Goal: Information Seeking & Learning: Learn about a topic

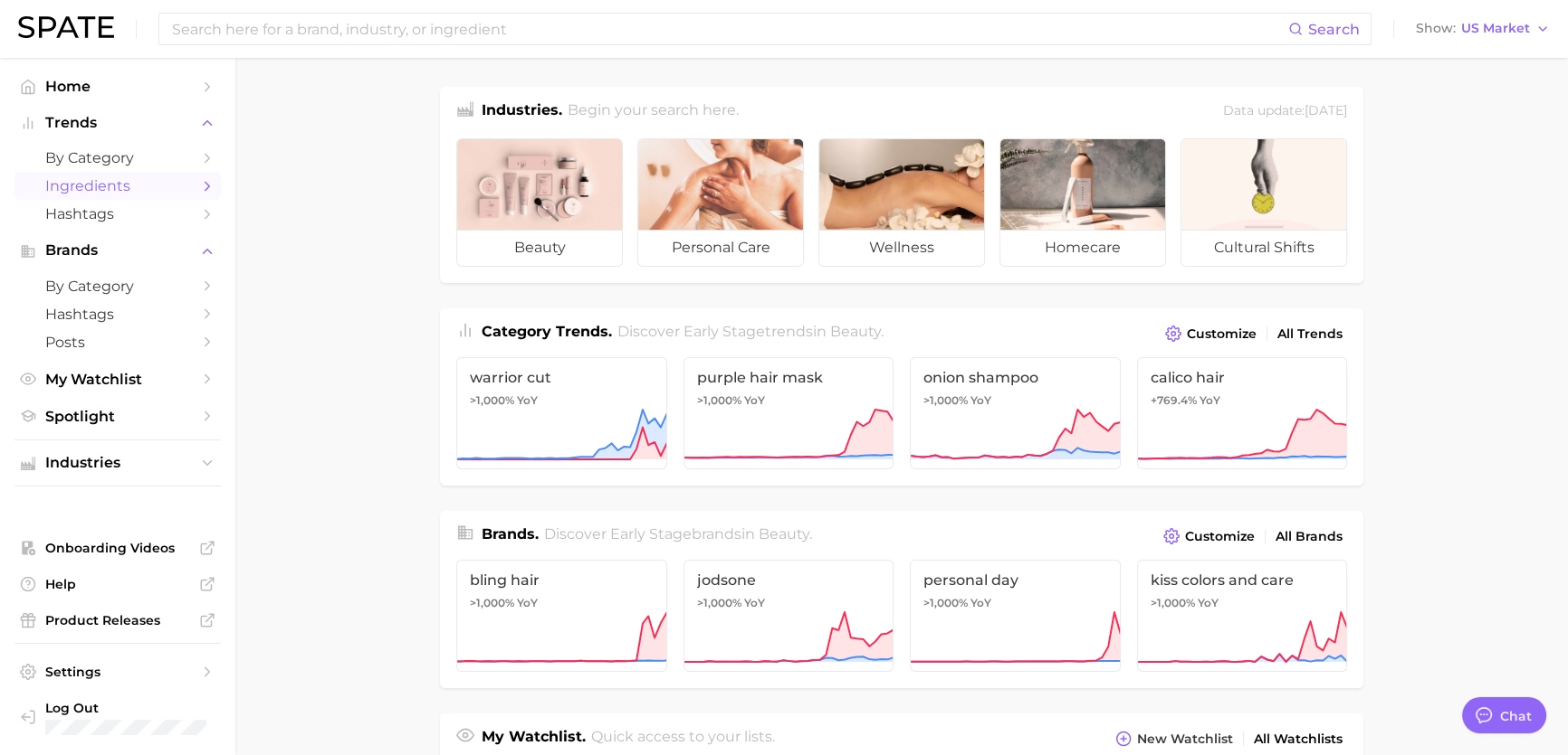
click at [55, 193] on span "Ingredients" at bounding box center [118, 186] width 144 height 17
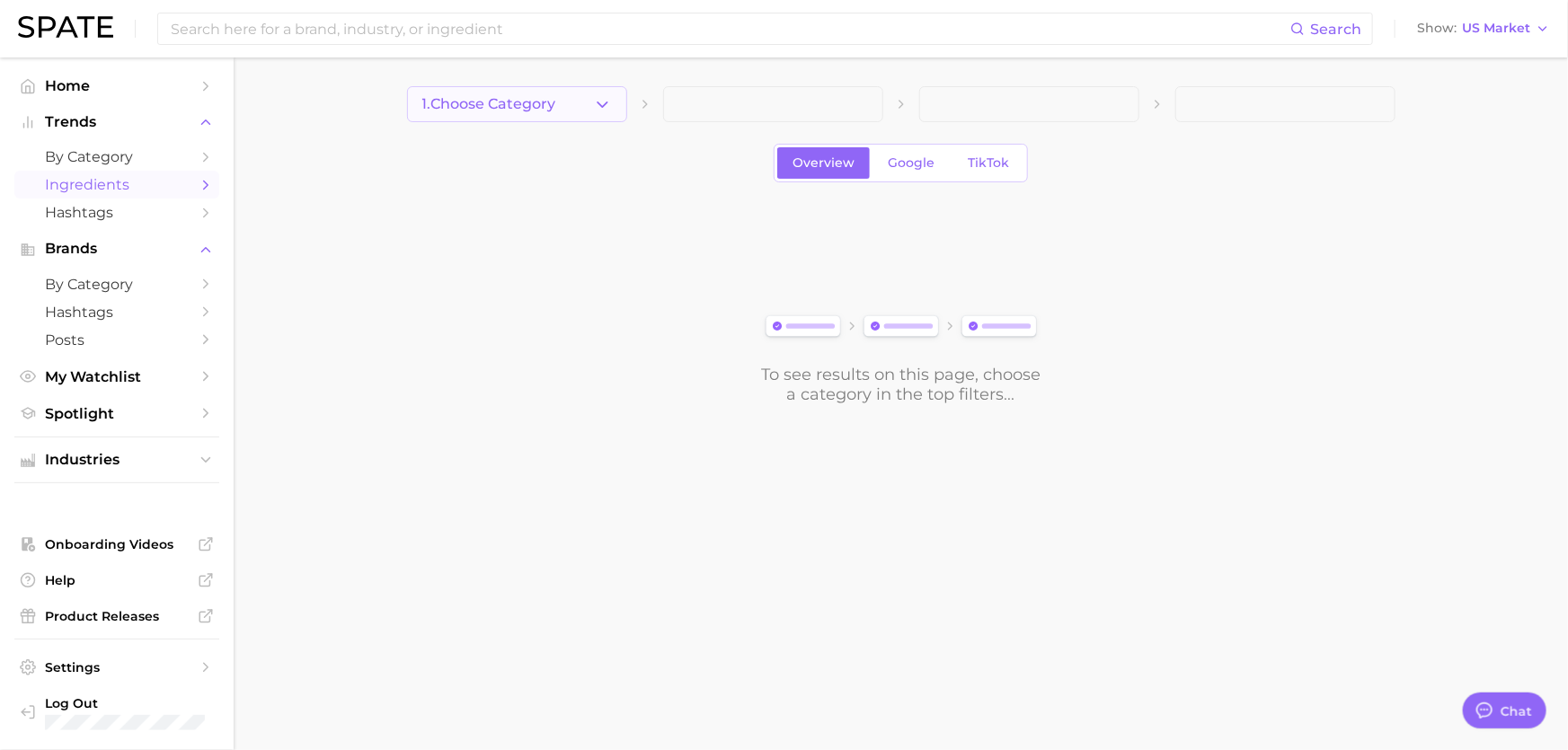
click at [501, 116] on button "1. Choose Category" at bounding box center [517, 104] width 220 height 36
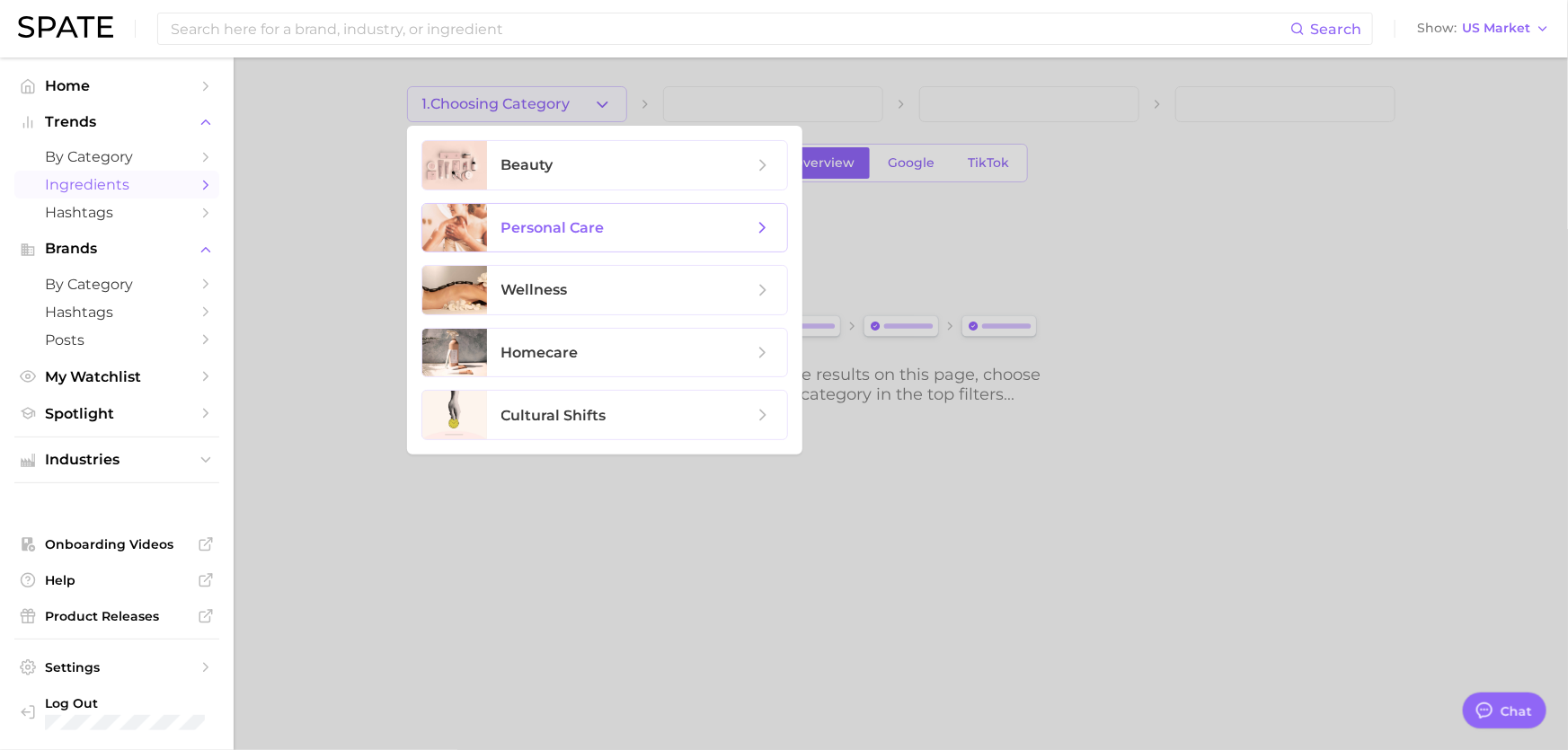
click at [554, 214] on span "personal care" at bounding box center [637, 227] width 300 height 48
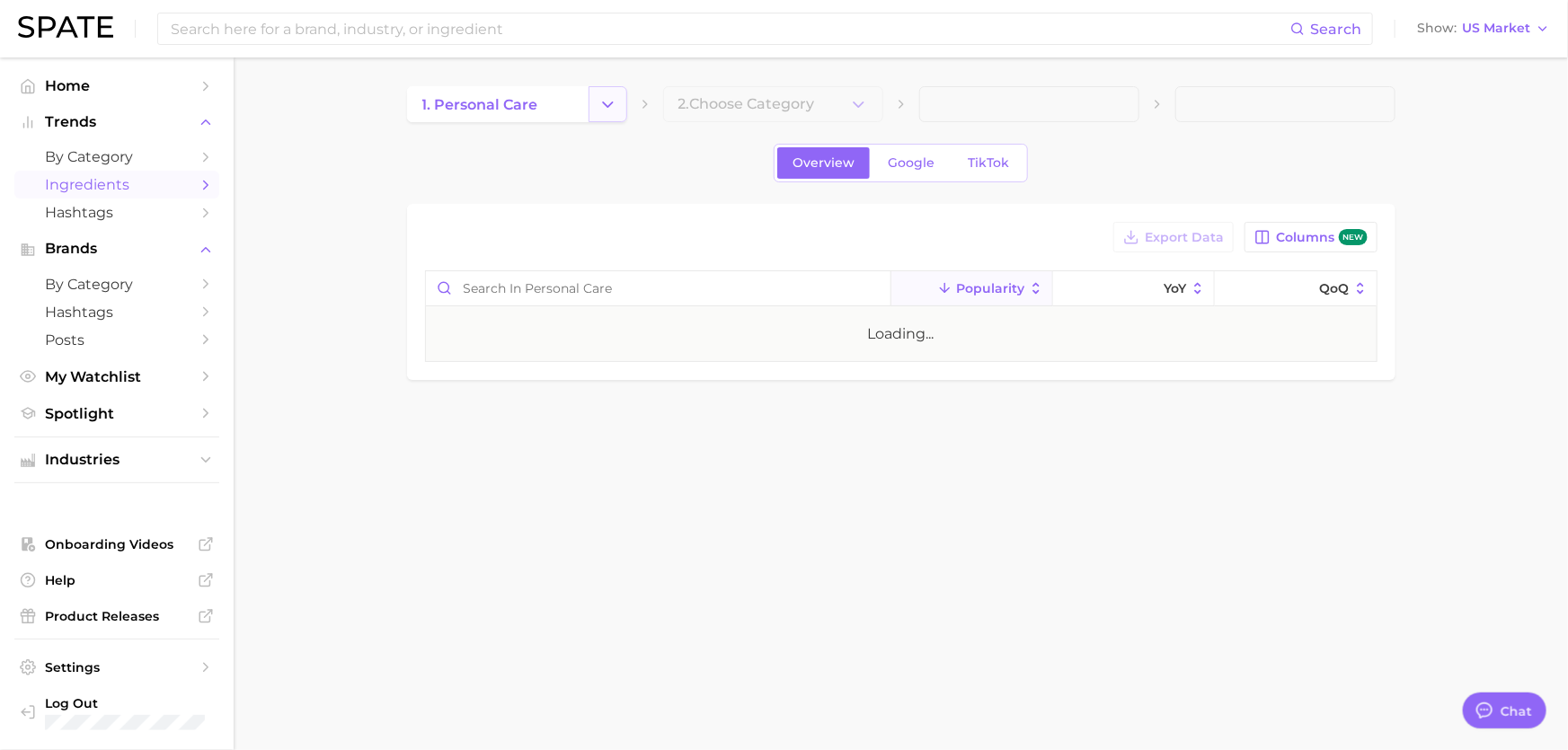
click at [604, 96] on icon "Change Category" at bounding box center [608, 105] width 19 height 19
type textarea "x"
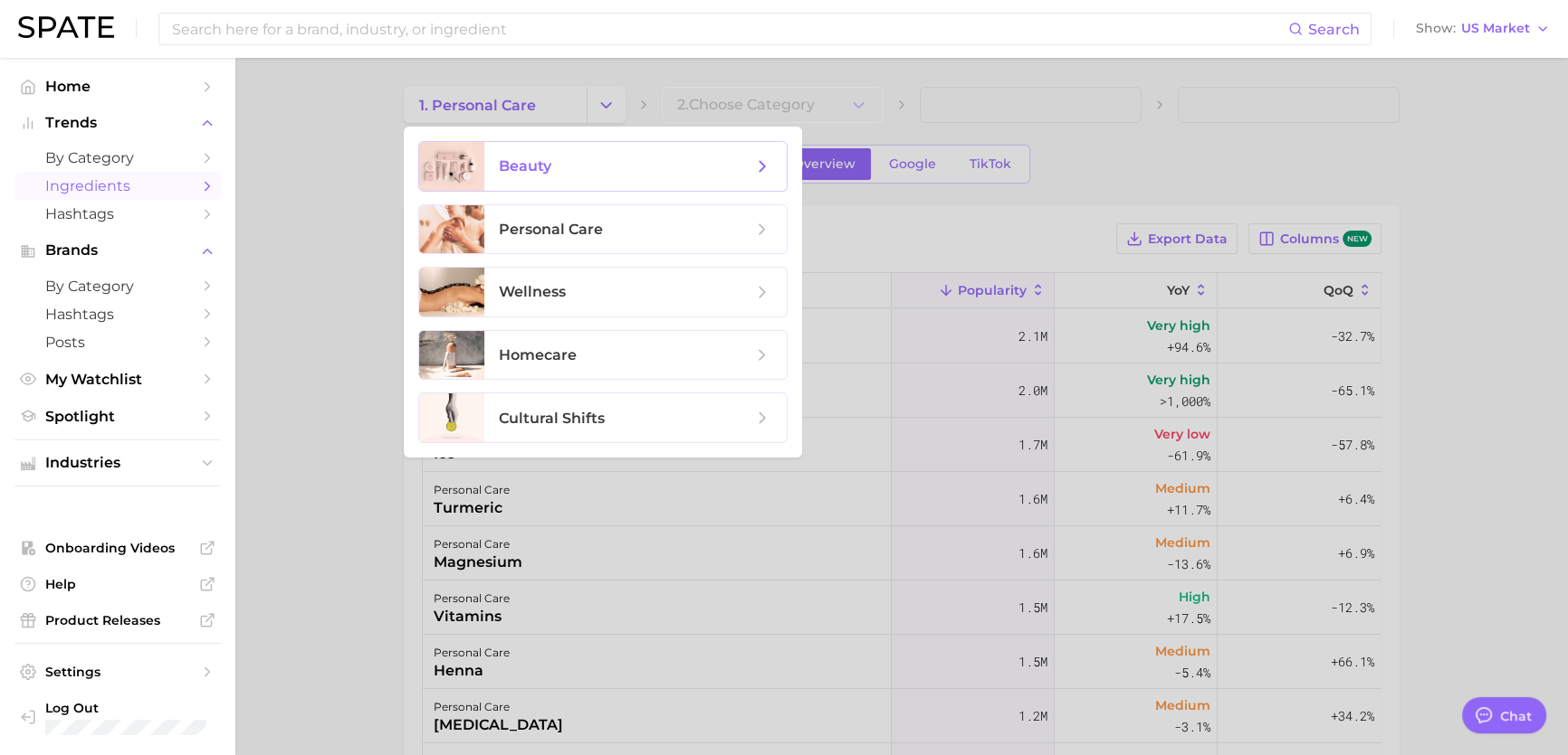
click at [602, 161] on span "beauty" at bounding box center [625, 166] width 254 height 20
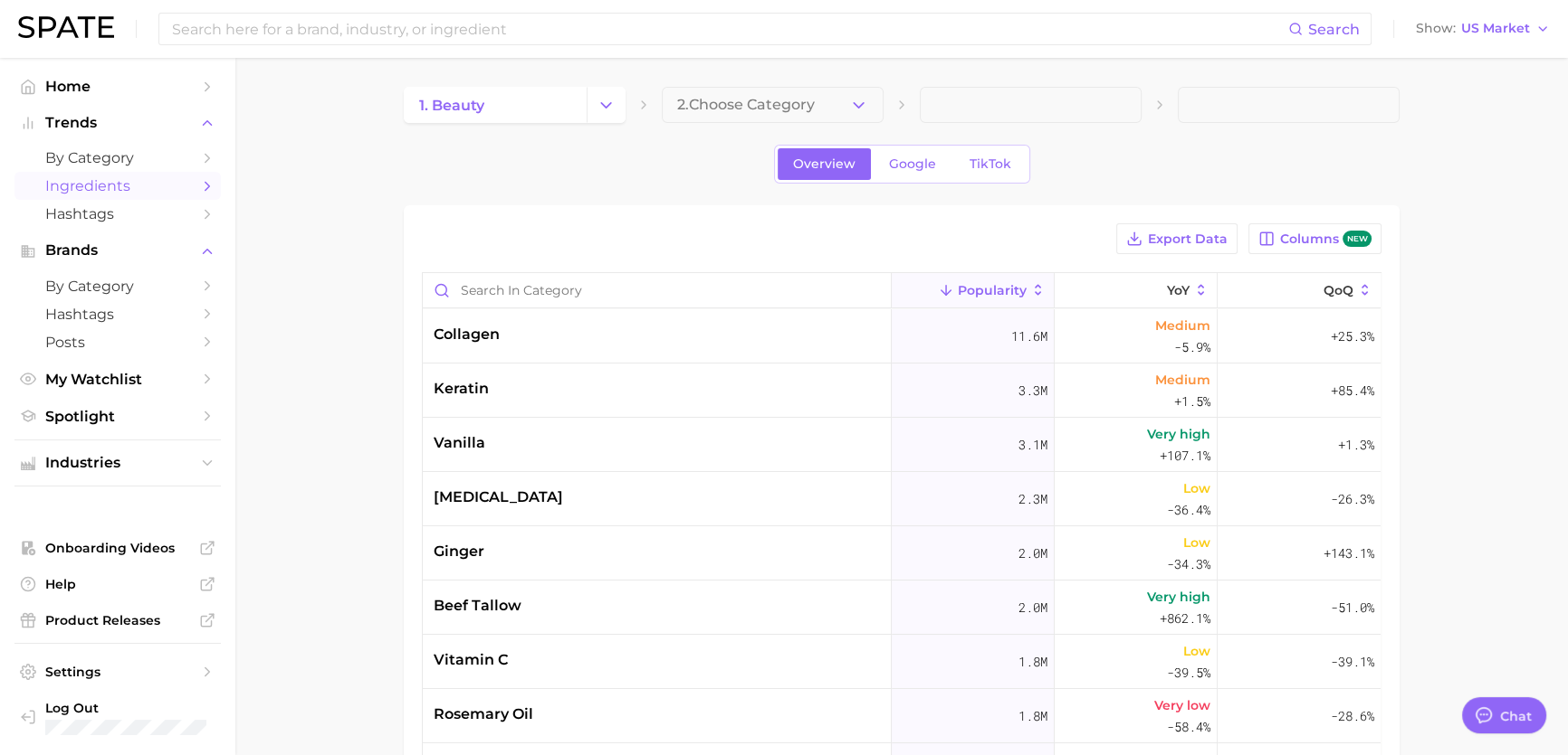
click at [795, 112] on span "2. Choose Category" at bounding box center [746, 104] width 138 height 16
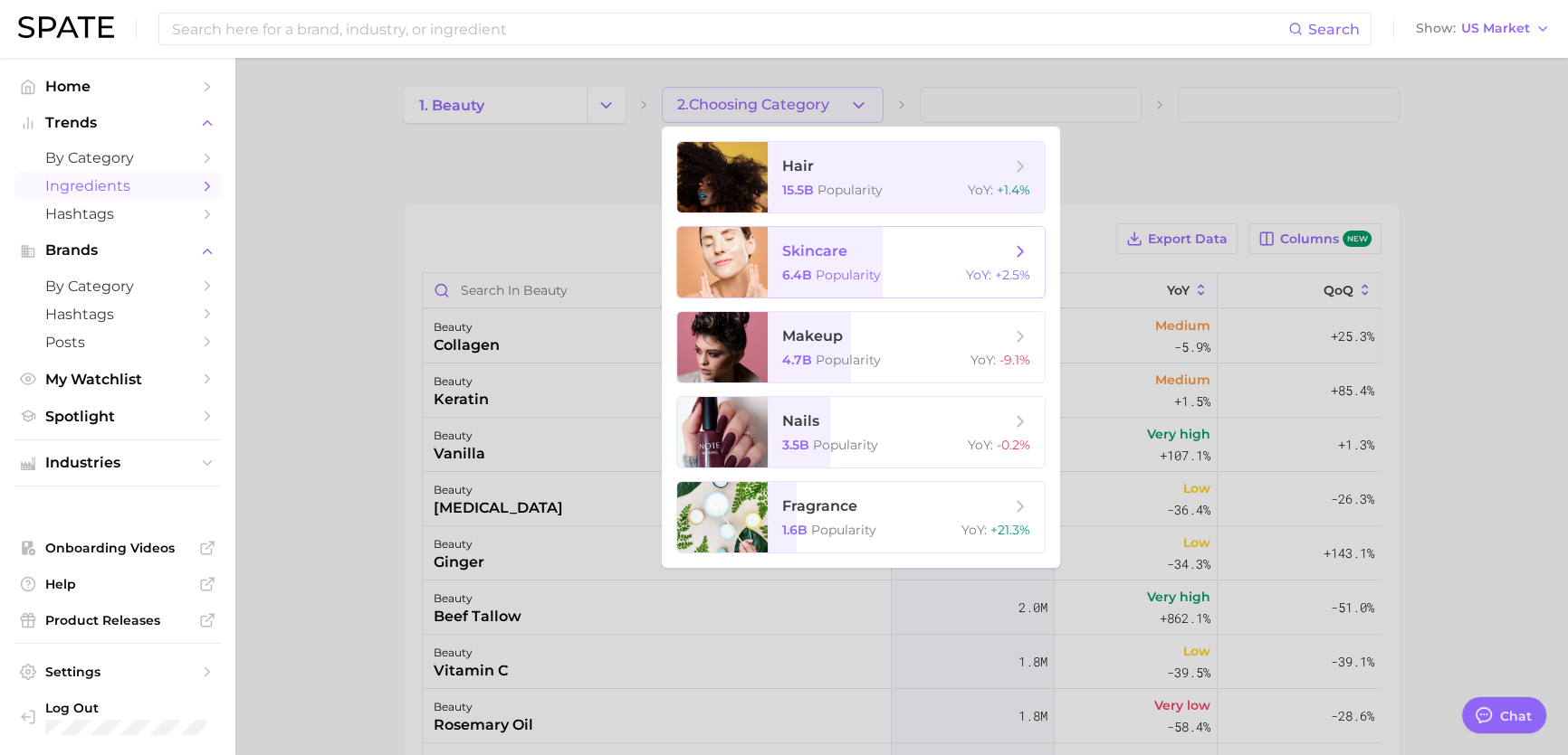
click at [858, 262] on span "skincare 6.4b Popularity YoY : +2.5%" at bounding box center [907, 262] width 277 height 70
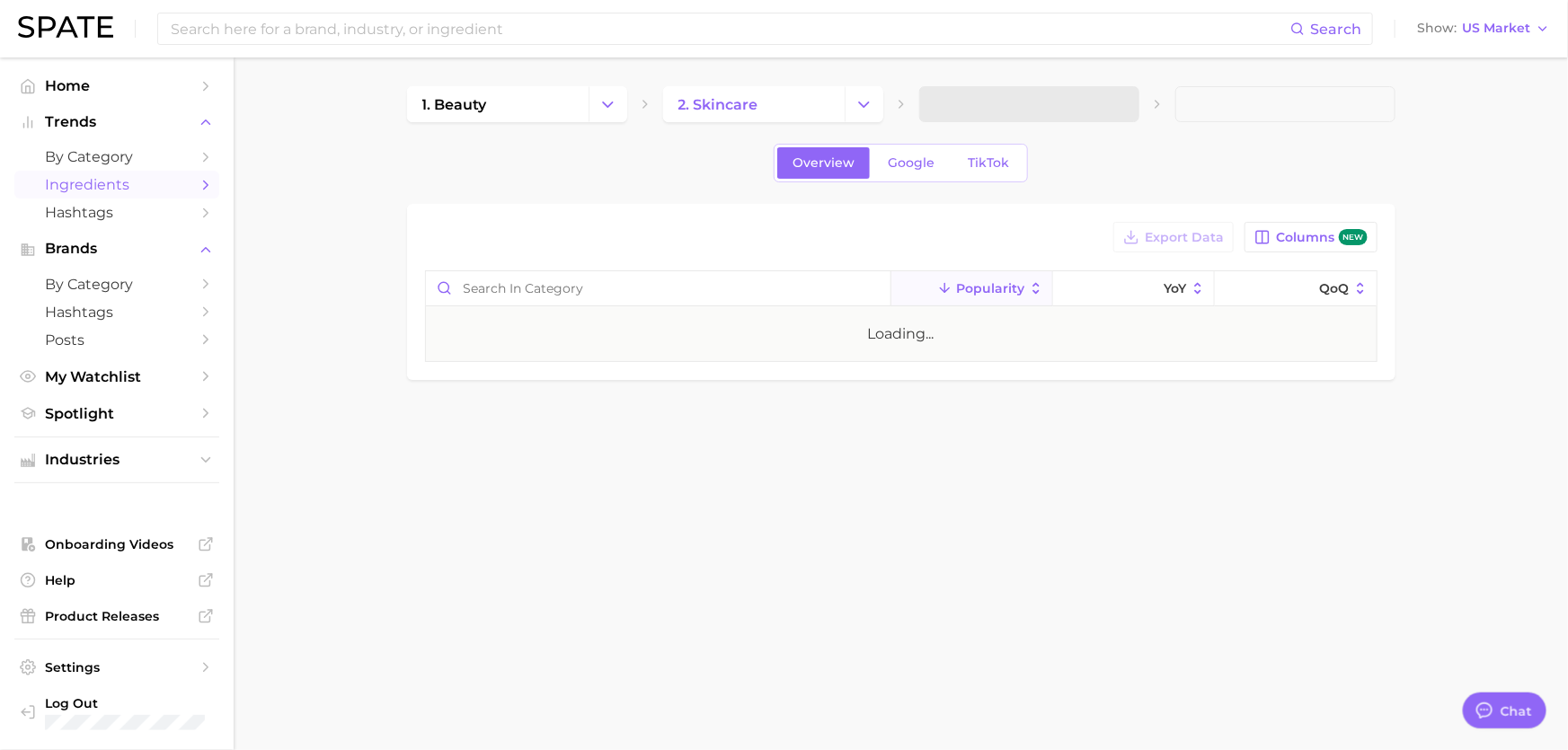
click at [1007, 101] on span at bounding box center [1029, 104] width 220 height 36
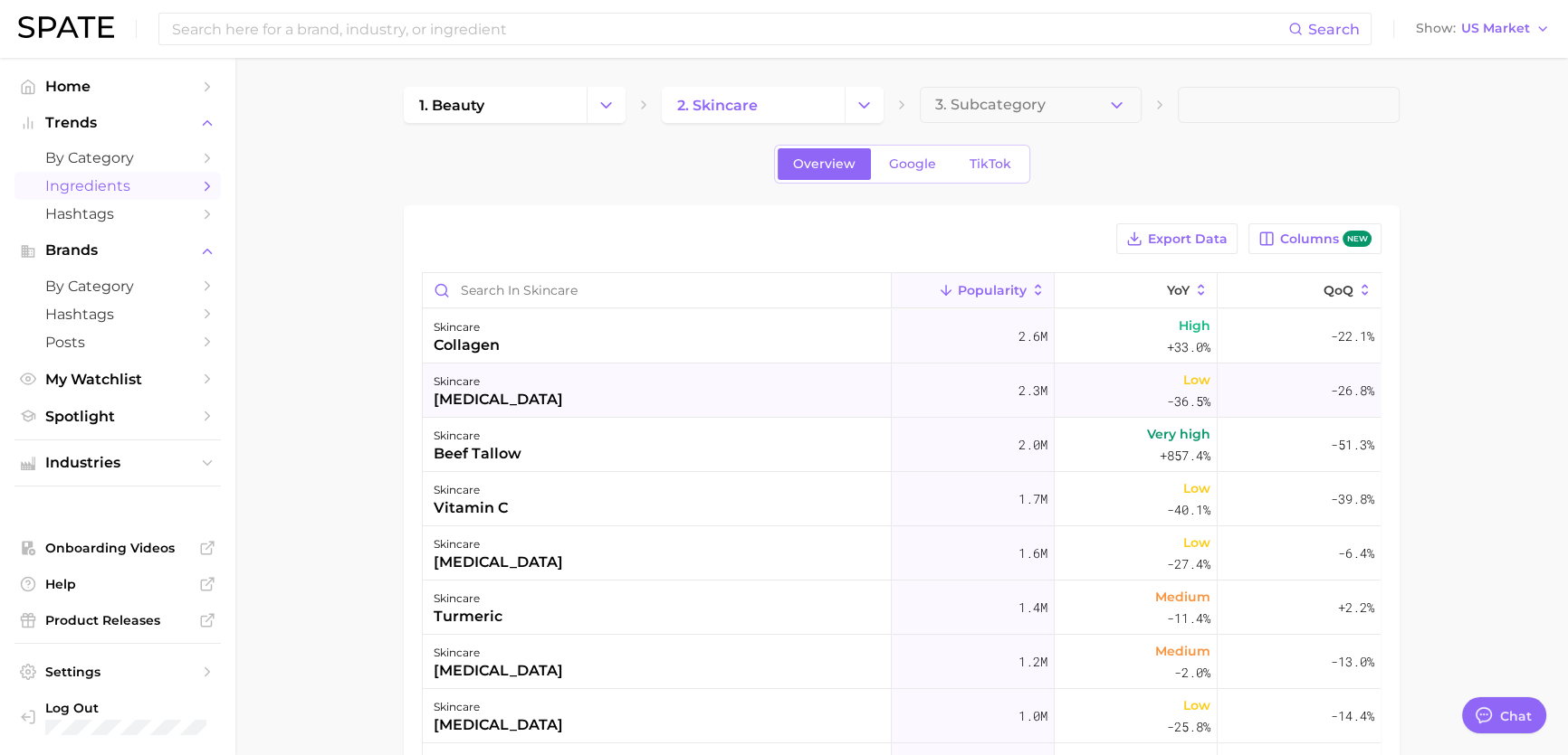
click at [518, 414] on div "skincare [MEDICAL_DATA]" at bounding box center [657, 390] width 468 height 54
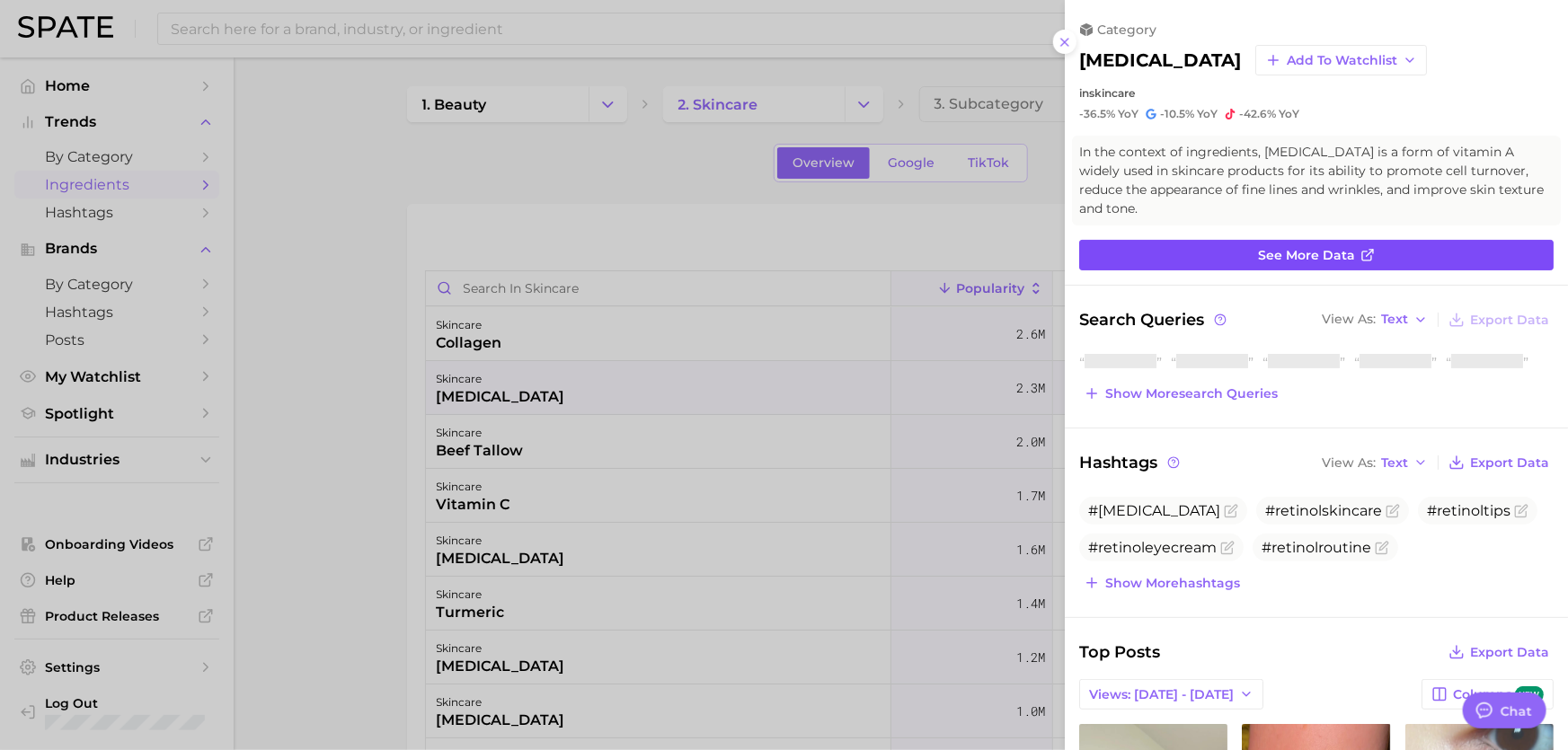
click at [1238, 242] on link "See more data" at bounding box center [1316, 255] width 475 height 30
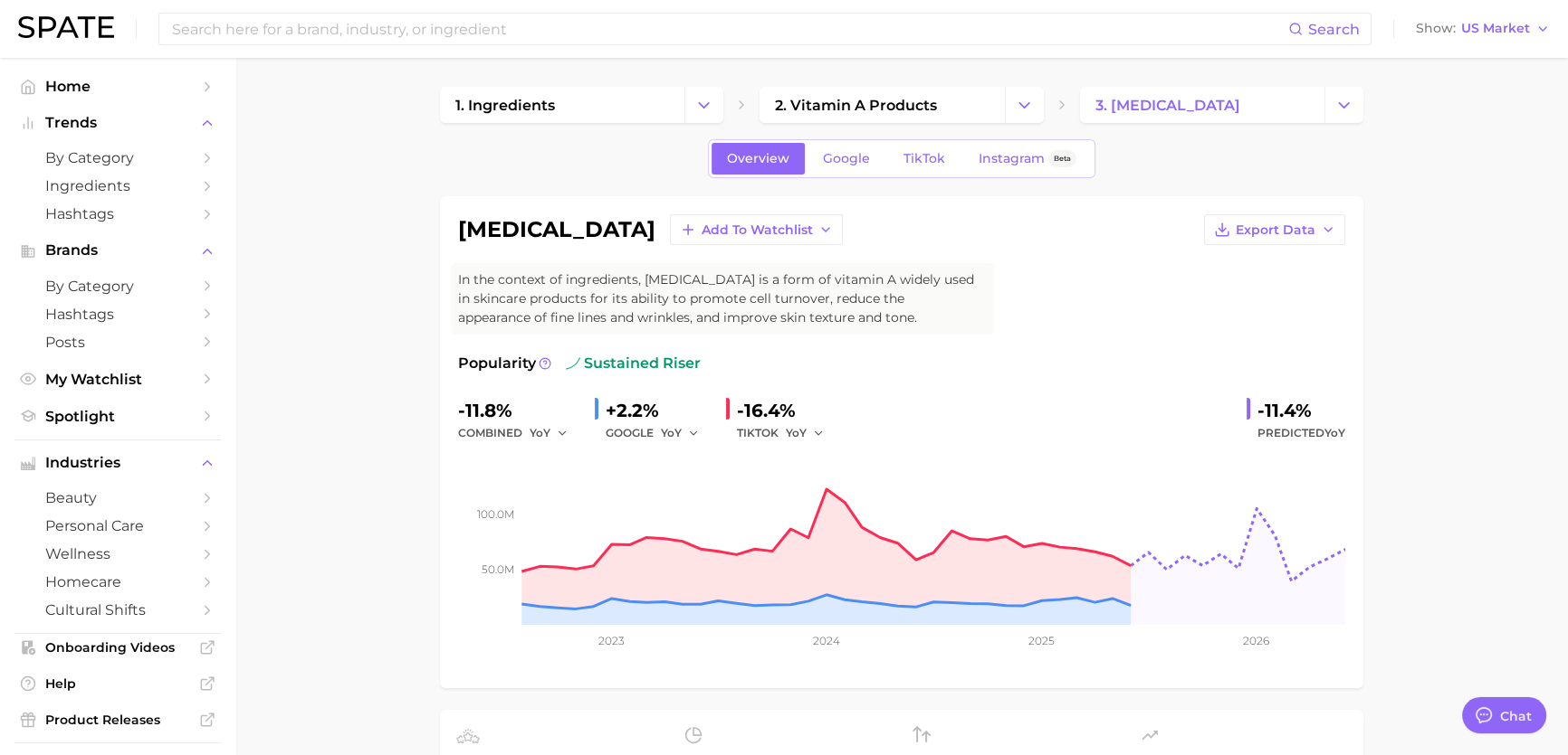
drag, startPoint x: 364, startPoint y: 405, endPoint x: 404, endPoint y: -100, distance: 506.6
click at [1004, 23] on input at bounding box center [729, 28] width 1119 height 30
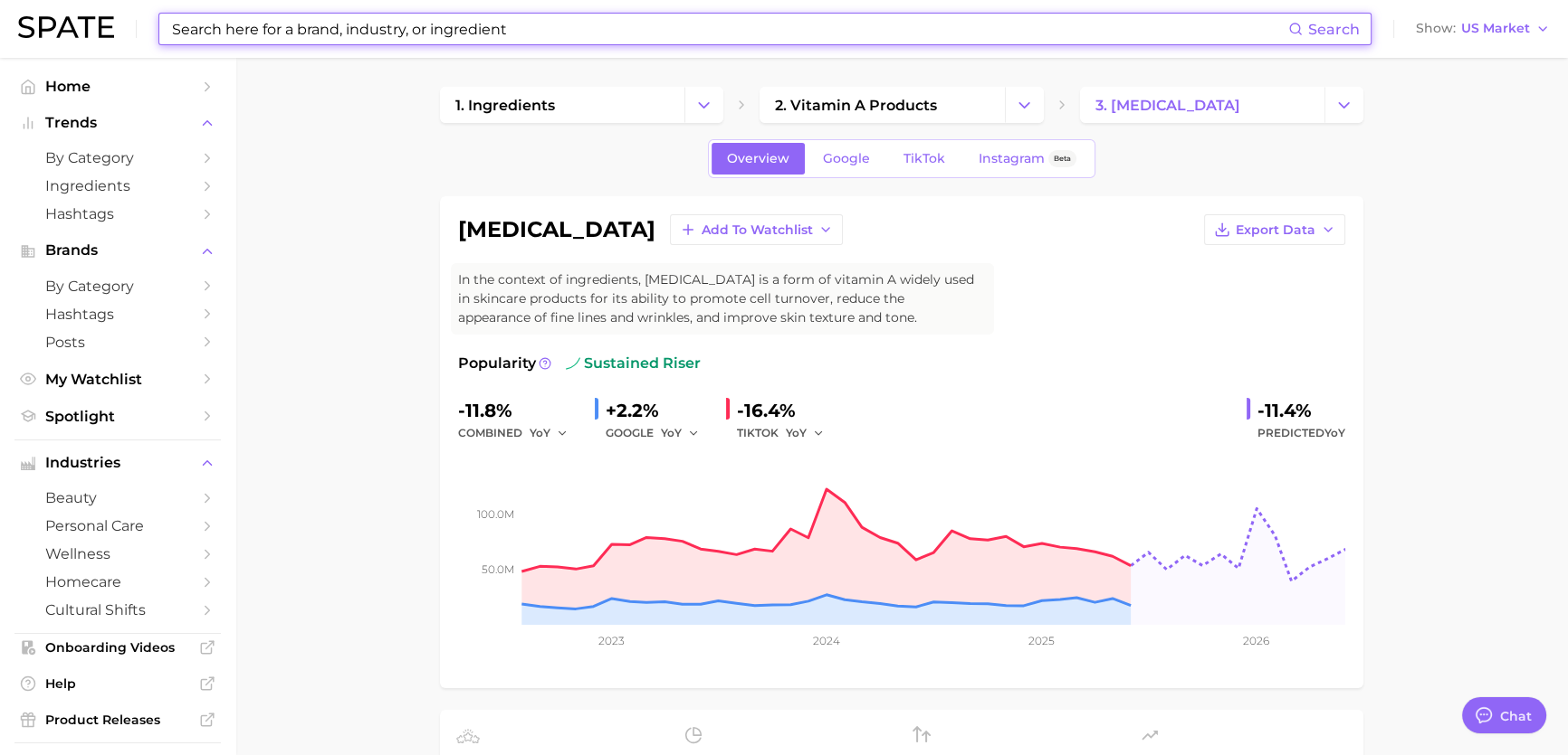
click at [832, 36] on input at bounding box center [729, 28] width 1119 height 30
click at [794, 30] on input at bounding box center [729, 28] width 1119 height 30
paste input "Silybin"
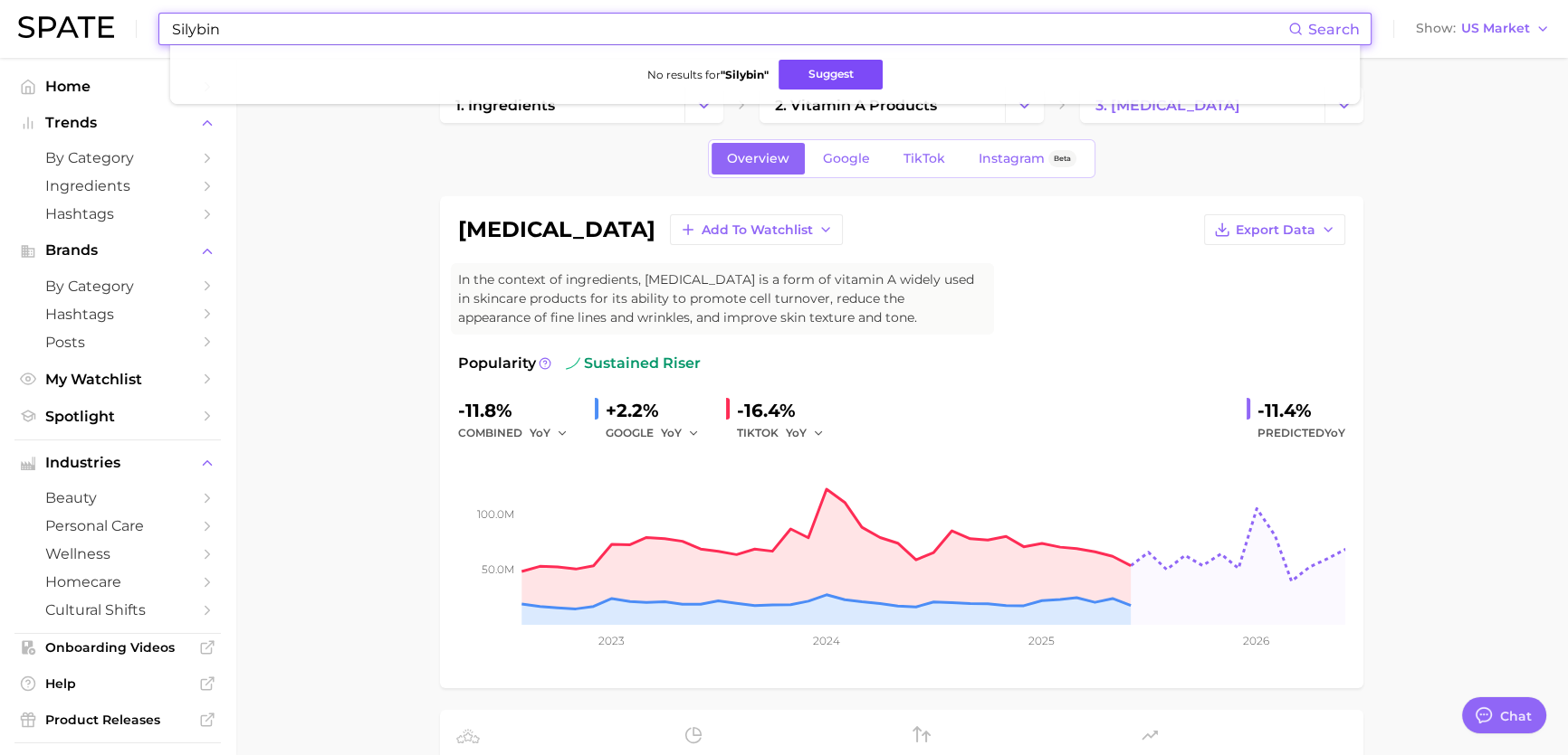
click at [809, 72] on button "Suggest" at bounding box center [831, 74] width 105 height 29
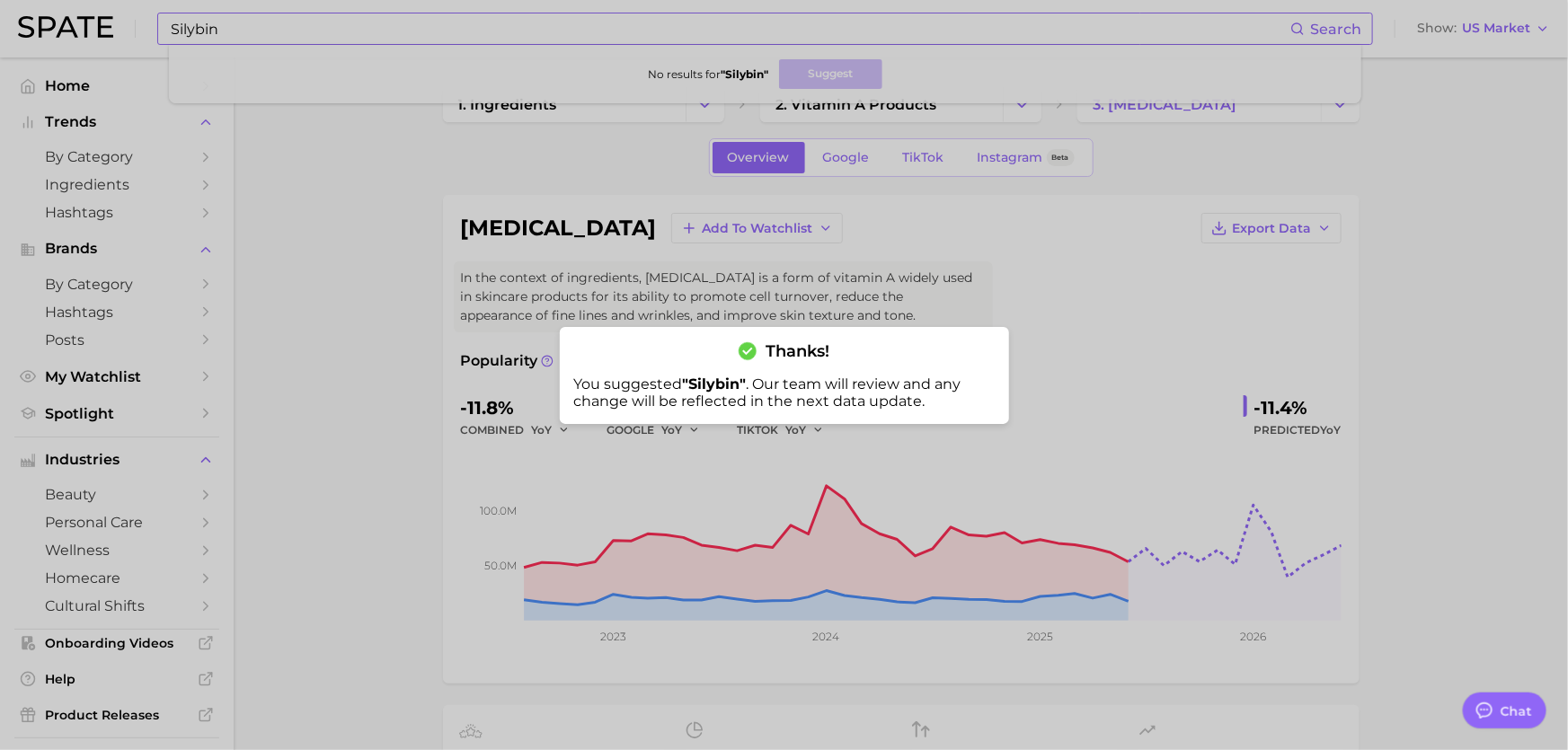
click at [969, 26] on div at bounding box center [784, 375] width 1568 height 750
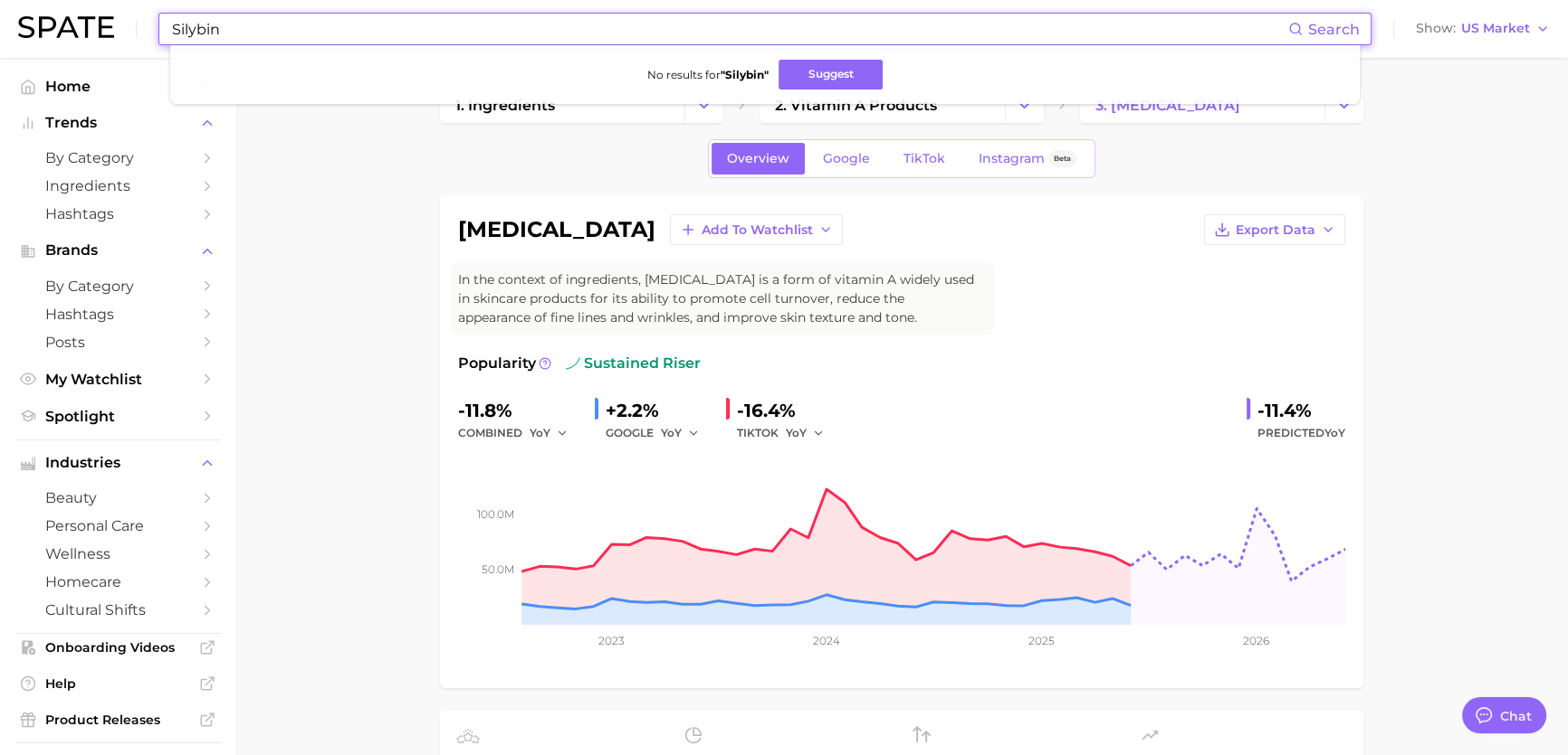
drag, startPoint x: 928, startPoint y: 32, endPoint x: 75, endPoint y: 20, distance: 853.1
click at [75, 20] on div "Silybin Search No results for " Silybin " Suggest Show US Market" at bounding box center [784, 28] width 1532 height 58
paste input "Hydroxypinacolone Retinoate"
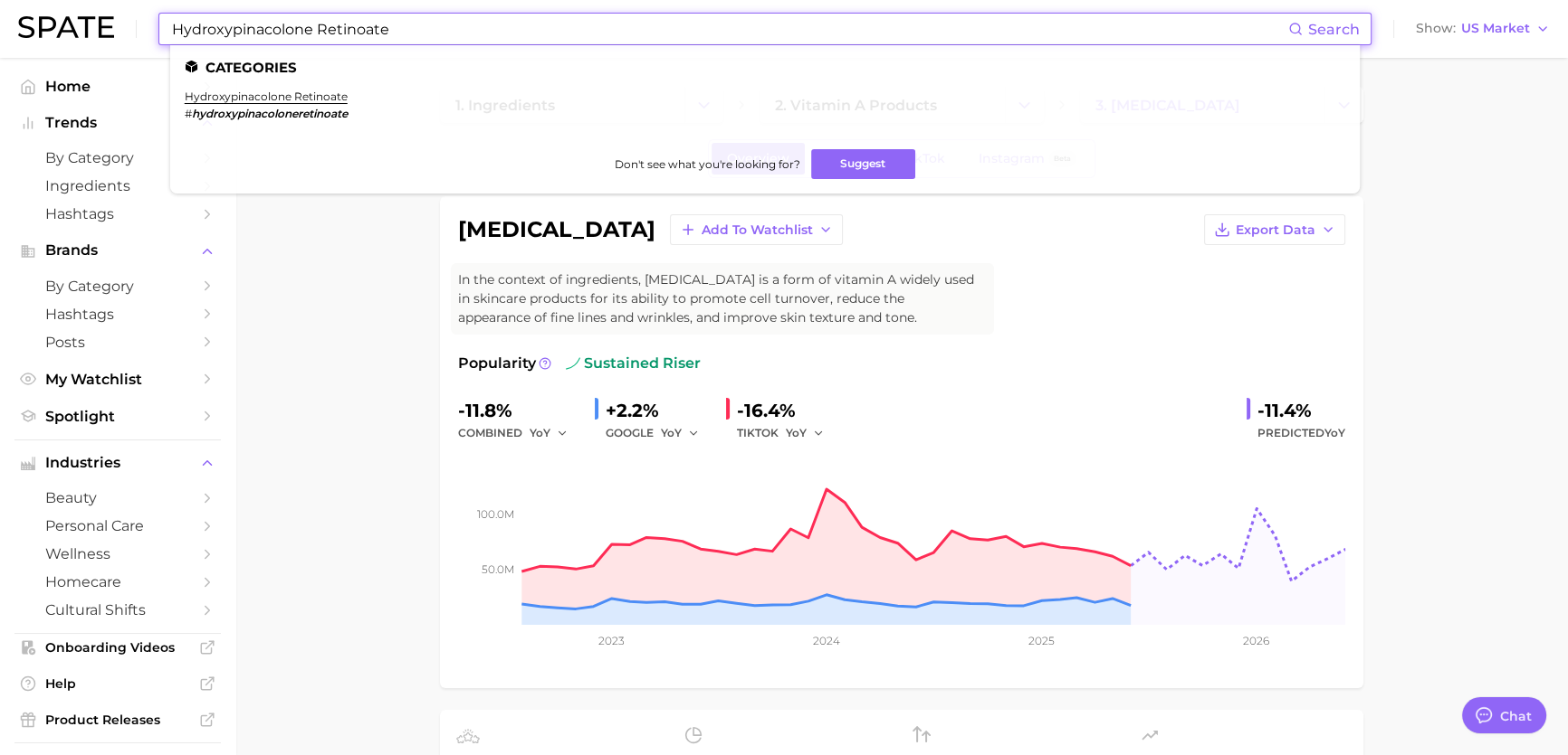
type input "Hydroxypinacolone Retinoate"
click at [334, 106] on em "hydroxypinacoloneretinoate" at bounding box center [270, 113] width 156 height 13
click at [301, 92] on link "hydroxypinacolone retinoate" at bounding box center [265, 96] width 163 height 13
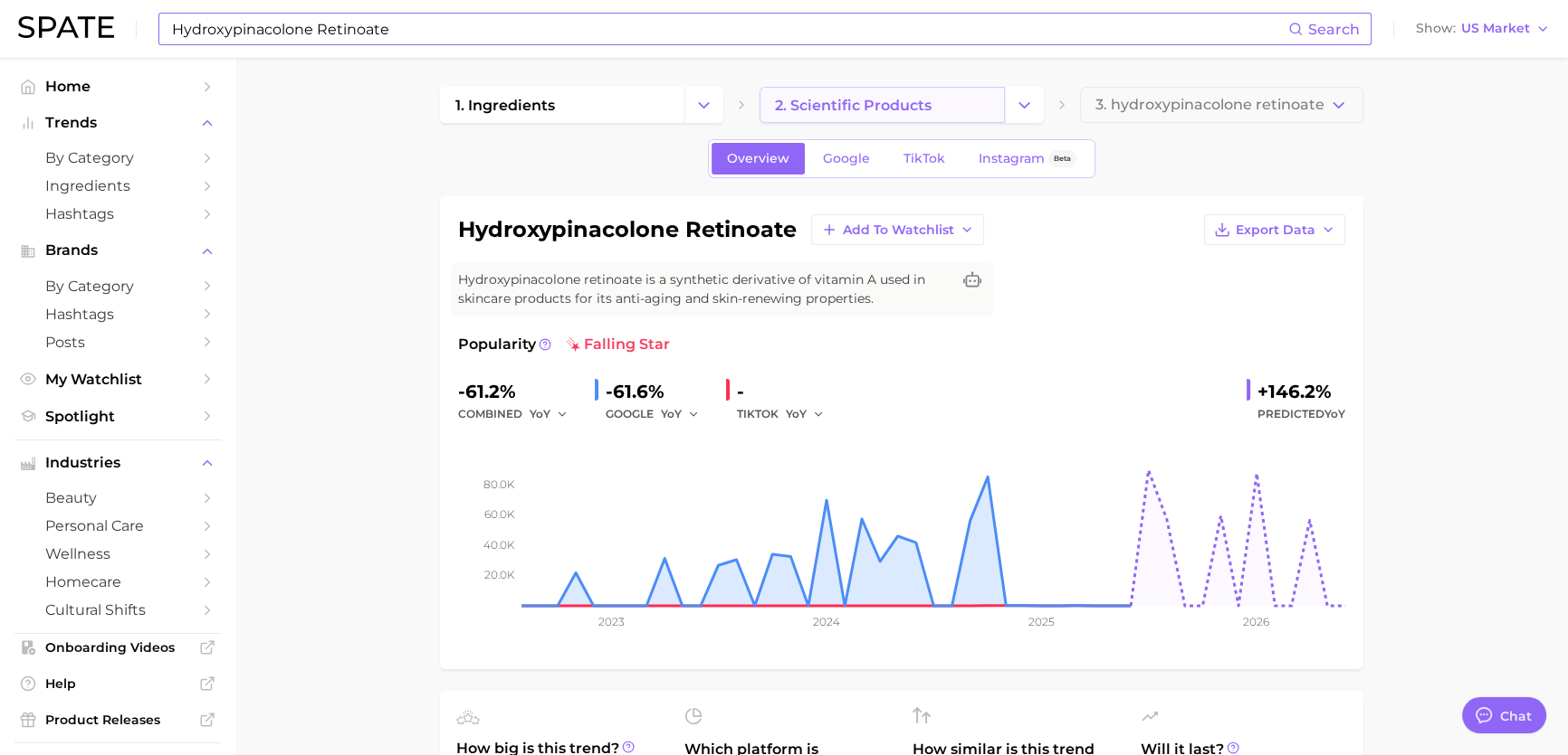
click at [939, 111] on link "2. scientific products" at bounding box center [881, 104] width 244 height 36
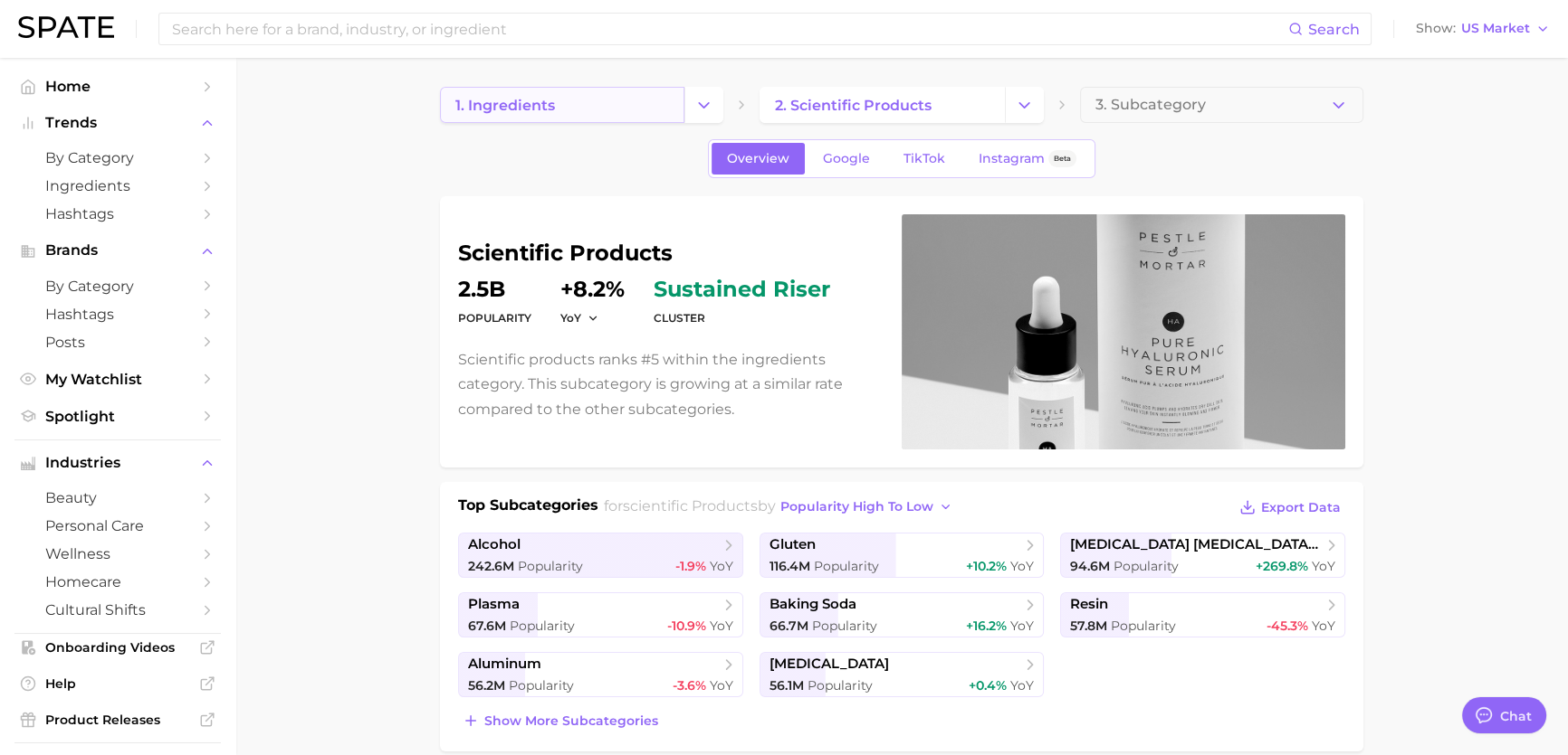
click at [627, 101] on link "1. ingredients" at bounding box center [562, 104] width 244 height 36
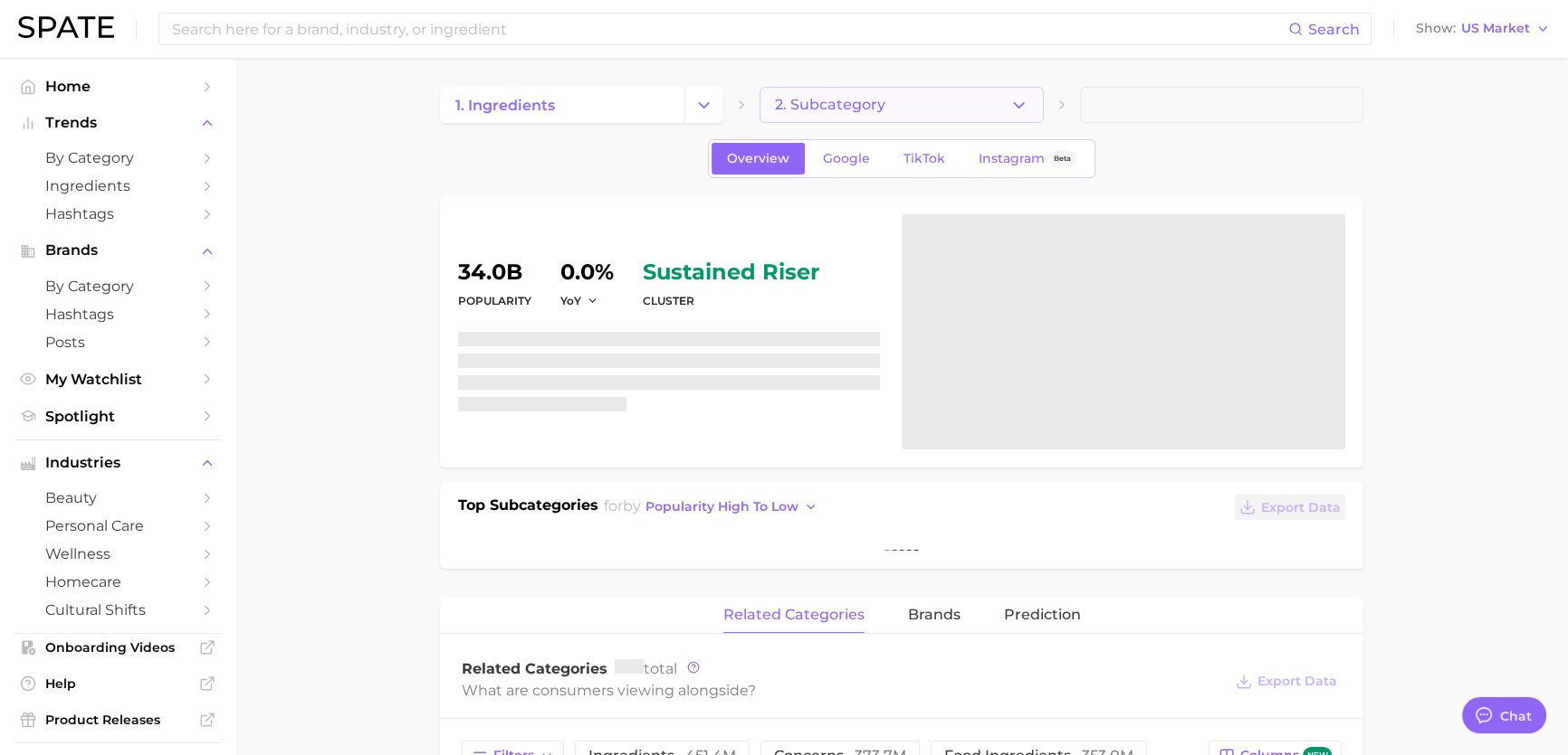
click at [1027, 99] on icon "button" at bounding box center [1019, 105] width 19 height 19
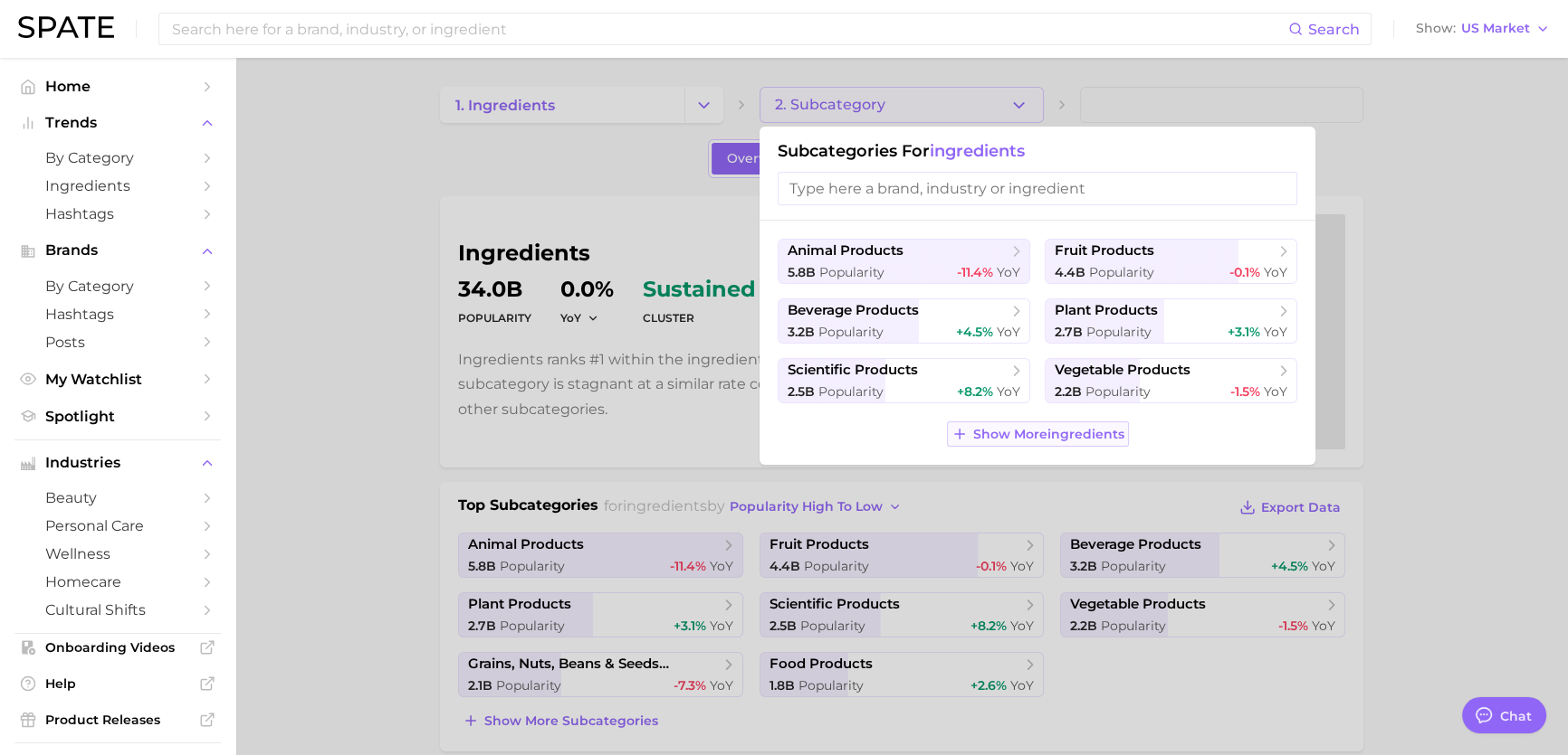
click at [1048, 437] on span "Show More ingredients" at bounding box center [1048, 435] width 151 height 15
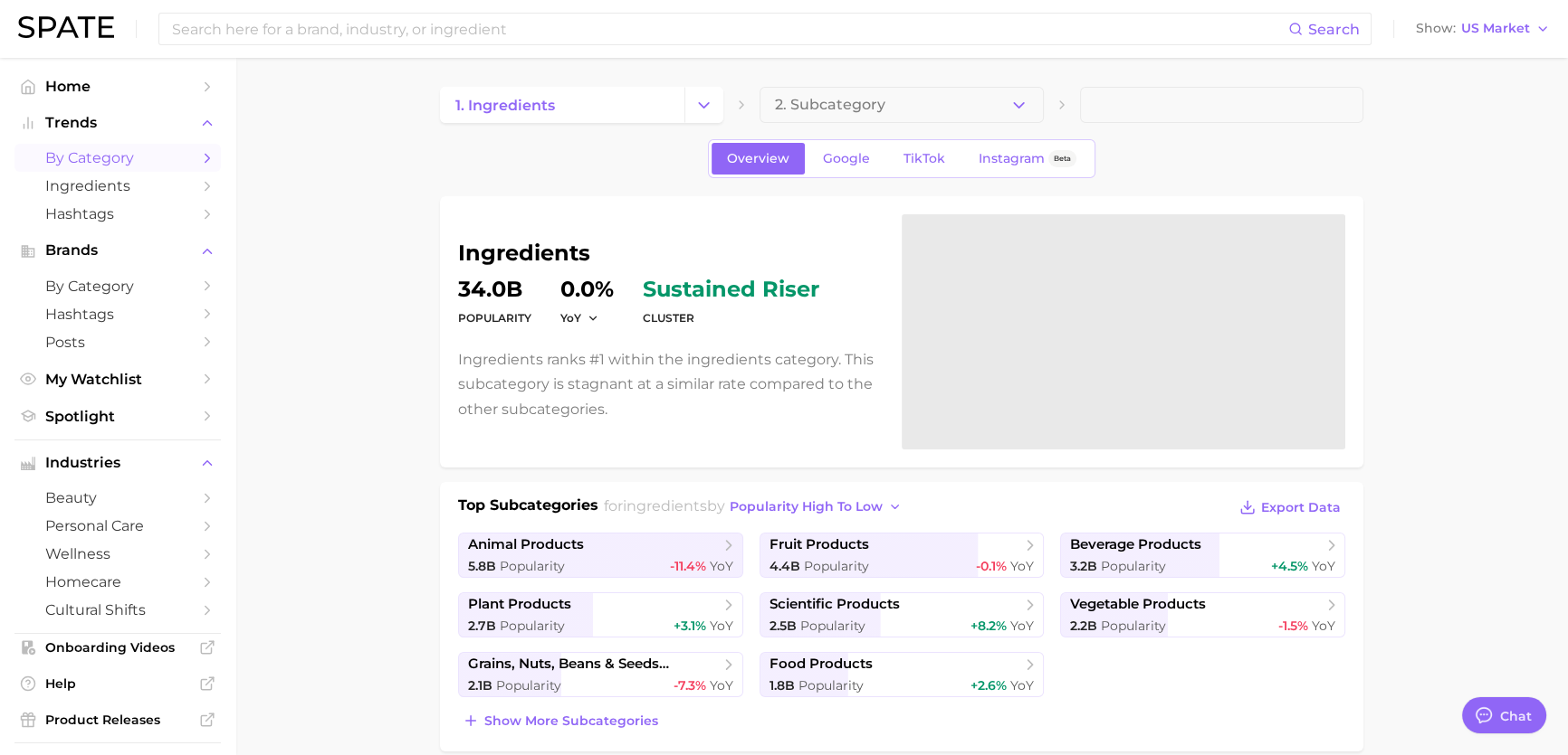
click at [110, 168] on link "by Category" at bounding box center [117, 158] width 206 height 28
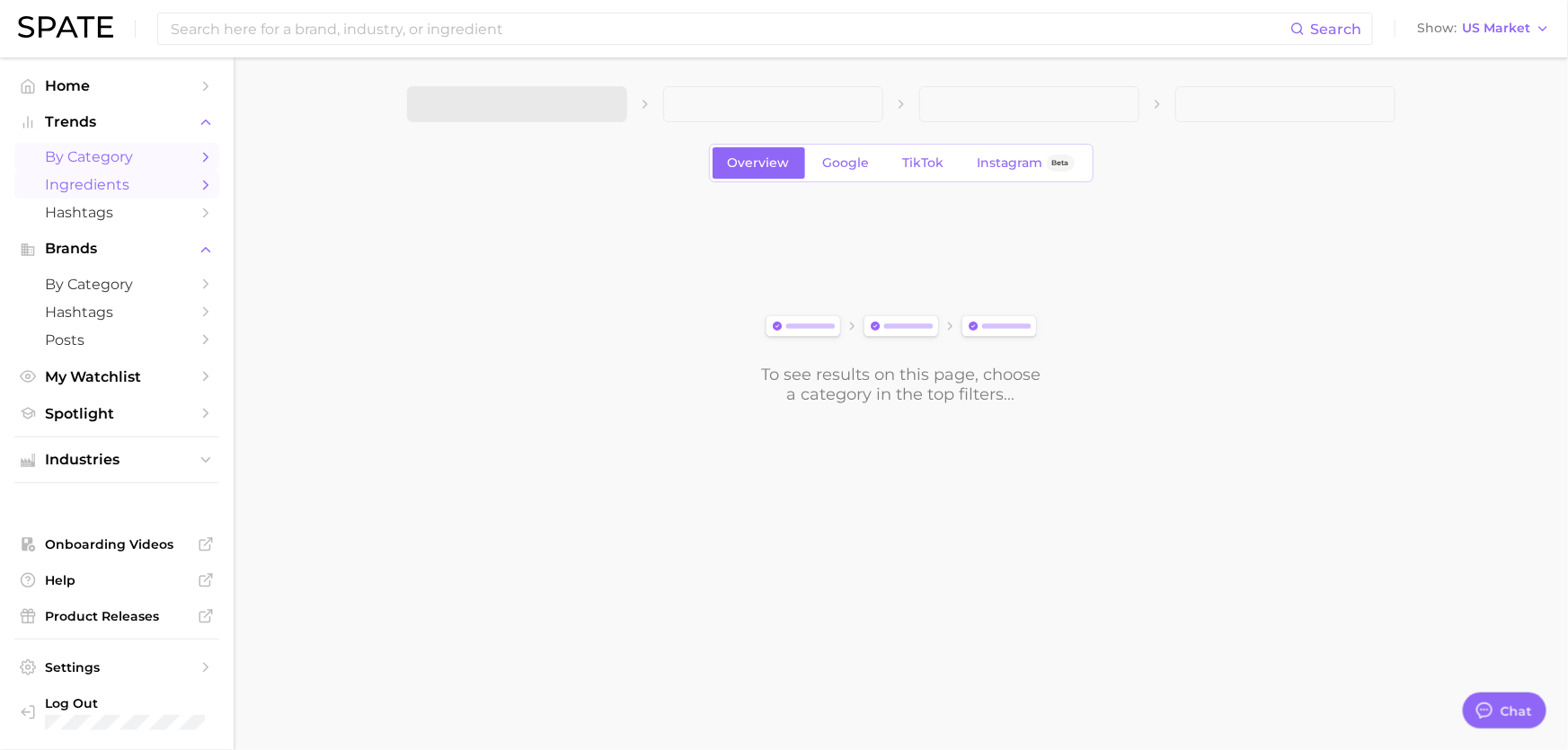
click at [98, 190] on span "Ingredients" at bounding box center [117, 185] width 143 height 17
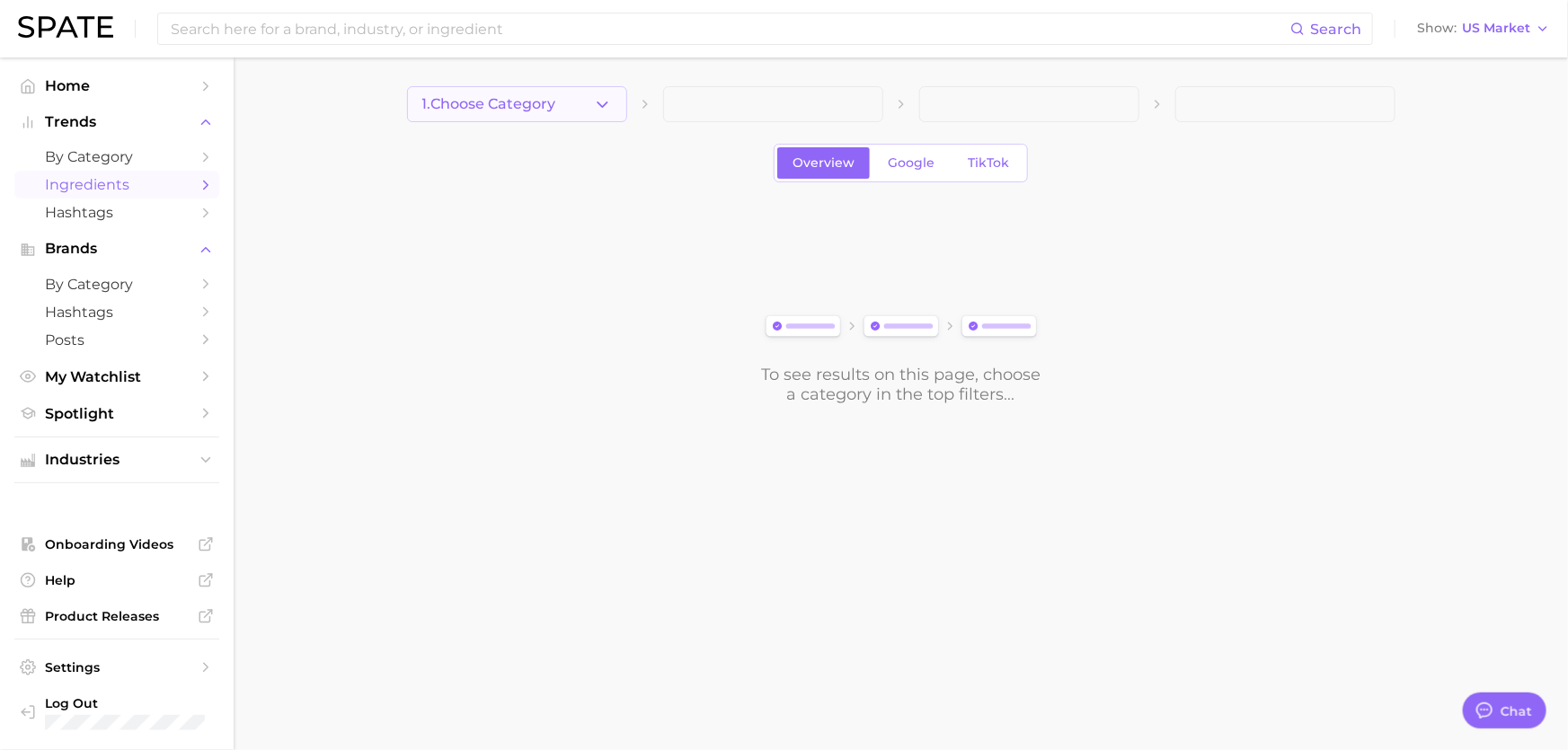
click at [491, 99] on span "1. Choose Category" at bounding box center [490, 104] width 134 height 16
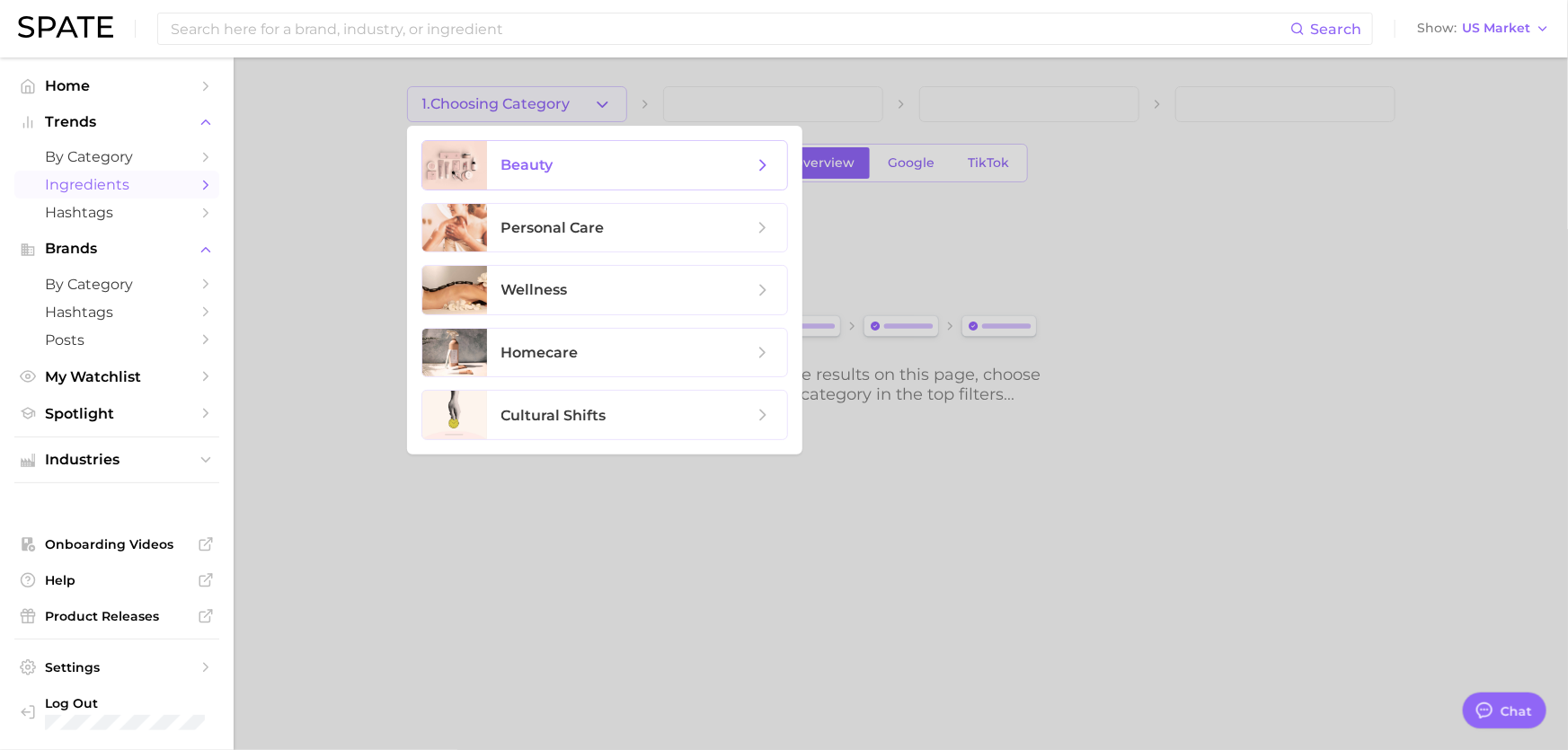
click at [512, 154] on span "beauty" at bounding box center [637, 165] width 300 height 48
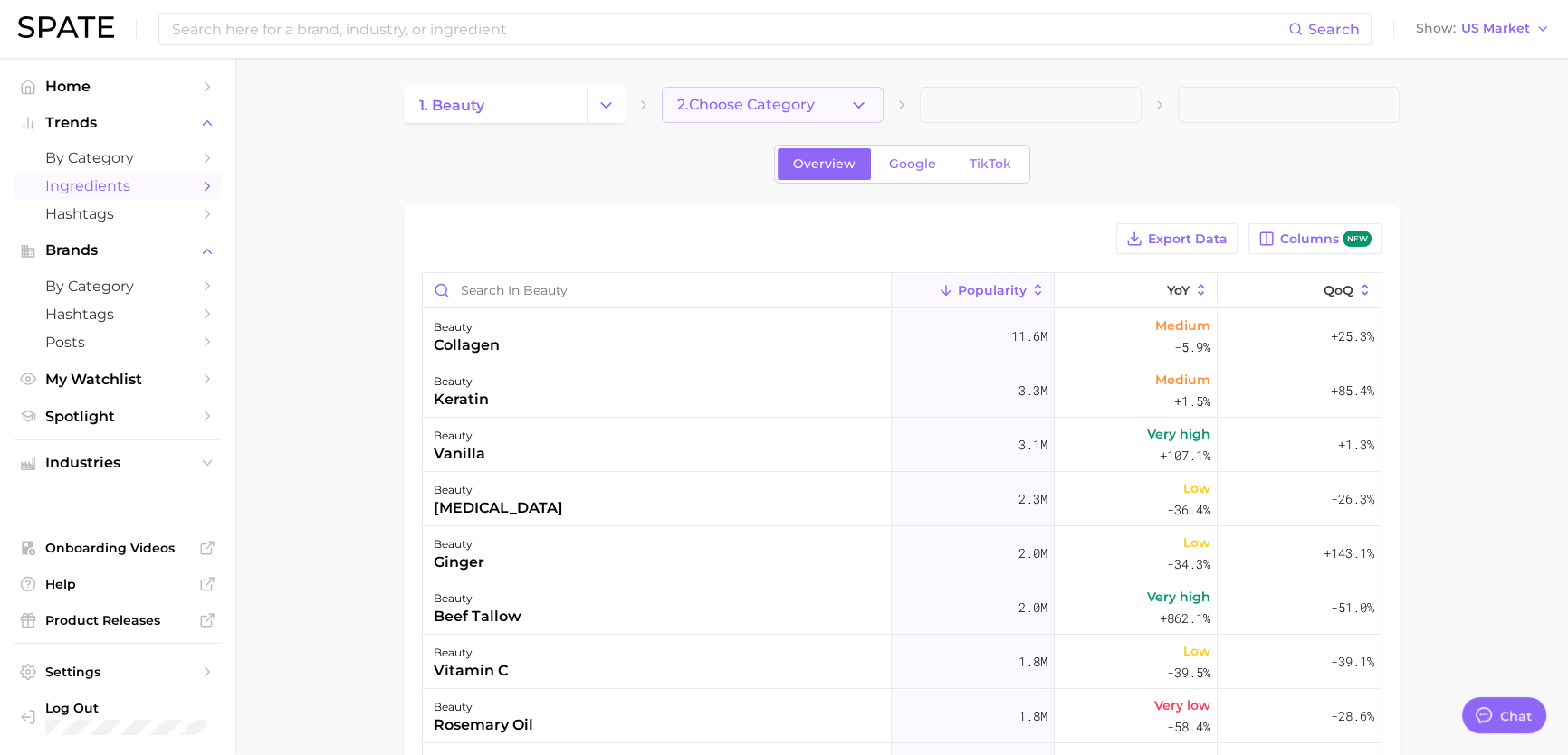
click at [856, 101] on icon "button" at bounding box center [859, 105] width 19 height 19
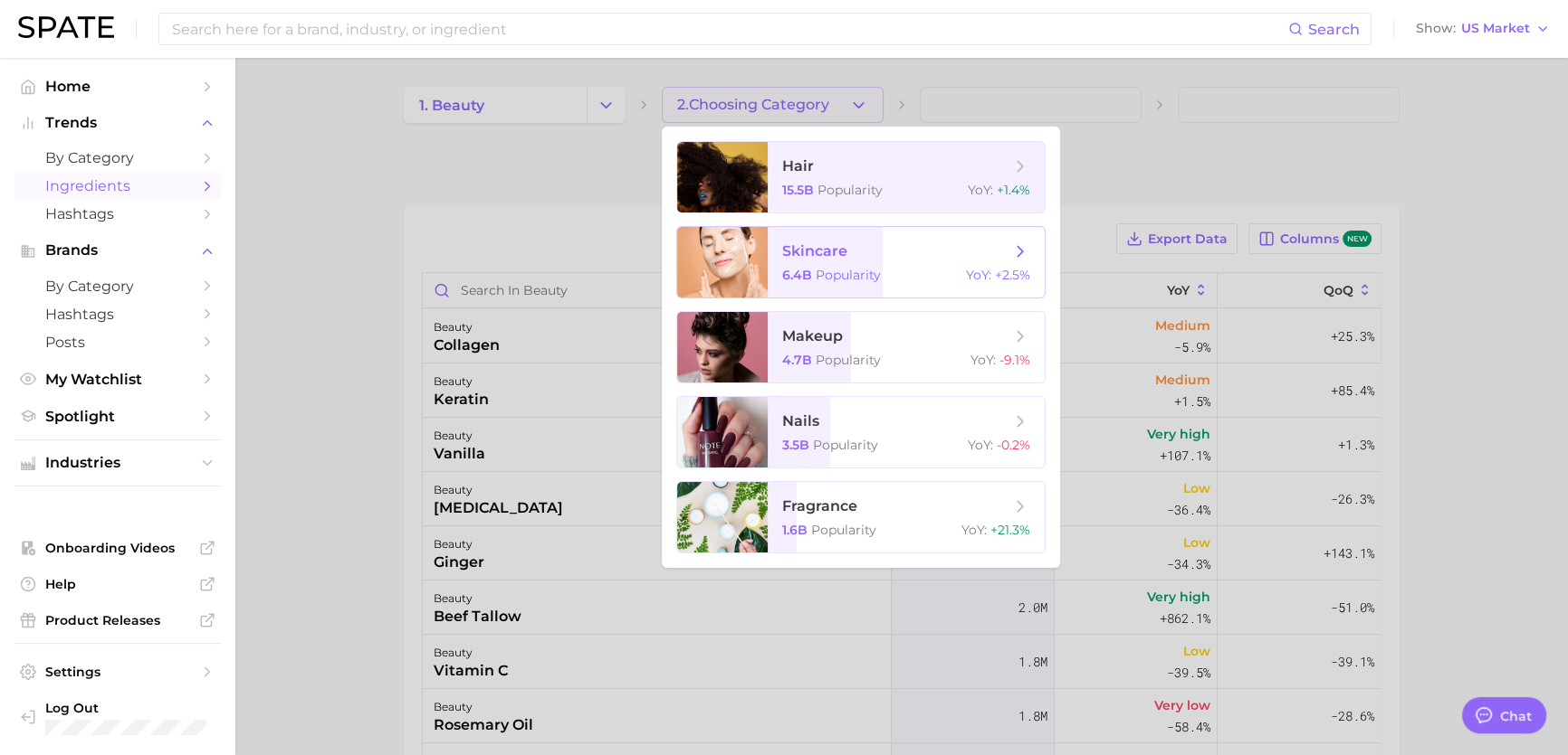
click at [834, 275] on span "Popularity" at bounding box center [848, 274] width 66 height 16
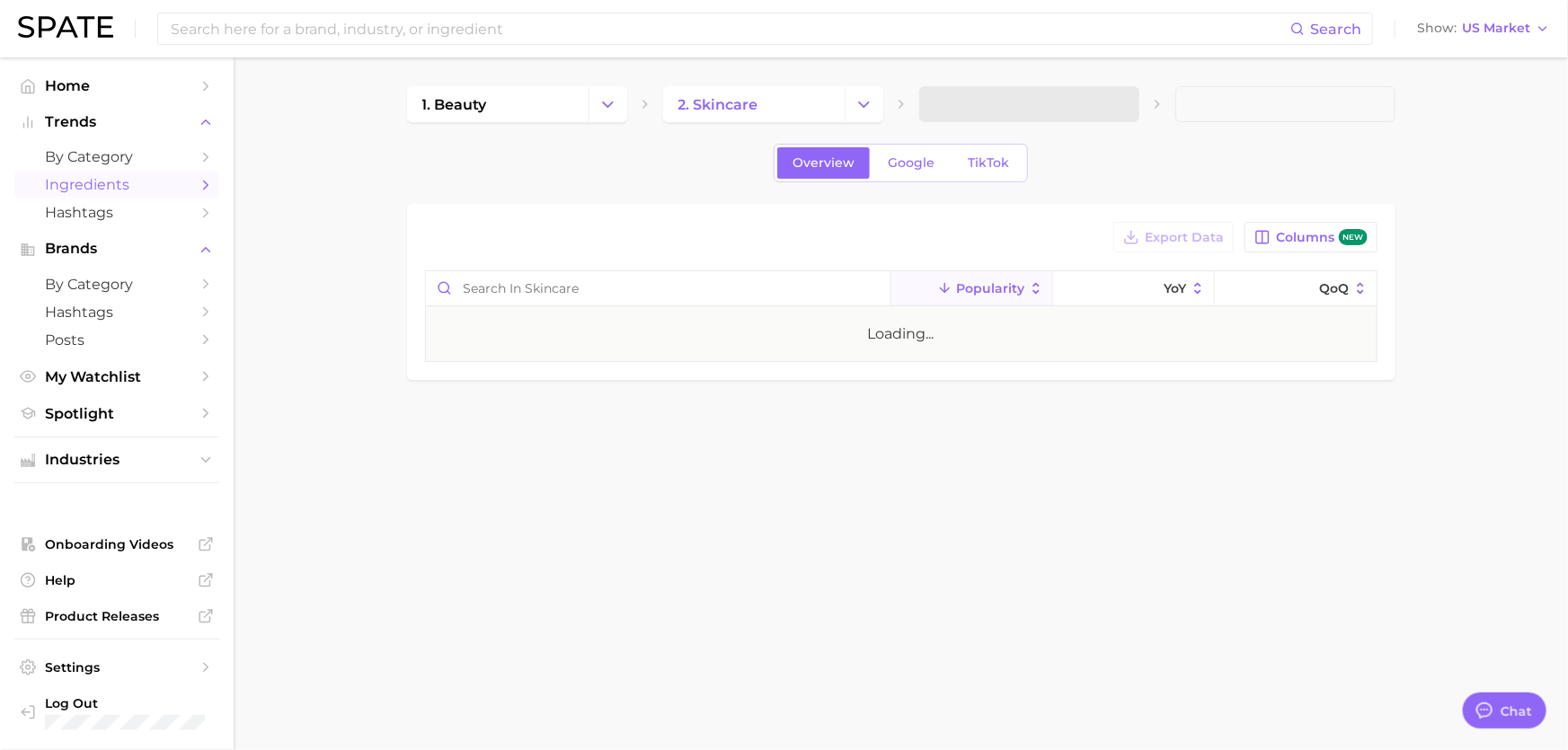
click at [1051, 98] on span at bounding box center [1029, 104] width 220 height 36
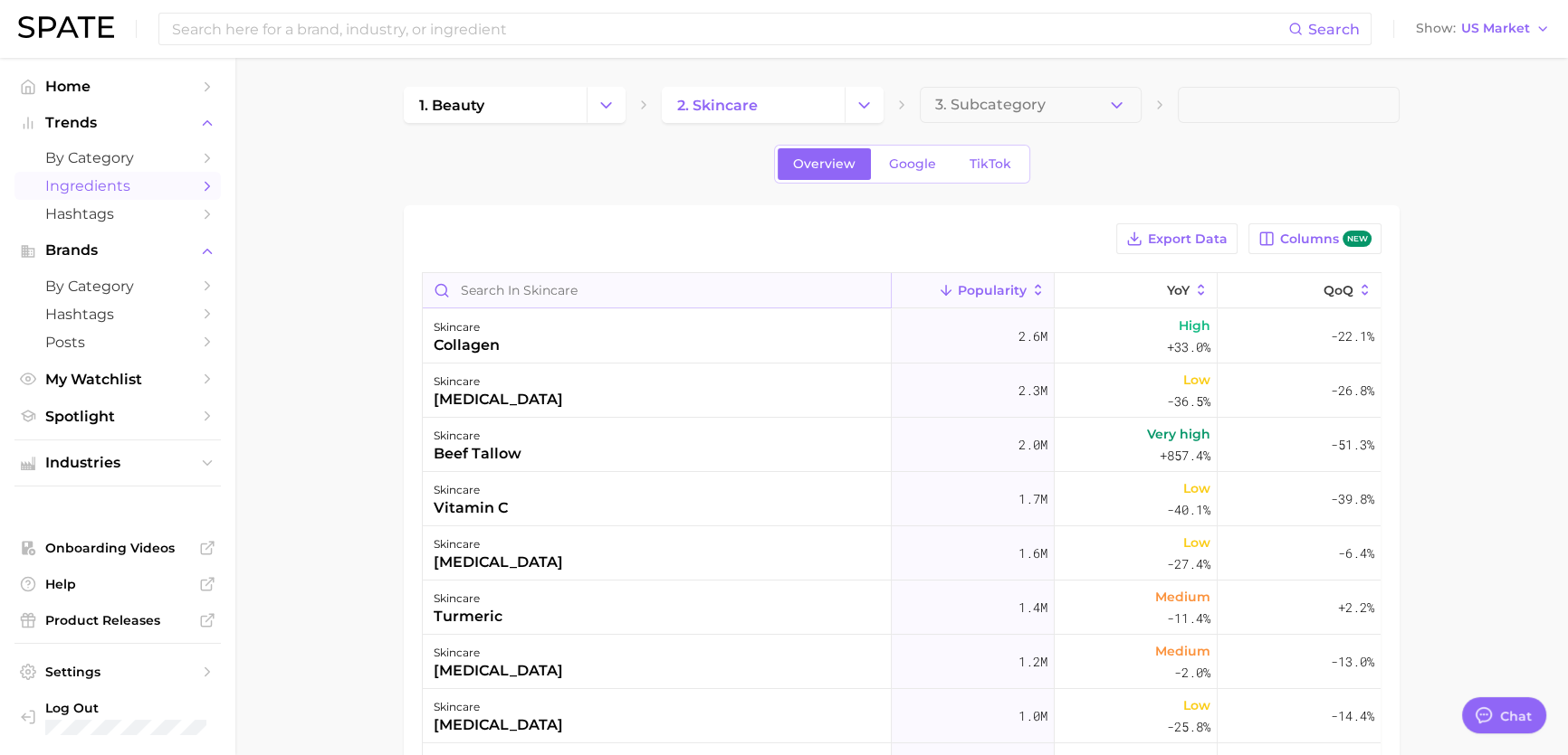
click at [659, 299] on input "Search in skincare" at bounding box center [657, 291] width 468 height 34
paste input "Hydroxypinacolone Retinoate"
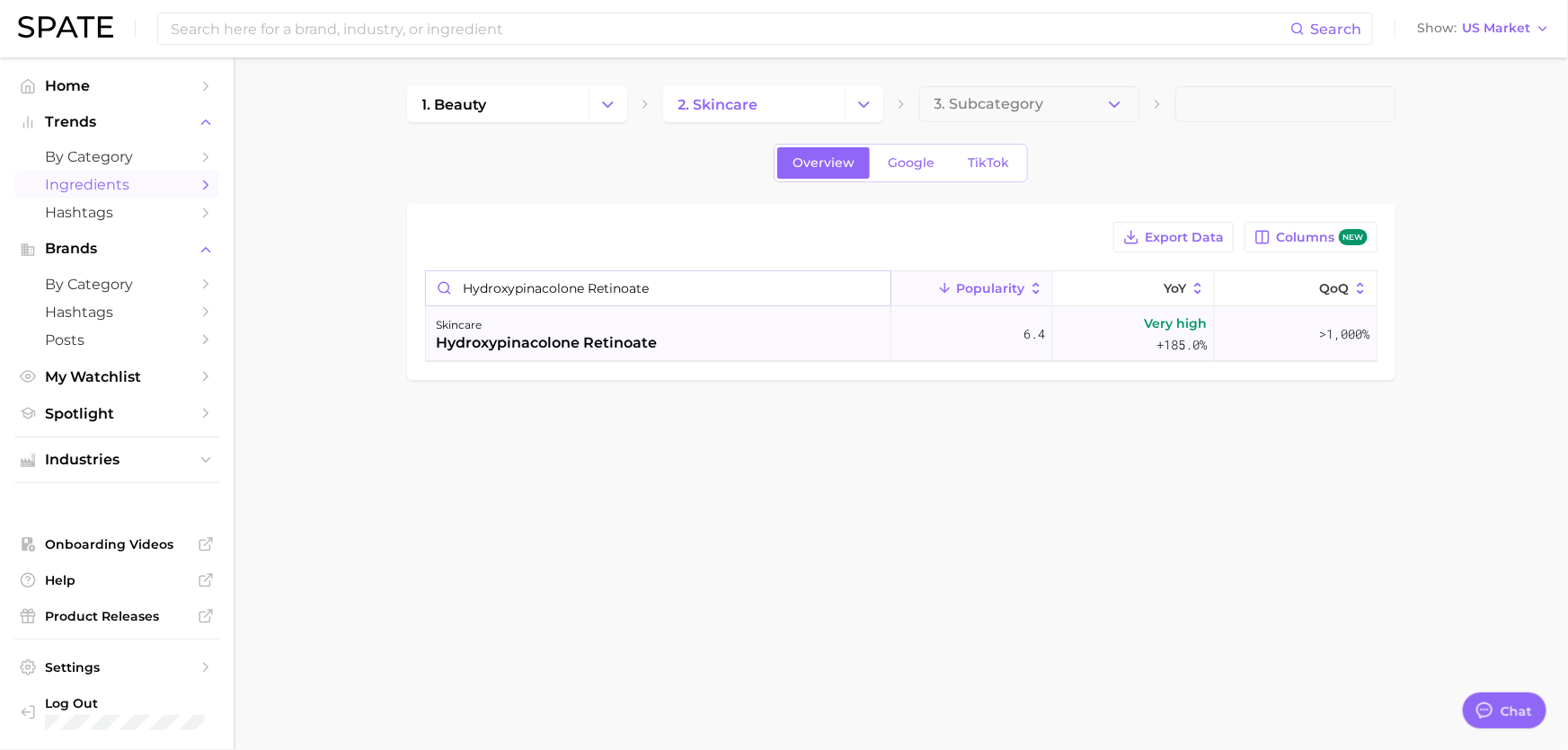
type input "Hydroxypinacolone Retinoate"
click at [629, 342] on div "hydroxypinacolone retinoate" at bounding box center [547, 342] width 221 height 22
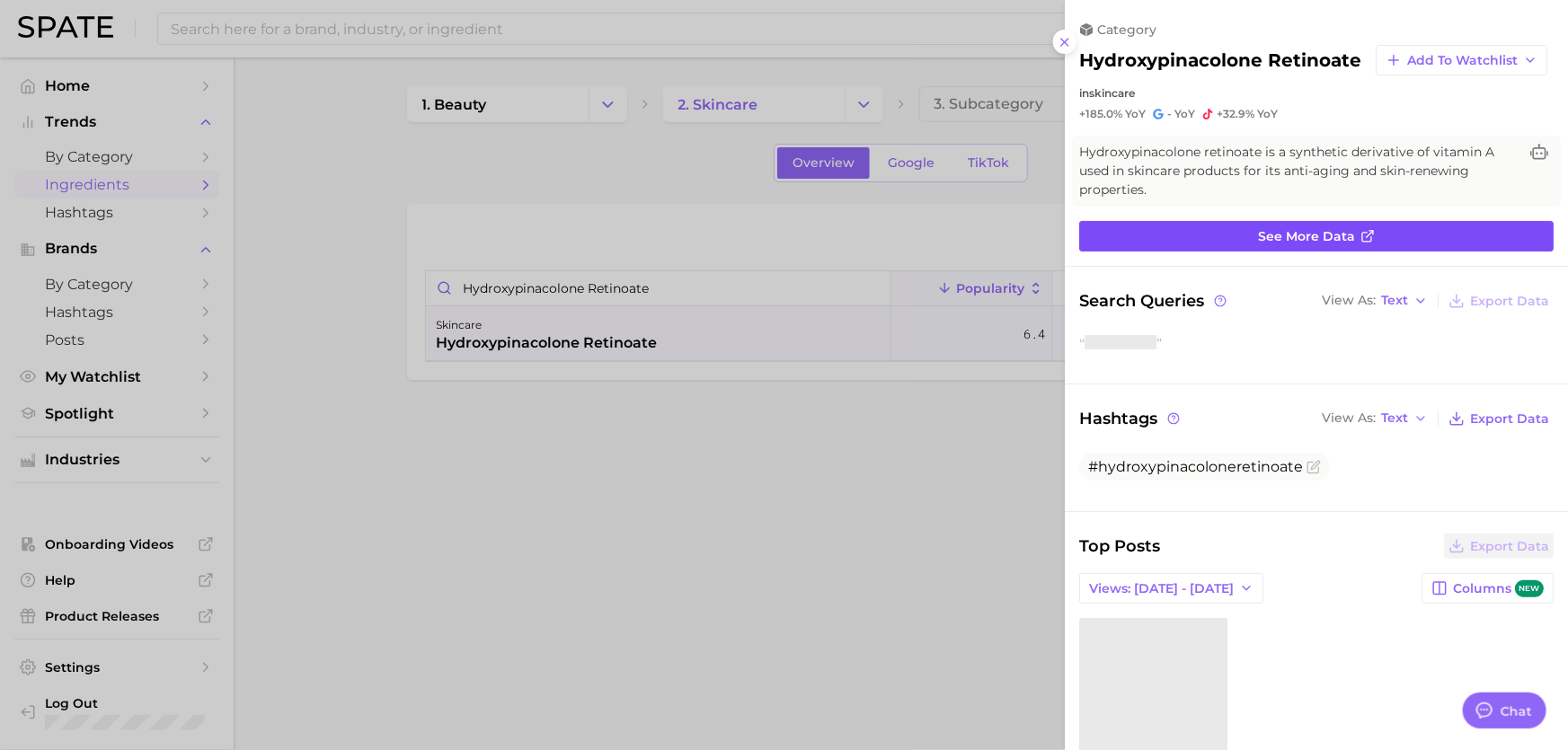
click at [1292, 244] on span "See more data" at bounding box center [1307, 237] width 97 height 15
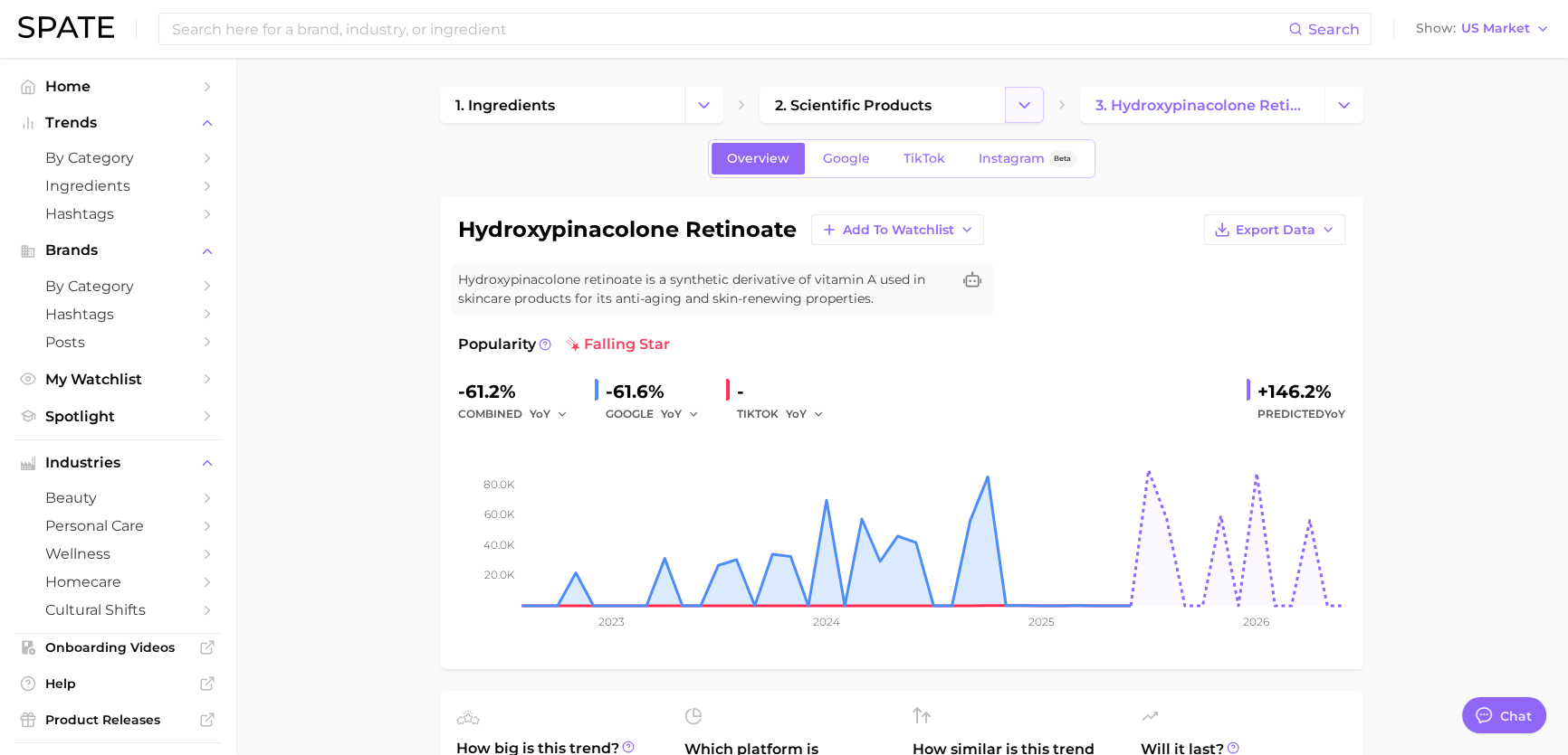
click at [1035, 104] on button "Change Category" at bounding box center [1023, 104] width 39 height 36
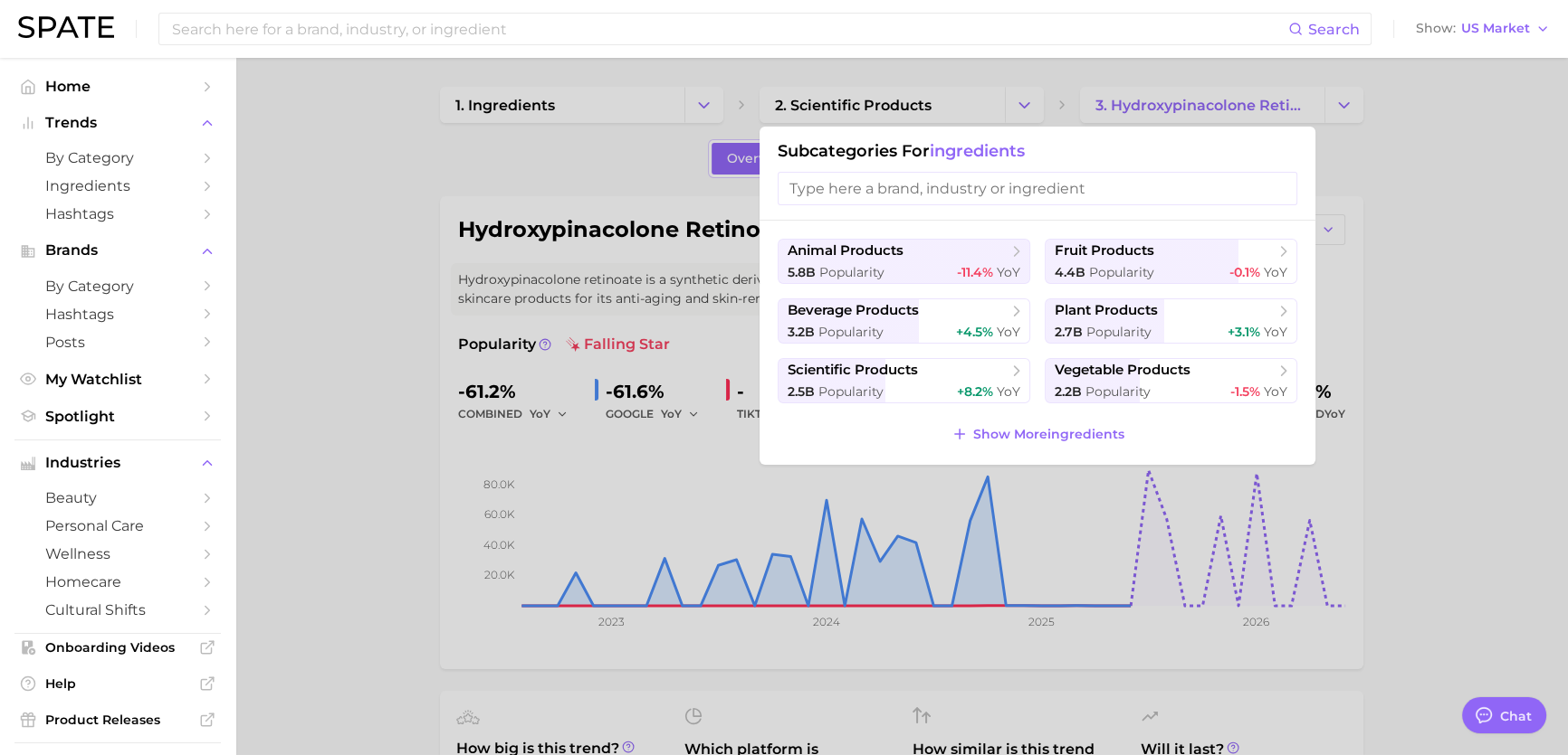
click at [615, 87] on div at bounding box center [784, 377] width 1568 height 755
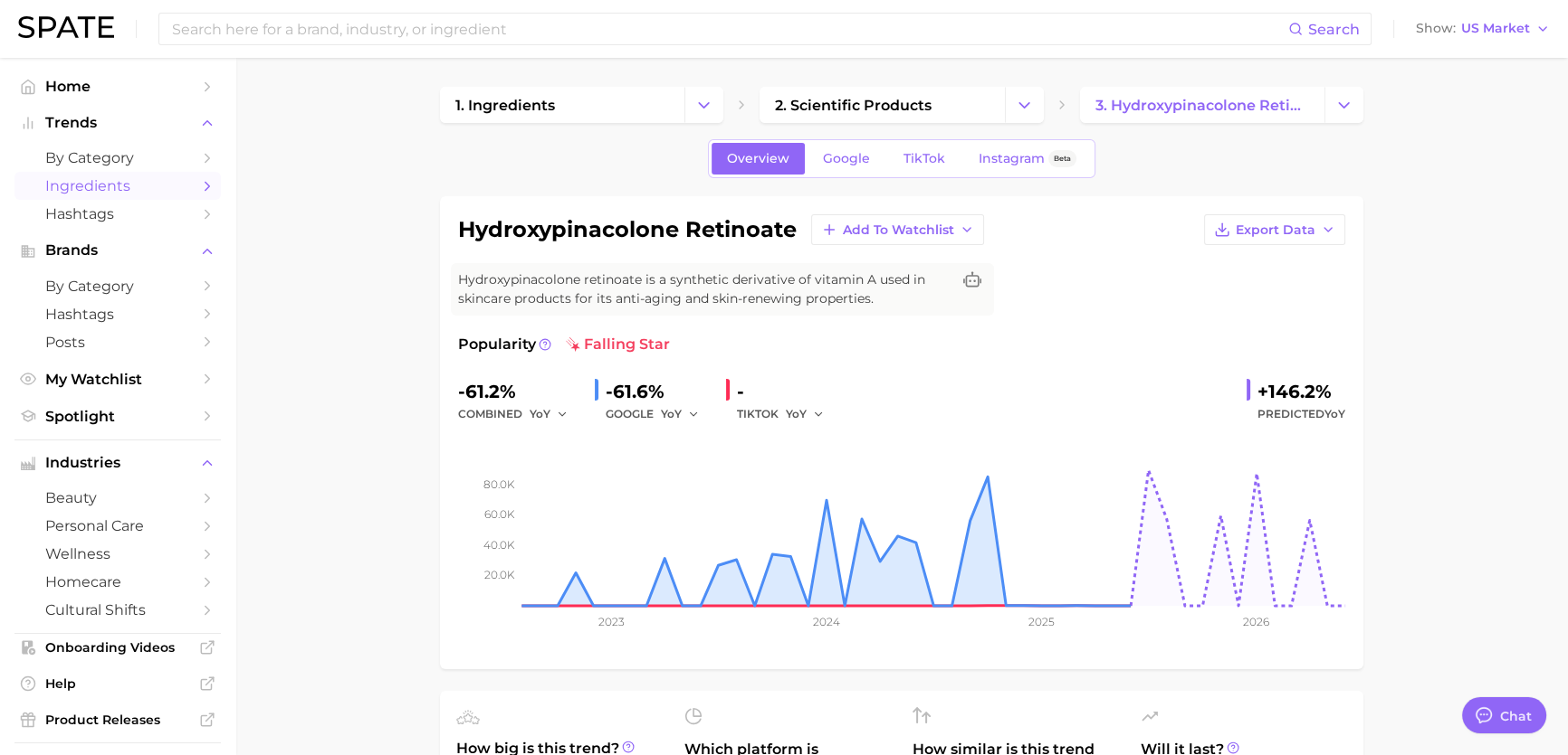
click at [118, 173] on link "Ingredients" at bounding box center [117, 186] width 206 height 28
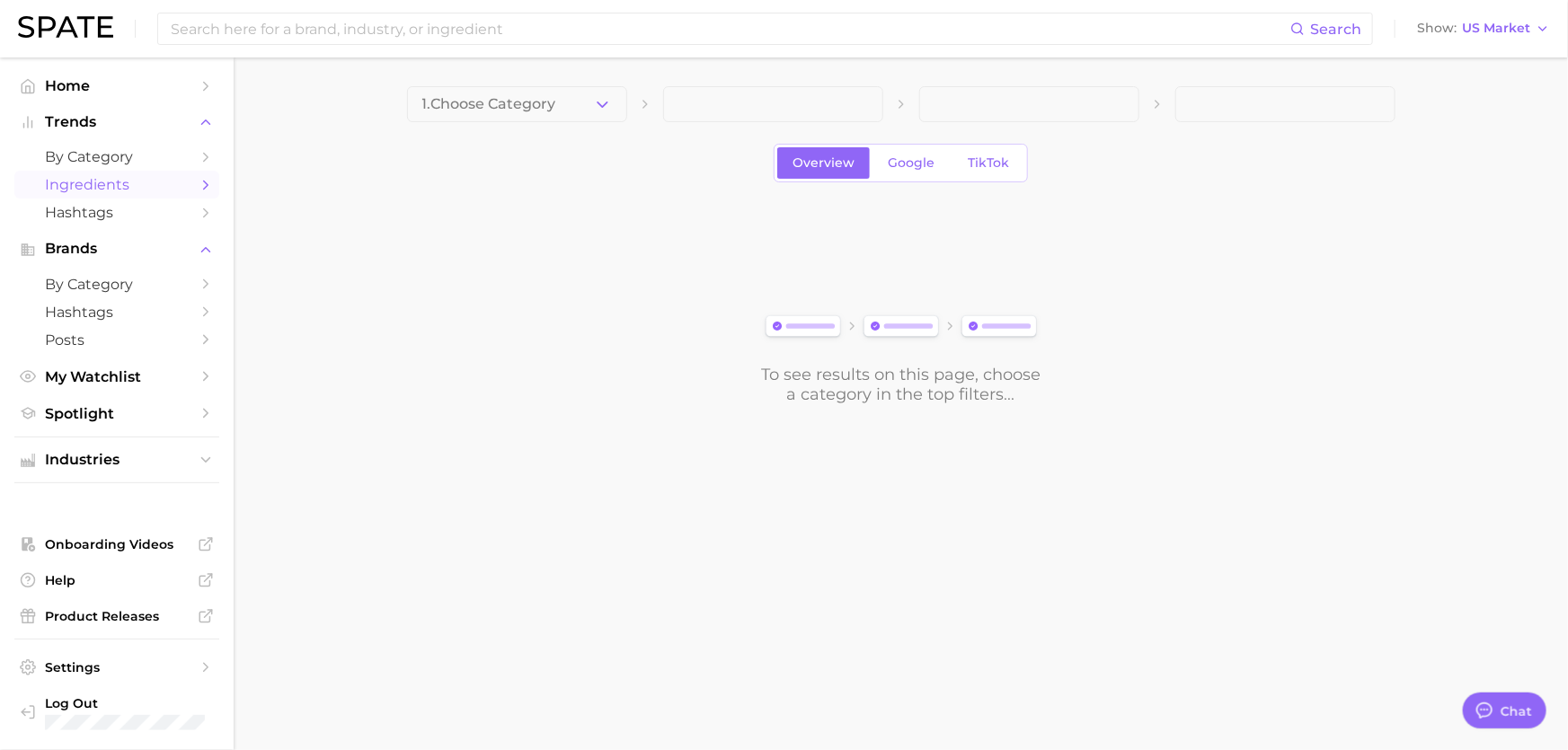
click at [767, 110] on span at bounding box center [773, 104] width 220 height 36
click at [501, 101] on span "1. Choose Category" at bounding box center [490, 104] width 134 height 16
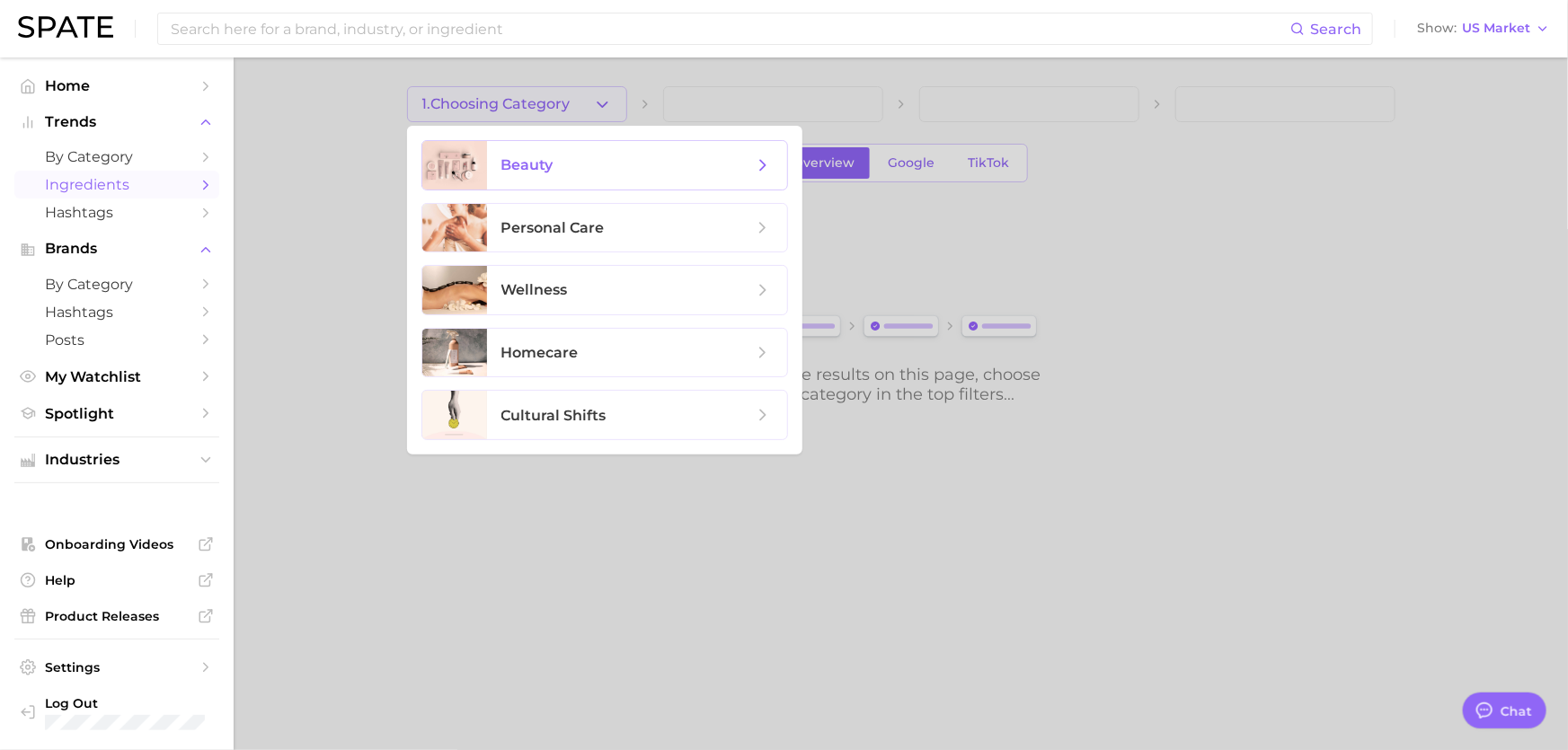
click at [585, 175] on span "beauty" at bounding box center [637, 165] width 300 height 48
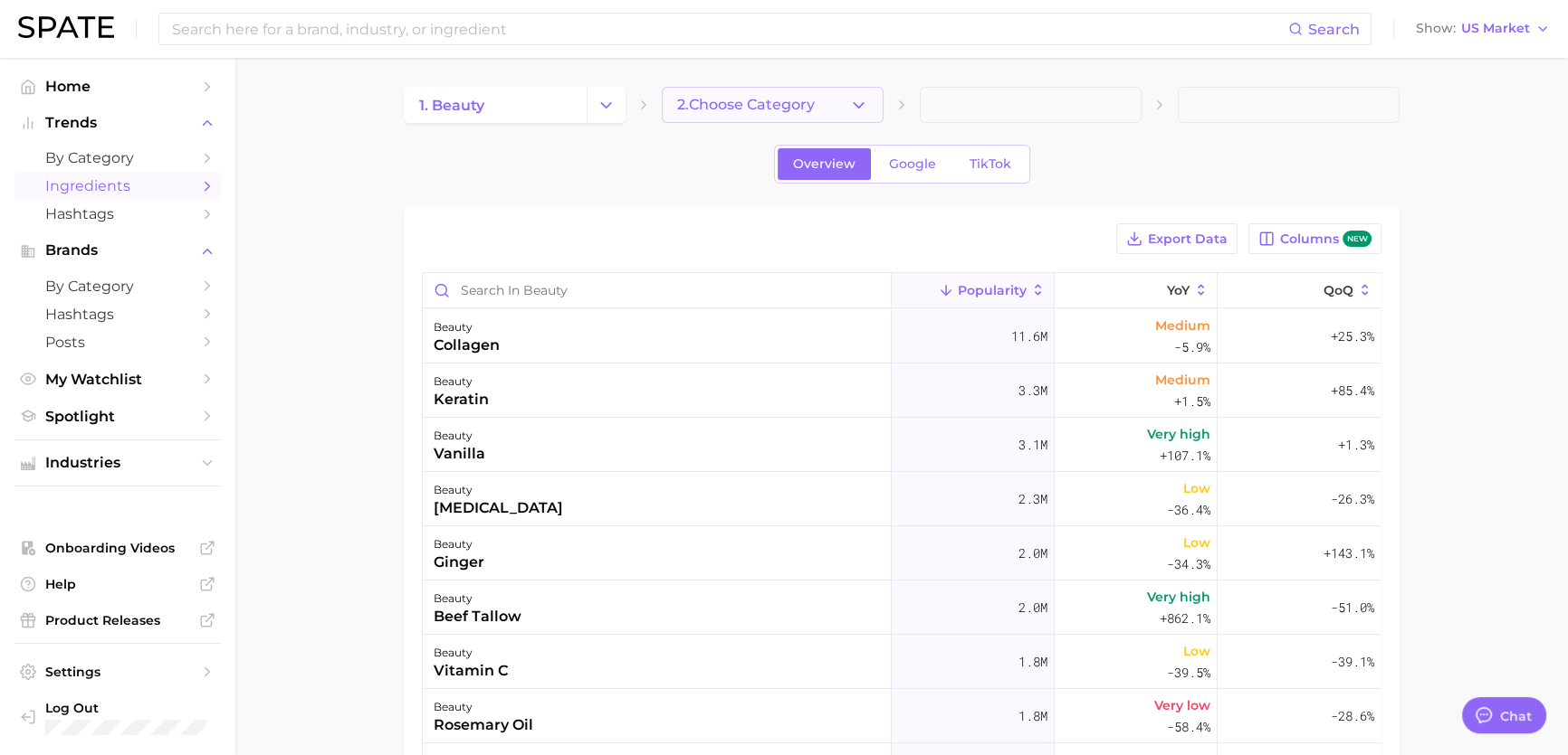
click at [754, 106] on span "2. Choose Category" at bounding box center [746, 104] width 138 height 16
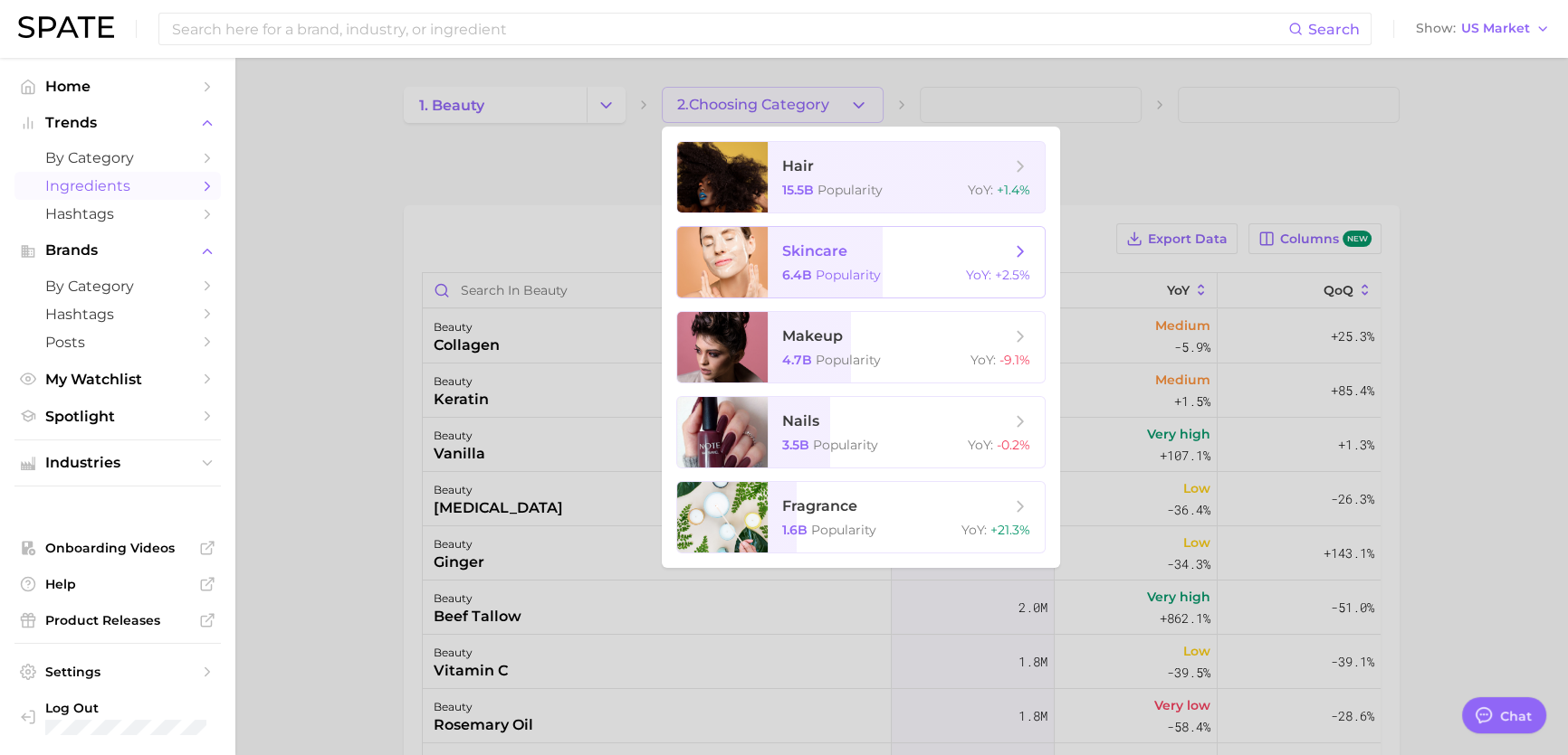
click at [800, 254] on span "skincare" at bounding box center [814, 251] width 66 height 17
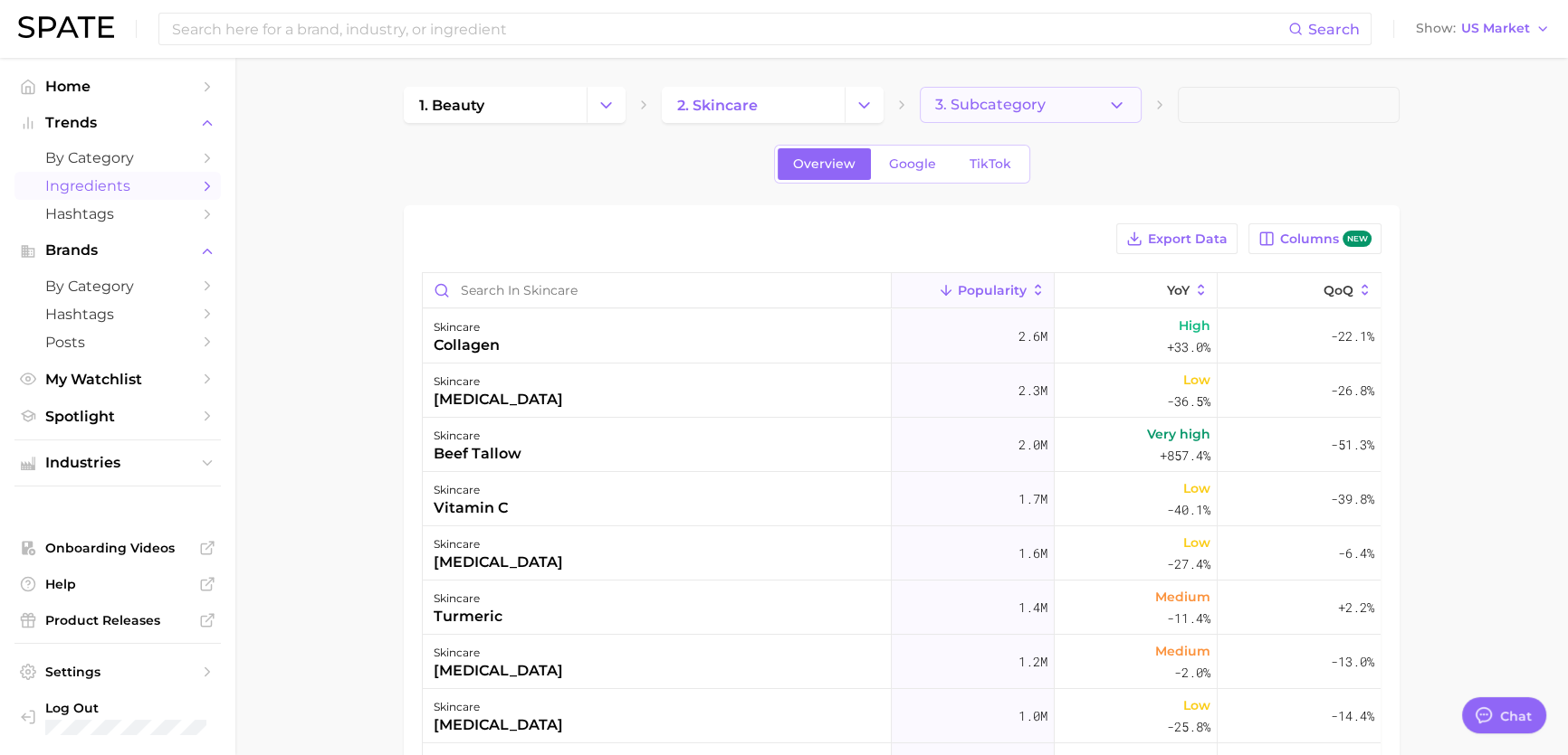
click at [1107, 111] on icon "button" at bounding box center [1117, 105] width 19 height 19
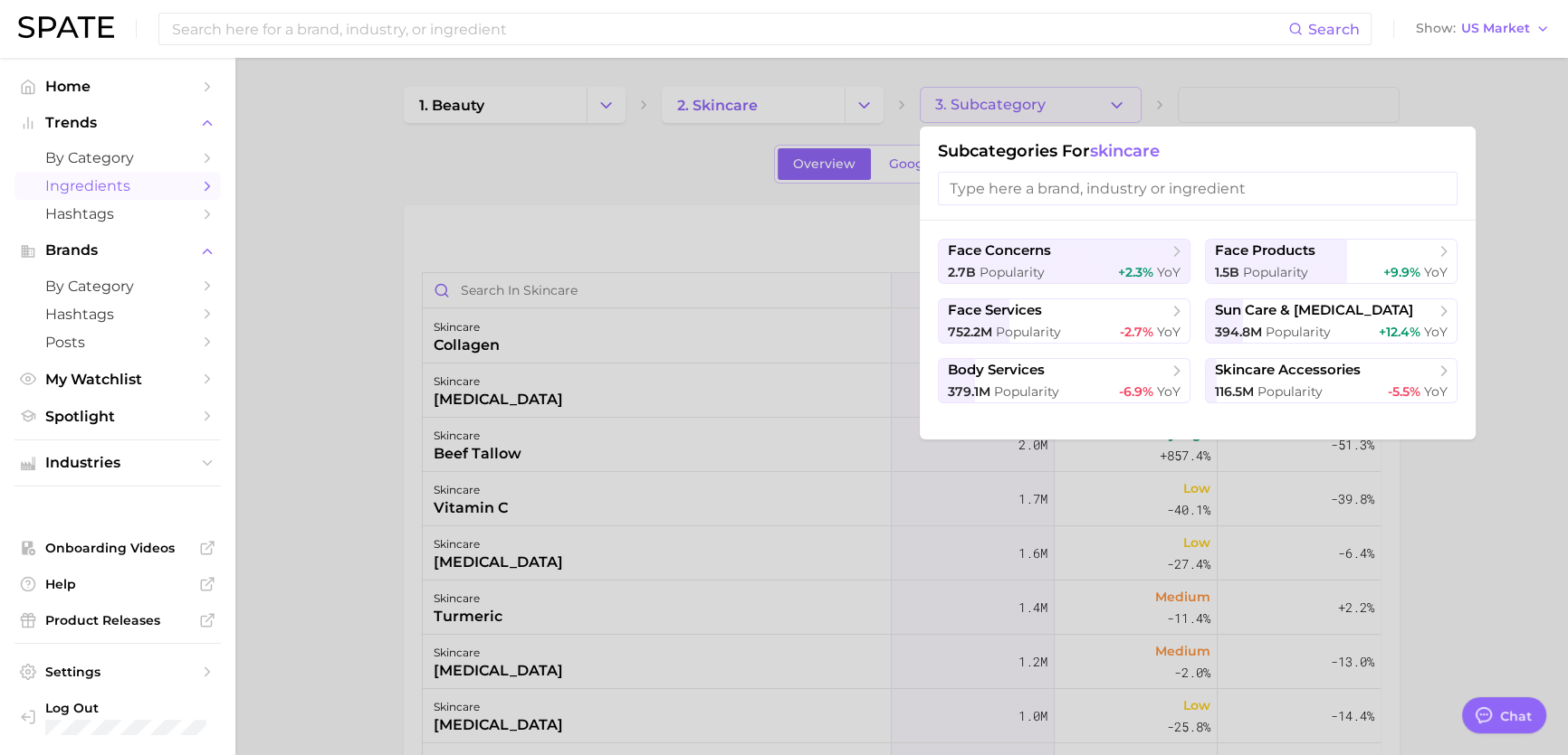
click at [765, 289] on div at bounding box center [784, 377] width 1568 height 755
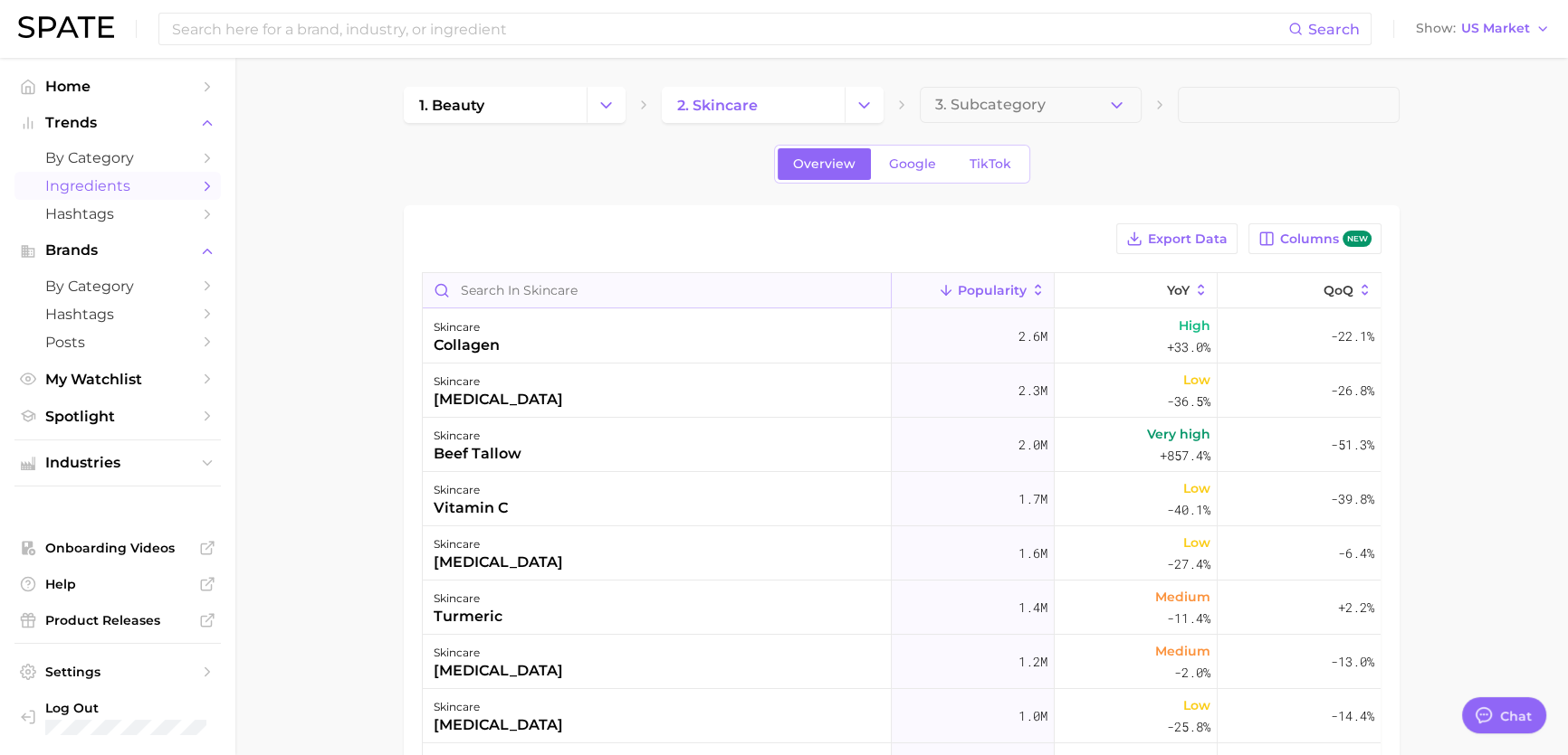
click at [753, 284] on input "Search in skincare" at bounding box center [657, 291] width 468 height 34
paste input "Hydroxypinacolone Retinoate"
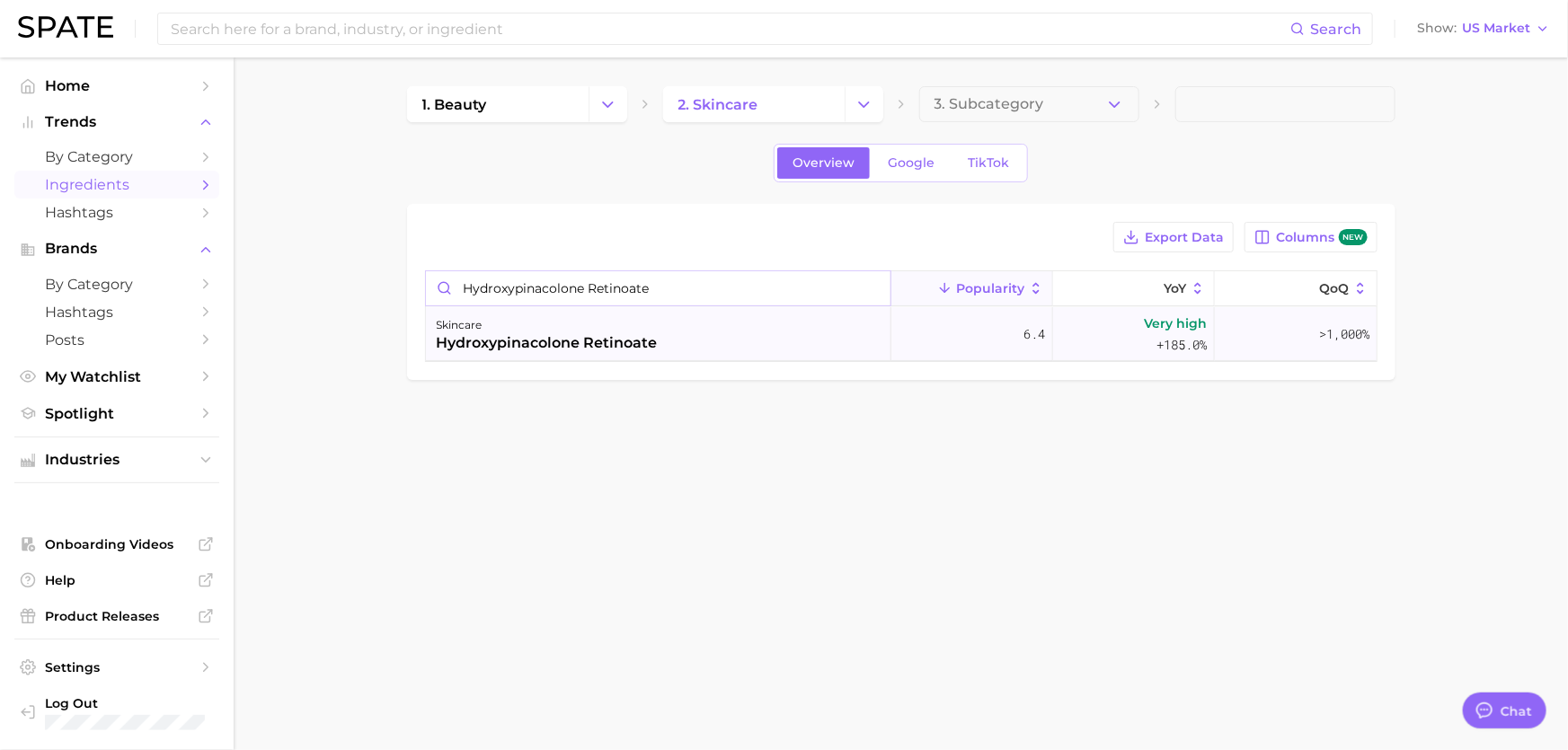
type input "Hydroxypinacolone Retinoate"
click at [636, 341] on div "hydroxypinacolone retinoate" at bounding box center [547, 342] width 221 height 22
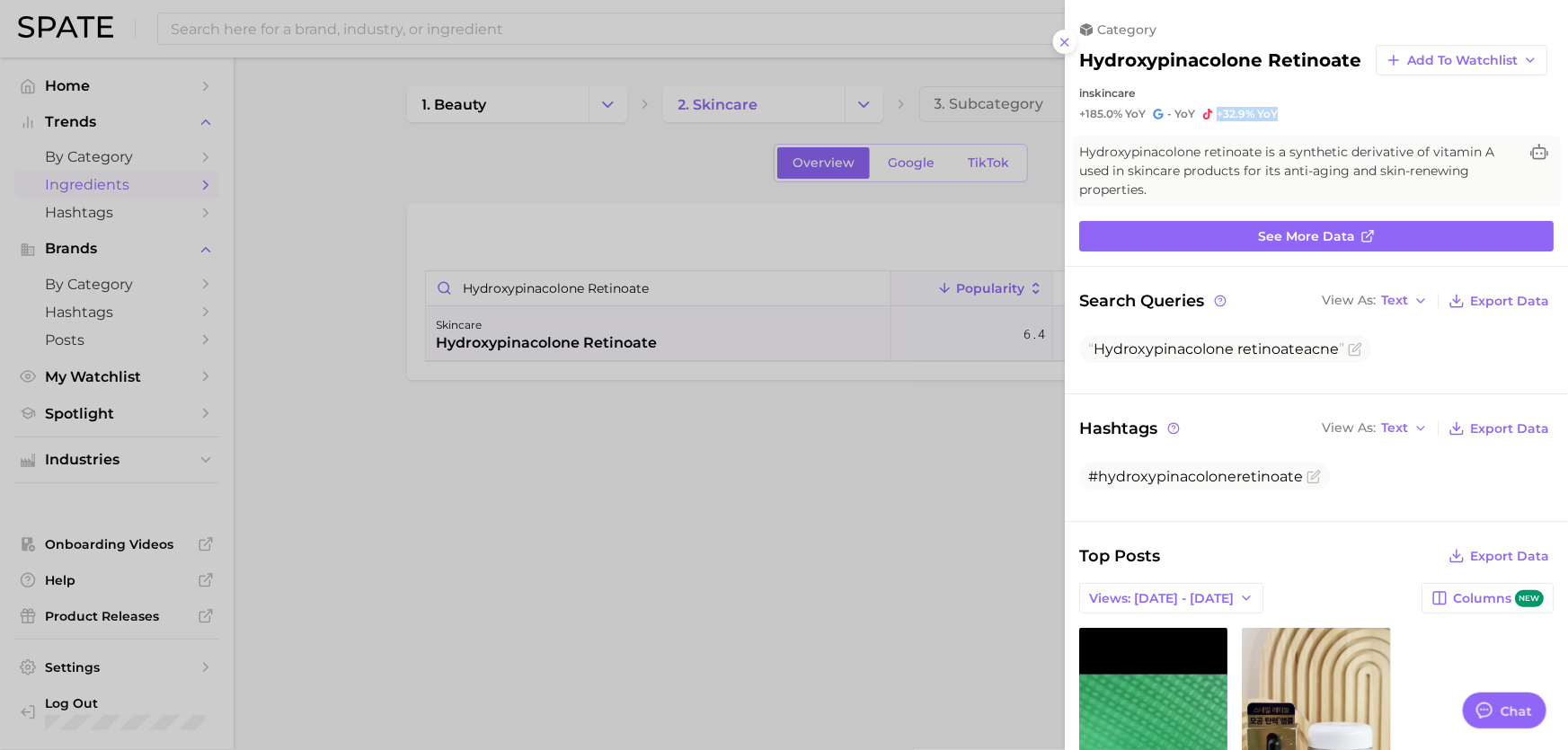
drag, startPoint x: 1218, startPoint y: 124, endPoint x: 1276, endPoint y: 124, distance: 58.0
click at [1276, 122] on span "+32.9% YoY" at bounding box center [1247, 113] width 61 height 14
click at [1405, 100] on div "in skincare" at bounding box center [1316, 92] width 475 height 13
click at [1155, 59] on h2 "hydroxypinacolone retinoate" at bounding box center [1220, 59] width 282 height 22
click at [1130, 54] on h2 "hydroxypinacolone retinoate" at bounding box center [1220, 59] width 282 height 22
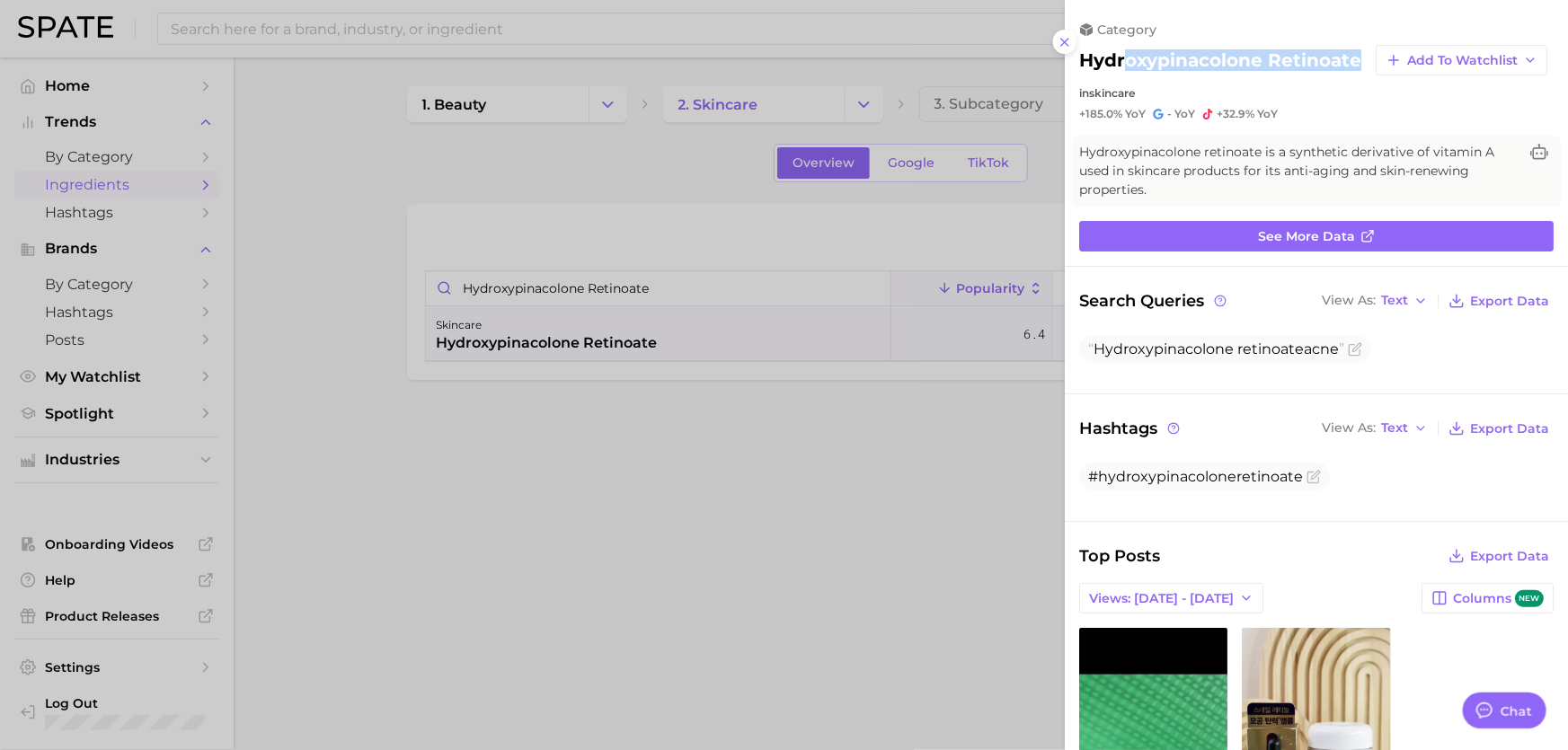
drag, startPoint x: 1128, startPoint y: 64, endPoint x: 1193, endPoint y: 75, distance: 65.9
click at [1193, 71] on h2 "hydroxypinacolone retinoate" at bounding box center [1220, 59] width 282 height 22
click at [1198, 100] on div "in skincare" at bounding box center [1316, 92] width 475 height 13
click at [1201, 164] on span "Hydroxypinacolone retinoate is a synthetic derivative of vitamin A used in skin…" at bounding box center [1298, 171] width 439 height 57
click at [1450, 168] on span "Hydroxypinacolone retinoate is a synthetic derivative of vitamin A used in skin…" at bounding box center [1298, 171] width 439 height 57
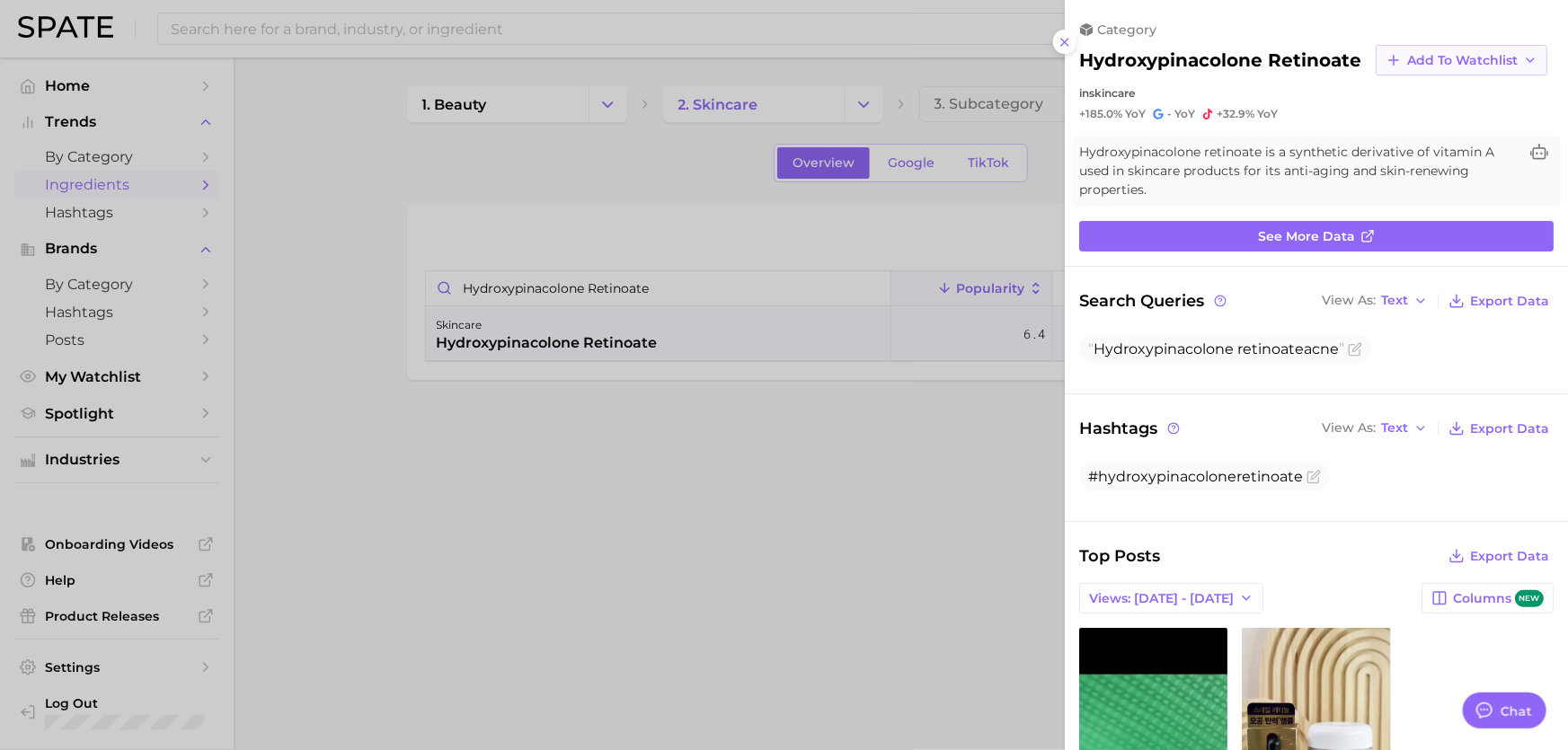
click at [1478, 67] on span "Add to Watchlist" at bounding box center [1462, 60] width 110 height 15
click at [657, 184] on div at bounding box center [784, 375] width 1568 height 750
drag, startPoint x: 818, startPoint y: 178, endPoint x: 932, endPoint y: 122, distance: 127.0
click at [819, 180] on div at bounding box center [784, 375] width 1568 height 750
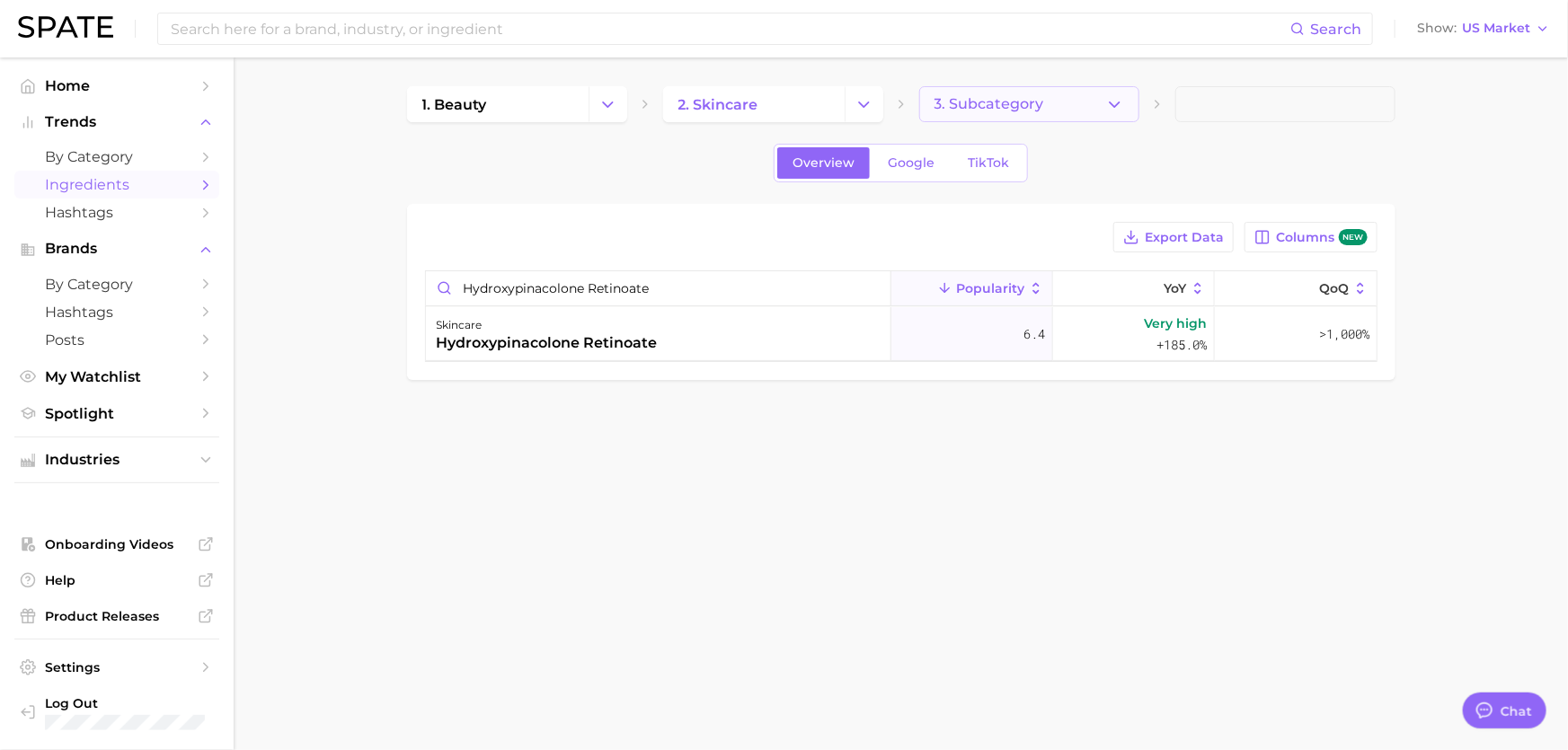
click at [1054, 115] on button "3. Subcategory" at bounding box center [1029, 104] width 220 height 36
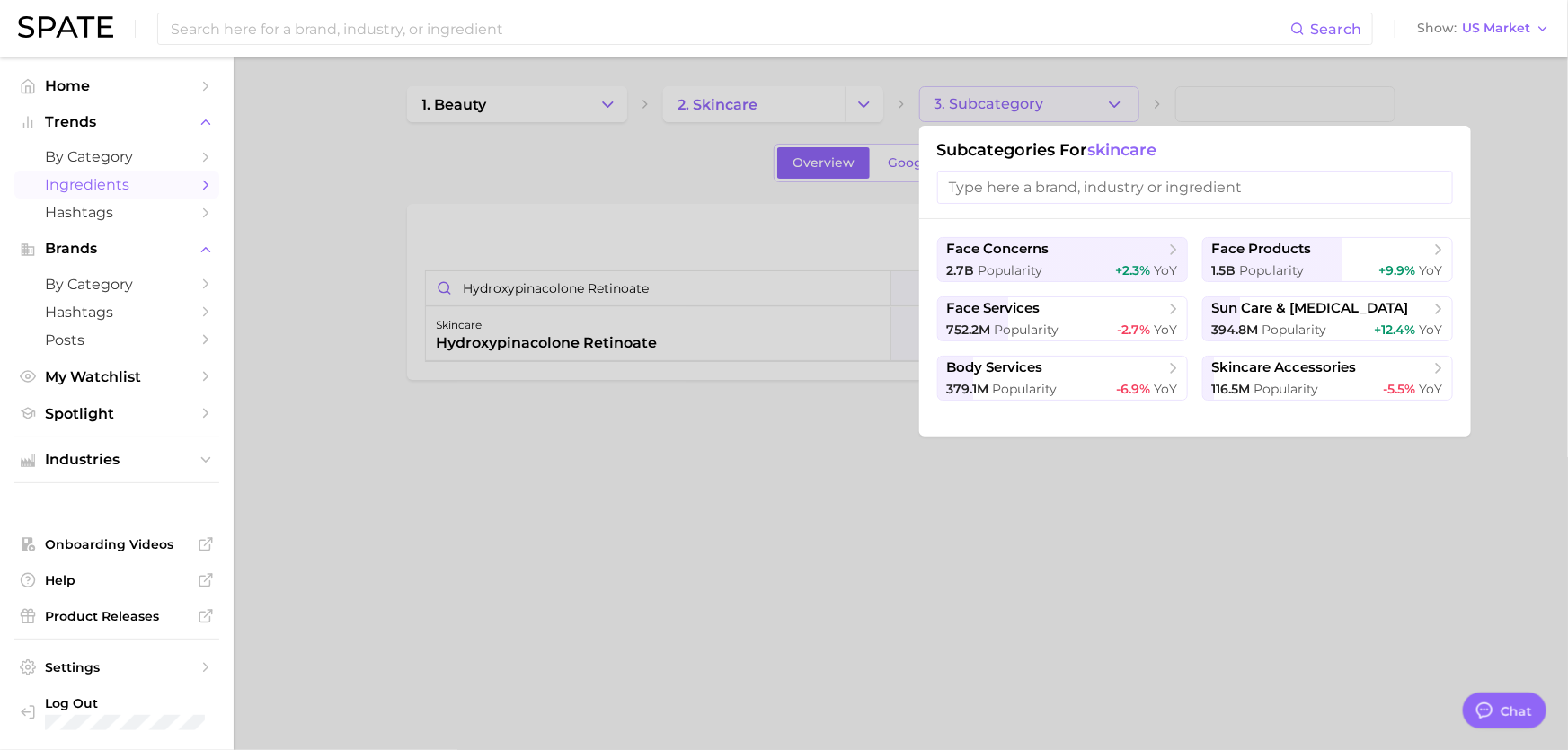
click at [1054, 114] on div at bounding box center [784, 375] width 1568 height 750
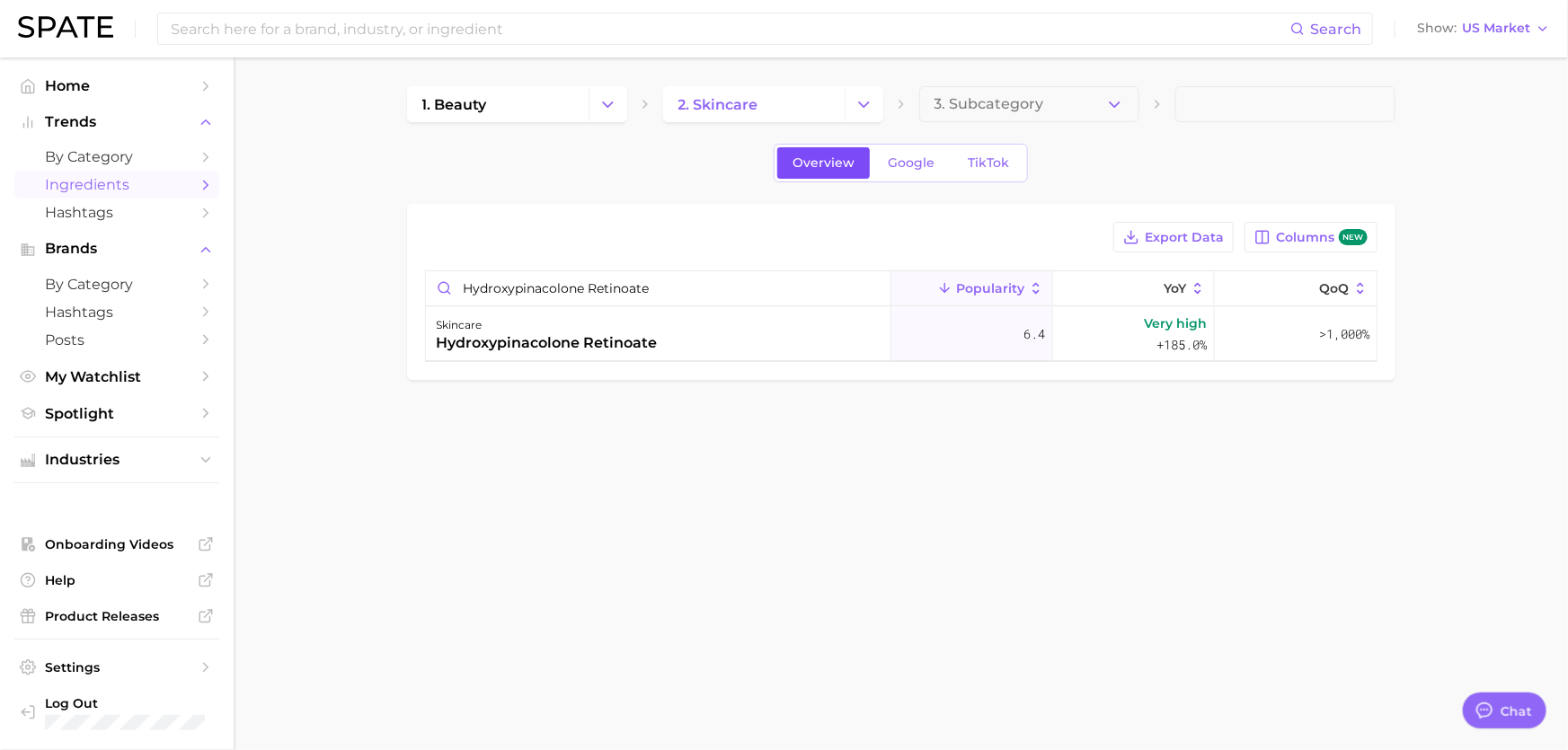
click at [846, 163] on span "Overview" at bounding box center [824, 163] width 62 height 15
click at [1131, 242] on icon at bounding box center [1132, 241] width 12 height 5
click at [1316, 238] on span "Columns new" at bounding box center [1322, 238] width 91 height 17
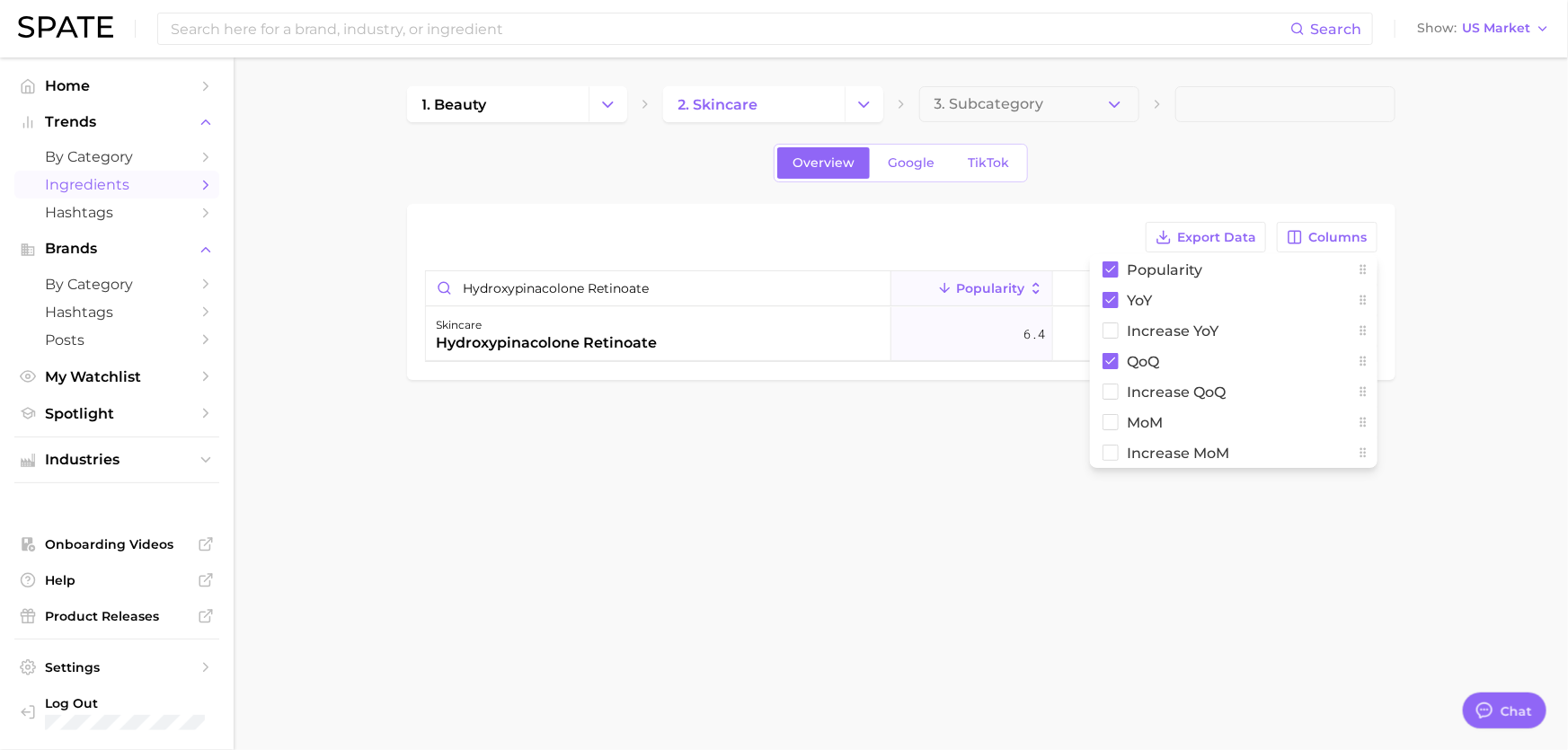
click at [954, 478] on body "Search Show US Market Home Trends by Category Ingredients Hashtags Brands by Ca…" at bounding box center [784, 375] width 1568 height 750
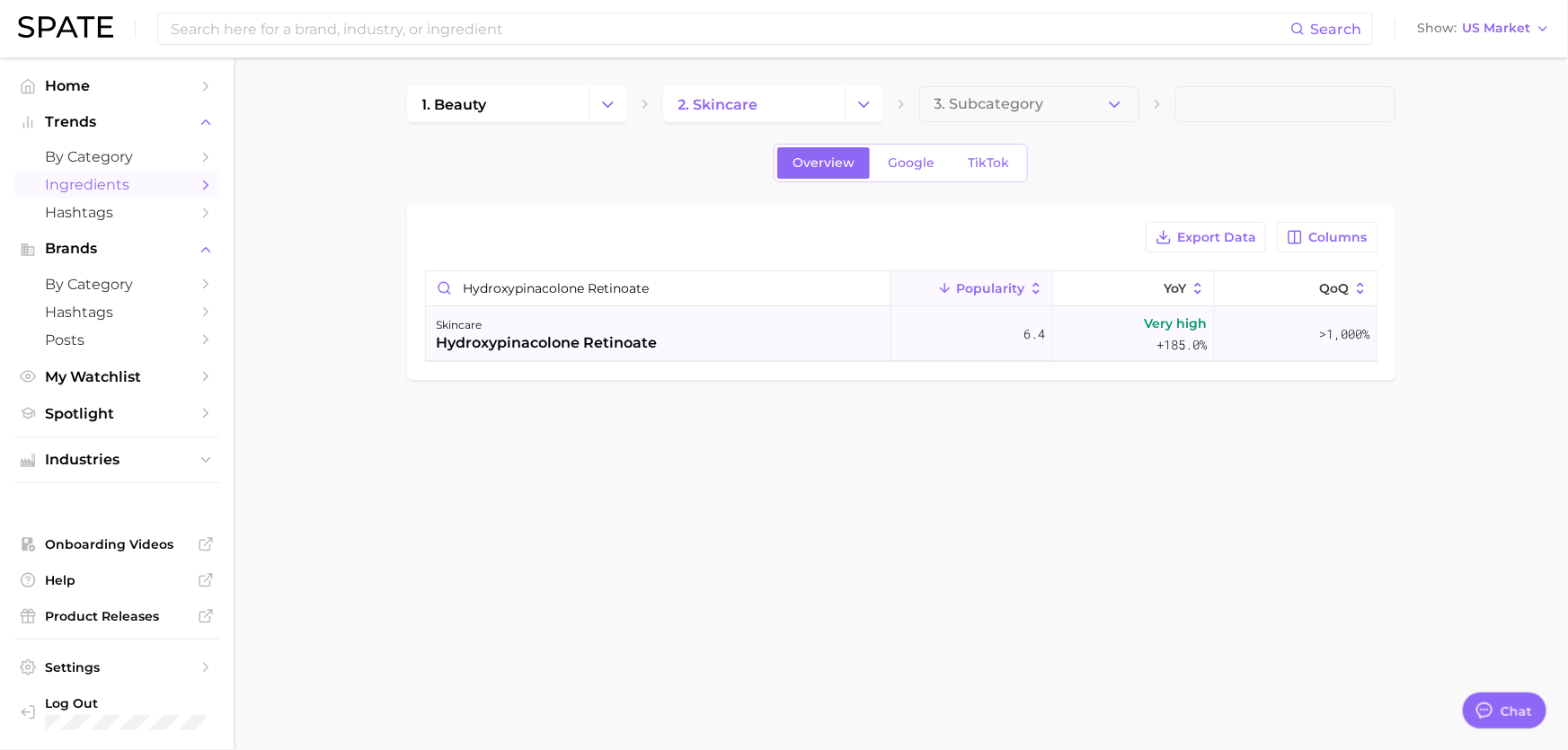
click at [614, 335] on div "hydroxypinacolone retinoate" at bounding box center [547, 342] width 221 height 22
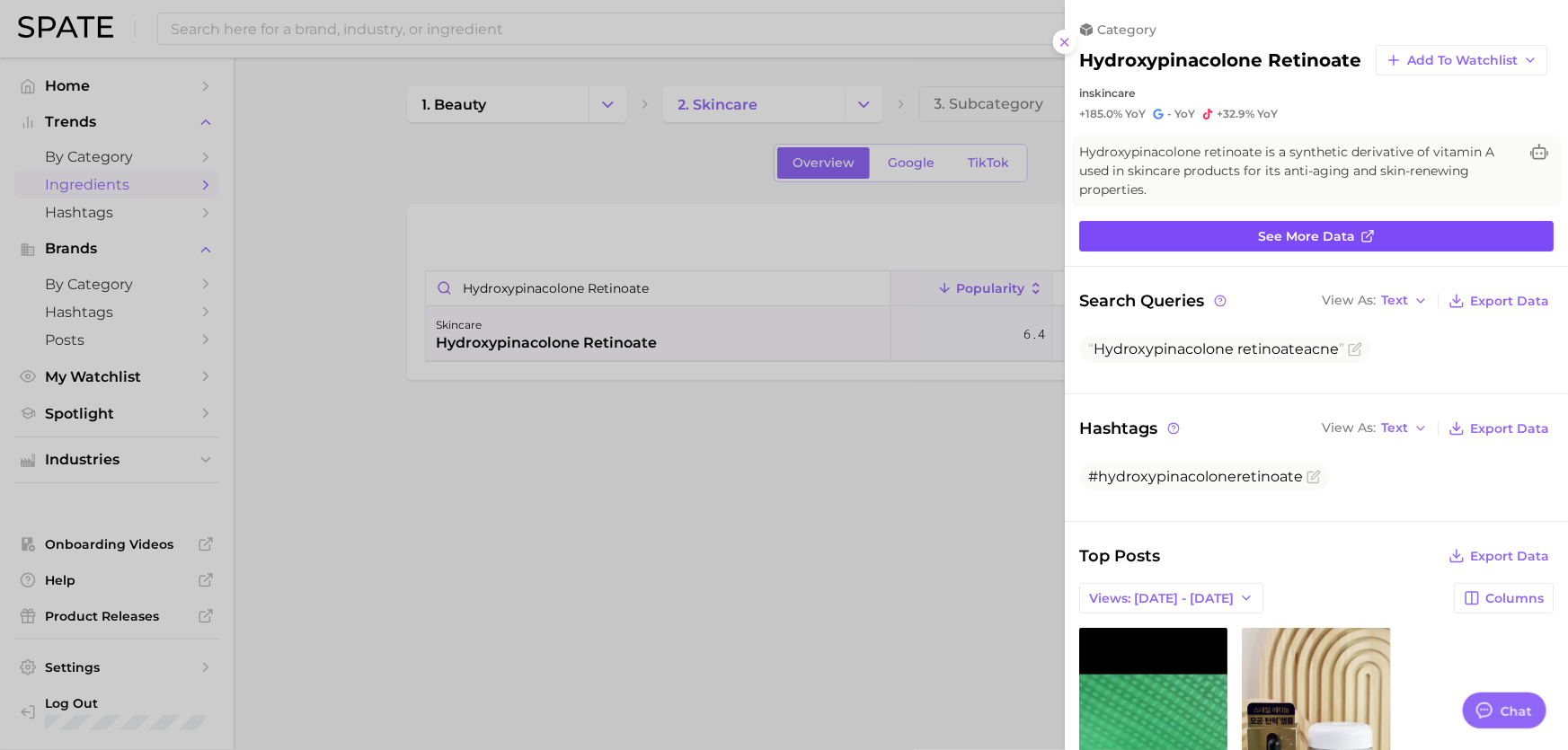
click at [1324, 244] on span "See more data" at bounding box center [1307, 237] width 97 height 15
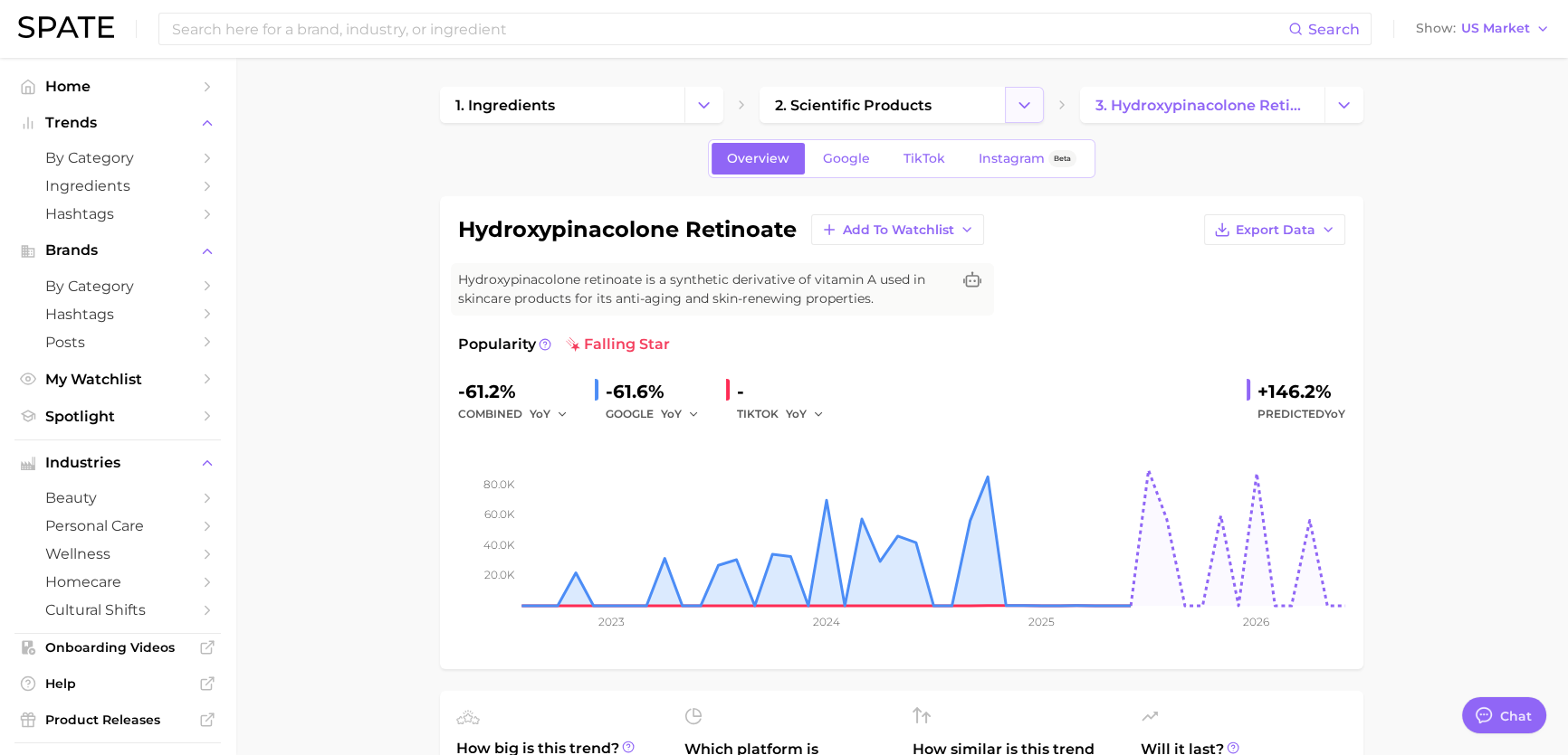
click at [1027, 96] on icon "Change Category" at bounding box center [1024, 105] width 19 height 19
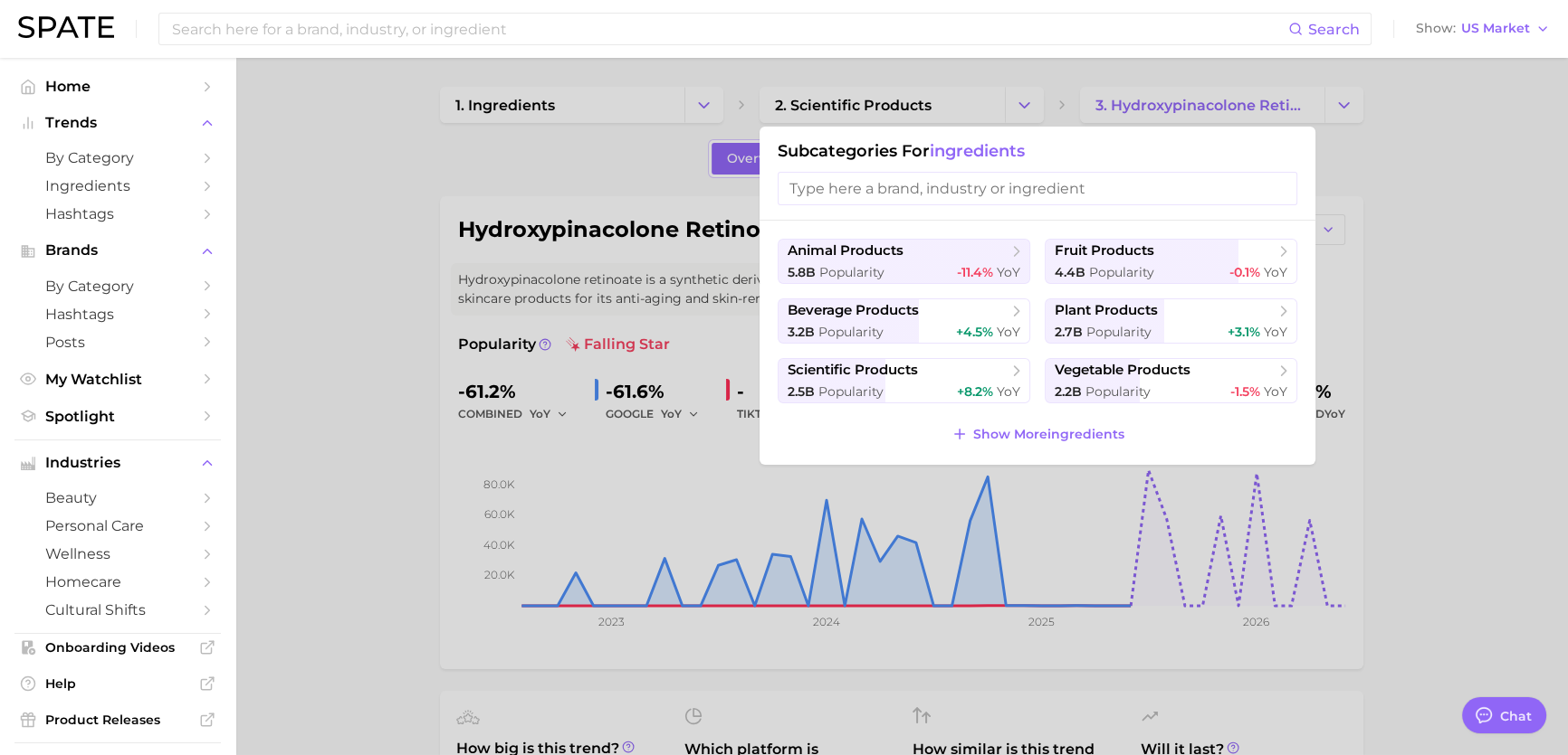
click at [996, 202] on input "search" at bounding box center [1037, 188] width 520 height 33
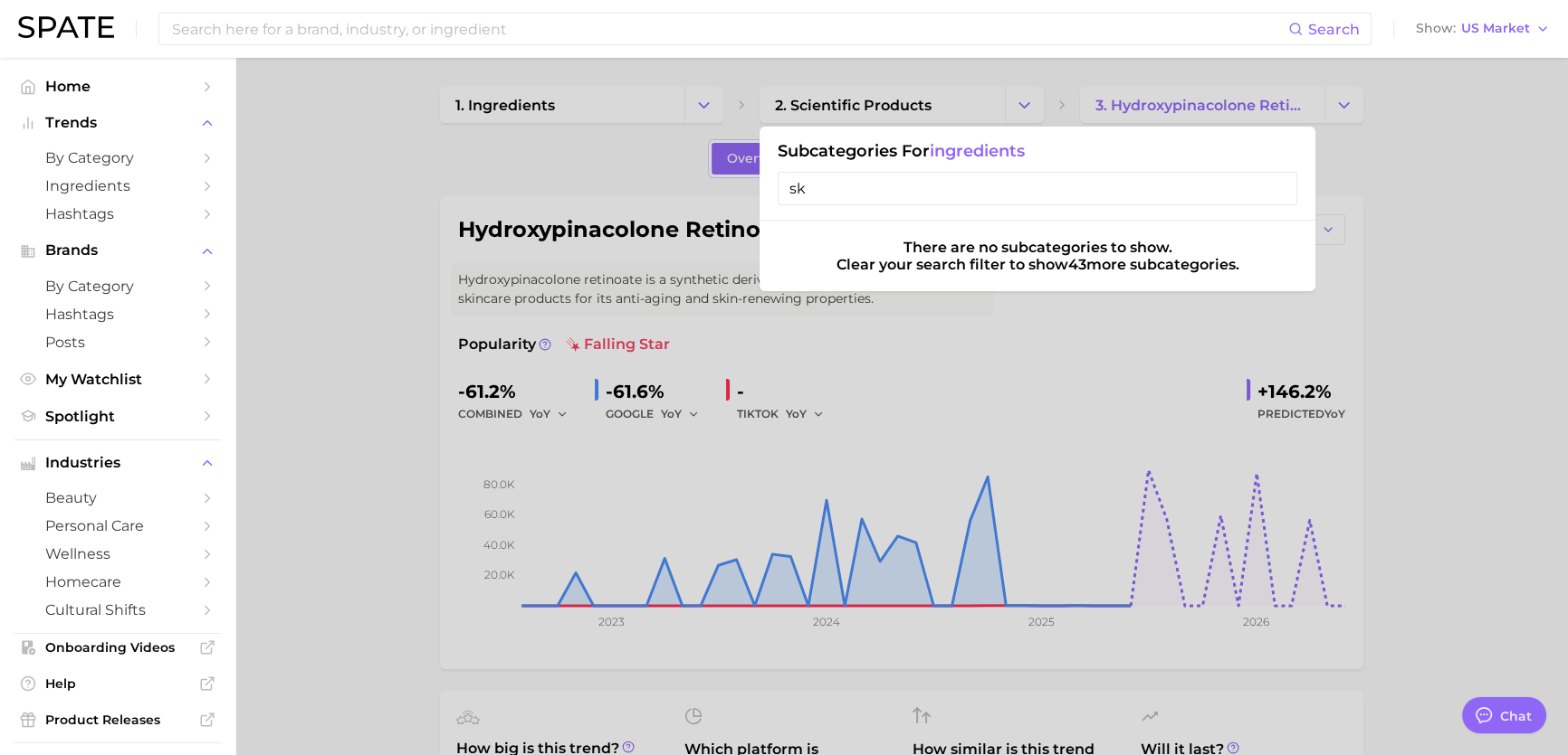
type input "s"
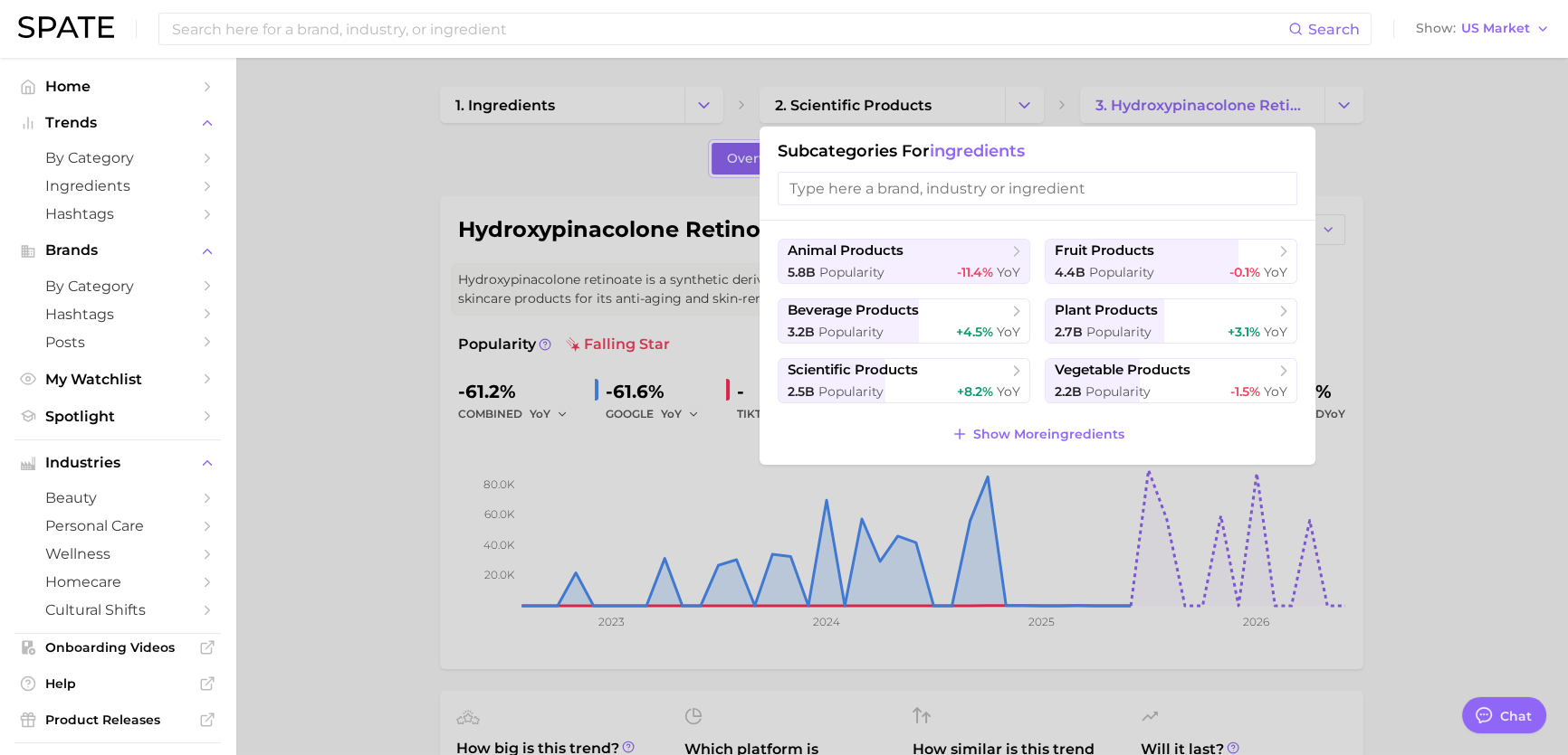
click at [304, 160] on div at bounding box center [784, 377] width 1568 height 755
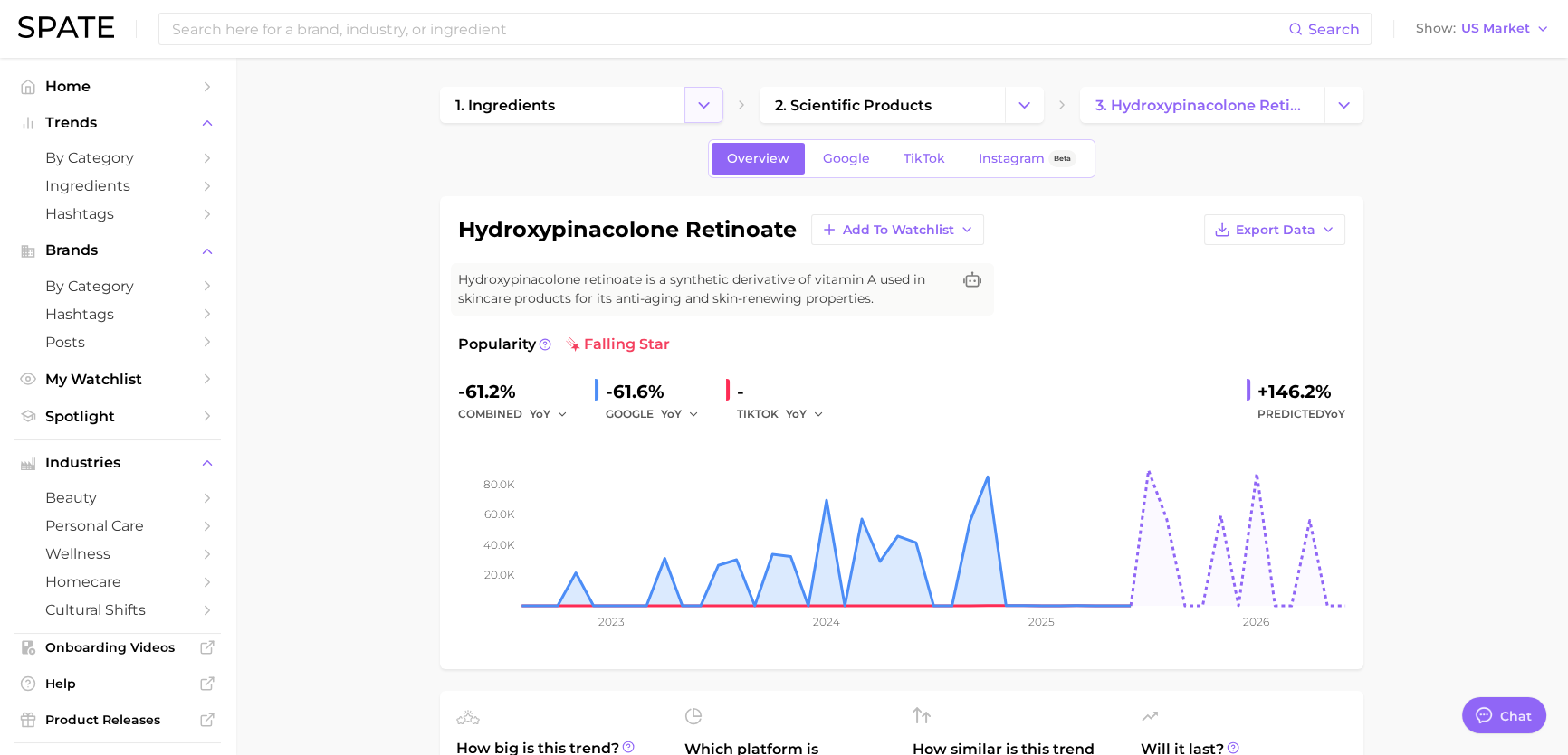
click at [694, 109] on button "Change Category" at bounding box center [703, 104] width 39 height 36
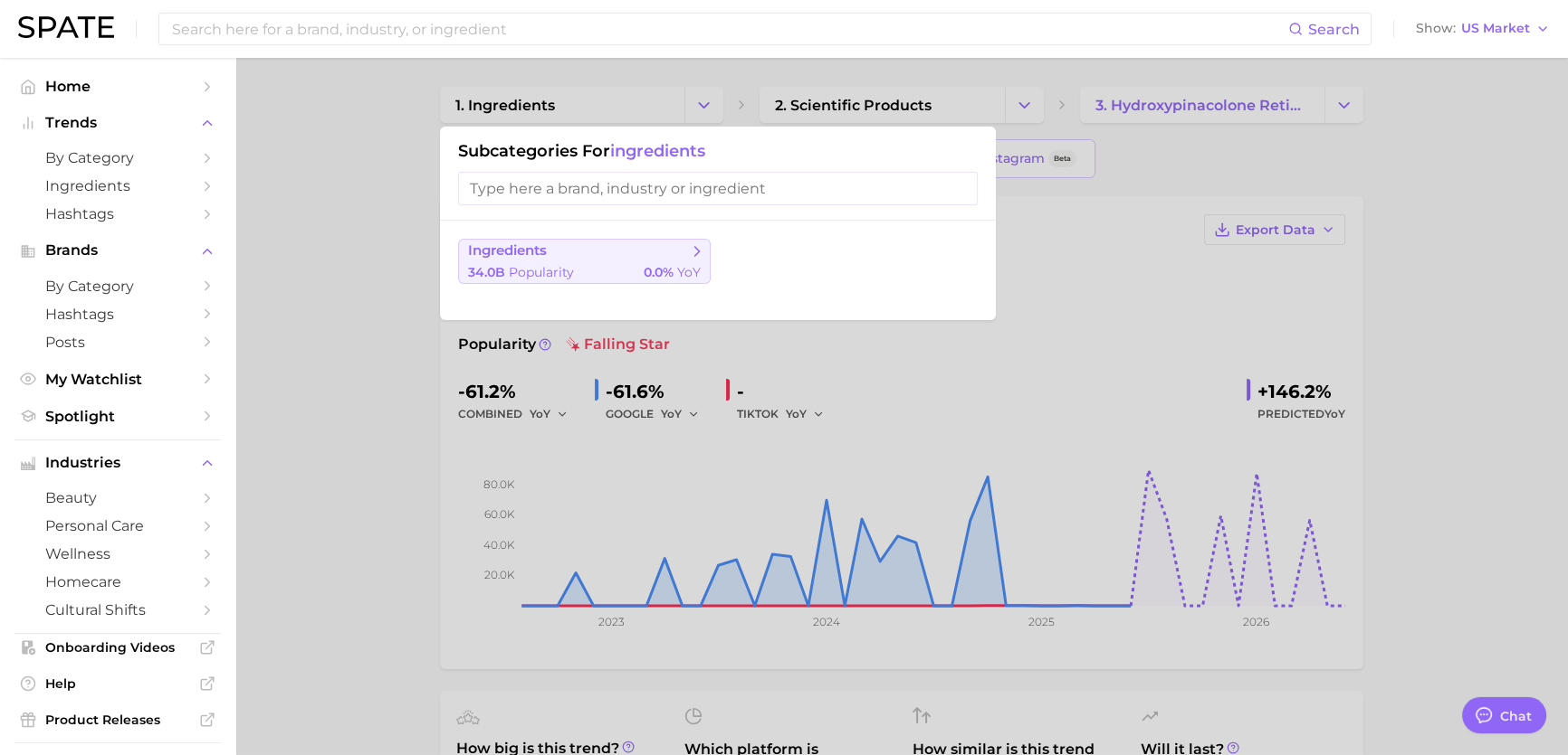
click at [639, 268] on div "34.0b Popularity 0.0% YoY" at bounding box center [584, 273] width 233 height 17
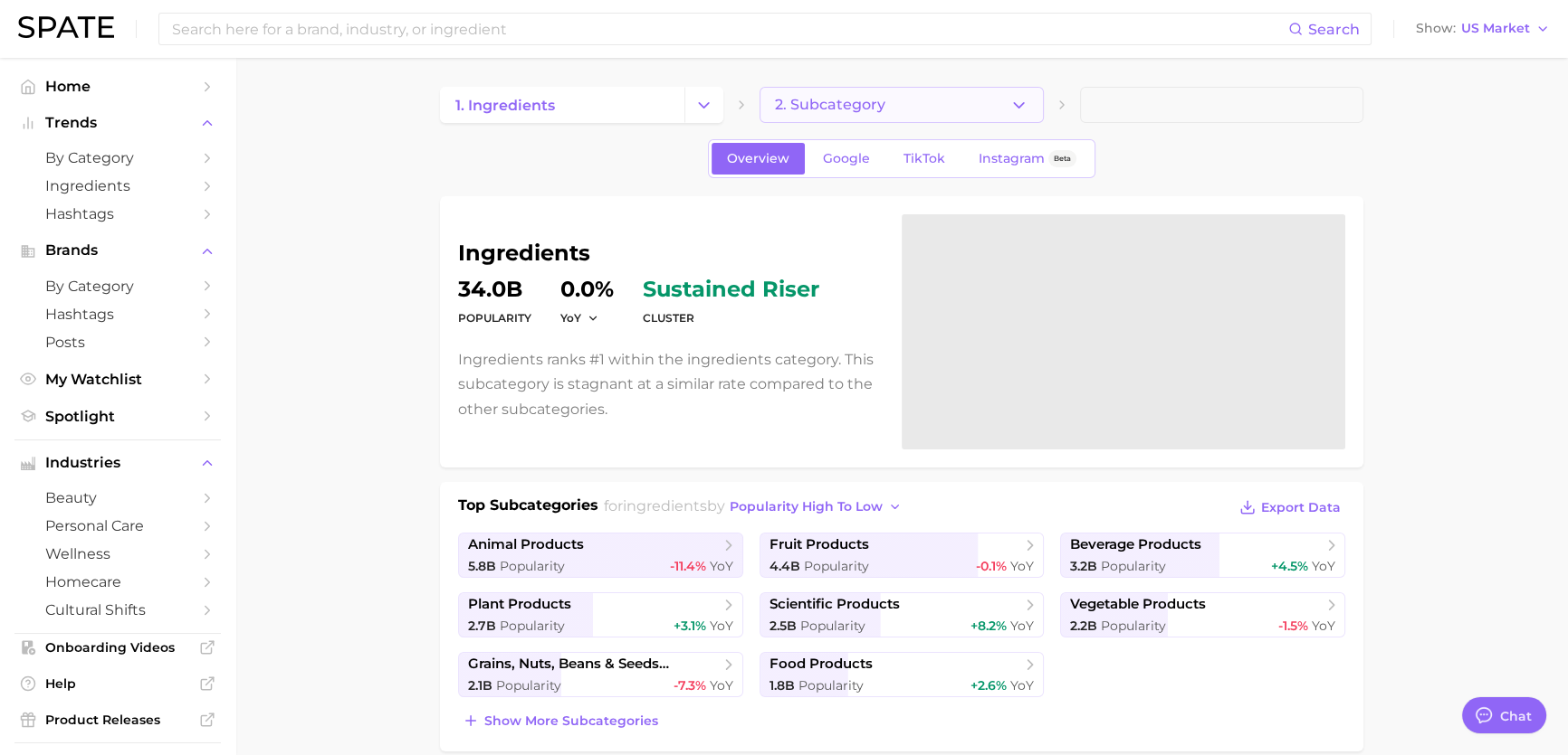
click at [1032, 109] on button "2. Subcategory" at bounding box center [901, 104] width 283 height 36
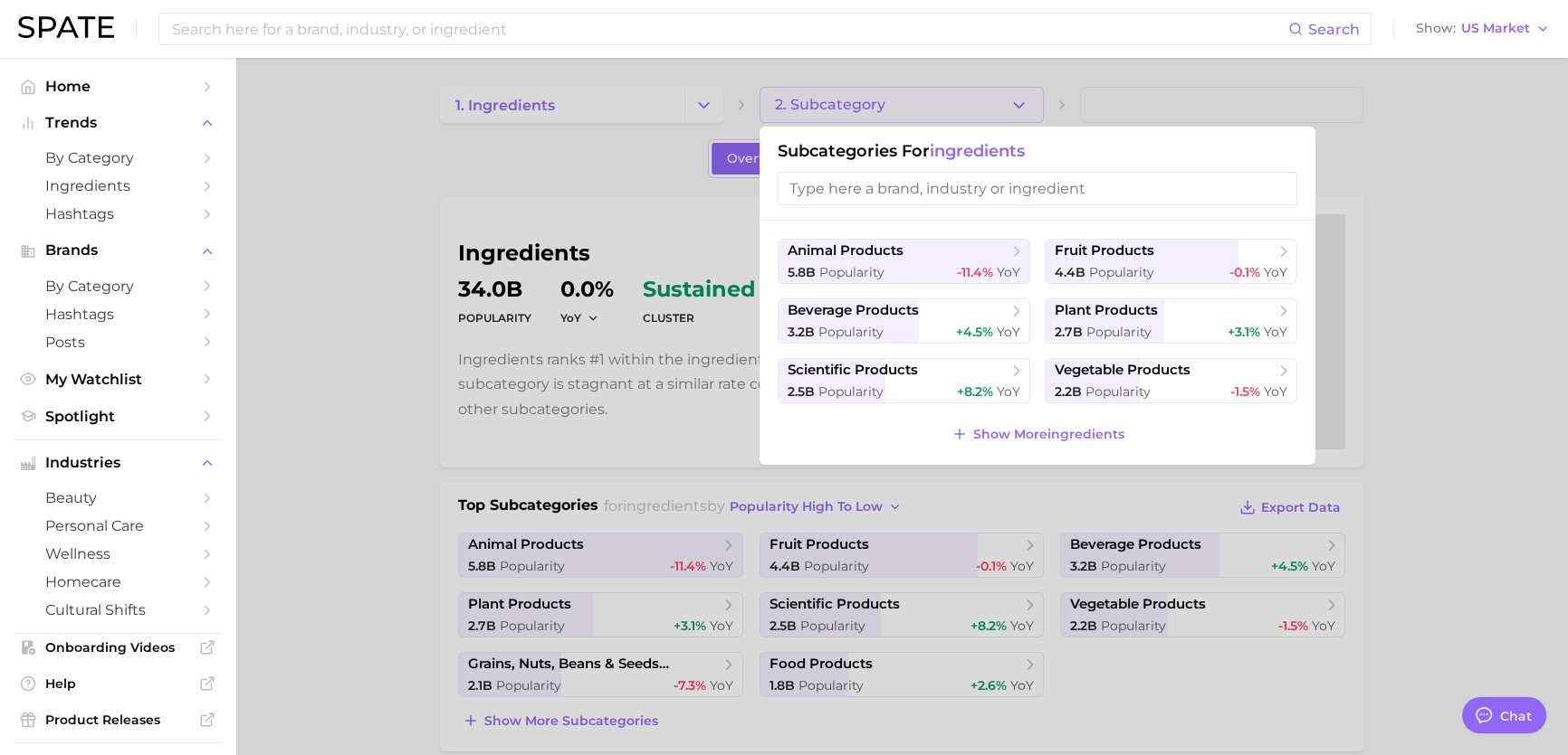
click at [1046, 95] on div at bounding box center [784, 377] width 1568 height 755
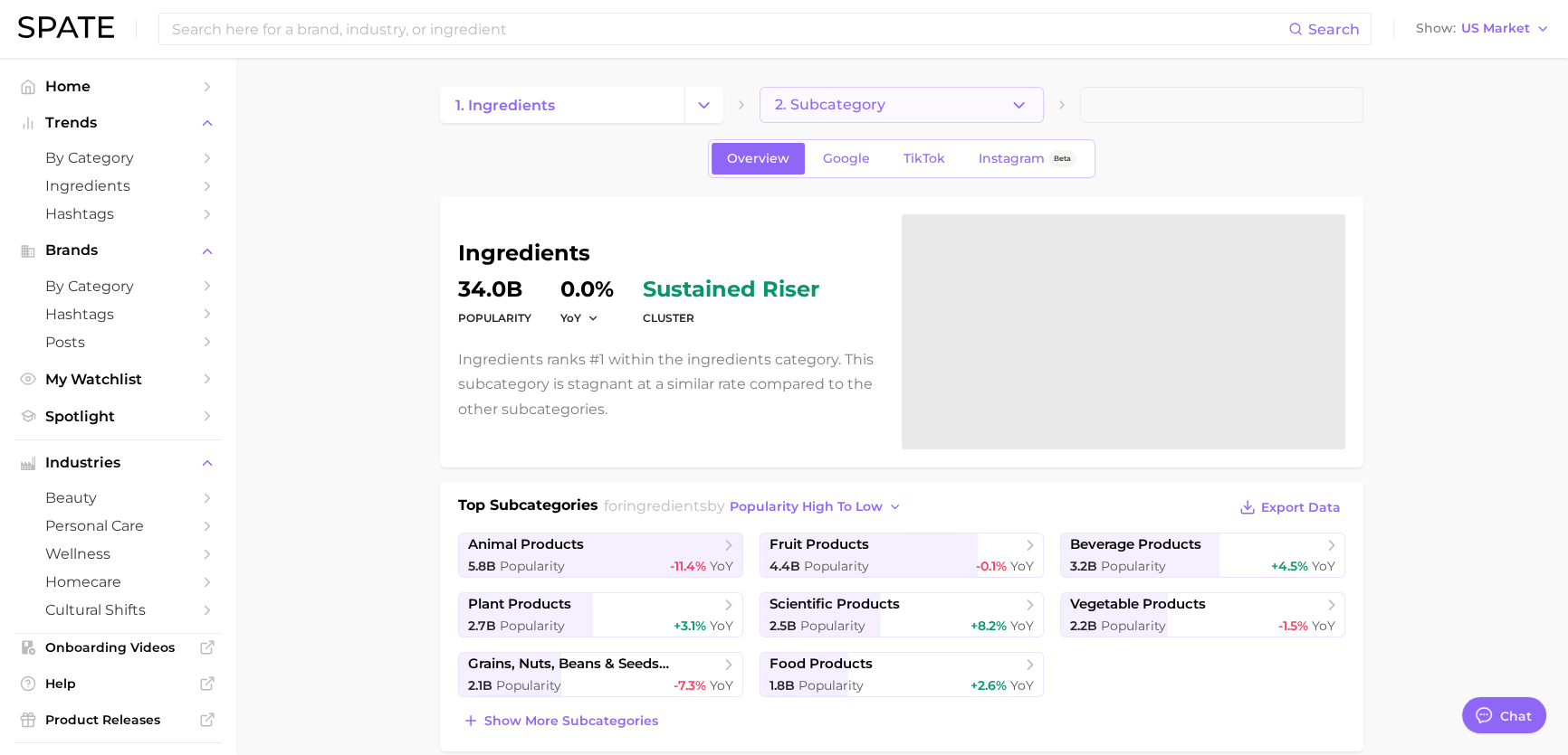
click at [1032, 110] on button "2. Subcategory" at bounding box center [901, 104] width 283 height 36
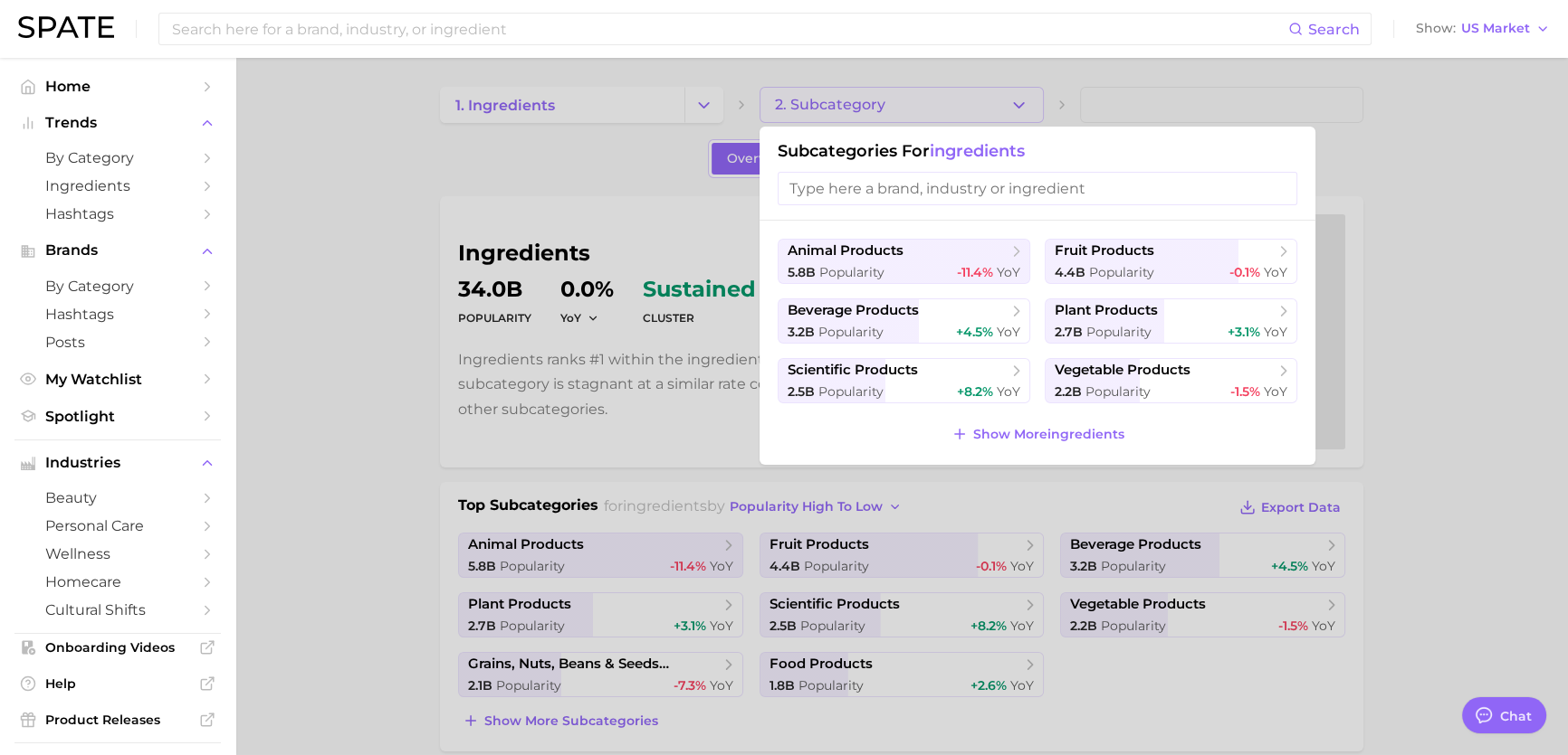
click at [967, 195] on input "search" at bounding box center [1037, 188] width 520 height 33
click at [989, 430] on span "Show More ingredients" at bounding box center [1048, 435] width 151 height 15
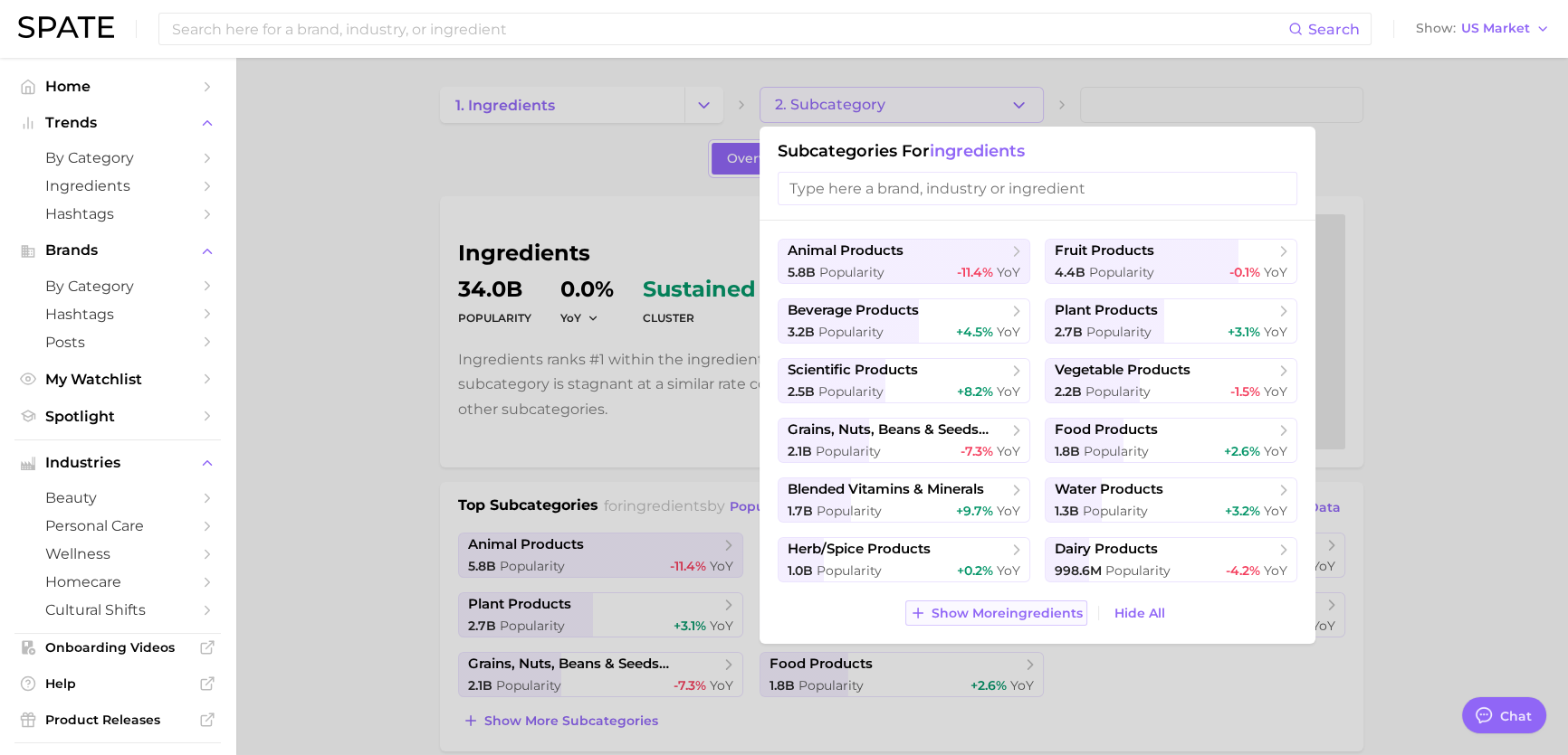
click at [1050, 621] on button "Show More ingredients" at bounding box center [996, 613] width 182 height 26
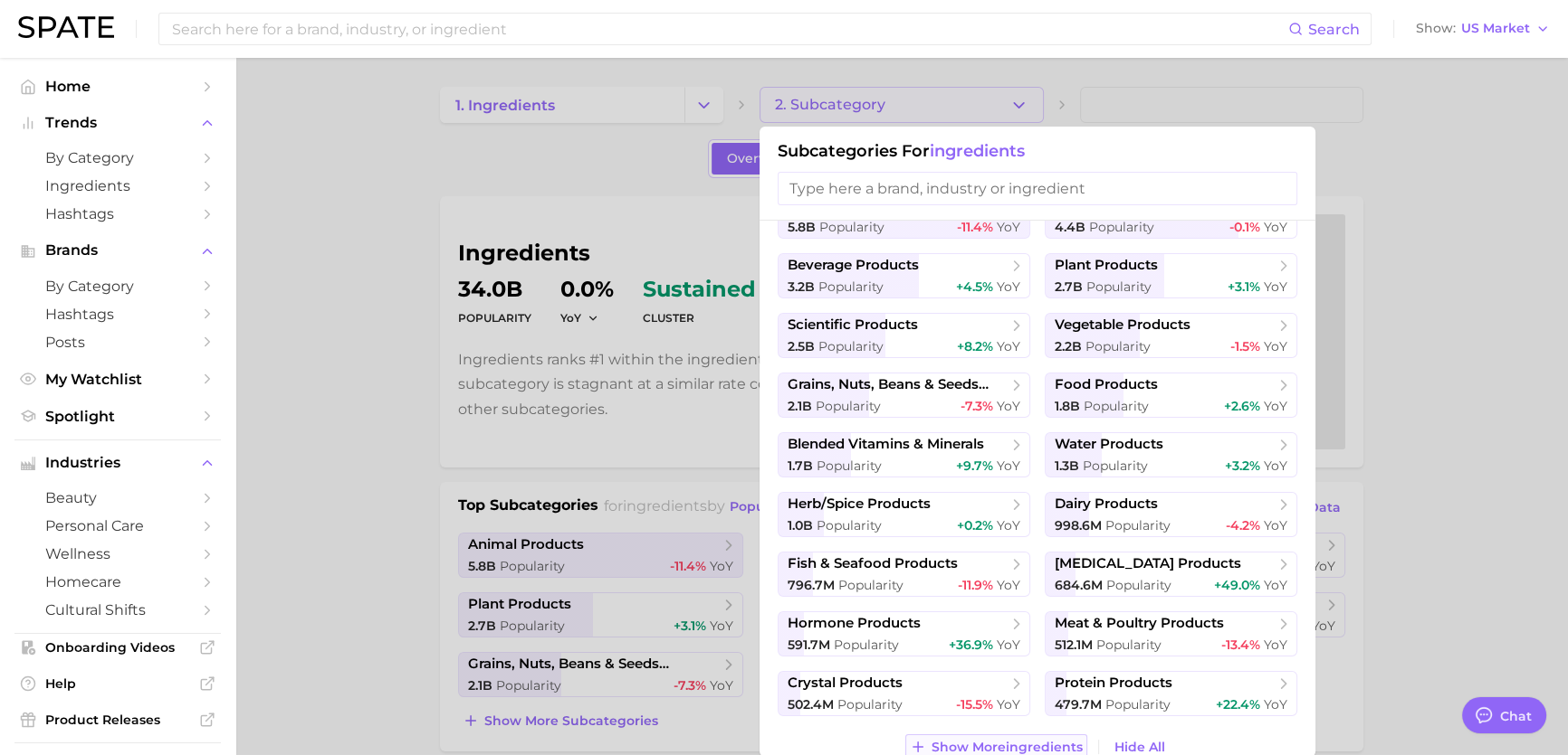
scroll to position [66, 0]
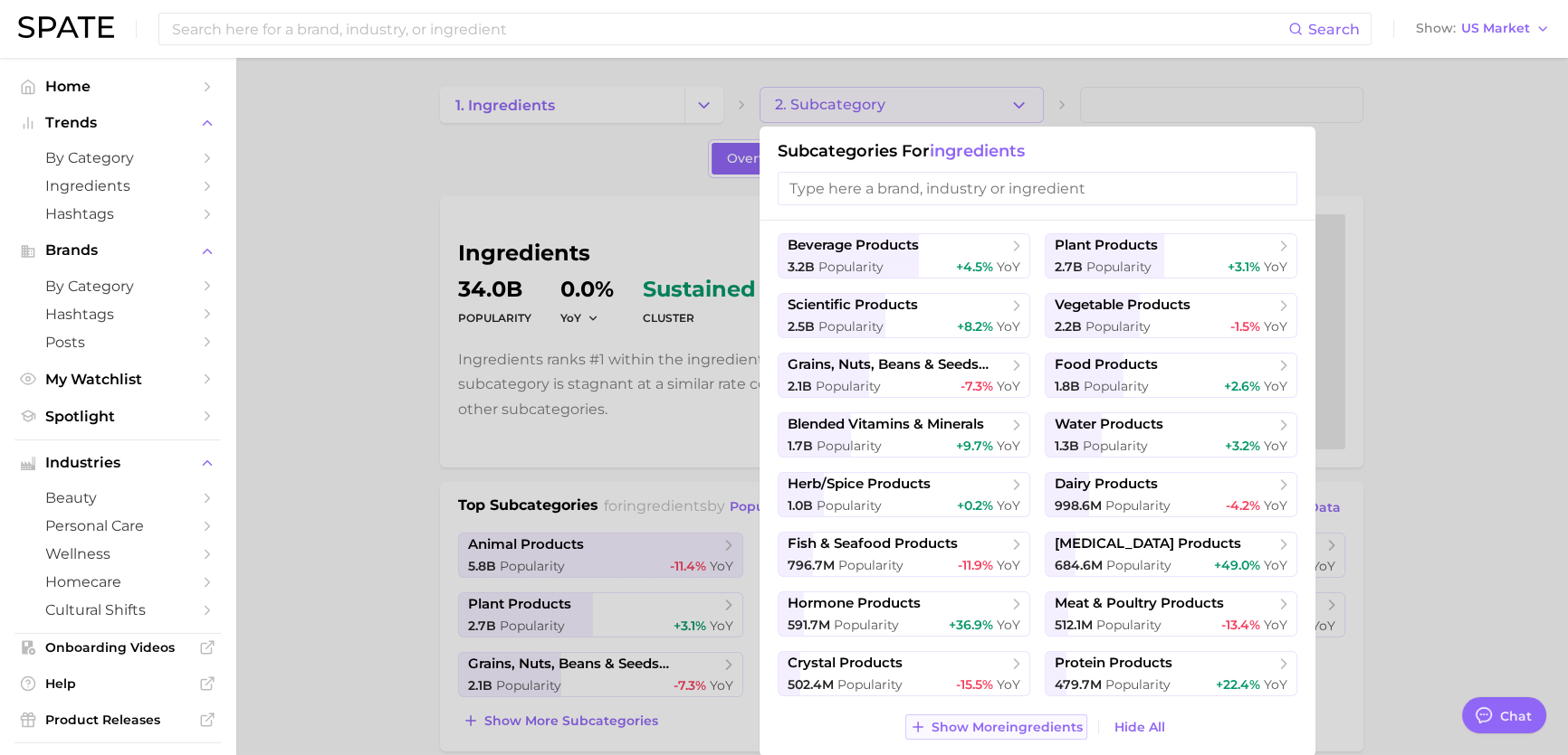
click at [1006, 720] on span "Show More ingredients" at bounding box center [1006, 727] width 151 height 15
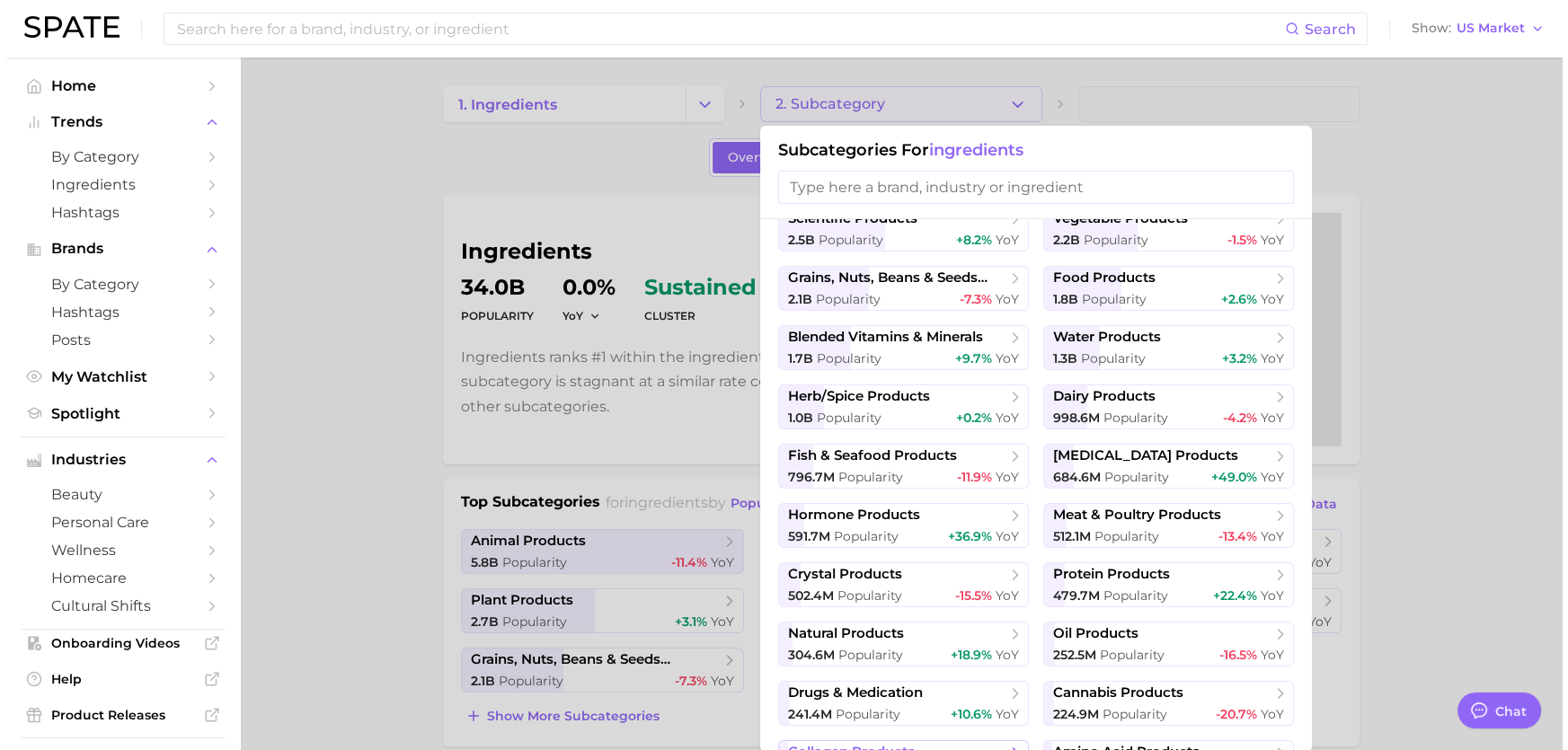
scroll to position [228, 0]
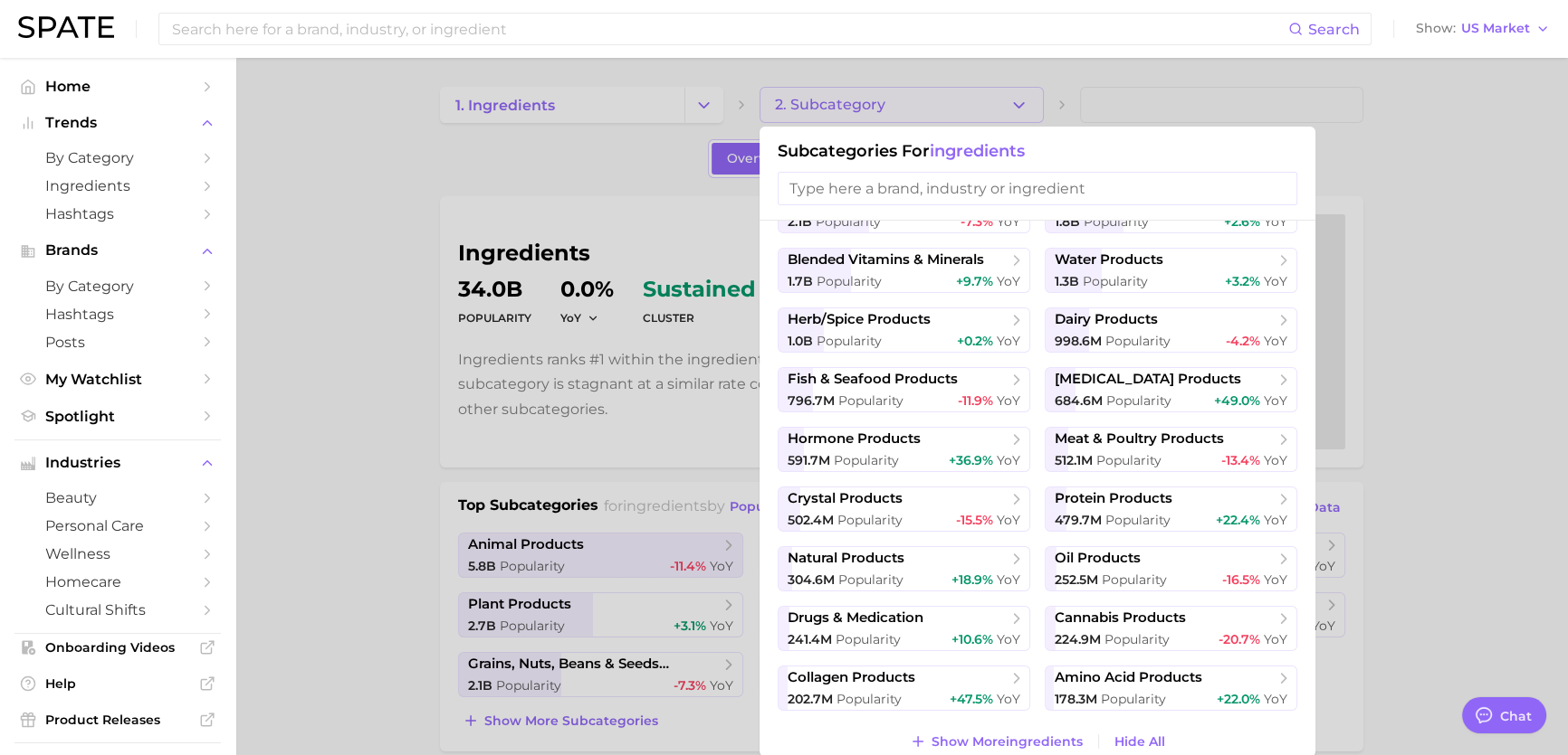
click at [319, 172] on div at bounding box center [784, 377] width 1568 height 755
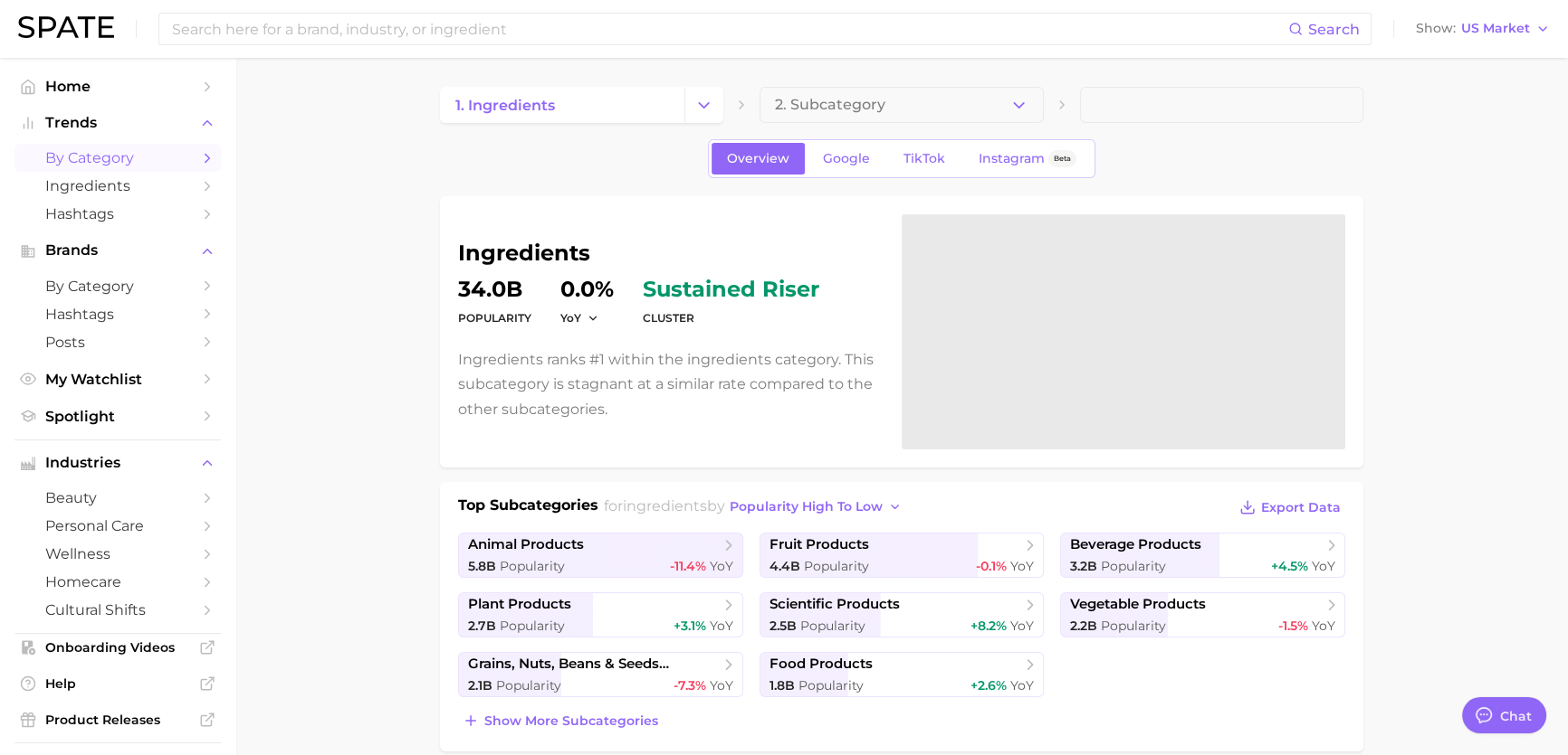
click at [147, 158] on span "by Category" at bounding box center [118, 158] width 144 height 17
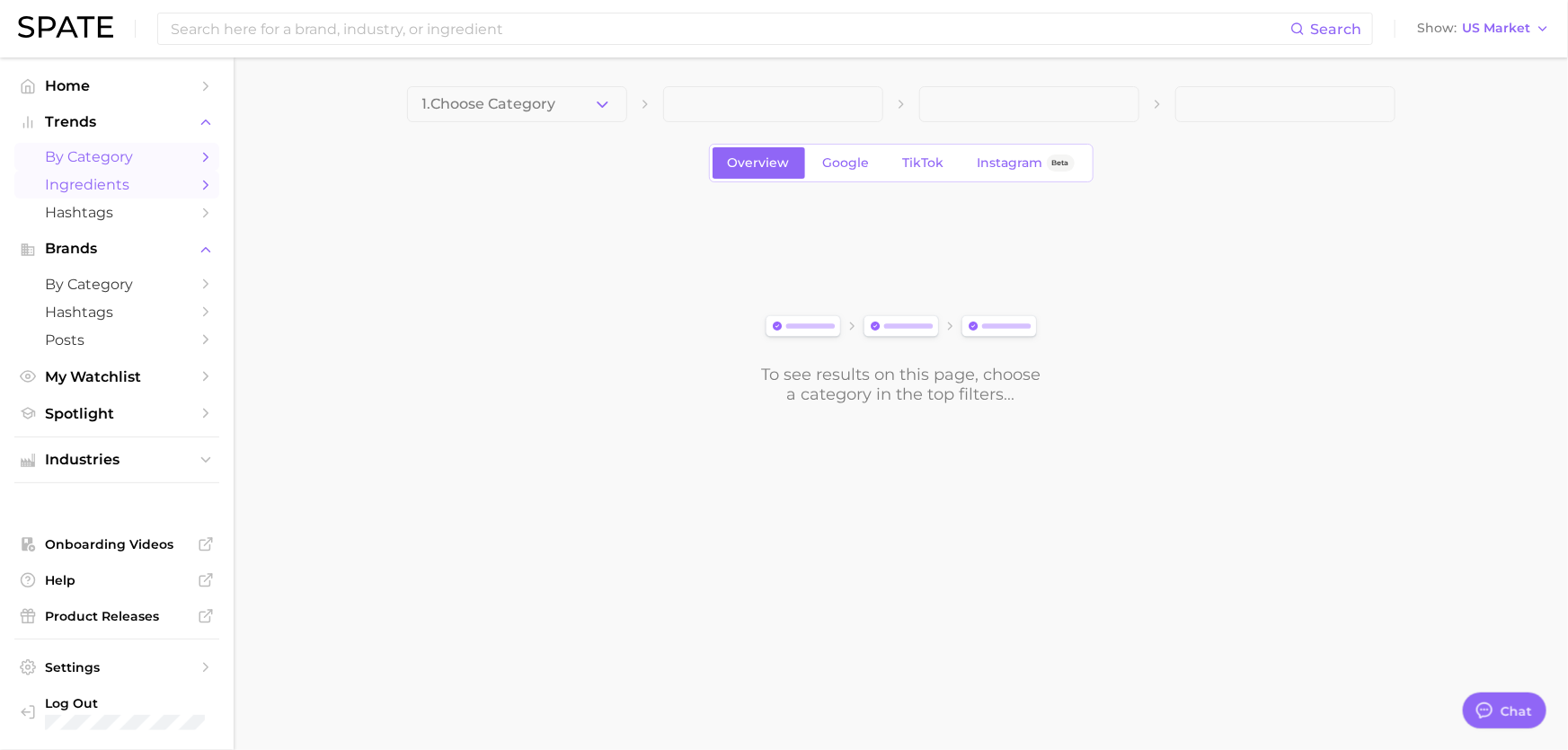
click at [97, 178] on span "Ingredients" at bounding box center [117, 185] width 143 height 17
click at [581, 108] on button "1. Choose Category" at bounding box center [517, 104] width 220 height 36
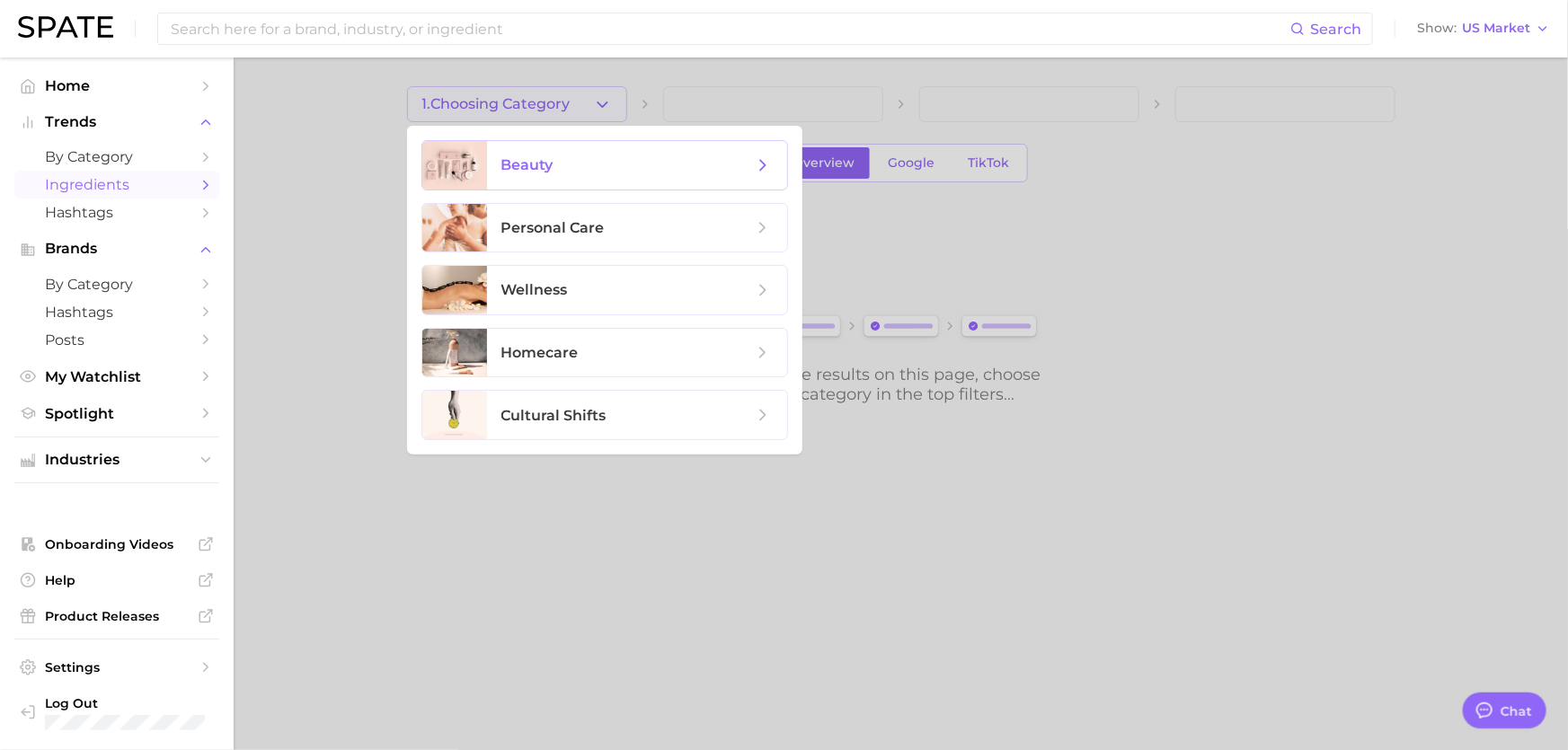
click at [587, 174] on span "beauty" at bounding box center [627, 165] width 252 height 20
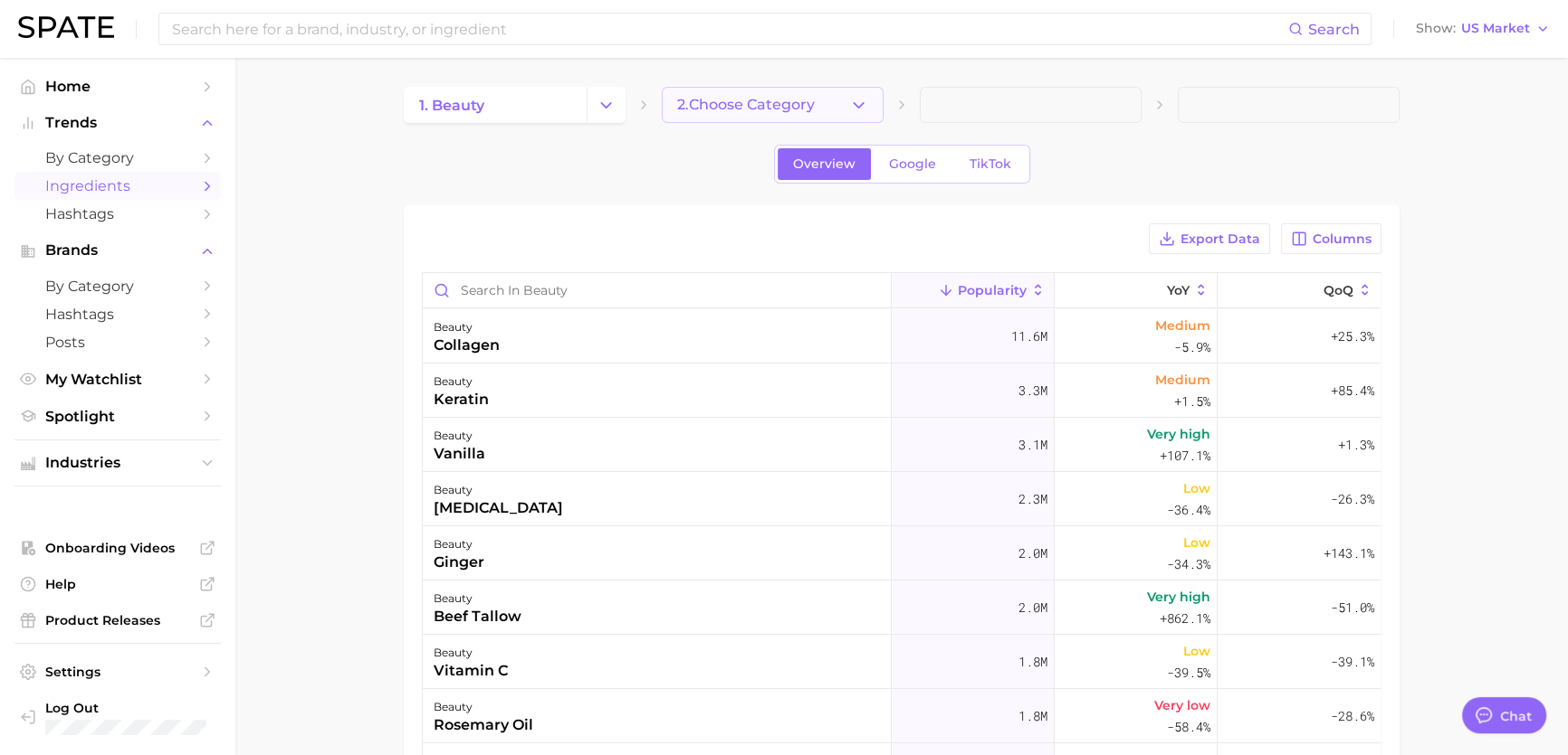
click at [783, 116] on button "2. Choose Category" at bounding box center [772, 104] width 221 height 36
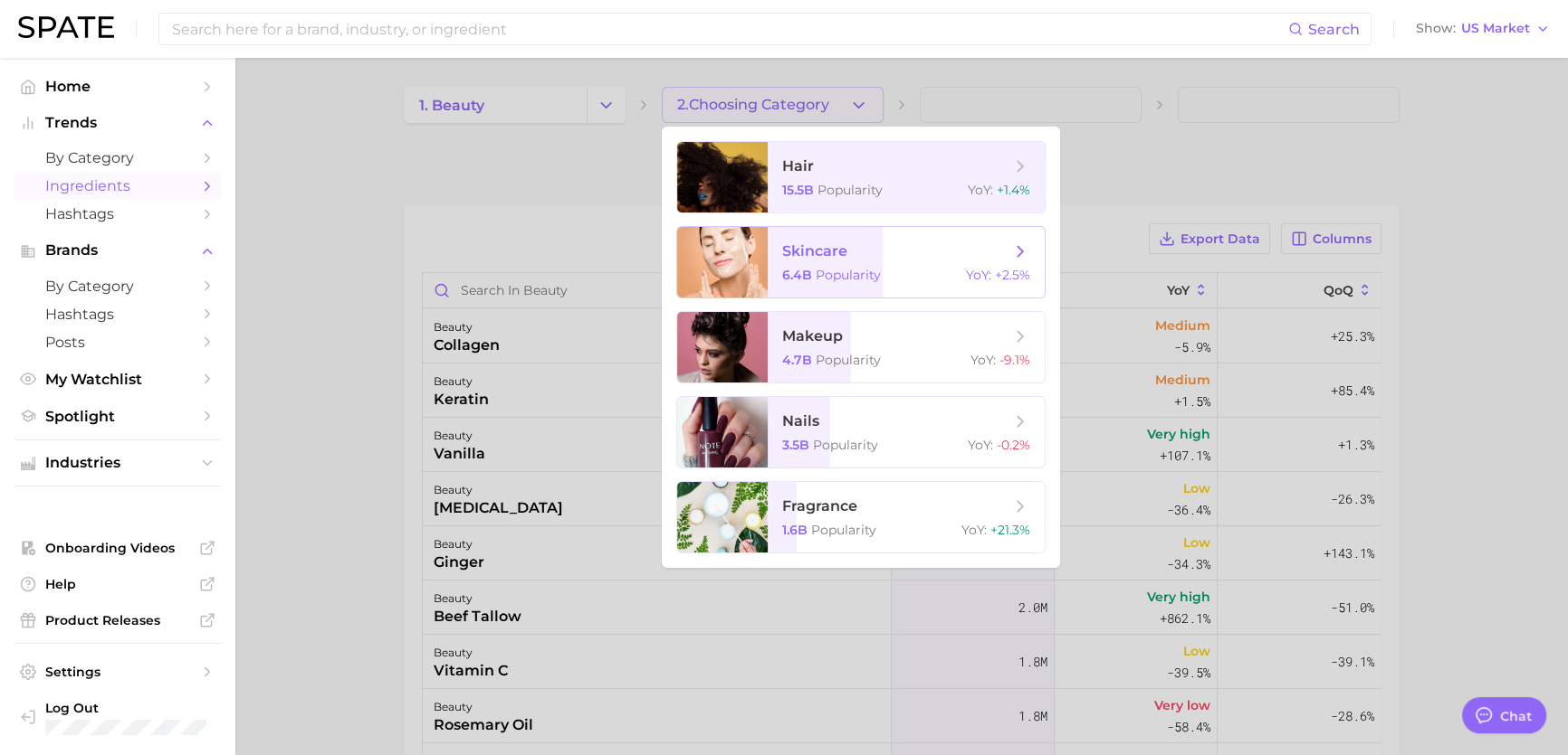
click at [783, 270] on span "6.4b" at bounding box center [796, 274] width 29 height 16
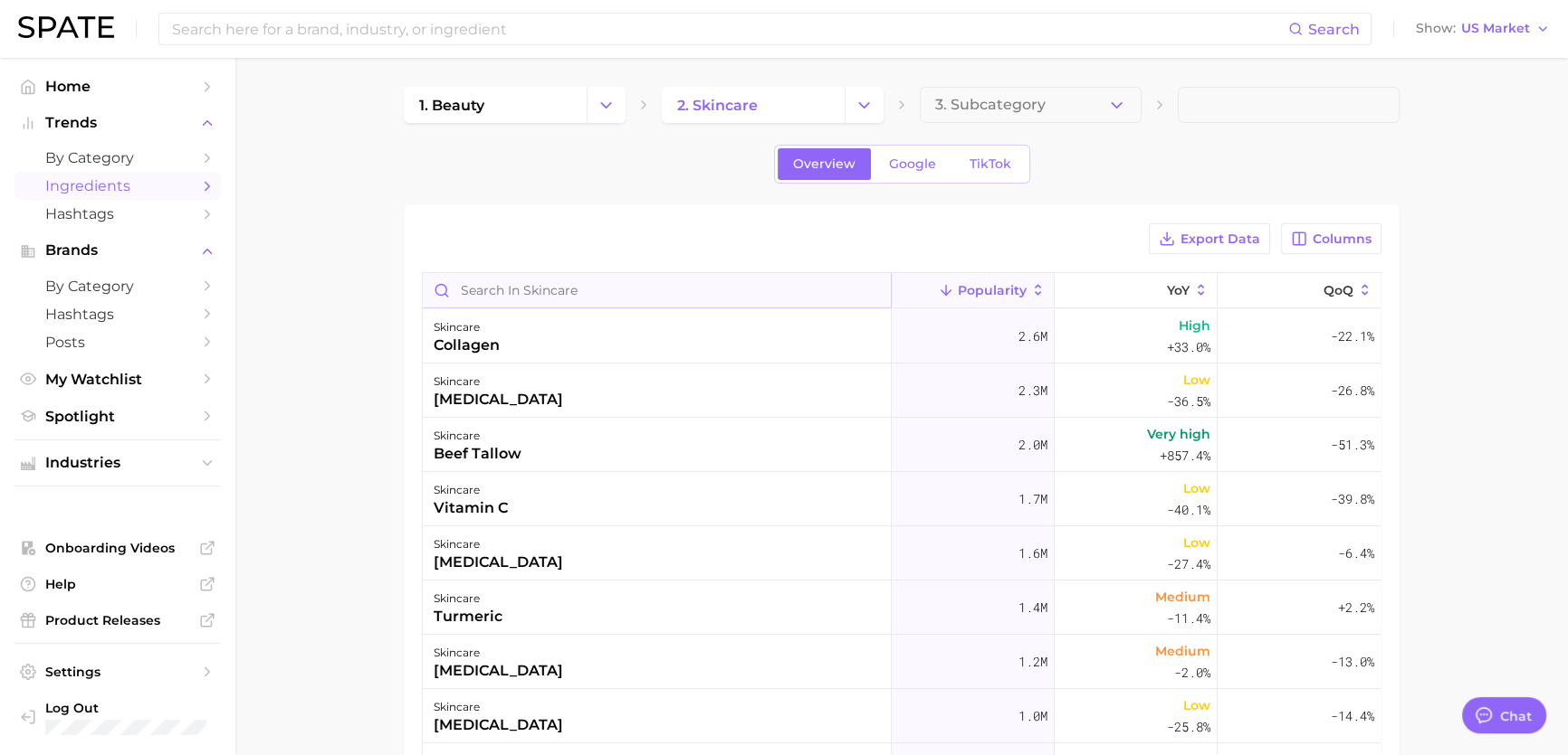
click at [660, 296] on input "Search in skincare" at bounding box center [657, 291] width 468 height 34
paste input "Hydroxypinacolone Retinoate"
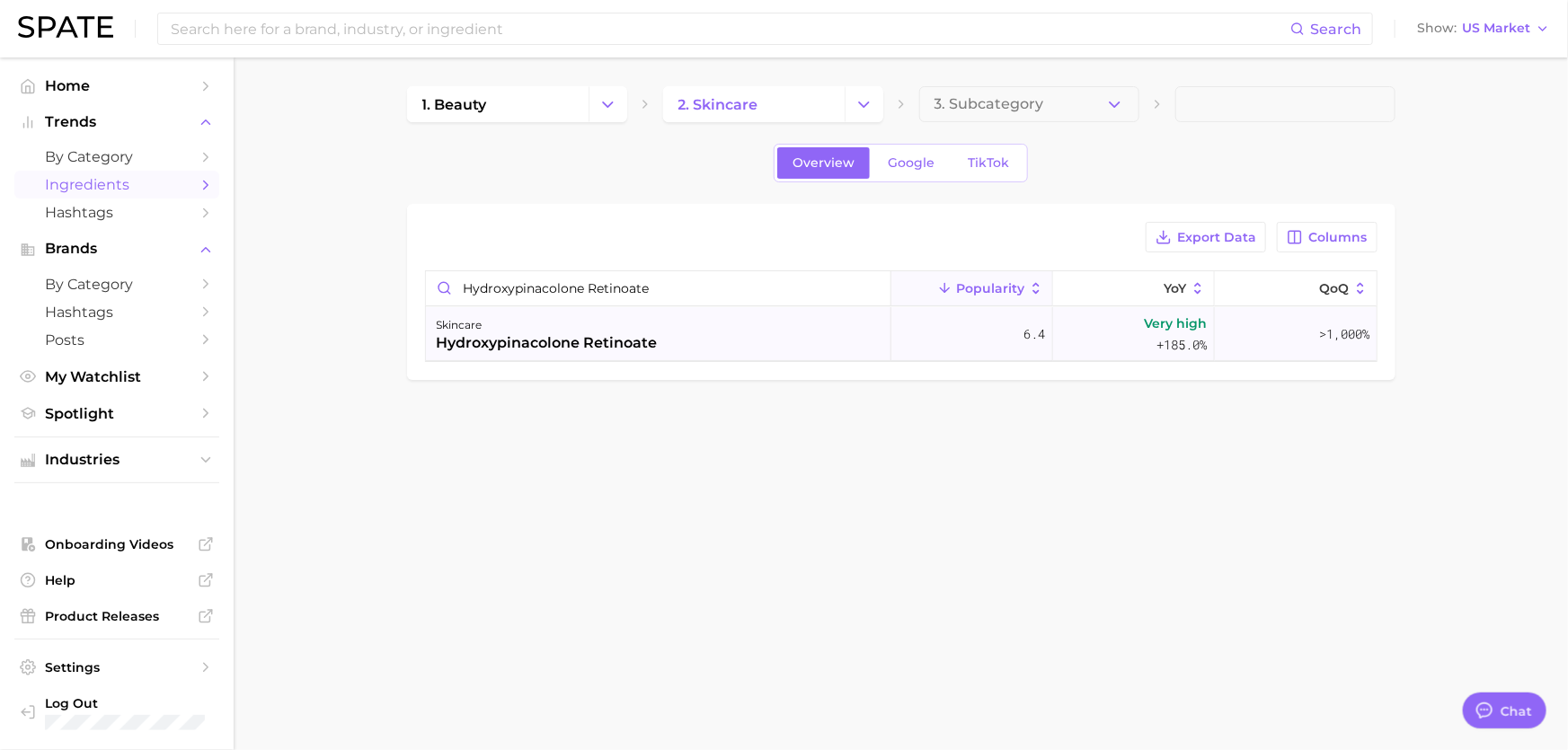
click at [776, 351] on div "skincare hydroxypinacolone retinoate" at bounding box center [659, 334] width 465 height 54
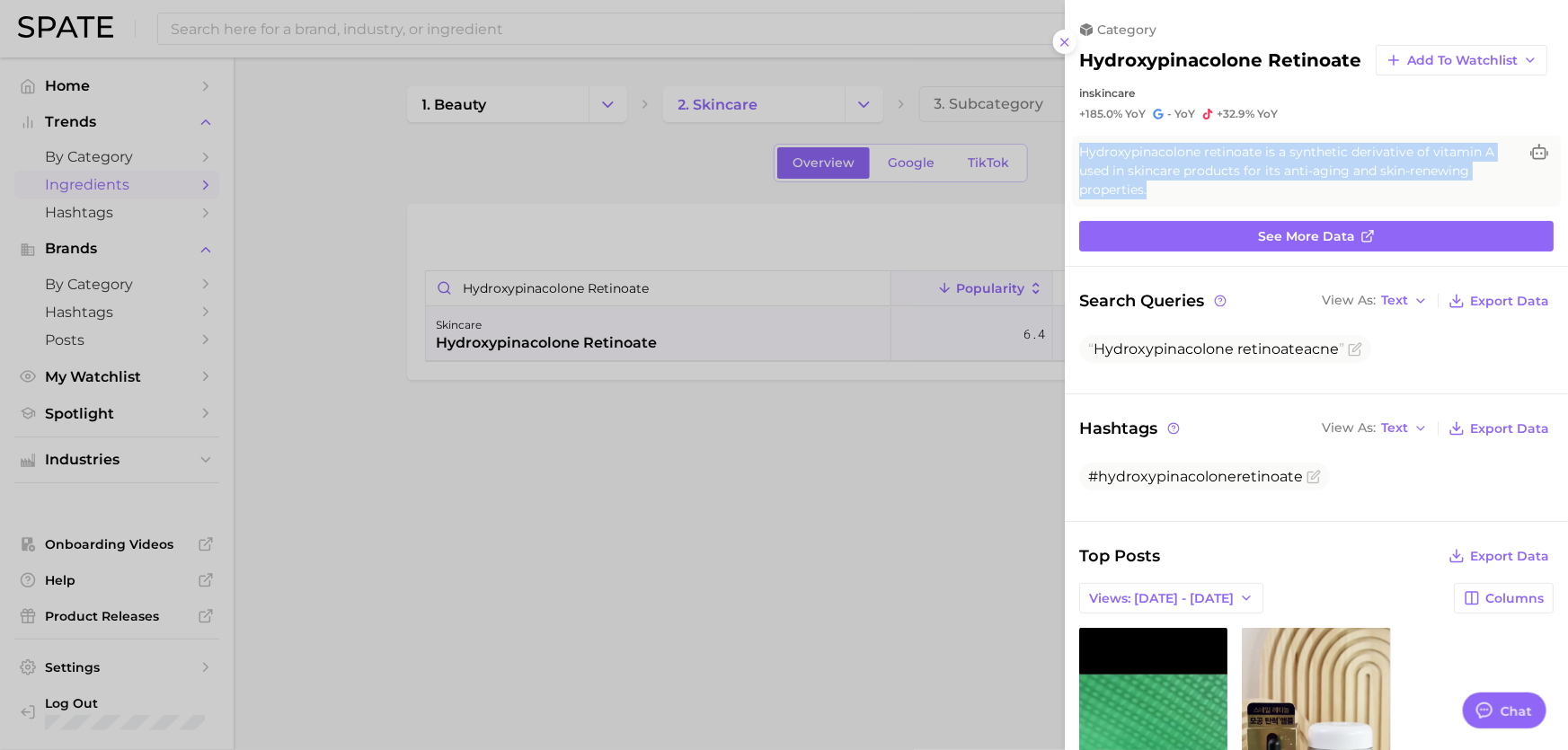
drag, startPoint x: 1188, startPoint y: 213, endPoint x: 1066, endPoint y: 157, distance: 134.2
click at [1066, 157] on div "Hydroxypinacolone retinoate is a synthetic derivative of vitamin A used in skin…" at bounding box center [1316, 171] width 503 height 71
click at [1359, 199] on span "Hydroxypinacolone retinoate is a synthetic derivative of vitamin A used in skin…" at bounding box center [1298, 171] width 439 height 57
drag, startPoint x: 1321, startPoint y: 199, endPoint x: 1085, endPoint y: 164, distance: 238.6
click at [1085, 164] on span "Hydroxypinacolone retinoate is a synthetic derivative of vitamin A used in skin…" at bounding box center [1298, 171] width 439 height 57
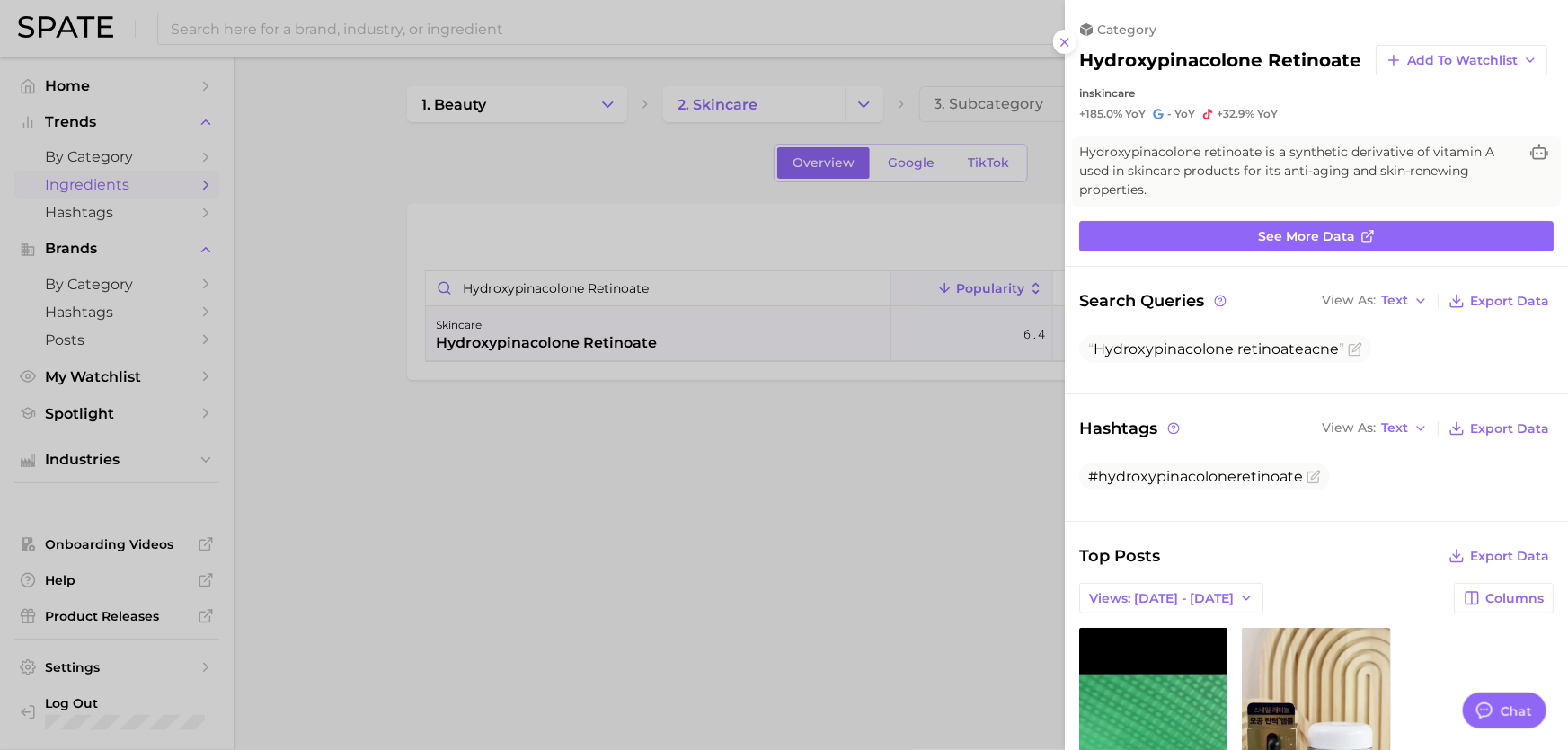
click at [916, 450] on div at bounding box center [784, 375] width 1568 height 750
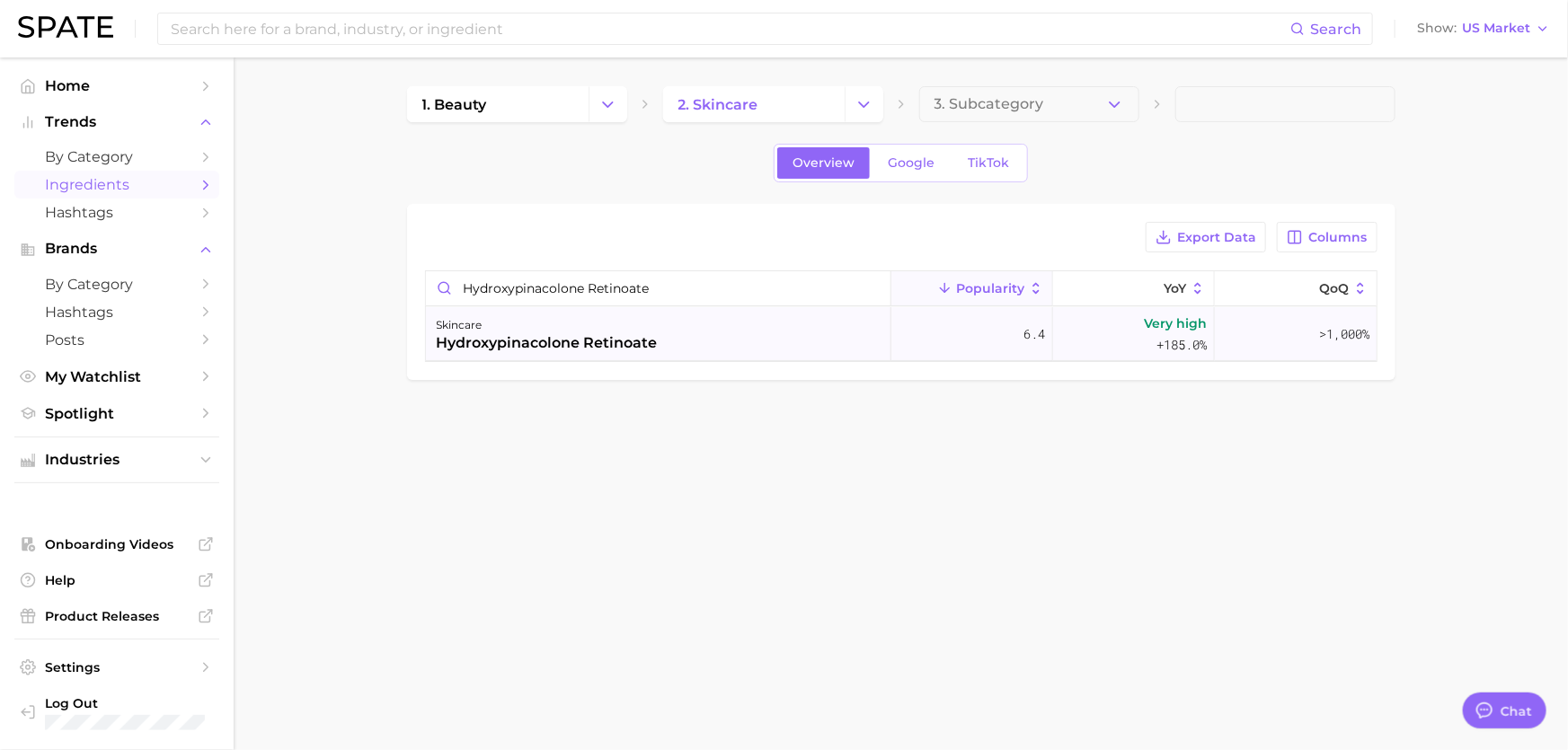
drag, startPoint x: 997, startPoint y: 332, endPoint x: 1029, endPoint y: 332, distance: 32.0
click at [1029, 332] on div "6.4" at bounding box center [972, 334] width 161 height 54
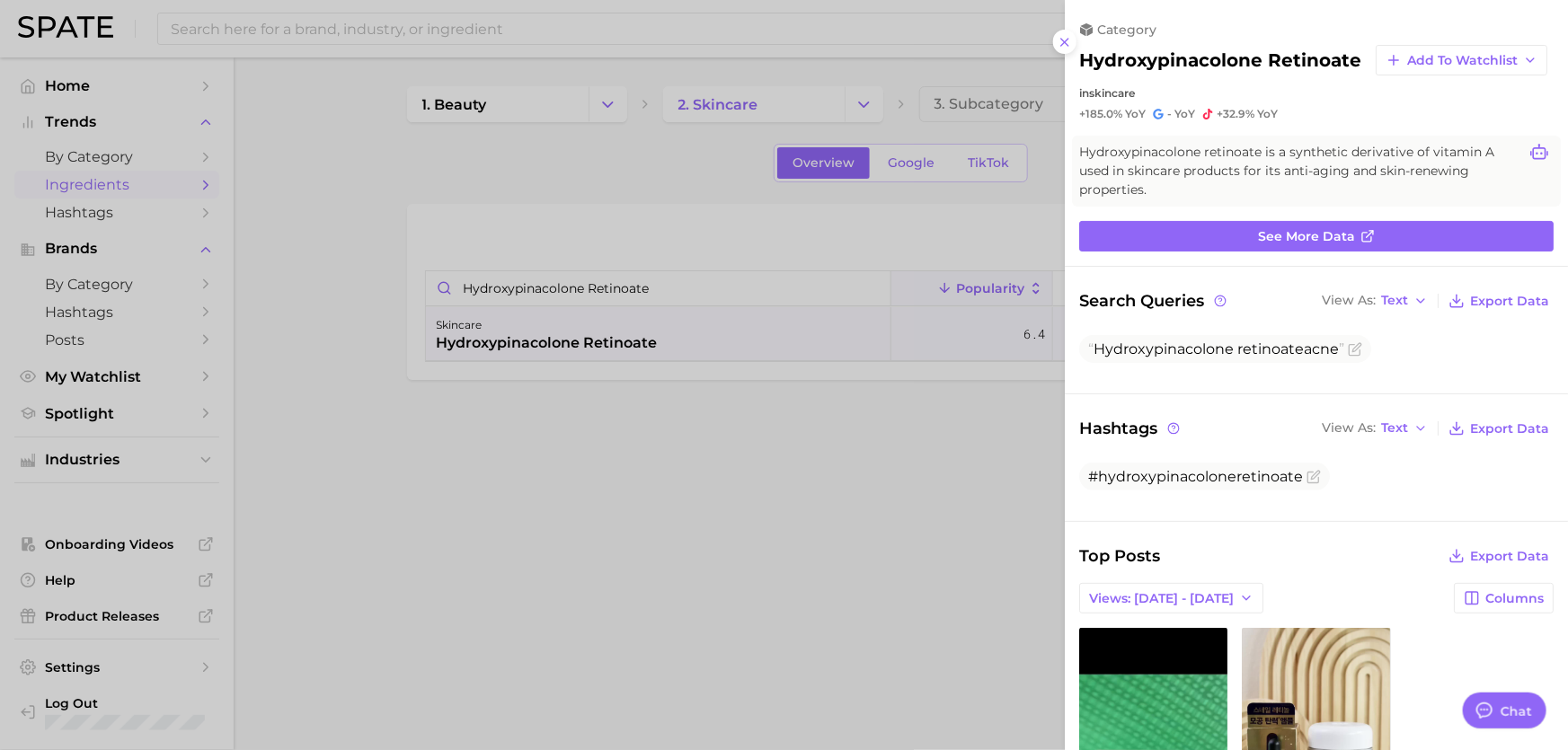
click at [1530, 159] on icon at bounding box center [1539, 151] width 18 height 15
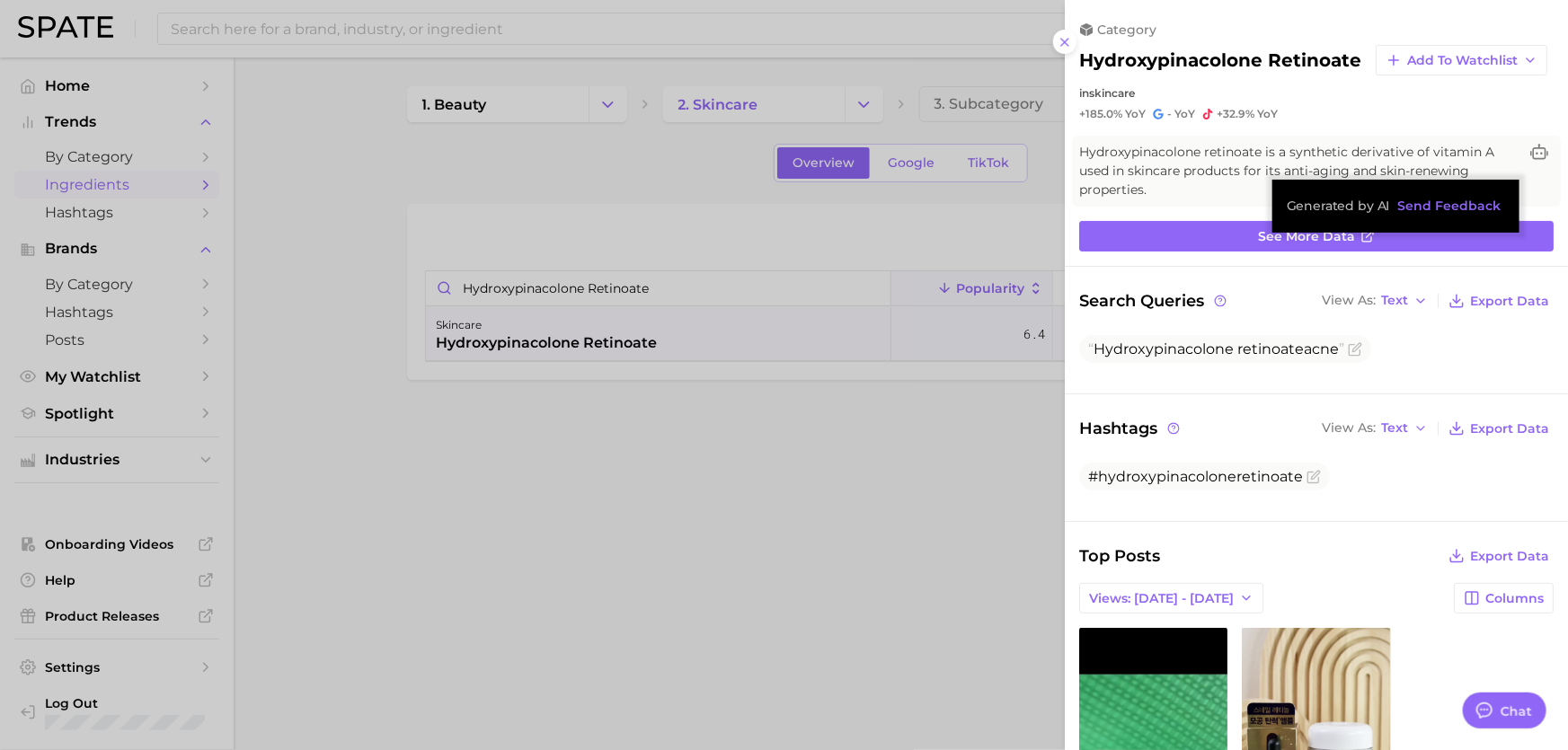
click at [1191, 189] on span "Hydroxypinacolone retinoate is a synthetic derivative of vitamin A used in skin…" at bounding box center [1298, 171] width 439 height 57
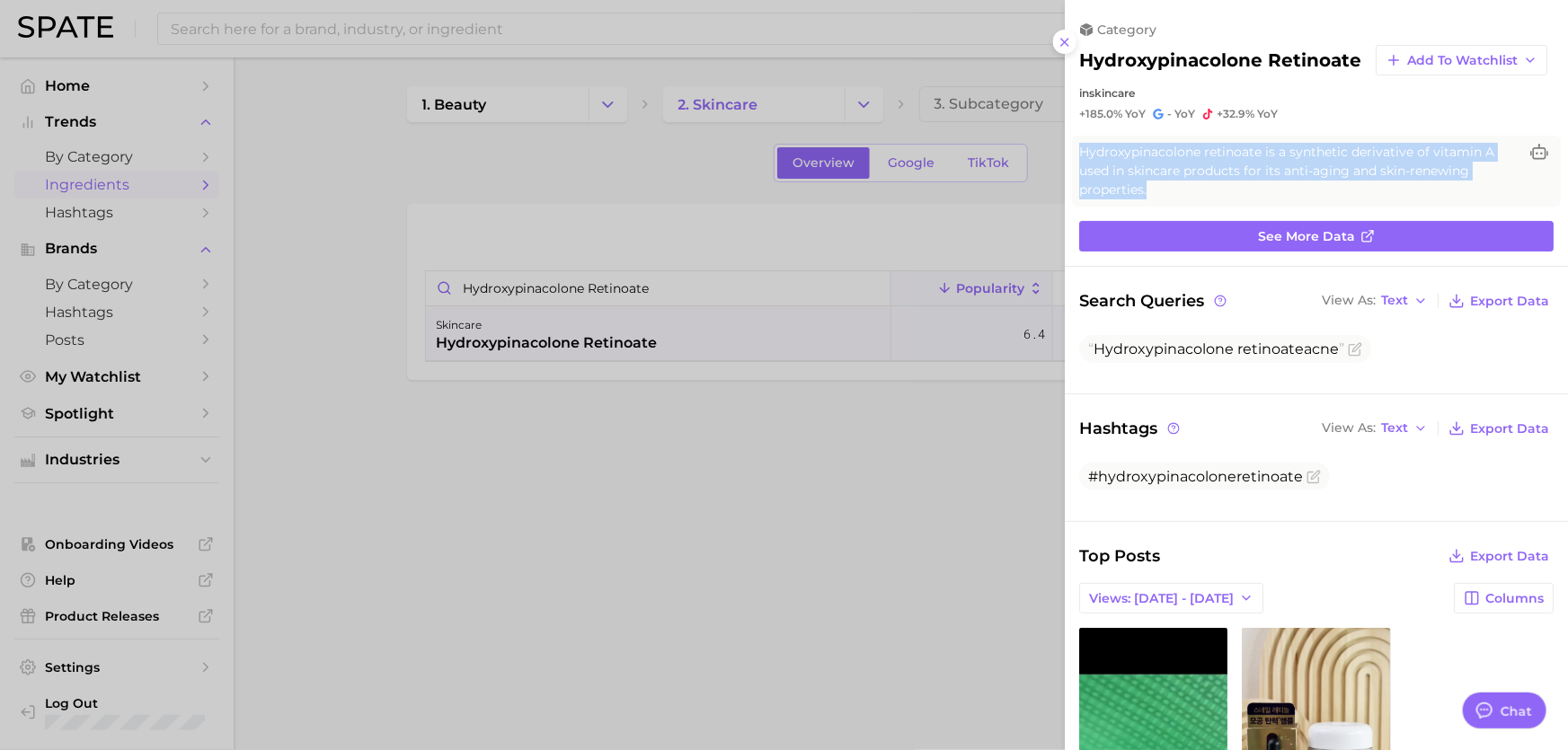
drag, startPoint x: 1260, startPoint y: 197, endPoint x: 1065, endPoint y: 154, distance: 199.7
click at [1065, 154] on div "Hydroxypinacolone retinoate is a synthetic derivative of vitamin A used in skin…" at bounding box center [1316, 171] width 503 height 71
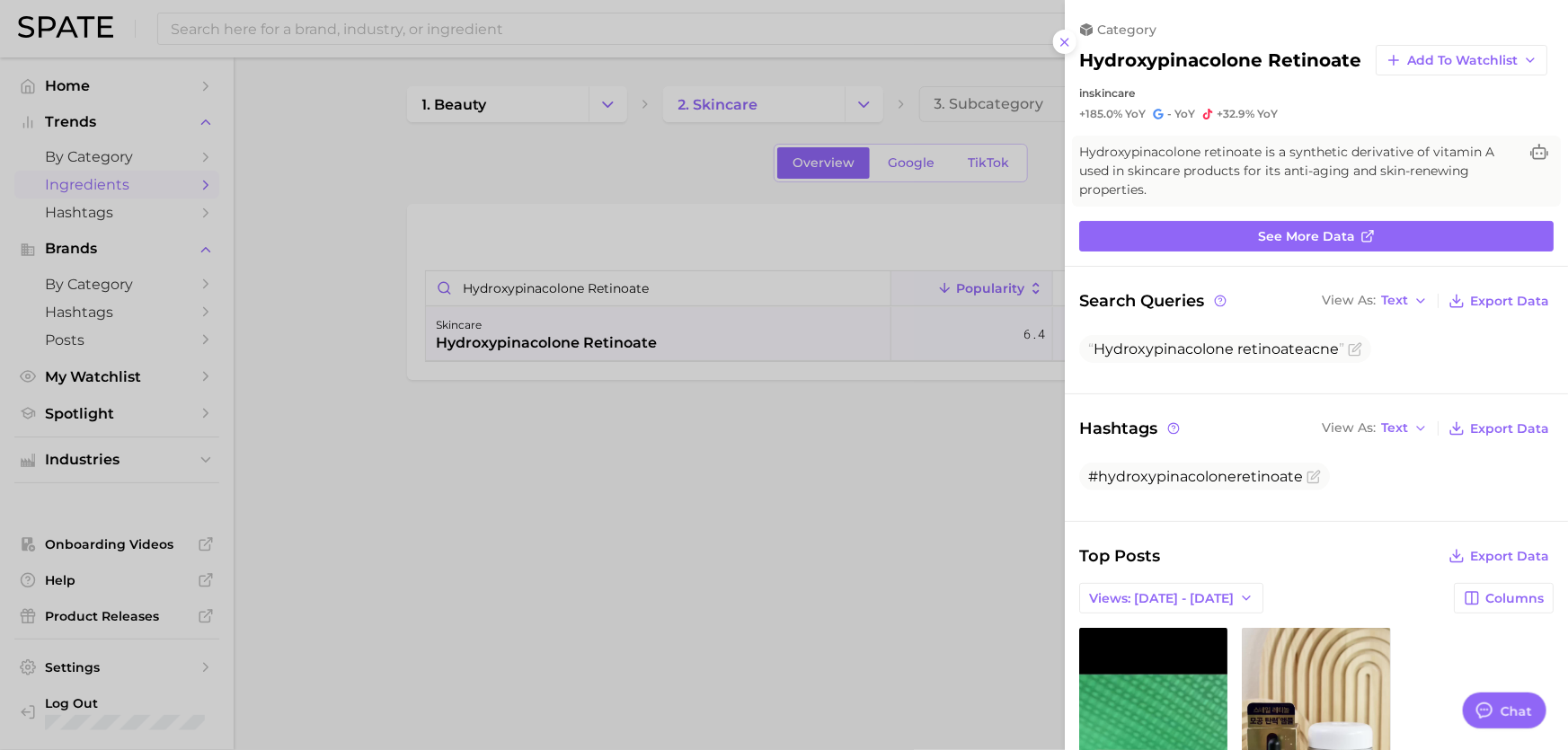
click at [1190, 222] on div "category hydroxypinacolone retinoate Add to Watchlist in skincare +185.0% YoY -…" at bounding box center [1316, 493] width 503 height 988
click at [772, 377] on div at bounding box center [784, 375] width 1568 height 750
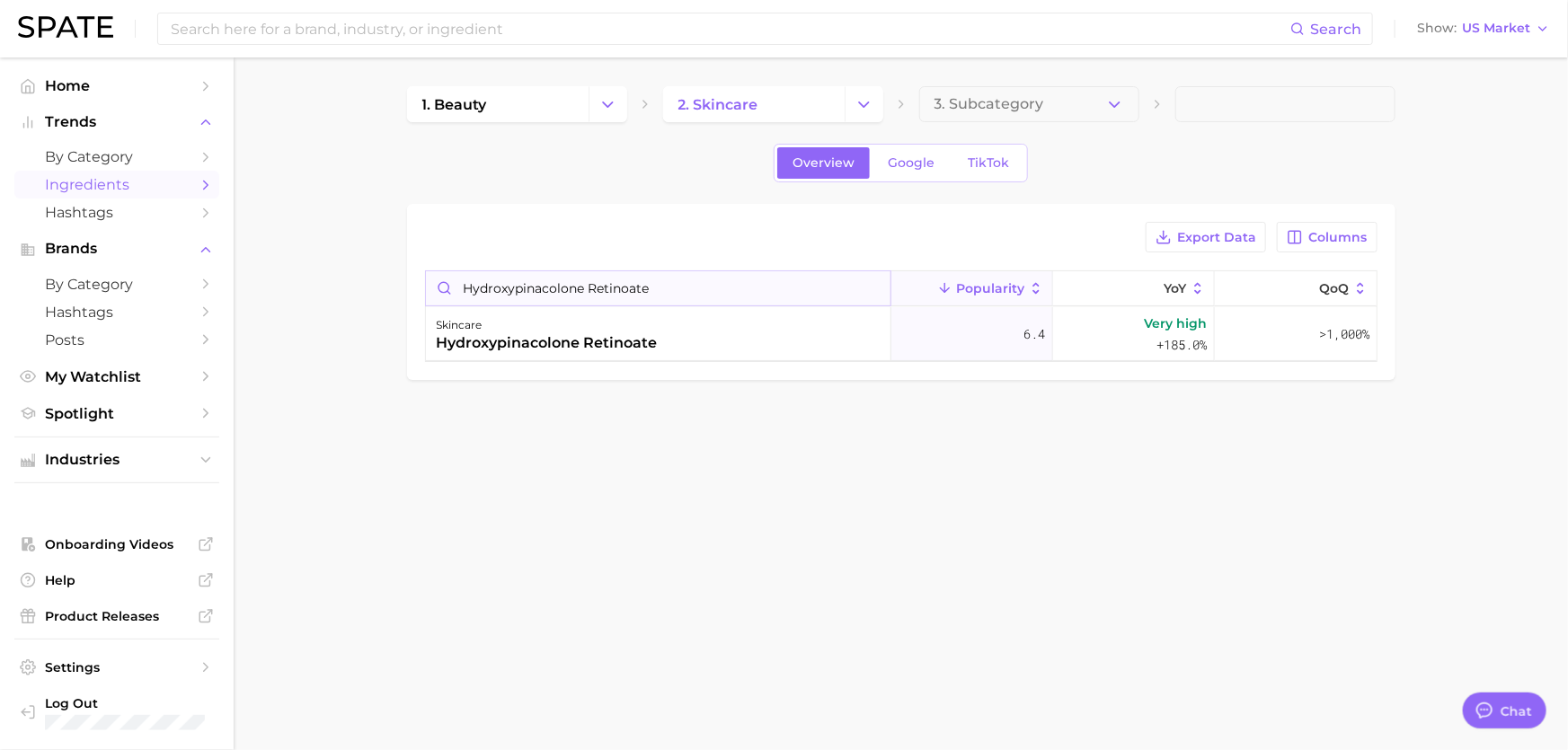
click at [659, 293] on input "Hydroxypinacolone Retinoate" at bounding box center [659, 289] width 465 height 34
drag, startPoint x: 659, startPoint y: 293, endPoint x: 117, endPoint y: 294, distance: 542.0
click at [117, 294] on div "Search Show US Market Home Trends by Category Ingredients Hashtags Brands by Ca…" at bounding box center [784, 263] width 1568 height 412
type input "bakuchiol"
click at [494, 350] on div "bakuchiol" at bounding box center [474, 342] width 75 height 22
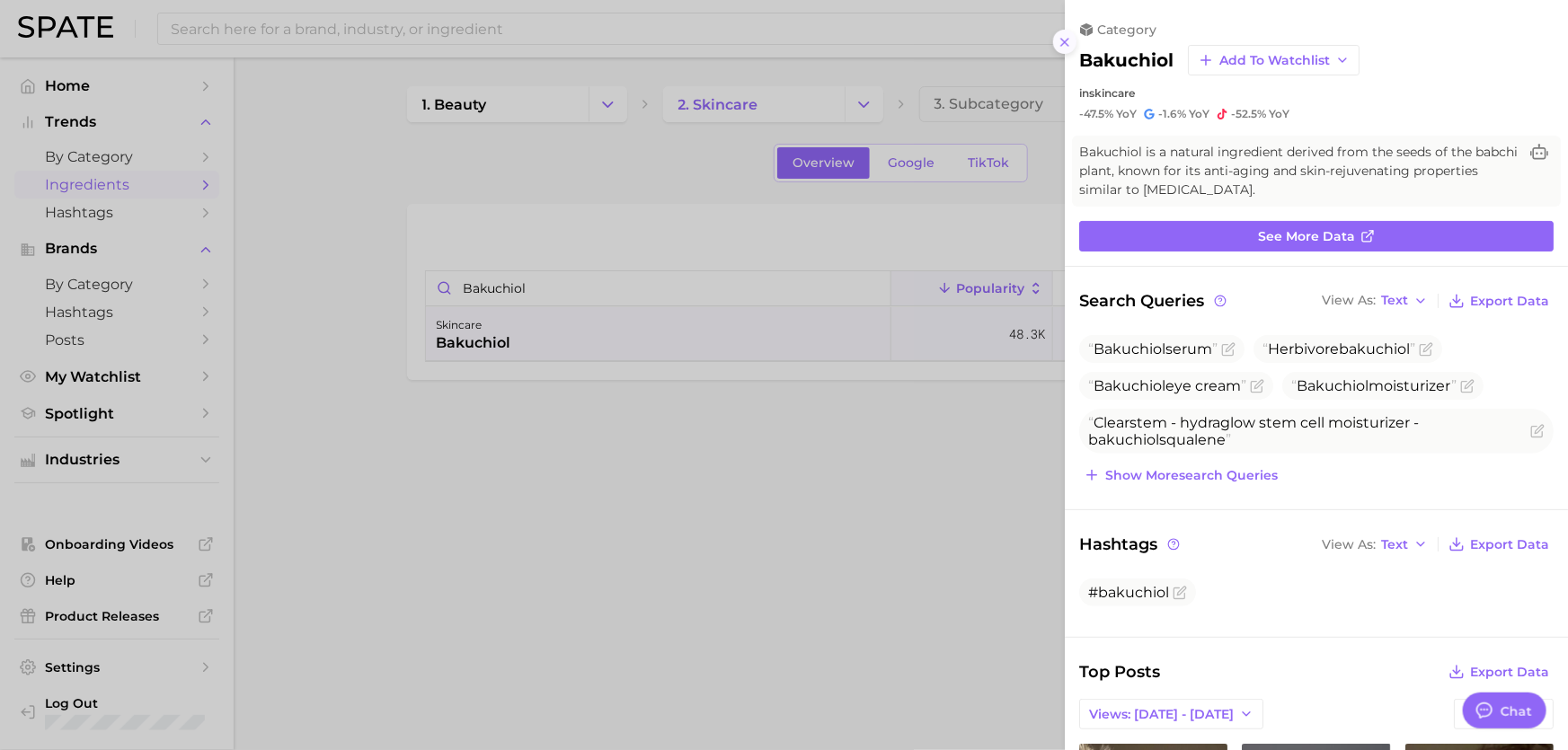
click at [1063, 29] on button at bounding box center [1066, 42] width 25 height 25
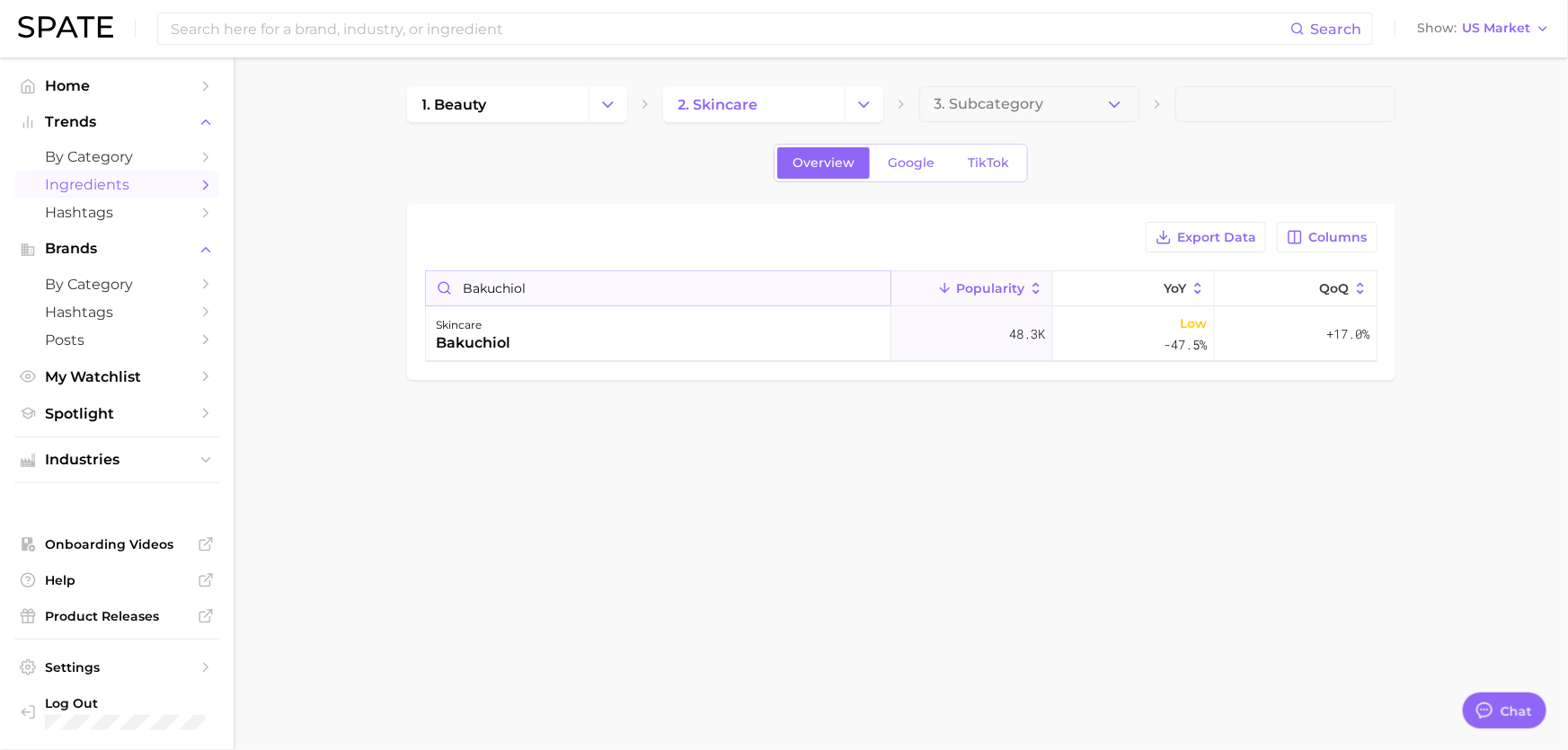
click at [639, 294] on input "bakuchiol" at bounding box center [659, 289] width 465 height 34
drag, startPoint x: 639, startPoint y: 294, endPoint x: 412, endPoint y: 278, distance: 227.6
click at [412, 278] on div "Export Data Columns bakuchiol Popularity YoY QoQ skincare bakuchiol 48.3k Low -…" at bounding box center [902, 292] width 989 height 176
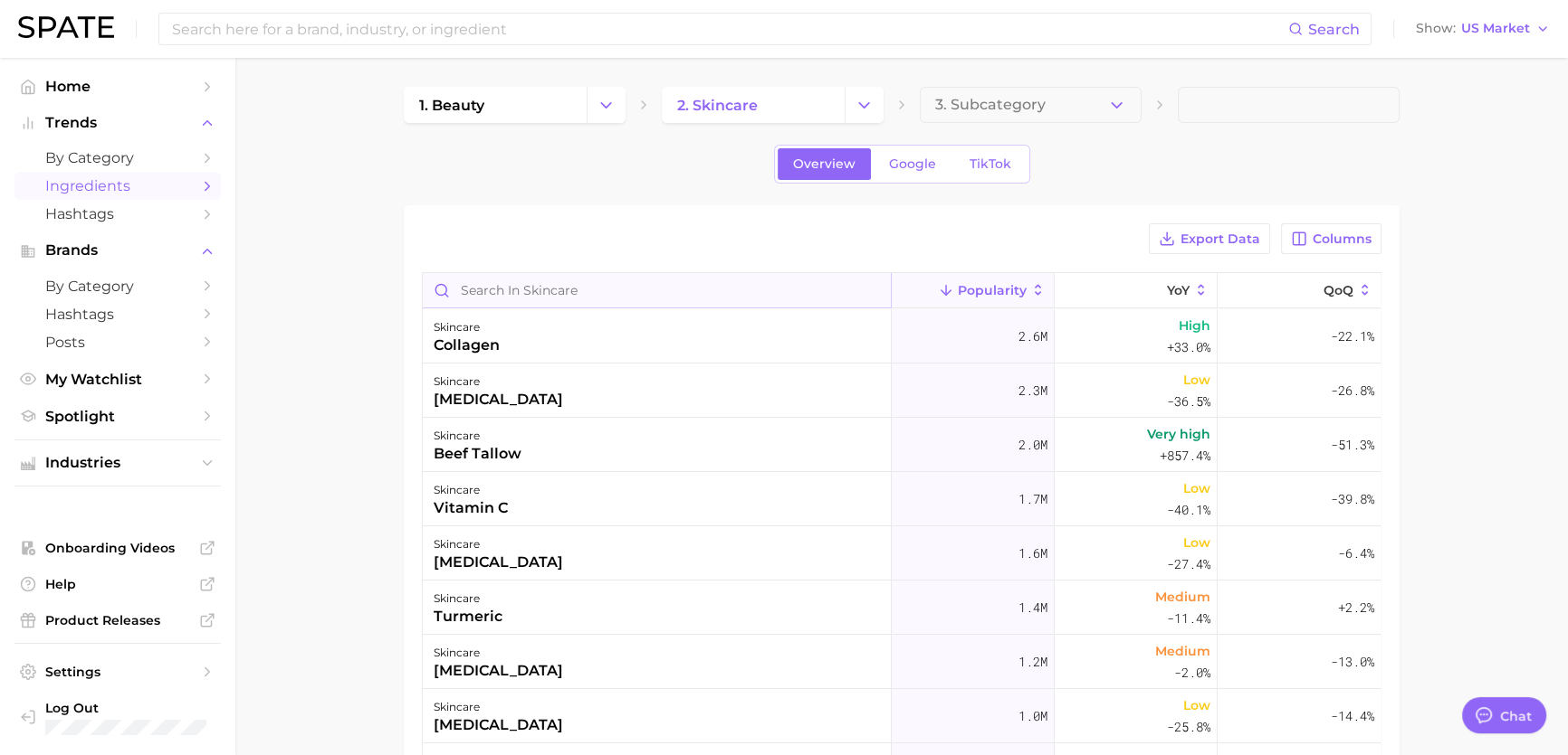
click at [553, 293] on input "Search in skincare" at bounding box center [657, 291] width 468 height 34
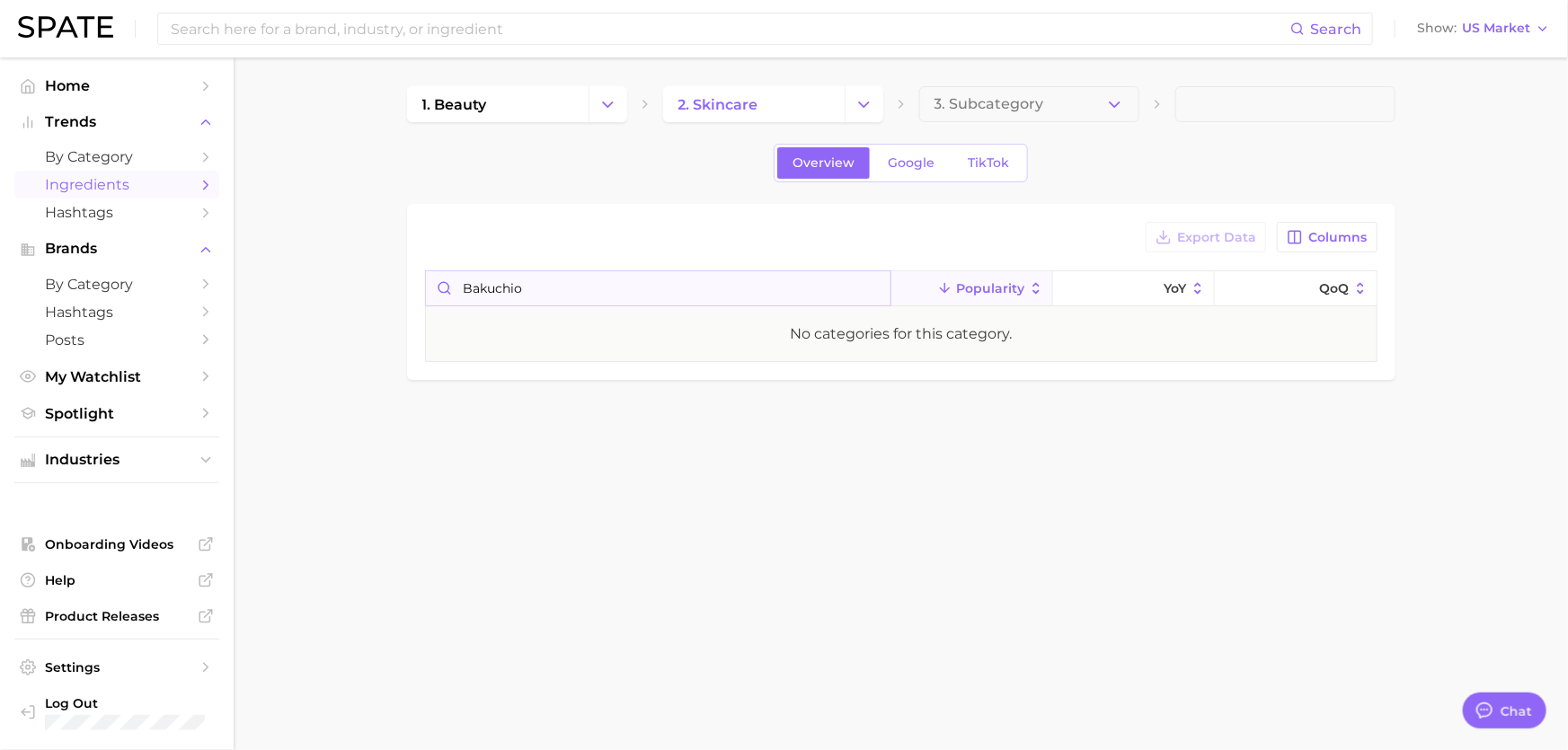
type input "bakuchiol"
drag, startPoint x: 639, startPoint y: 273, endPoint x: 118, endPoint y: 300, distance: 521.7
click at [118, 300] on div "Search Show US Market Home Trends by Category Ingredients Hashtags Brands by Ca…" at bounding box center [784, 263] width 1568 height 412
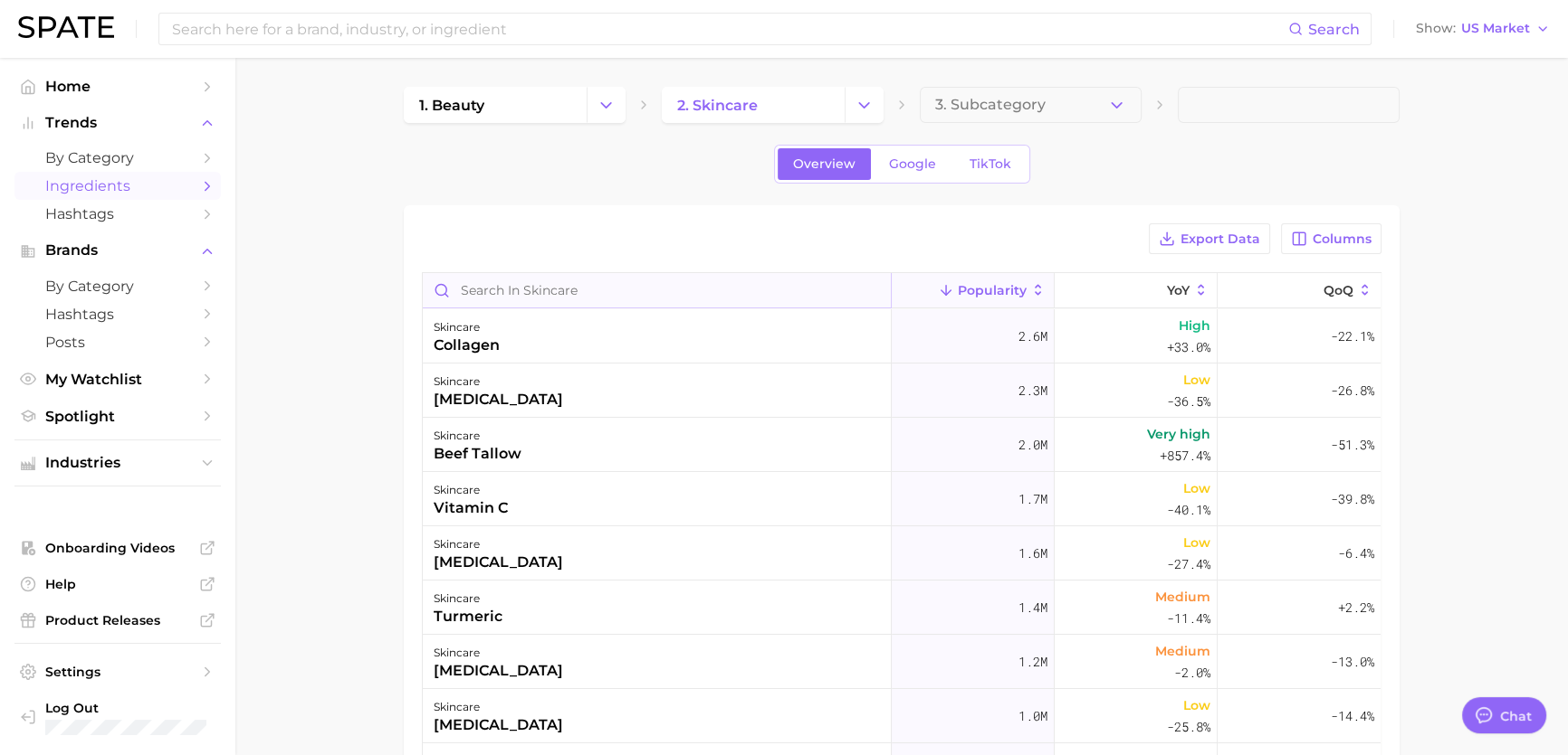
click at [558, 287] on input "Search in skincare" at bounding box center [657, 291] width 468 height 34
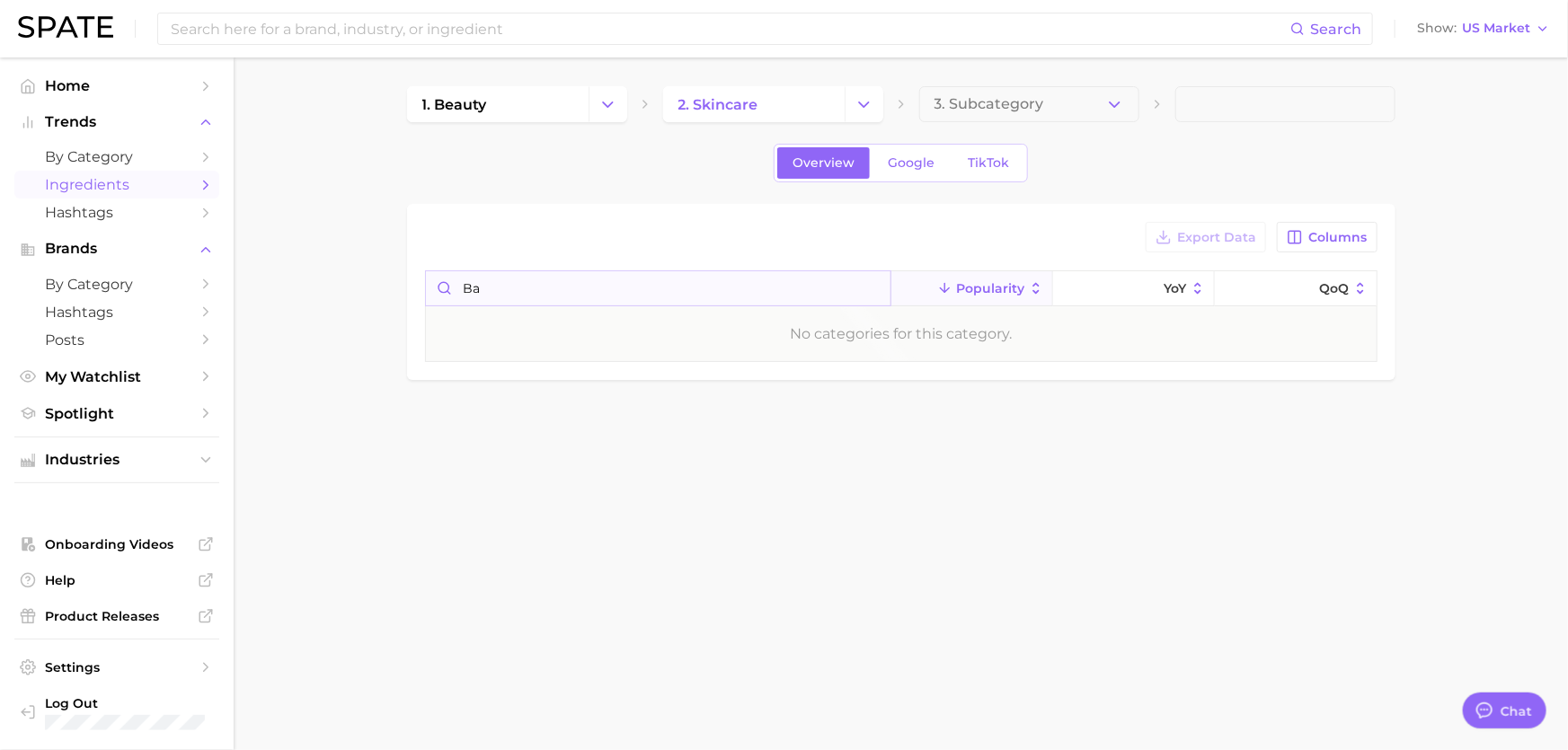
type input "b"
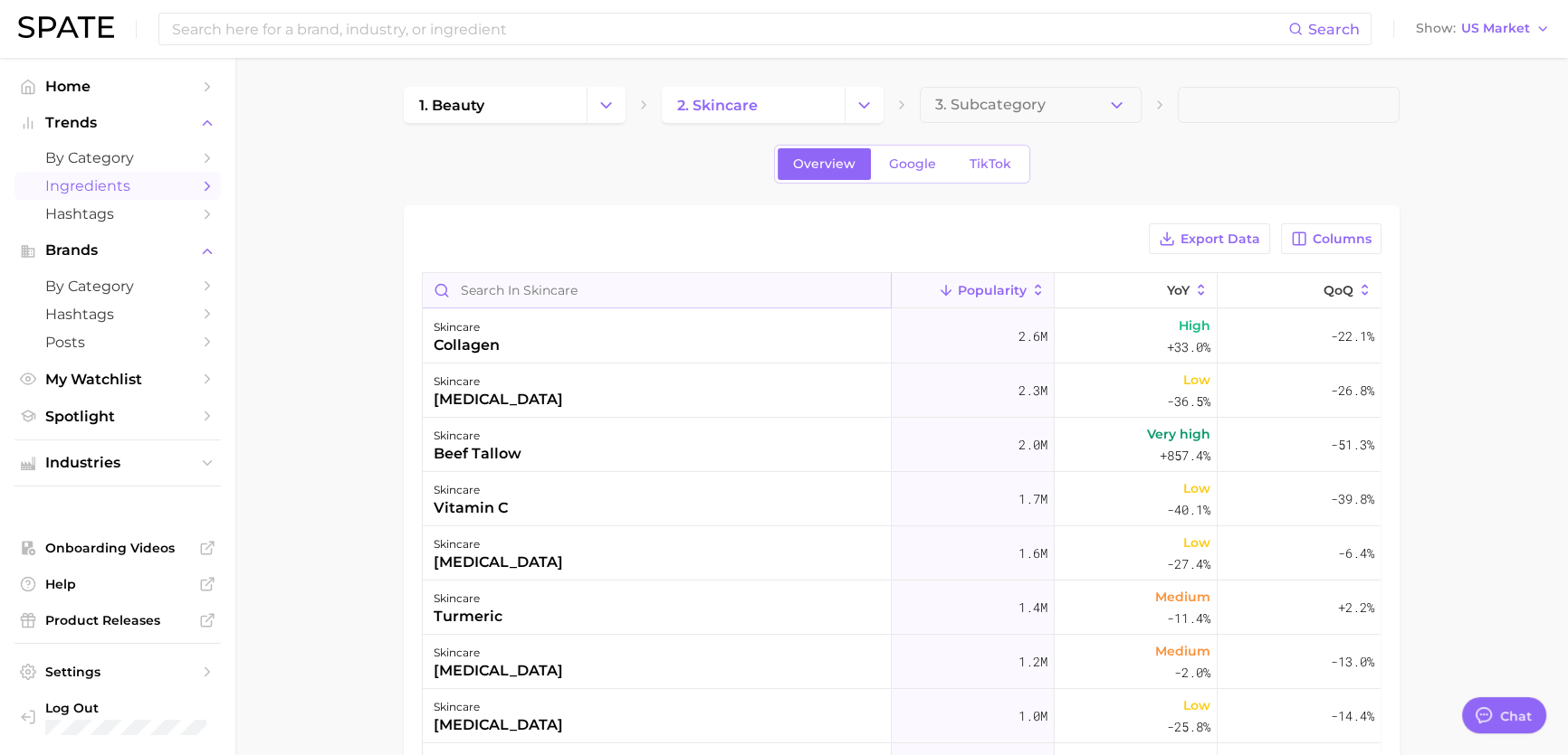
paste input "Hydroxypinacolone Retinoate"
type input "Hydroxypinacolone Retinoate"
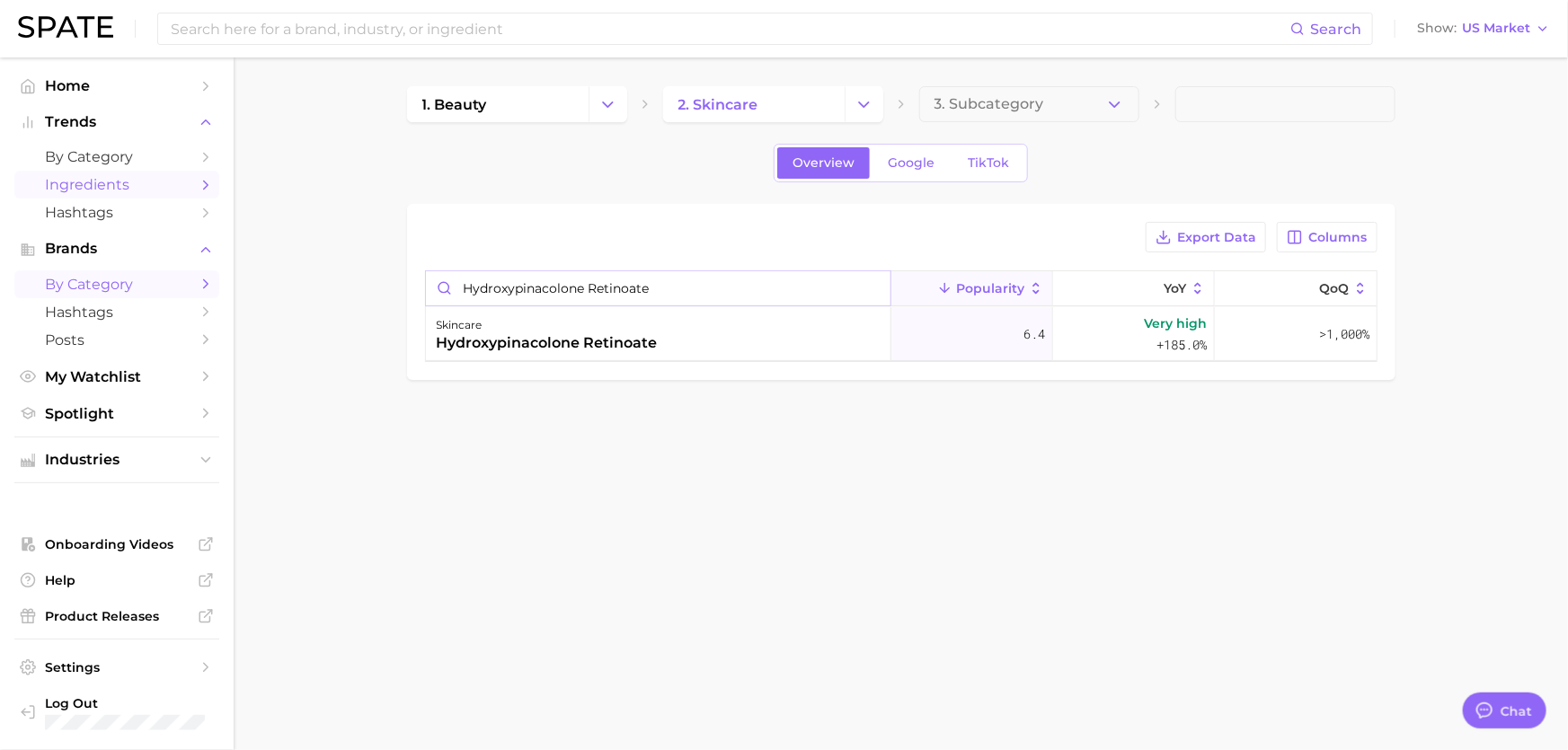
drag, startPoint x: 676, startPoint y: 285, endPoint x: 166, endPoint y: 288, distance: 510.0
click at [166, 287] on div "Search Show US Market Home Trends by Category Ingredients Hashtags Brands by Ca…" at bounding box center [784, 263] width 1568 height 412
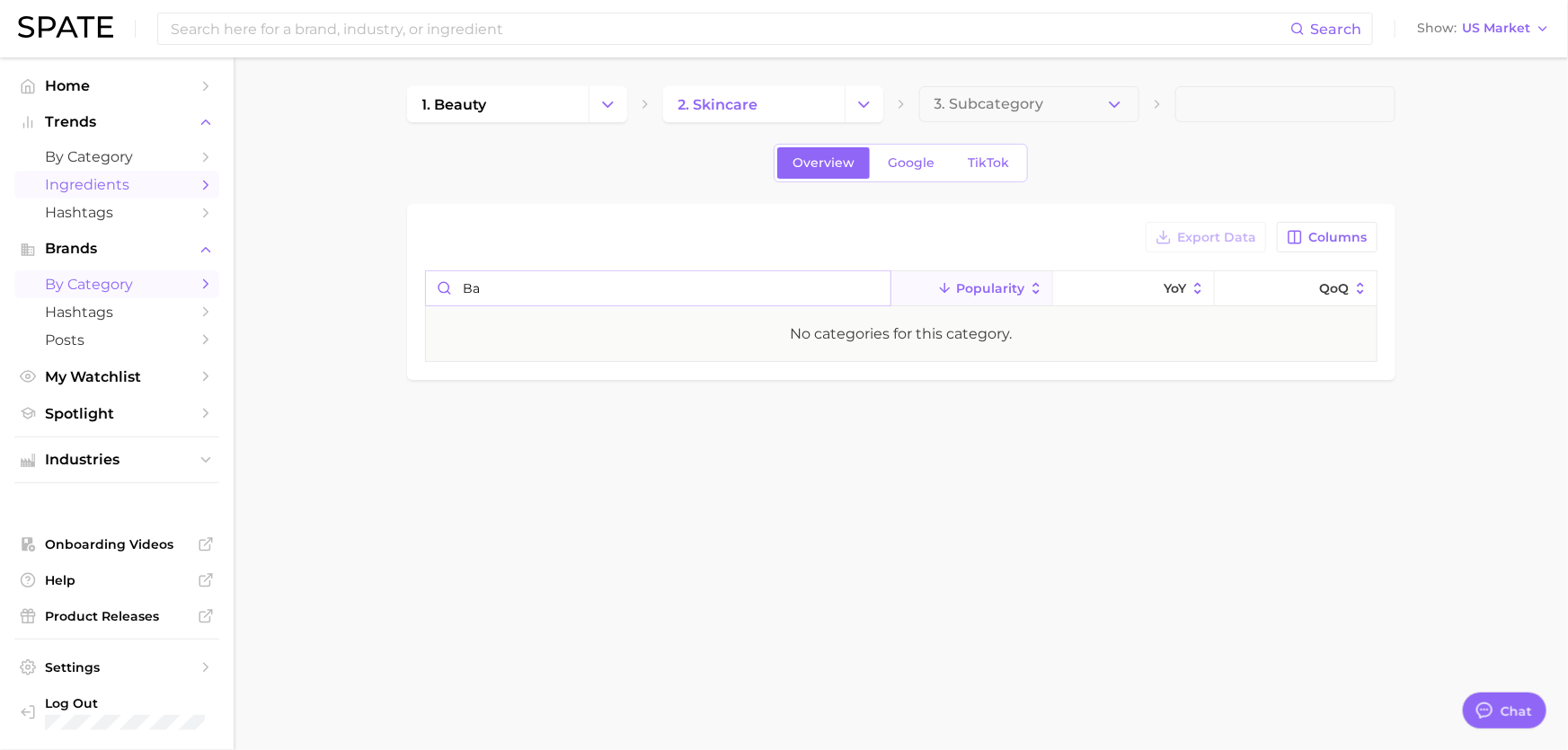
type input "b"
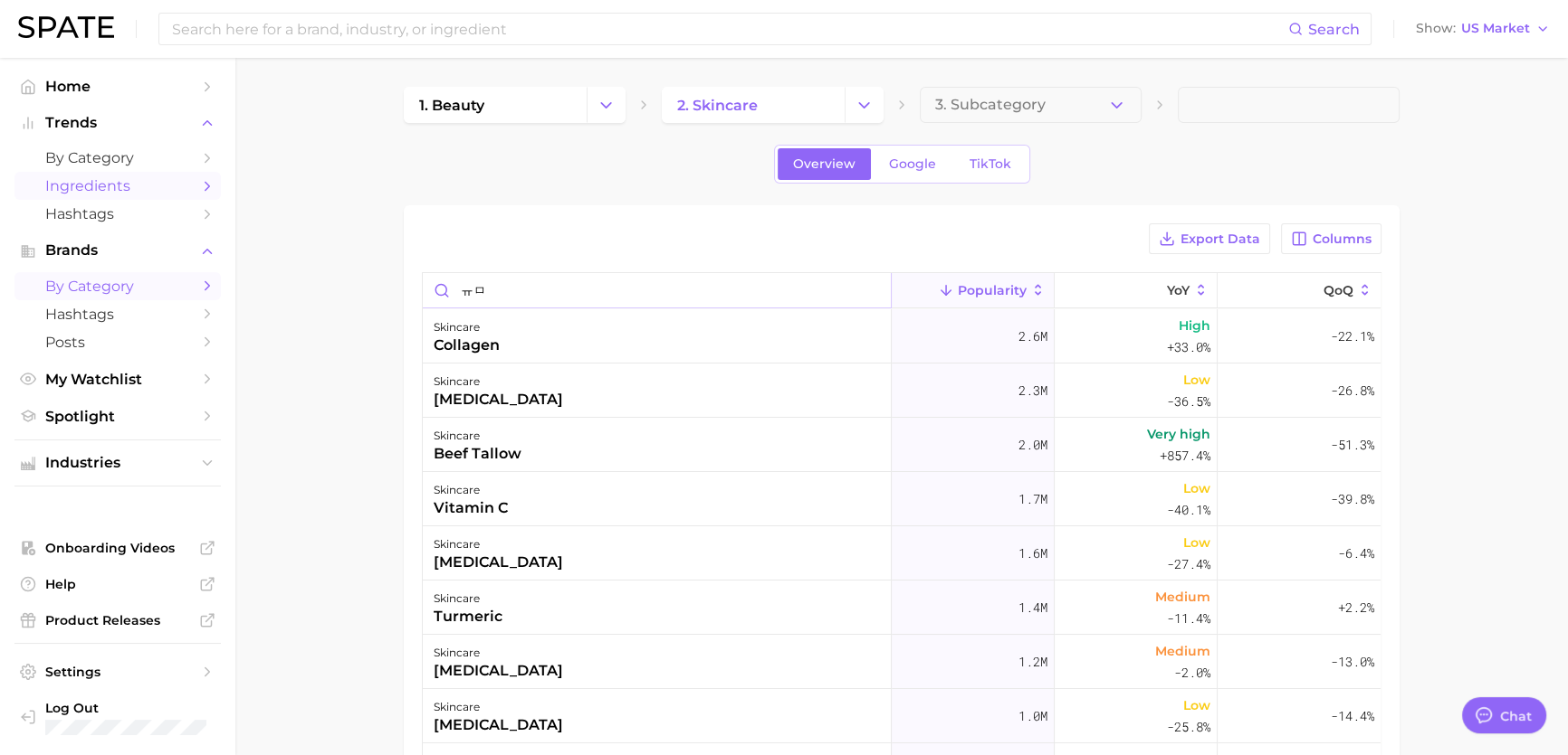
type input "ㅠ"
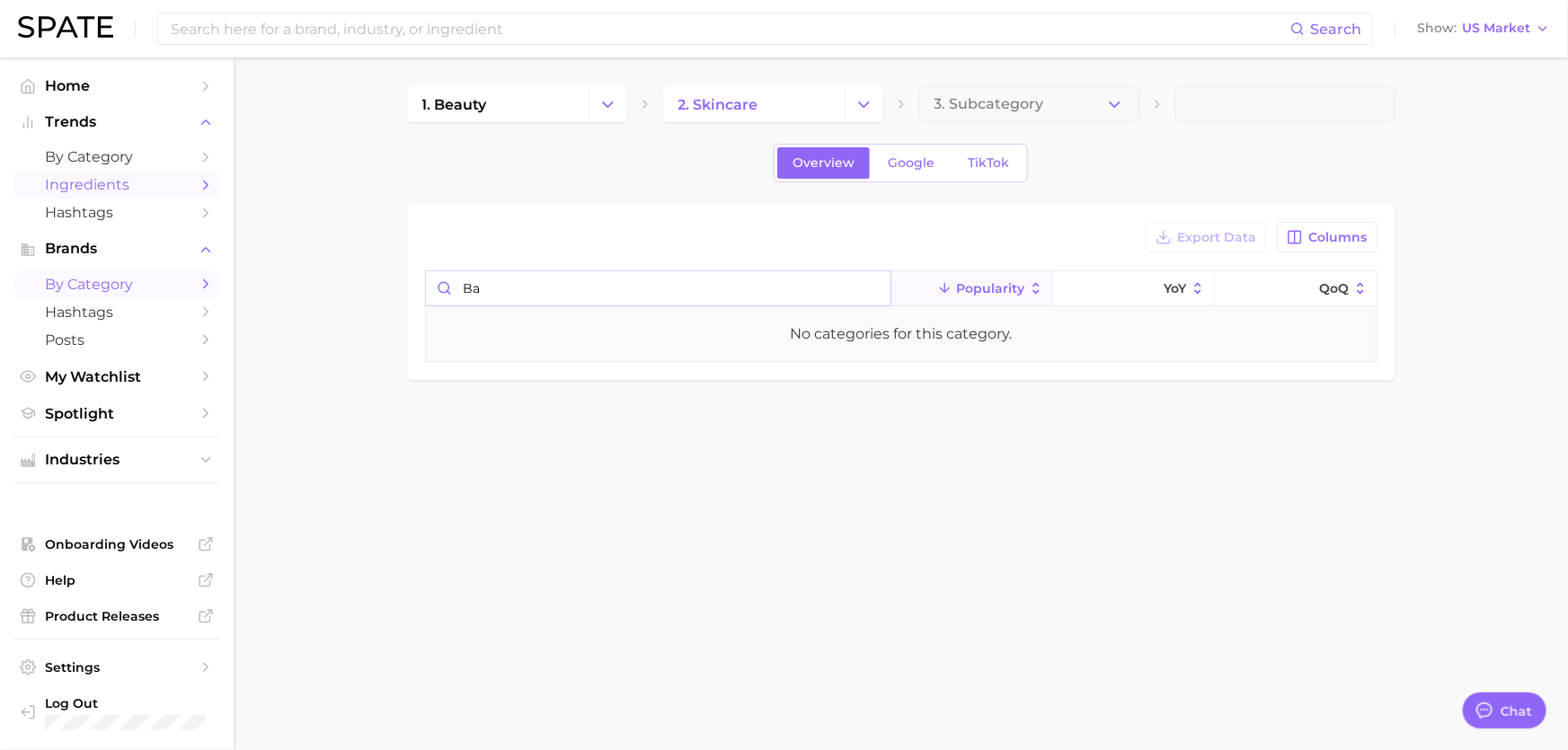
type input "b"
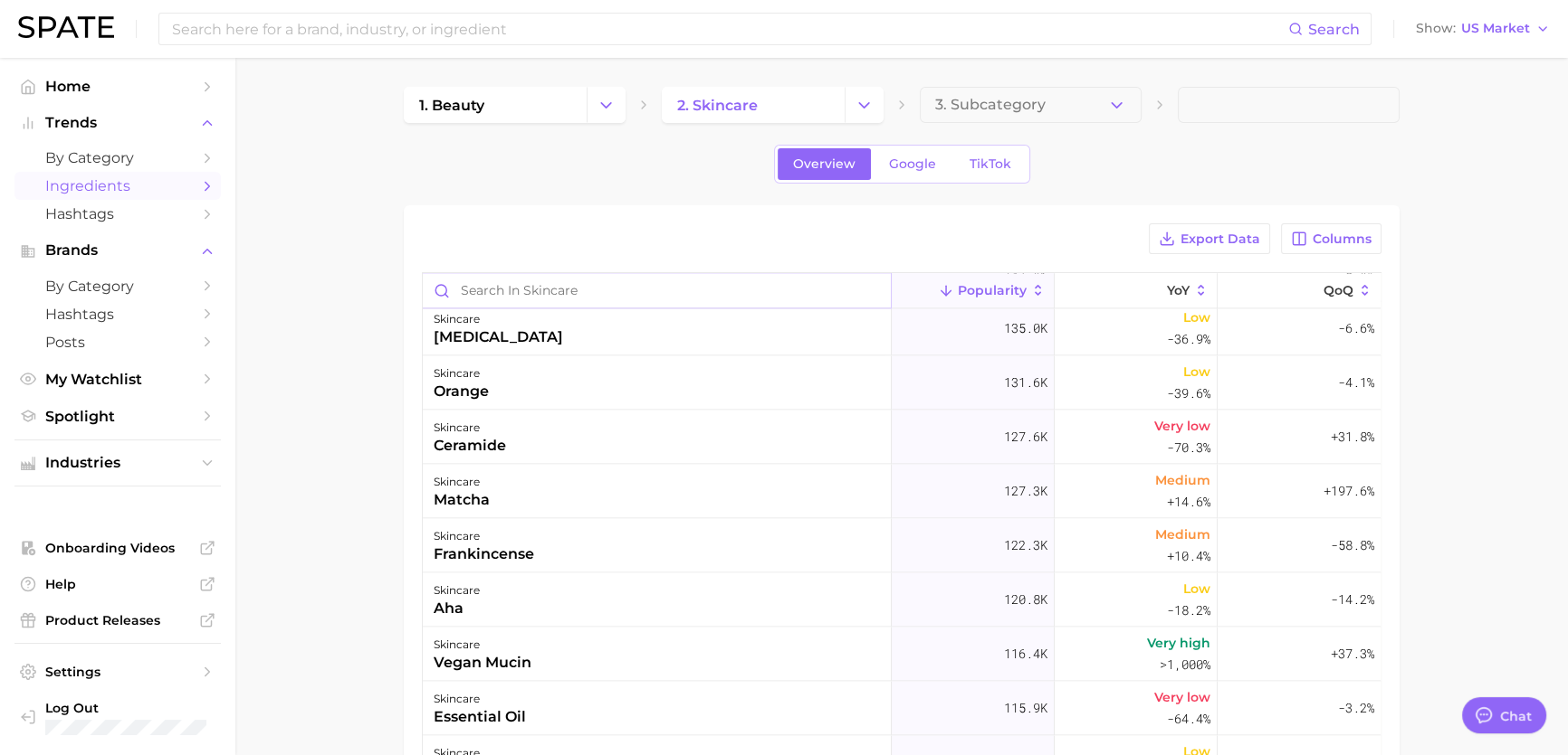
scroll to position [3783, 0]
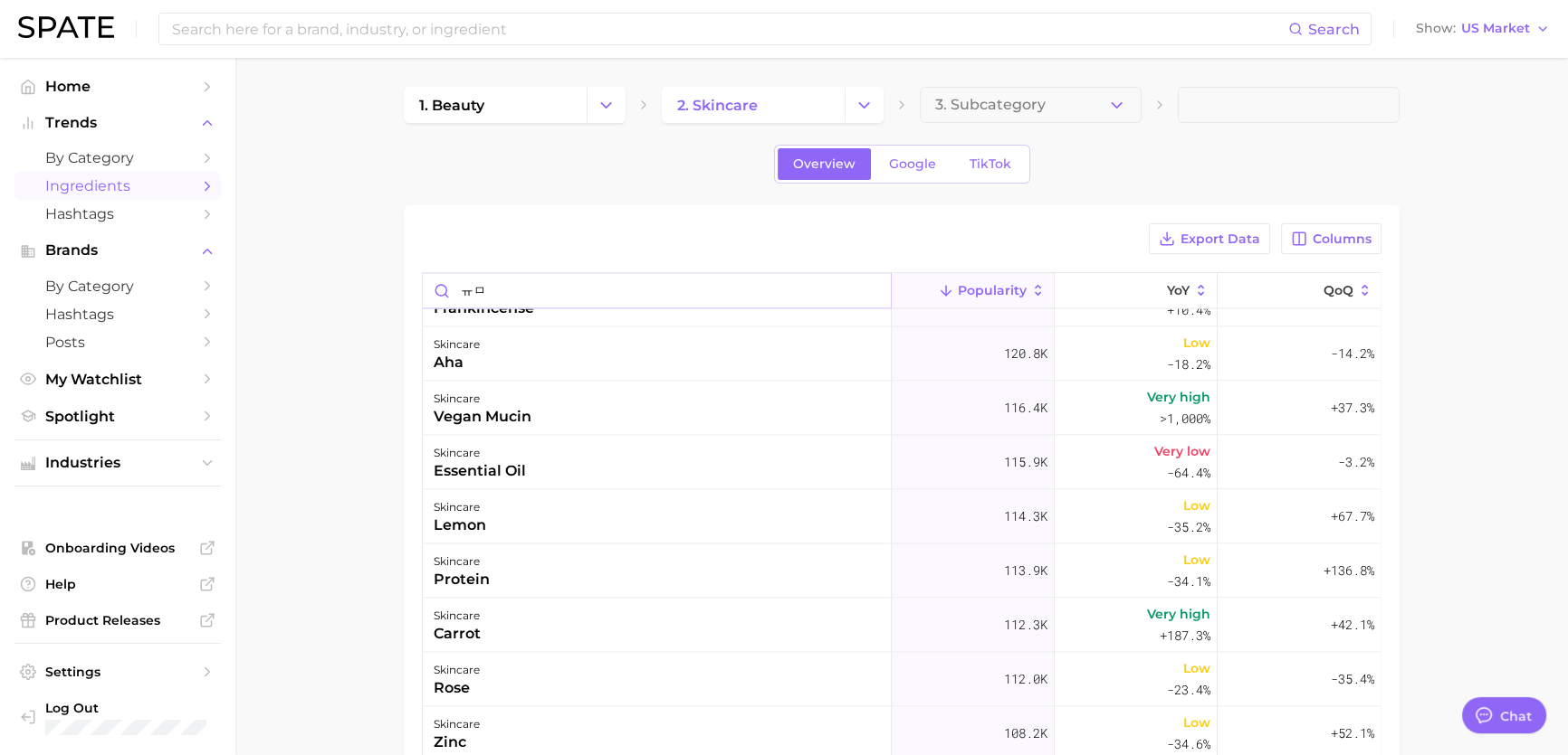
type input "ㅠ"
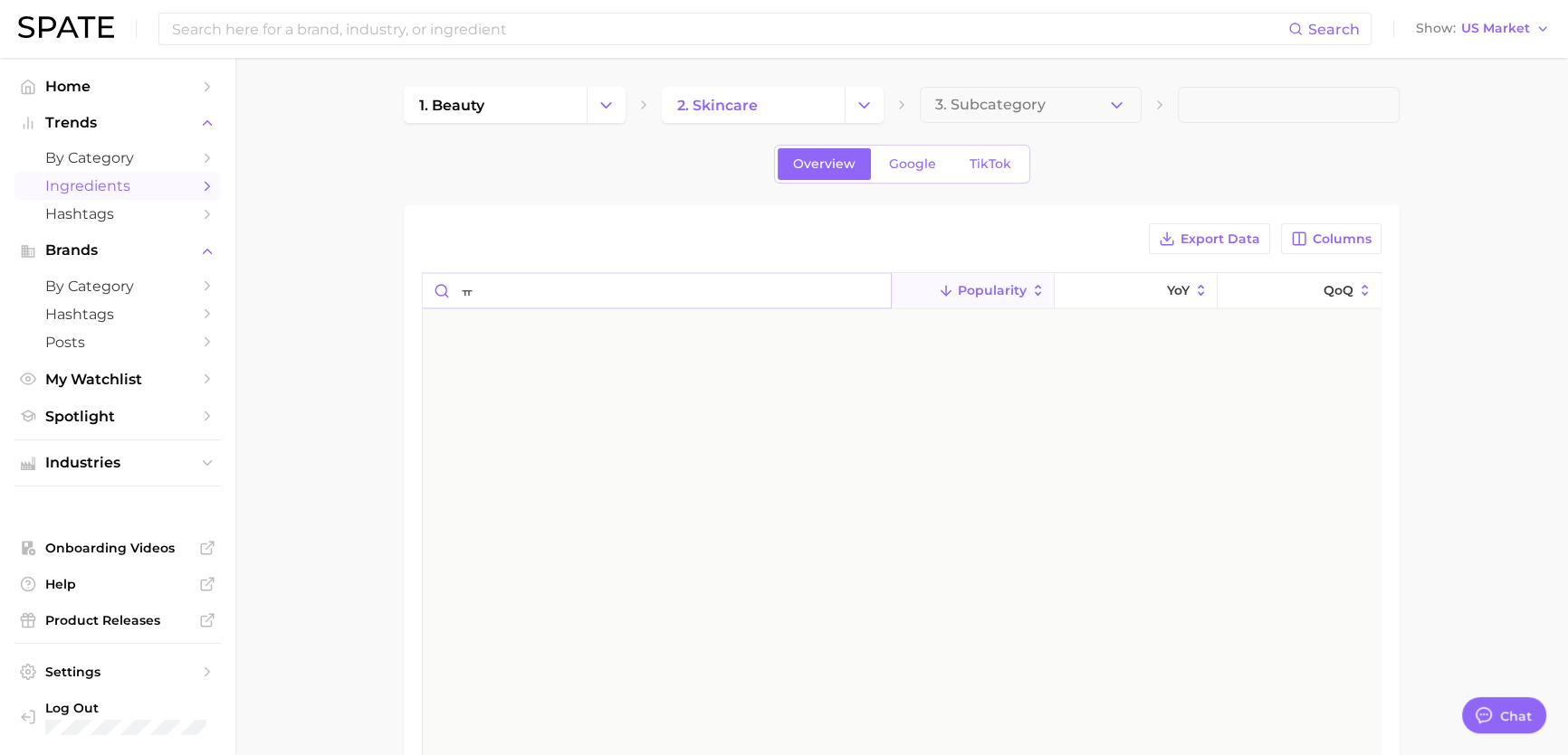
scroll to position [0, 0]
type input "b"
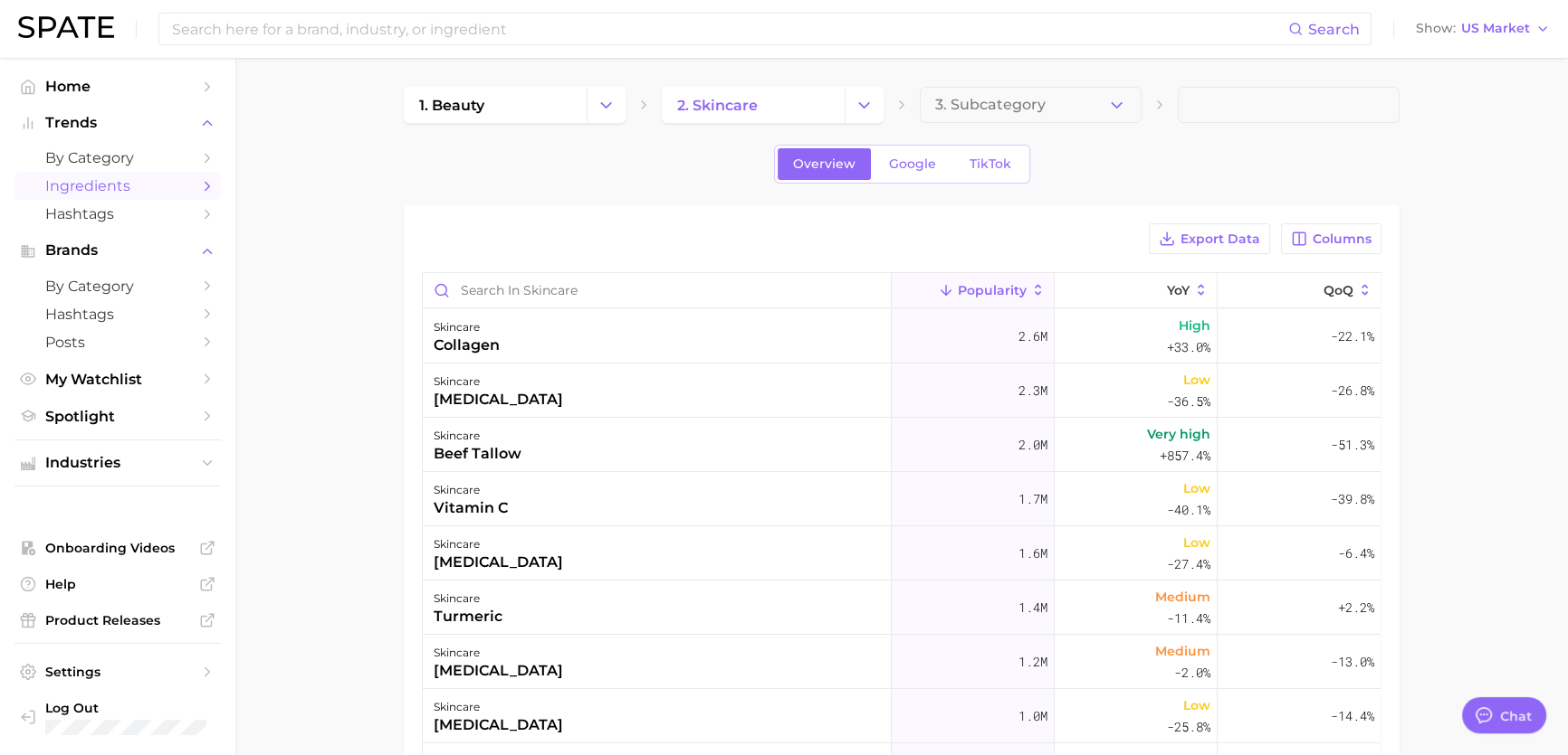
click at [130, 174] on link "Ingredients" at bounding box center [117, 186] width 206 height 28
click at [121, 222] on span "Hashtags" at bounding box center [118, 214] width 144 height 17
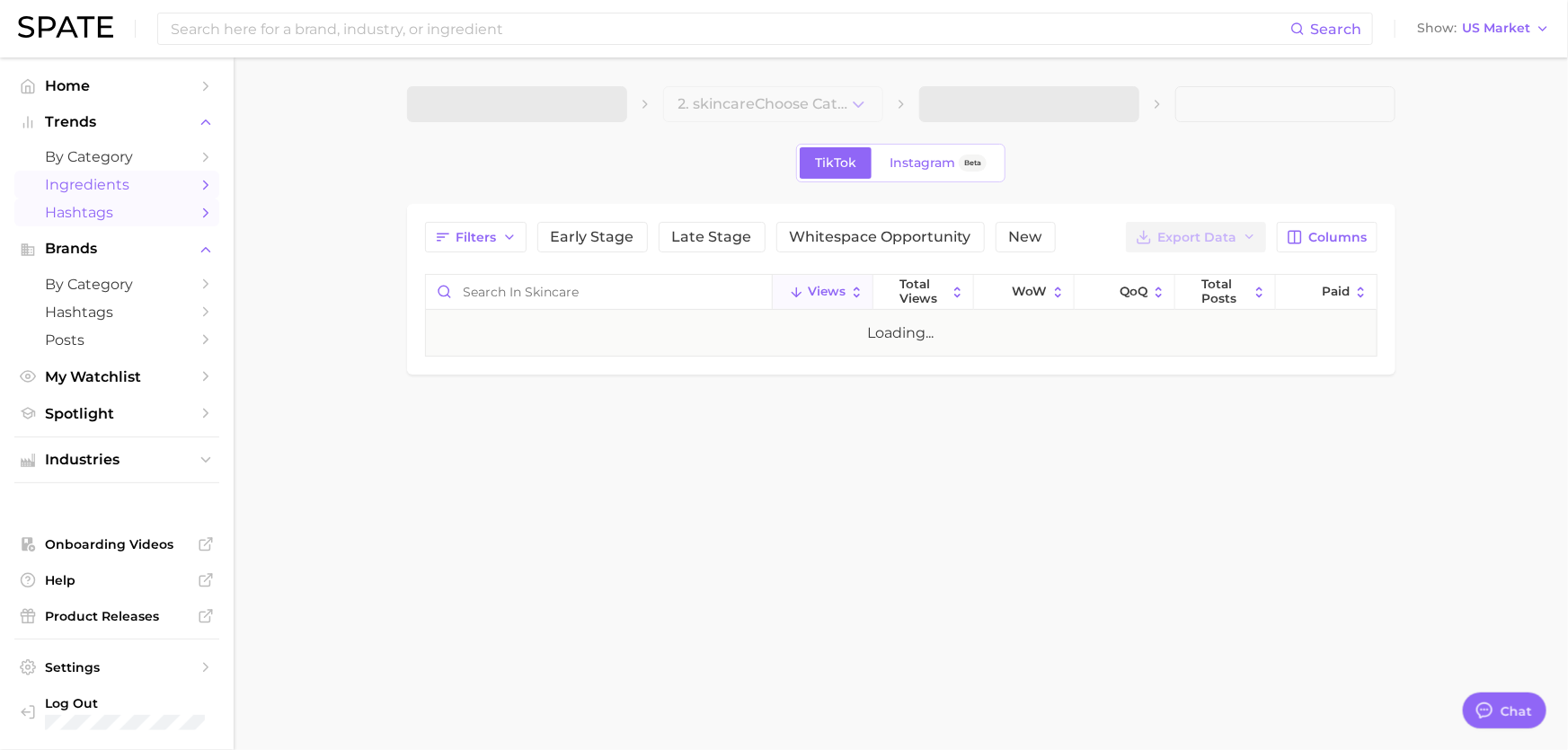
click at [106, 183] on span "Ingredients" at bounding box center [117, 185] width 143 height 17
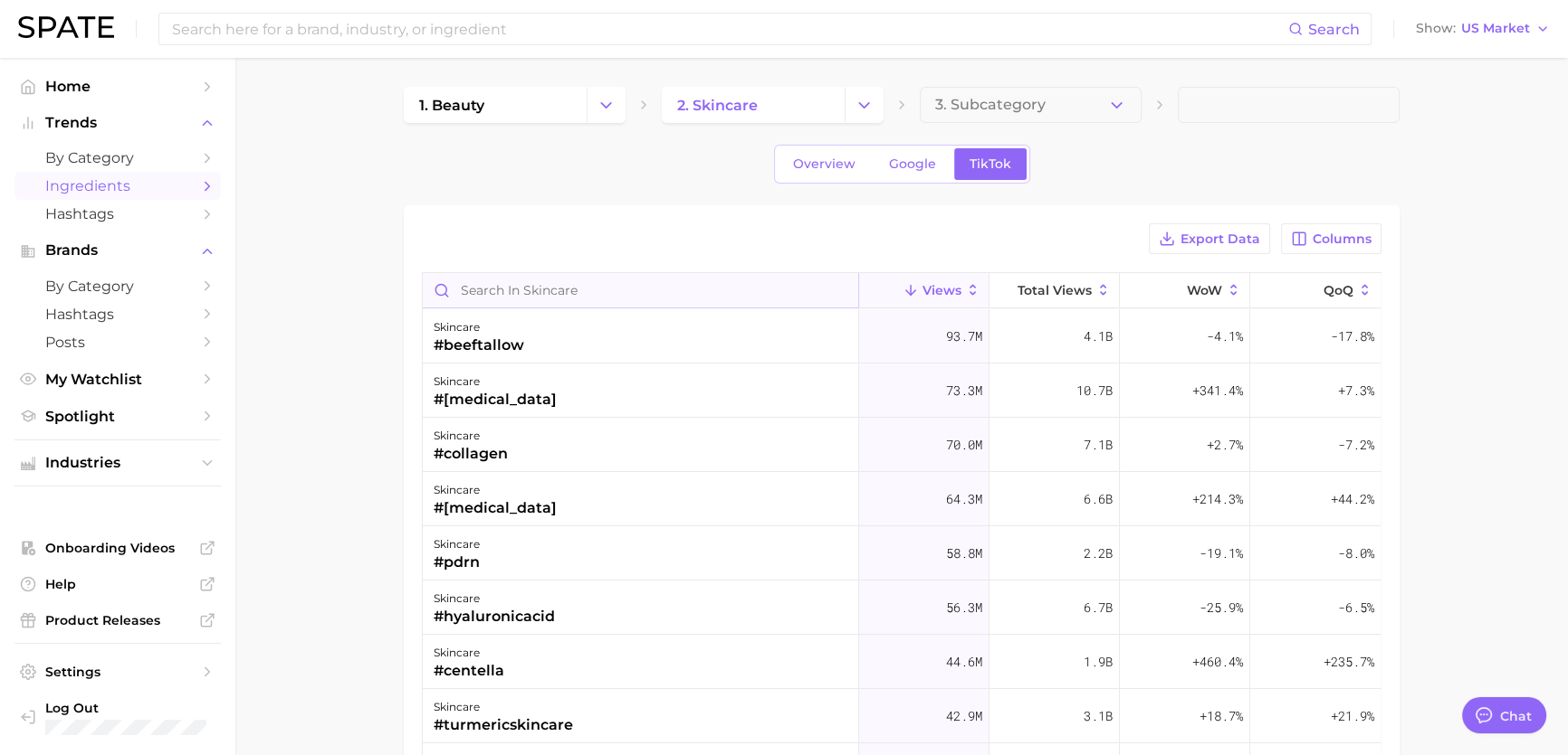
click at [616, 287] on input "Search in skincare" at bounding box center [641, 291] width 435 height 34
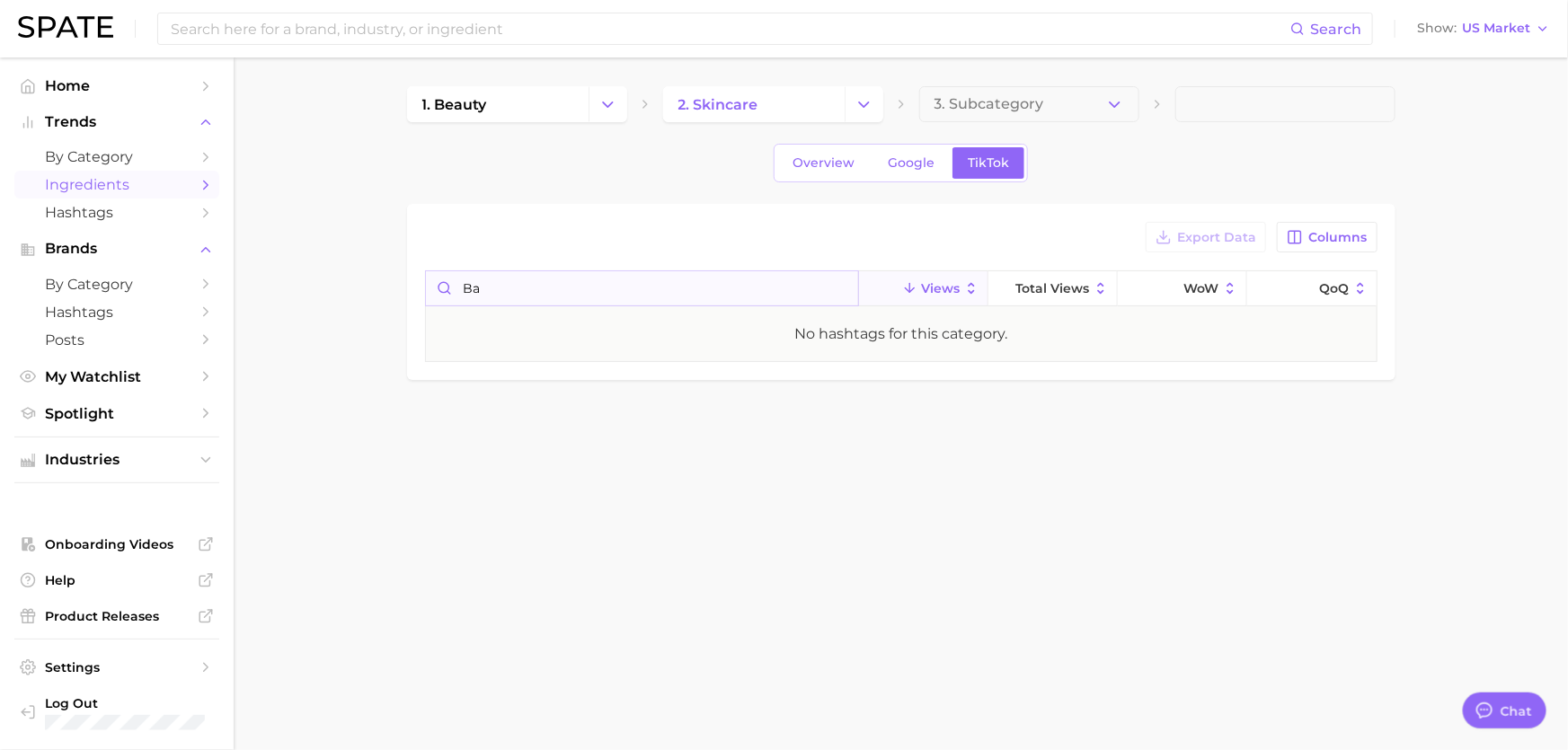
type input "b"
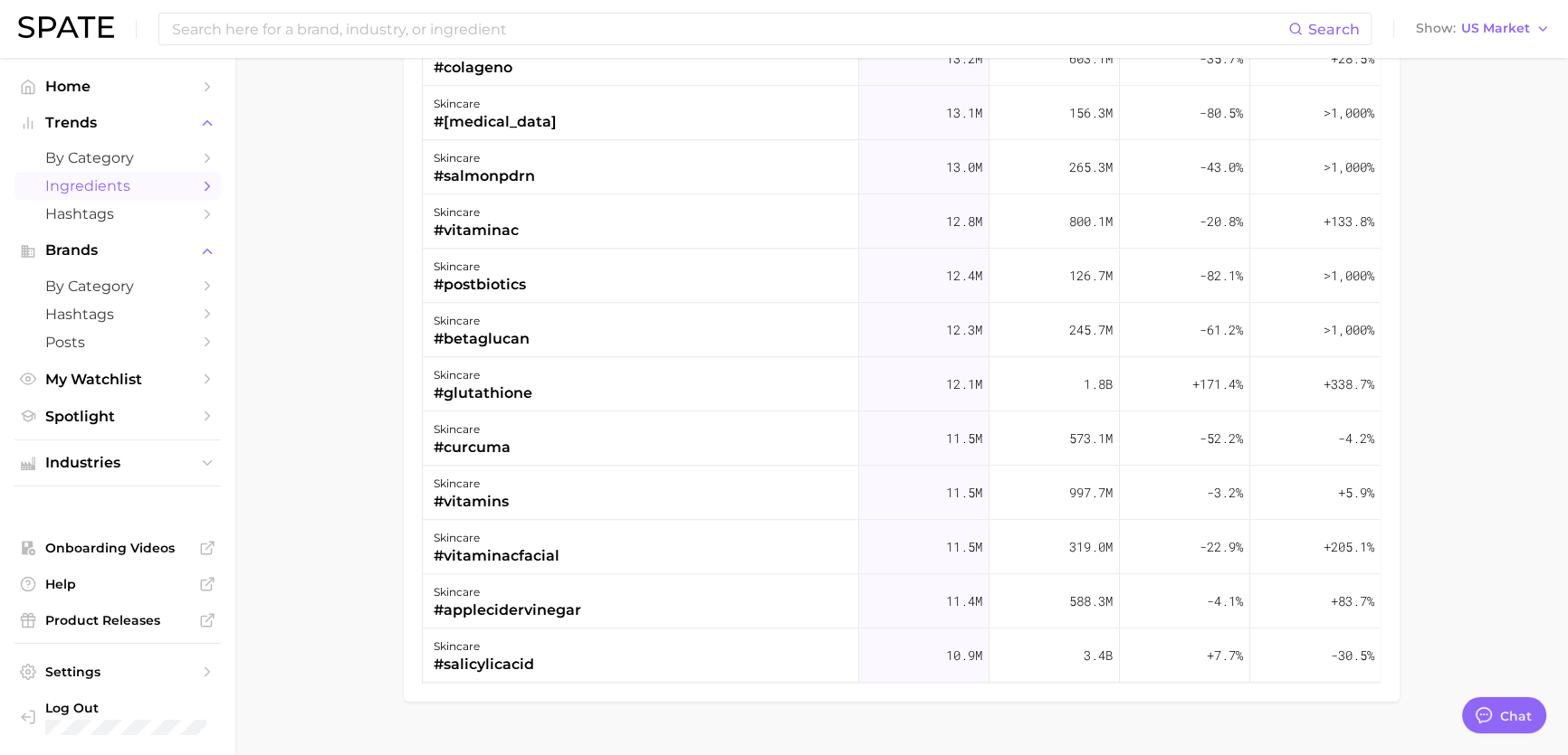
scroll to position [380, 0]
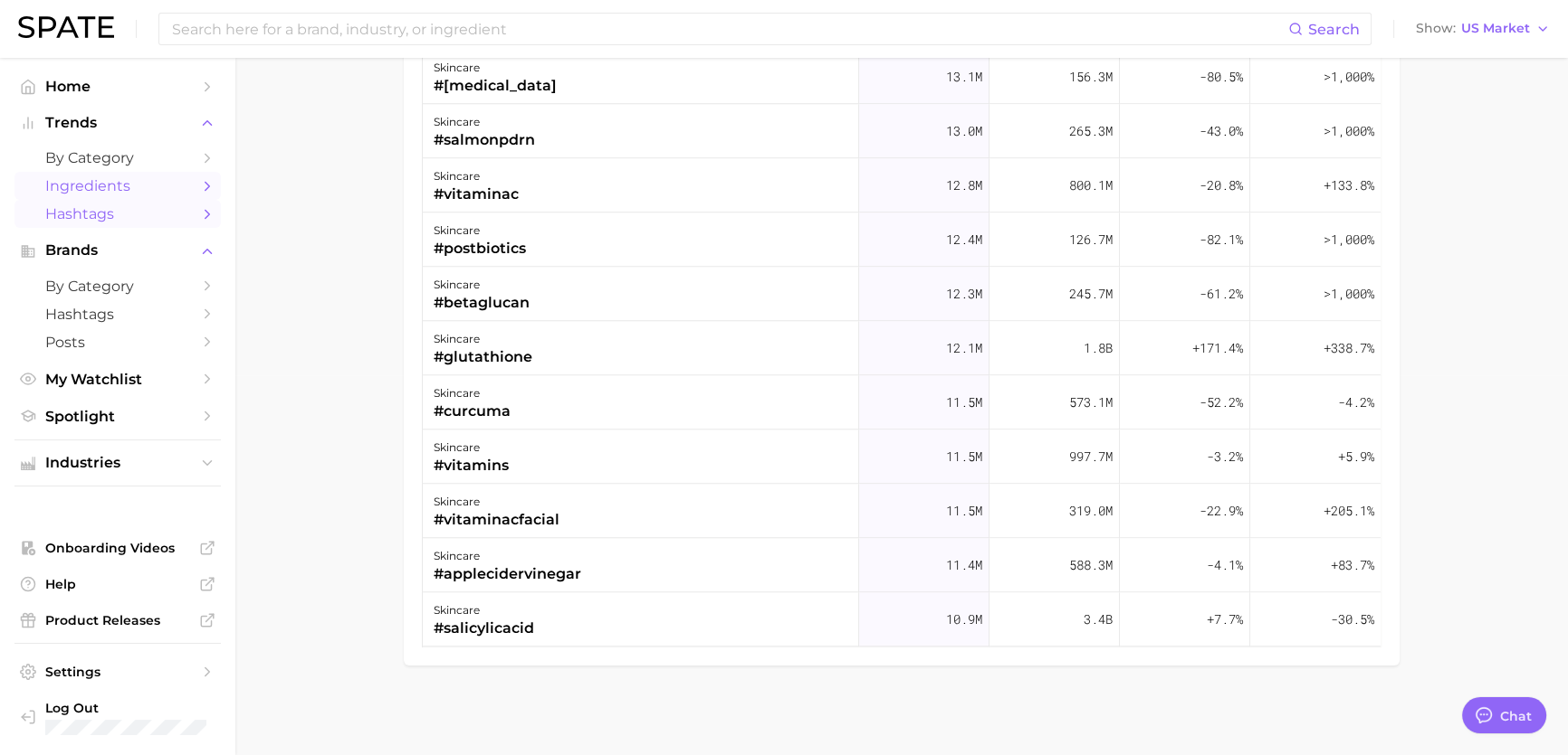
click at [60, 227] on link "Hashtags" at bounding box center [117, 215] width 206 height 28
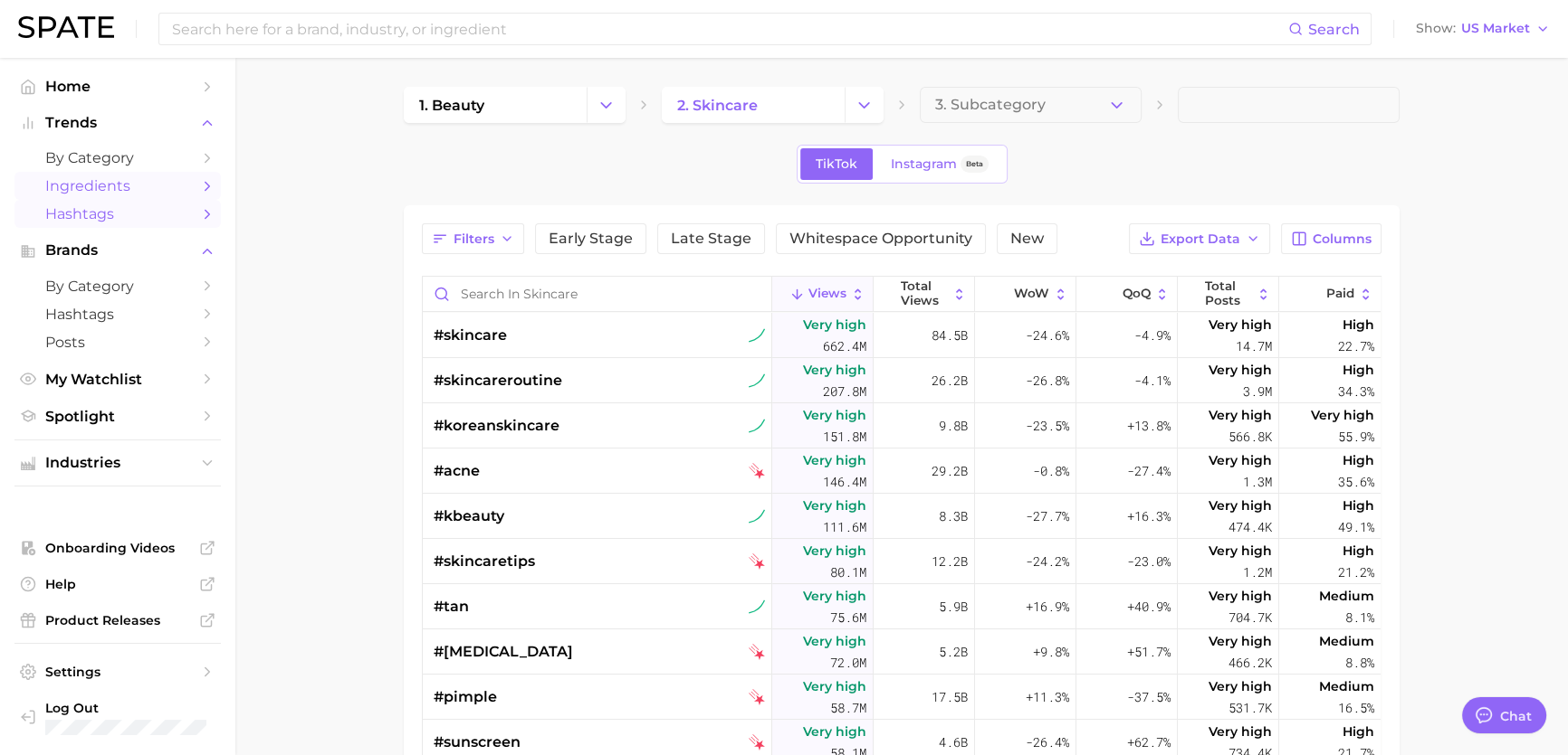
click at [86, 183] on span "Ingredients" at bounding box center [118, 186] width 144 height 17
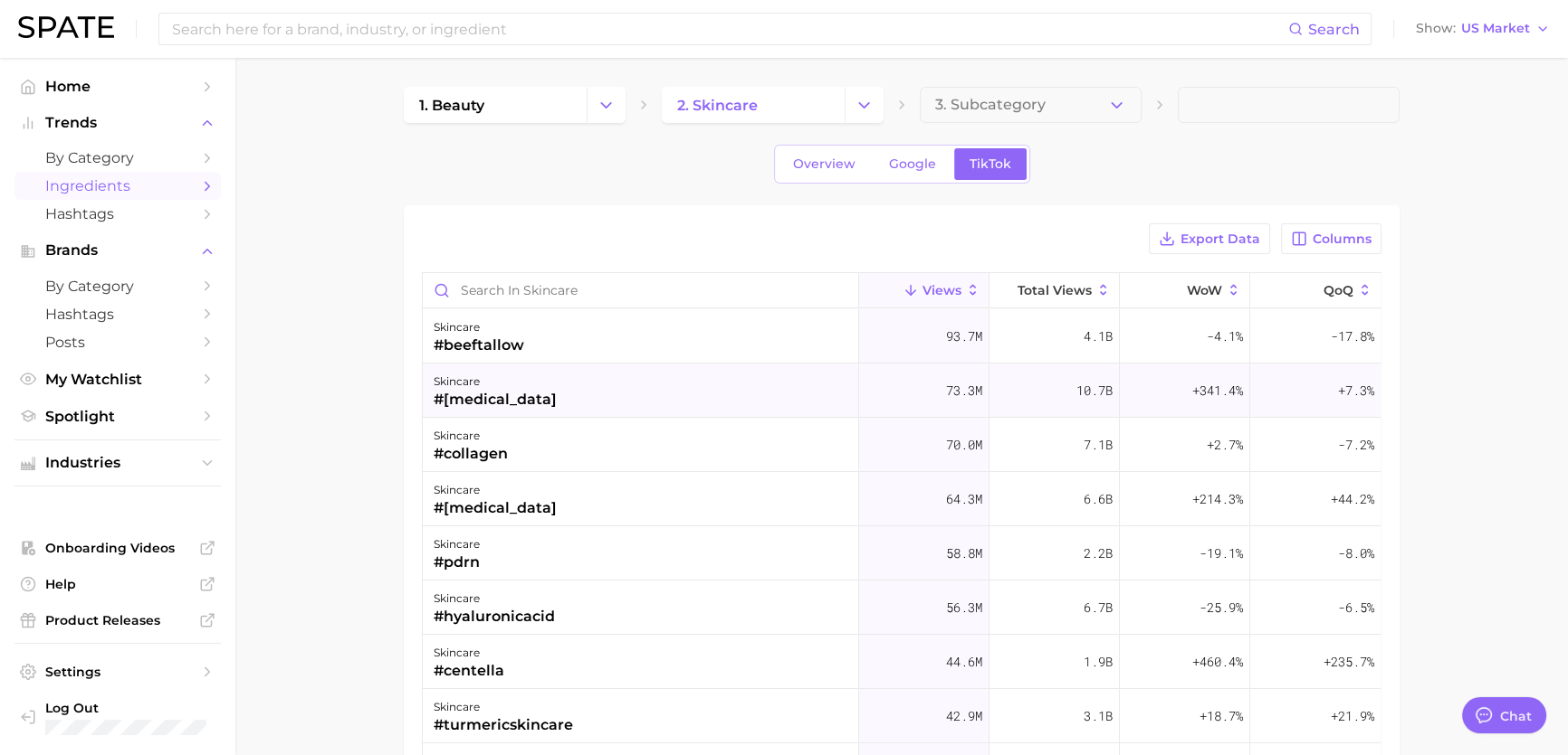
click at [542, 393] on div "skincare #[MEDICAL_DATA]" at bounding box center [641, 390] width 436 height 54
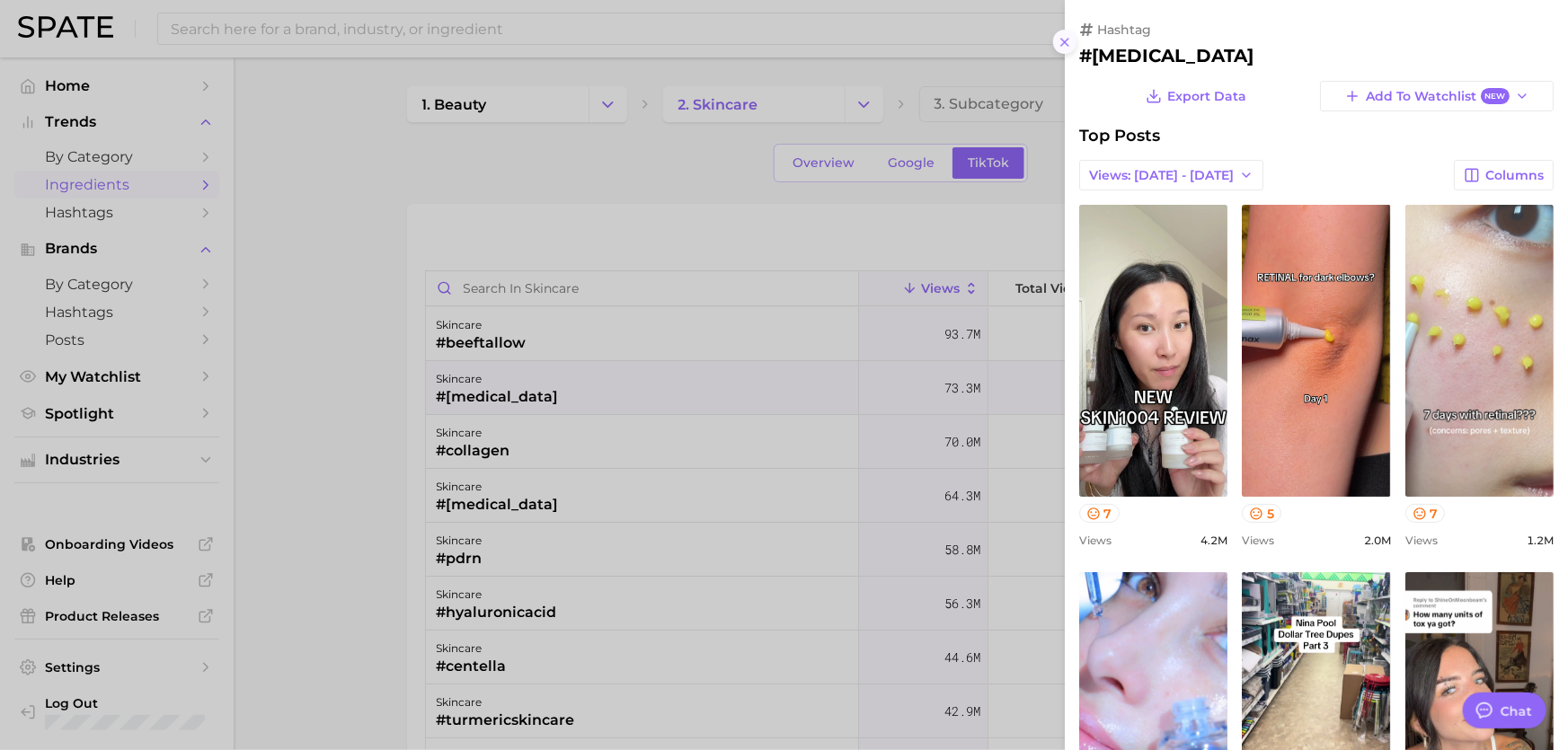
click at [1071, 44] on icon at bounding box center [1064, 42] width 14 height 14
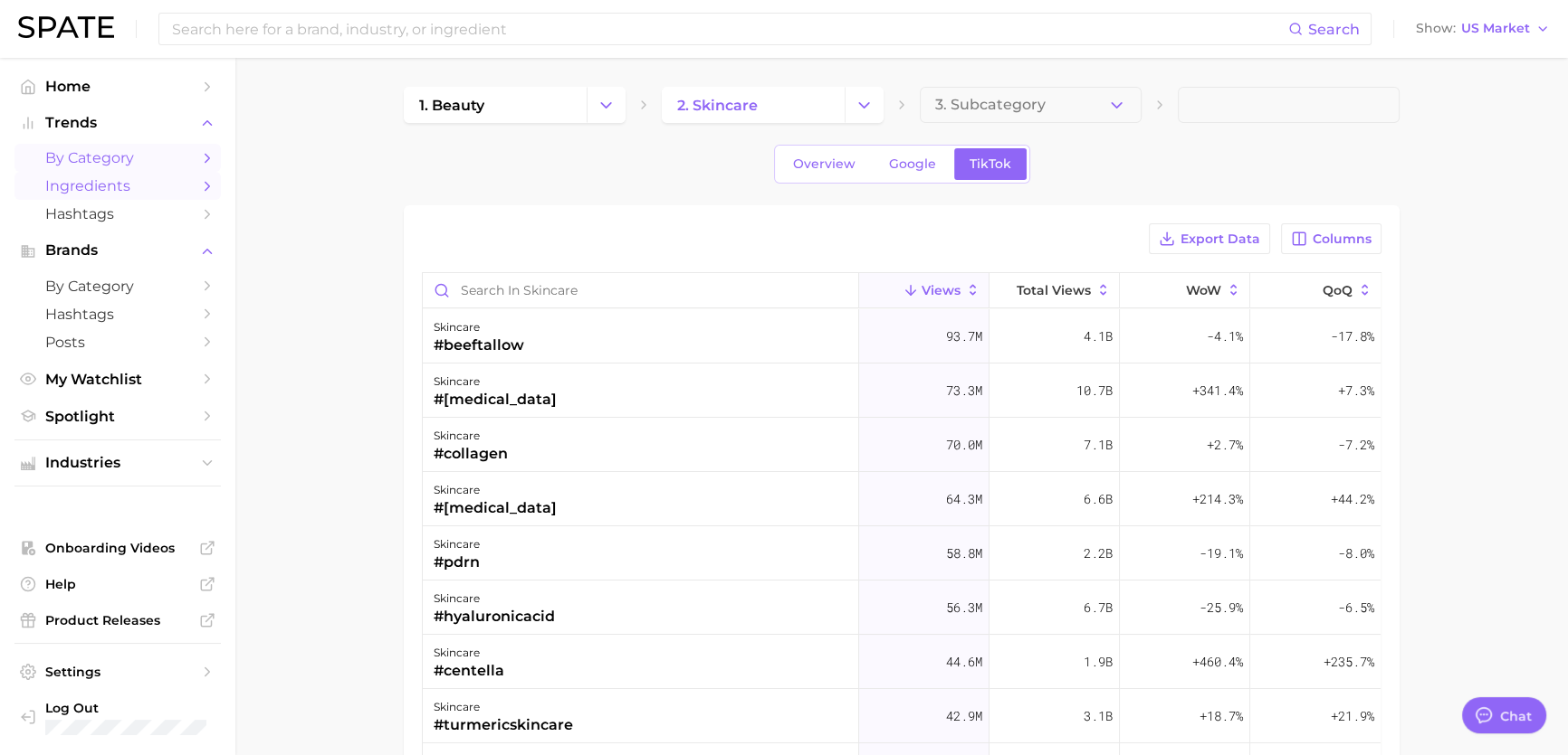
click at [79, 158] on span "by Category" at bounding box center [118, 158] width 144 height 17
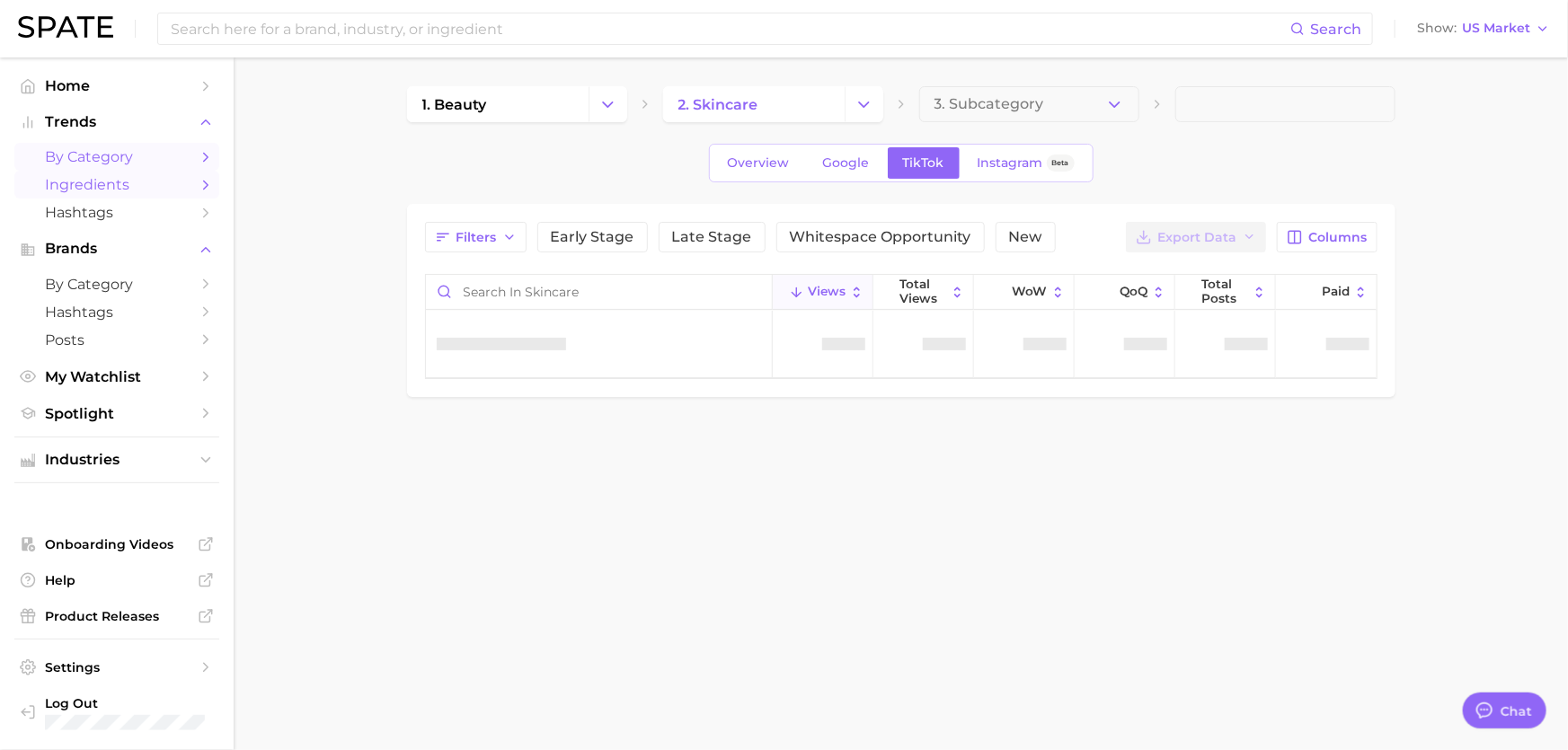
click at [82, 194] on link "Ingredients" at bounding box center [116, 185] width 205 height 28
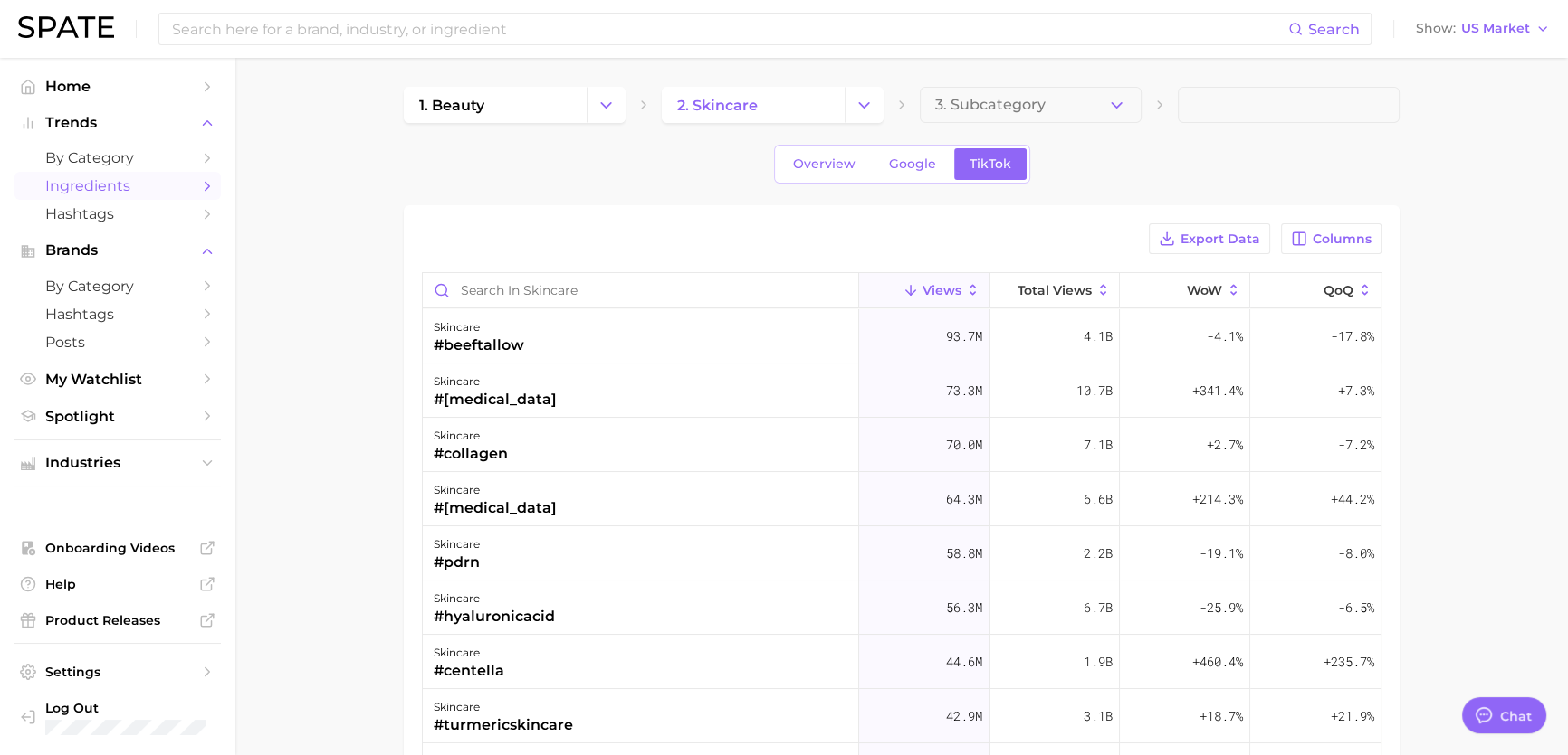
click at [476, 8] on div "Search Show US Market" at bounding box center [784, 28] width 1532 height 58
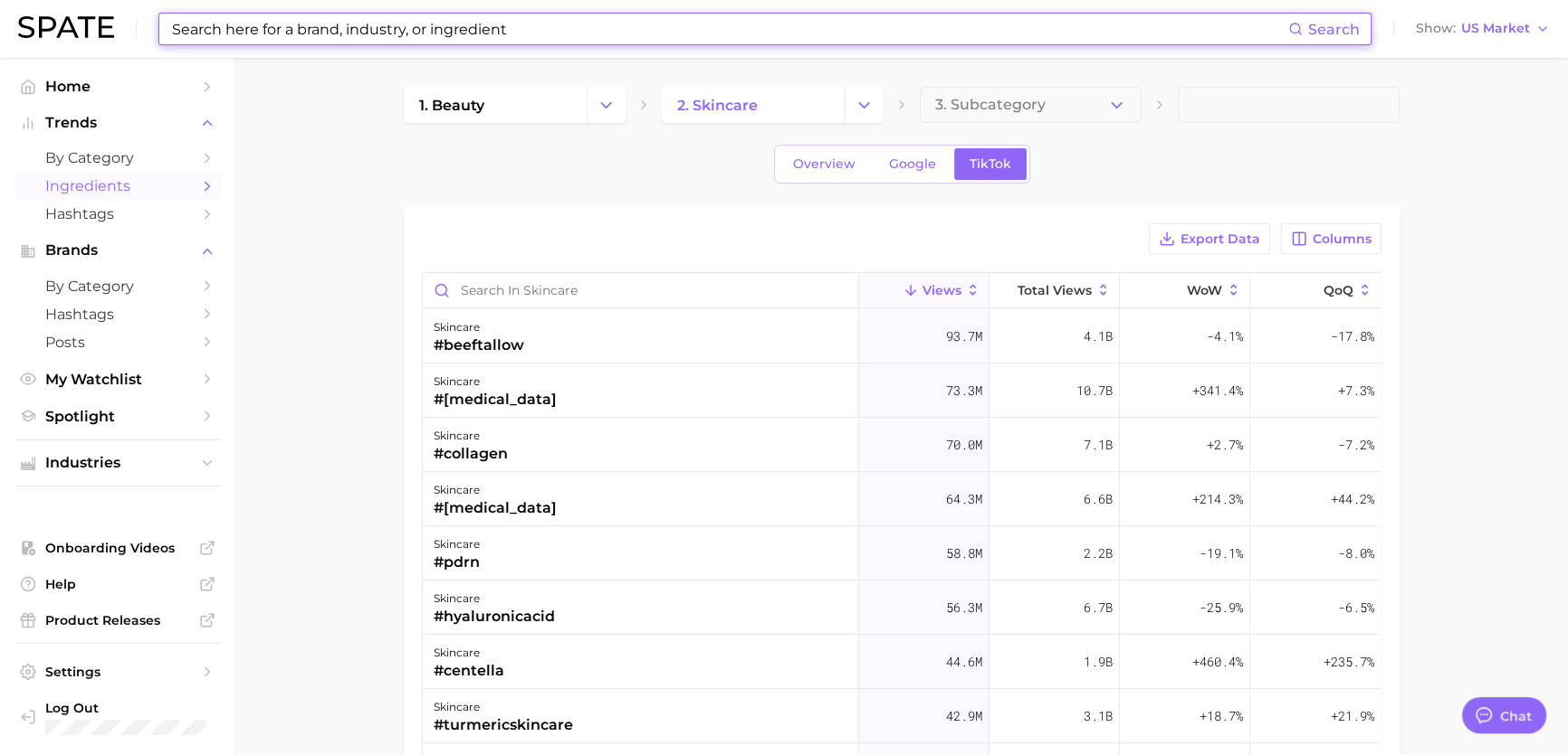
click at [471, 25] on input at bounding box center [729, 28] width 1119 height 30
paste input "Hydroxypinacolone Retinoate"
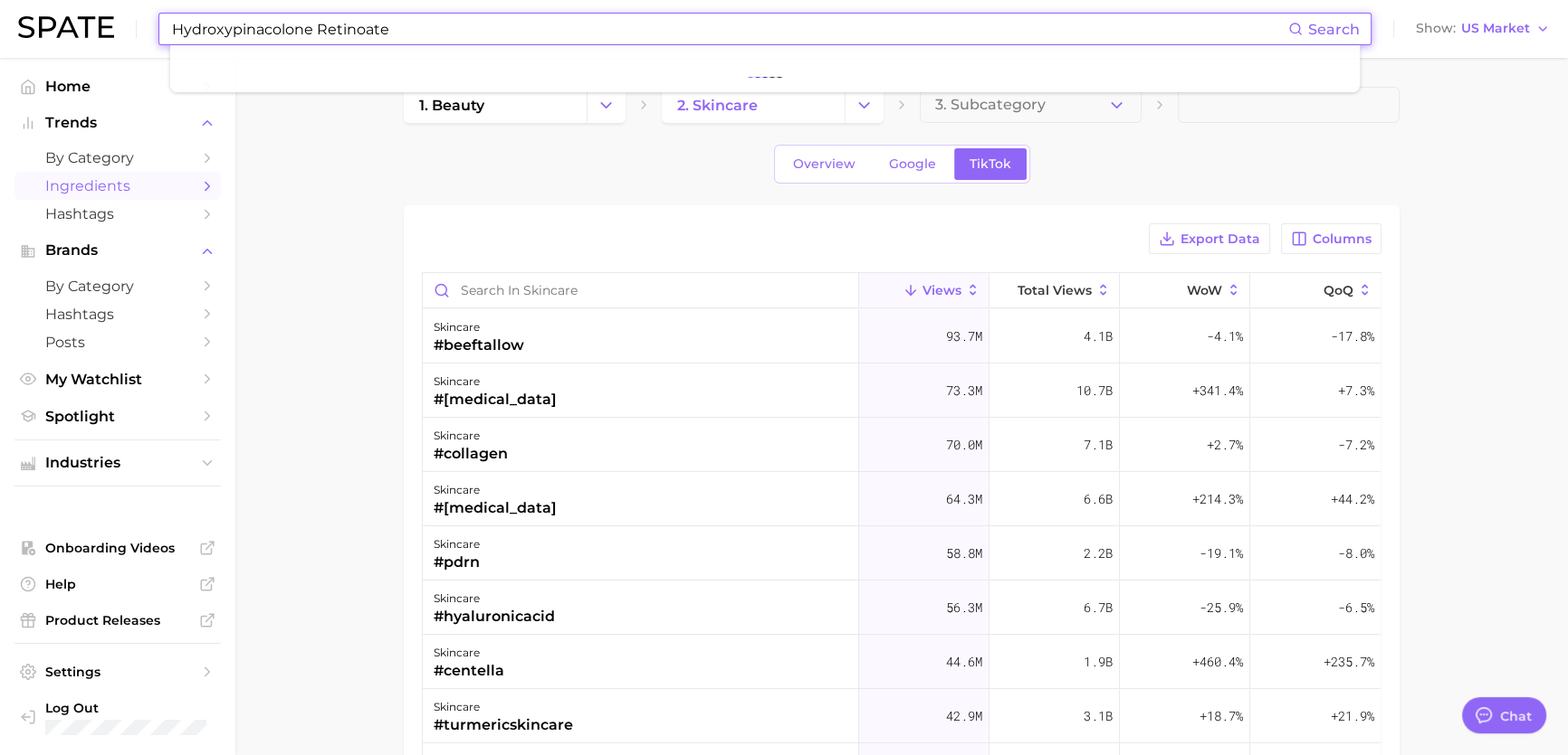
type input "Hydroxypinacolone Retinoate"
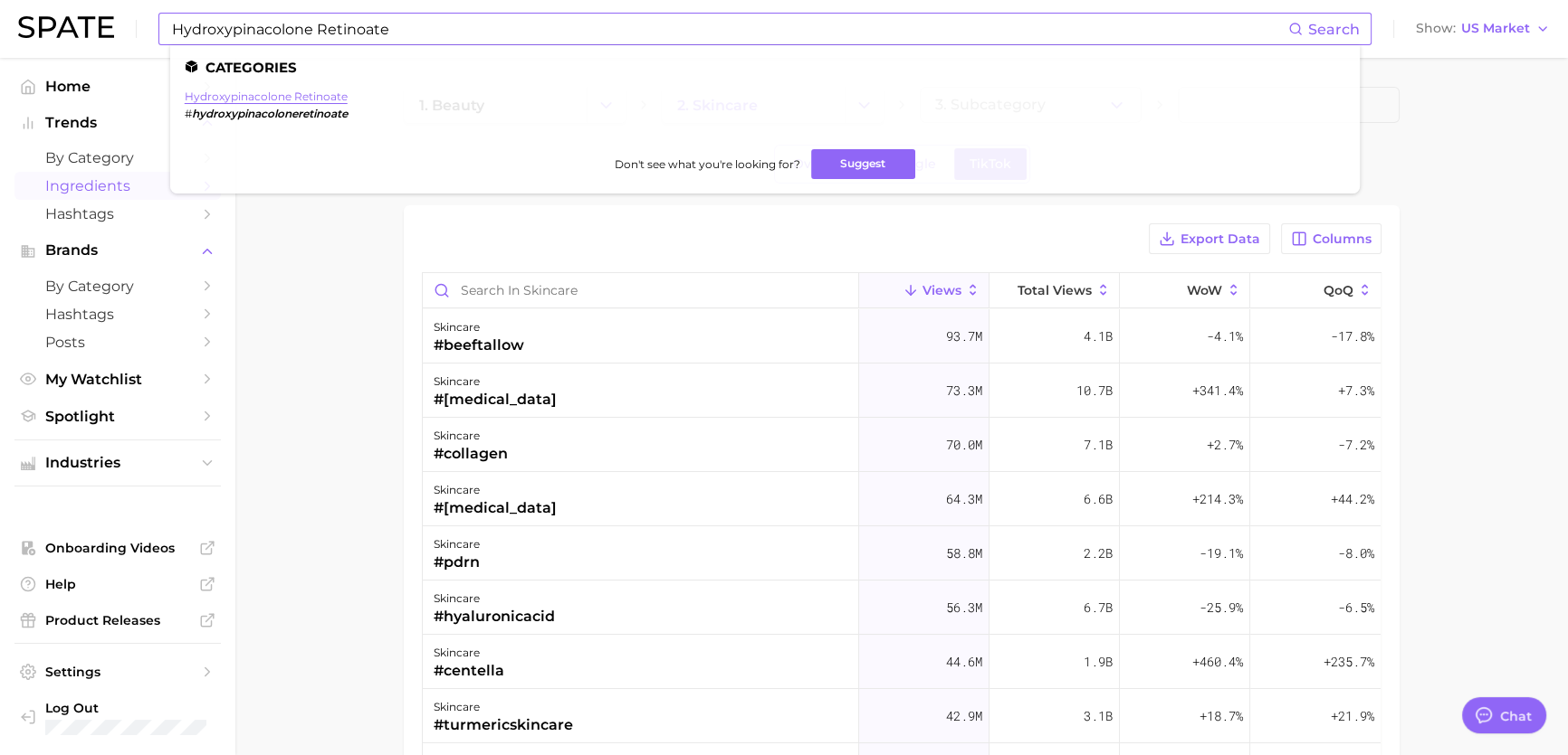
click at [277, 98] on link "hydroxypinacolone retinoate" at bounding box center [265, 96] width 163 height 13
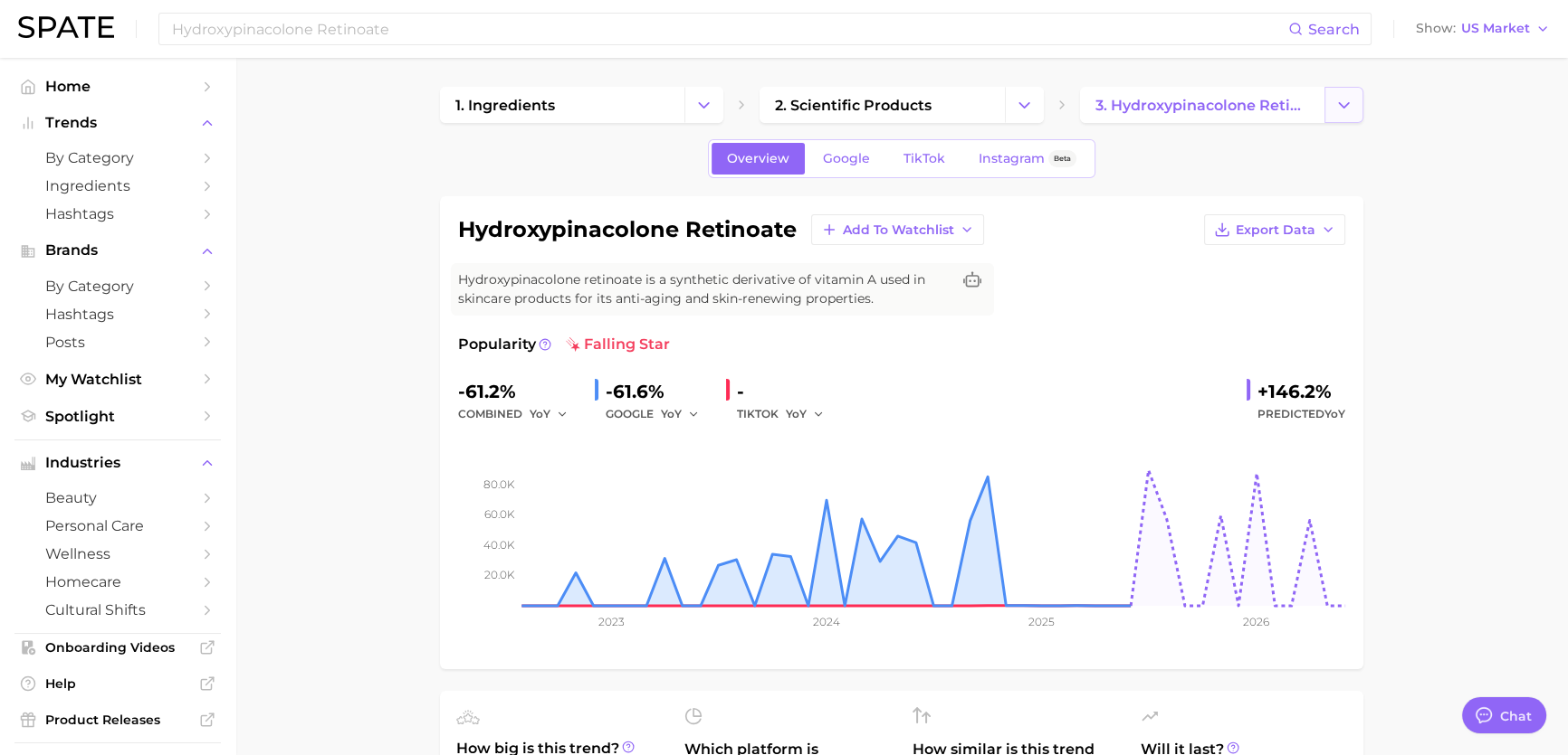
click at [1339, 89] on button "Change Category" at bounding box center [1344, 104] width 39 height 36
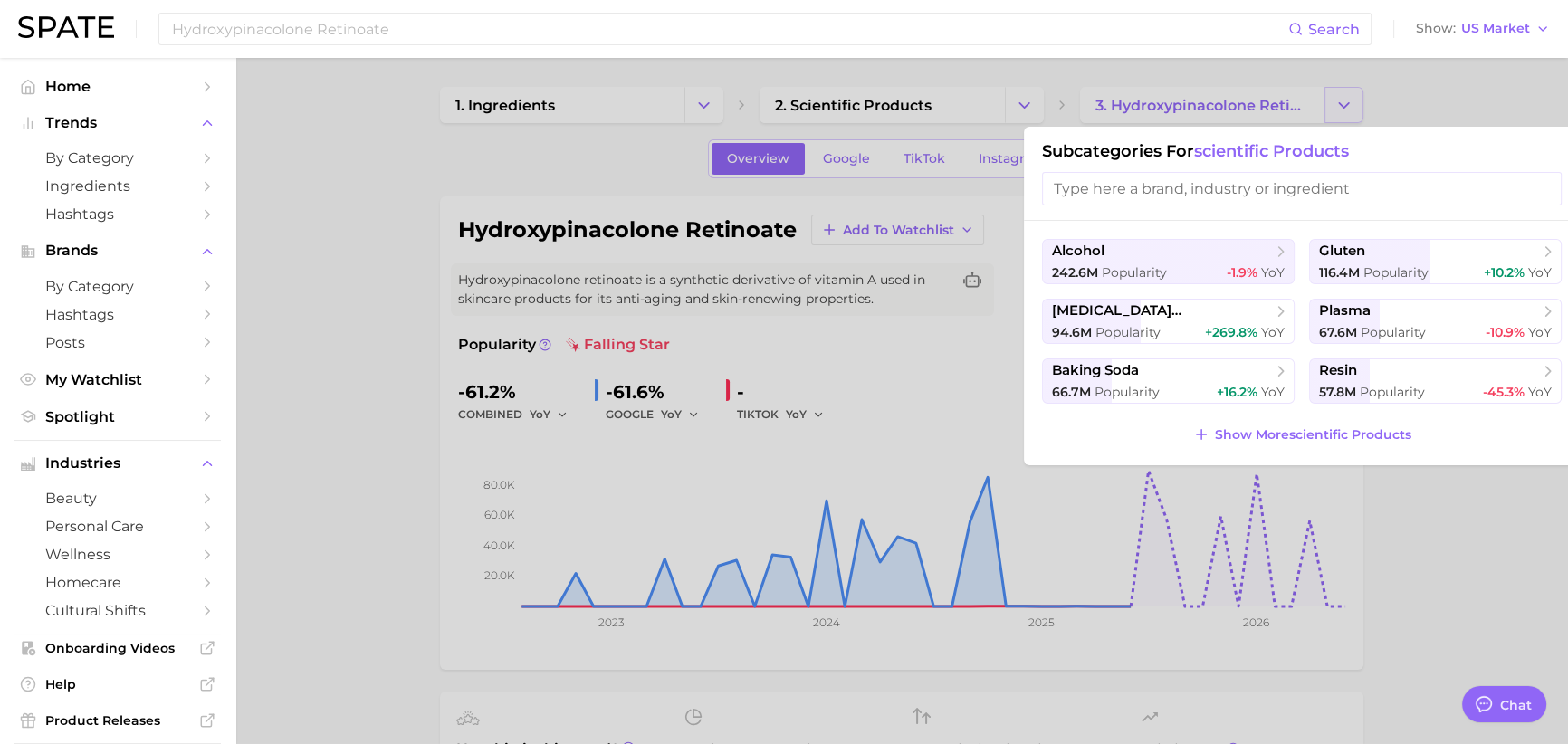
click at [1339, 89] on div at bounding box center [784, 372] width 1568 height 744
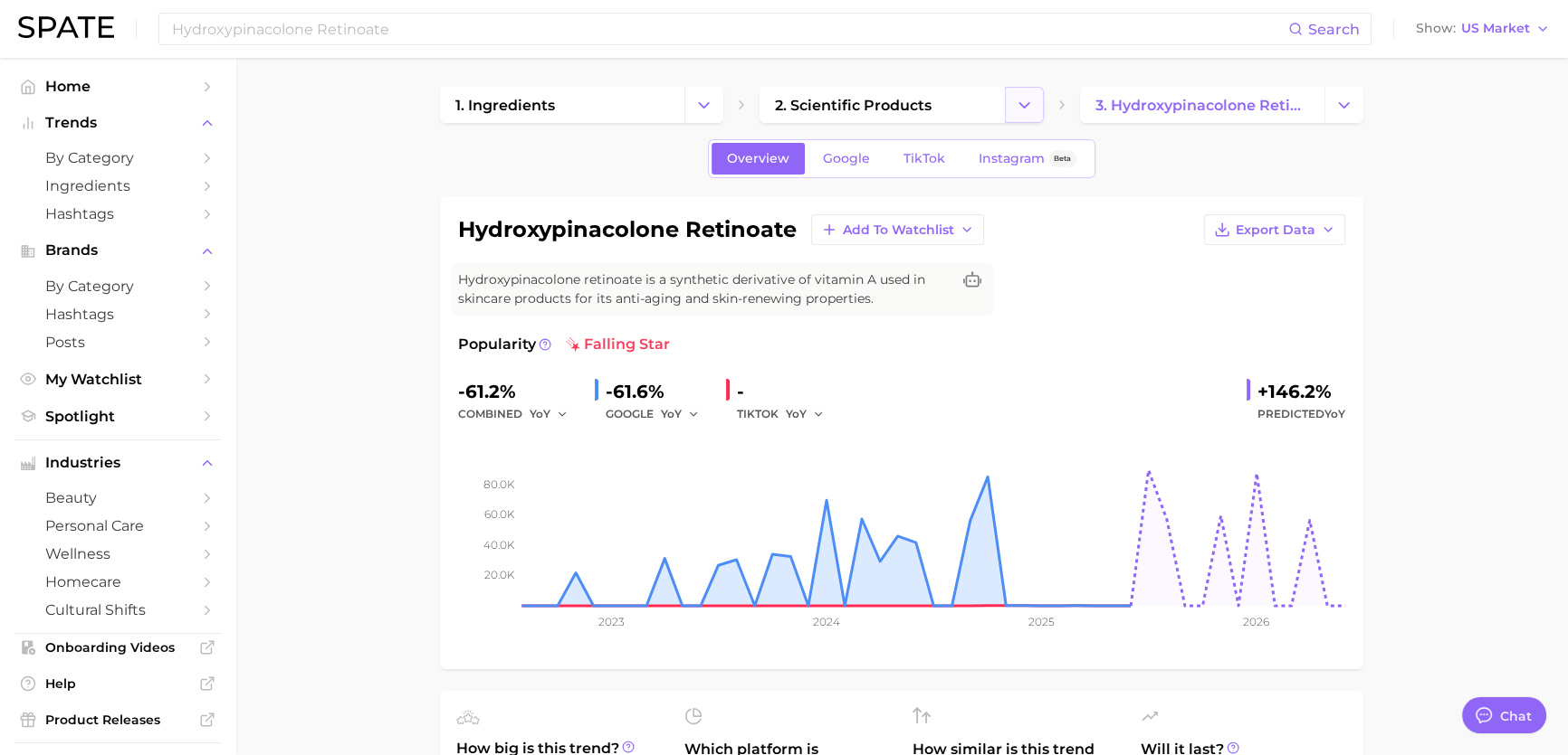
click at [1015, 98] on icon "Change Category" at bounding box center [1024, 105] width 19 height 19
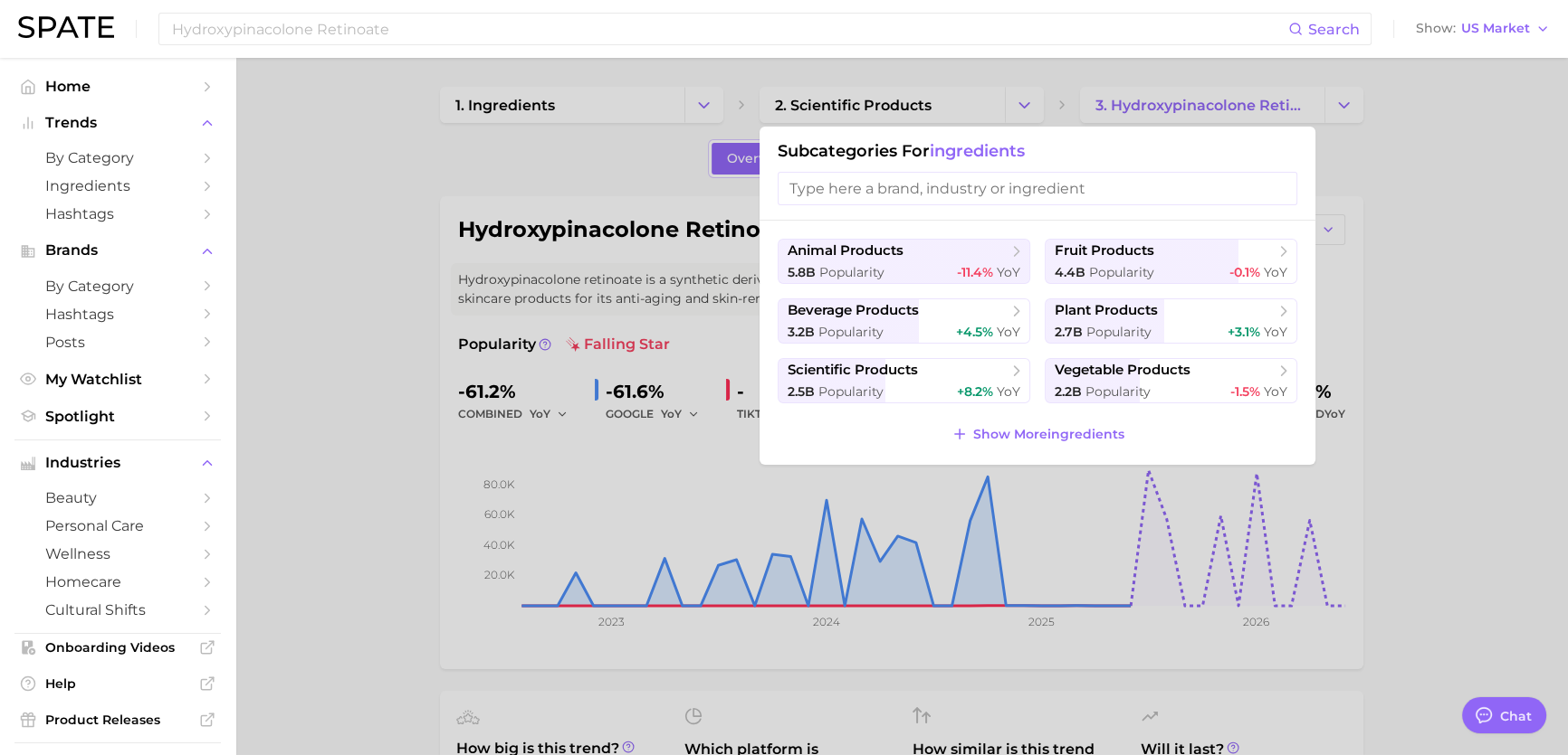
click at [1021, 193] on input "search" at bounding box center [1037, 188] width 520 height 33
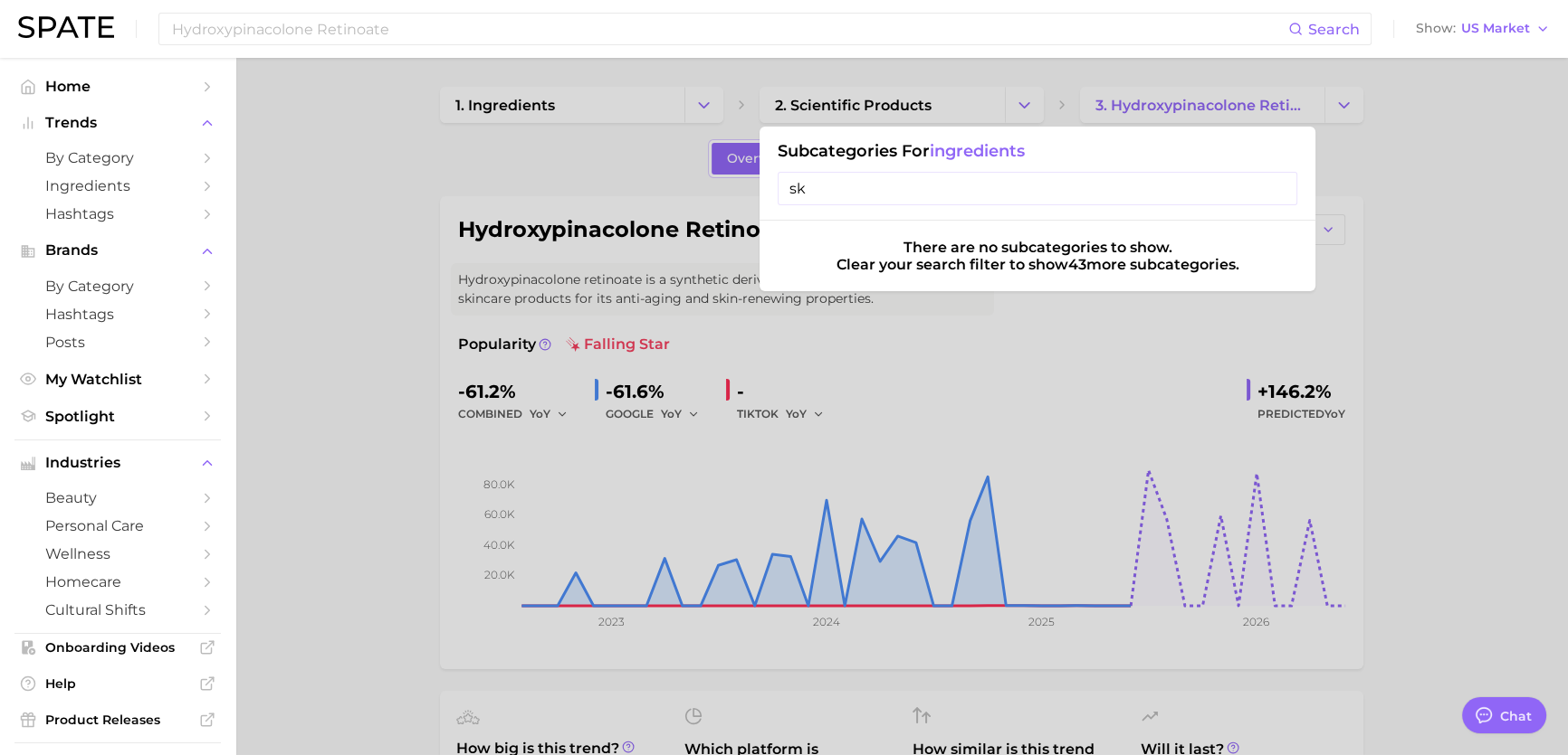
type input "s"
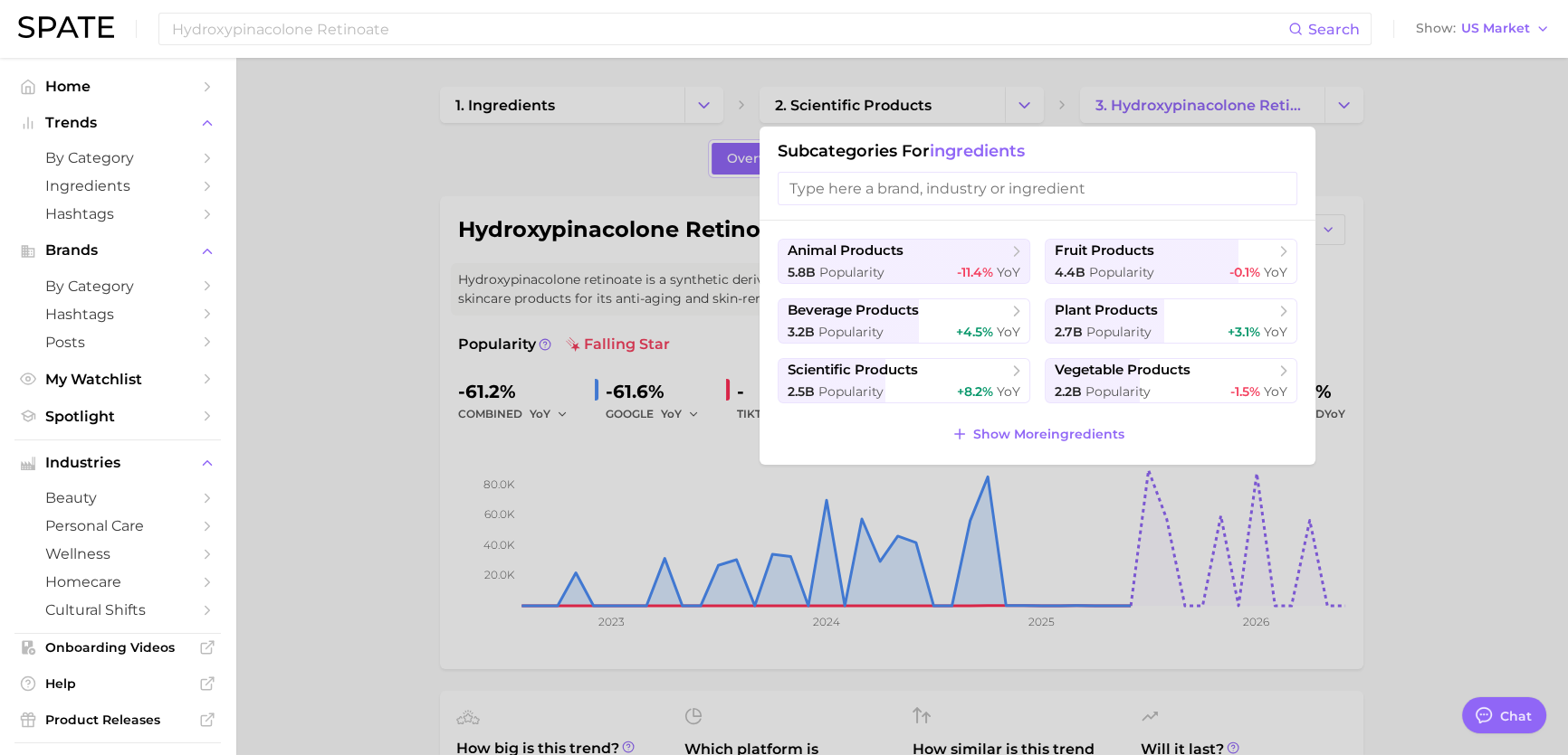
click at [409, 255] on div at bounding box center [784, 377] width 1568 height 755
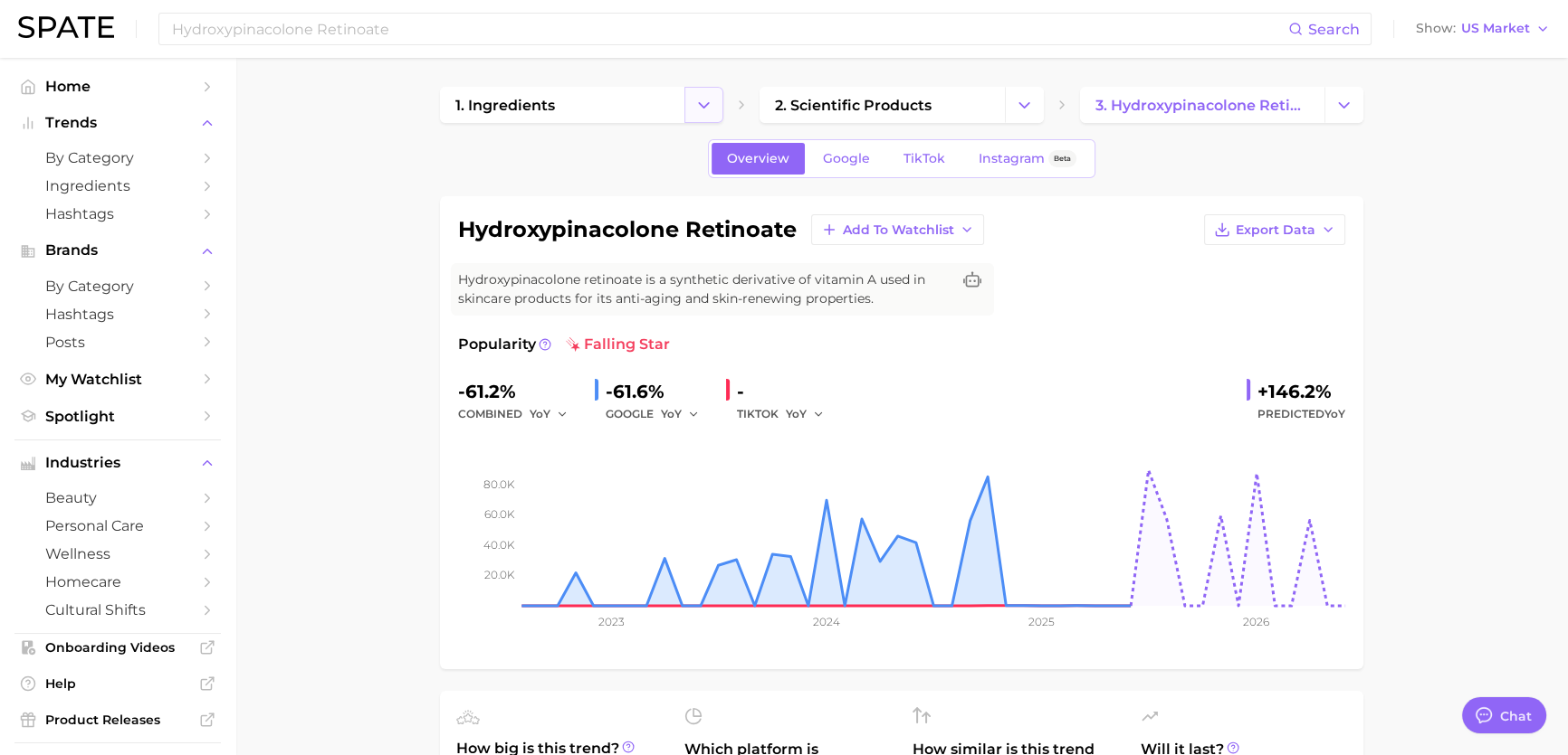
click at [712, 89] on button "Change Category" at bounding box center [703, 104] width 39 height 36
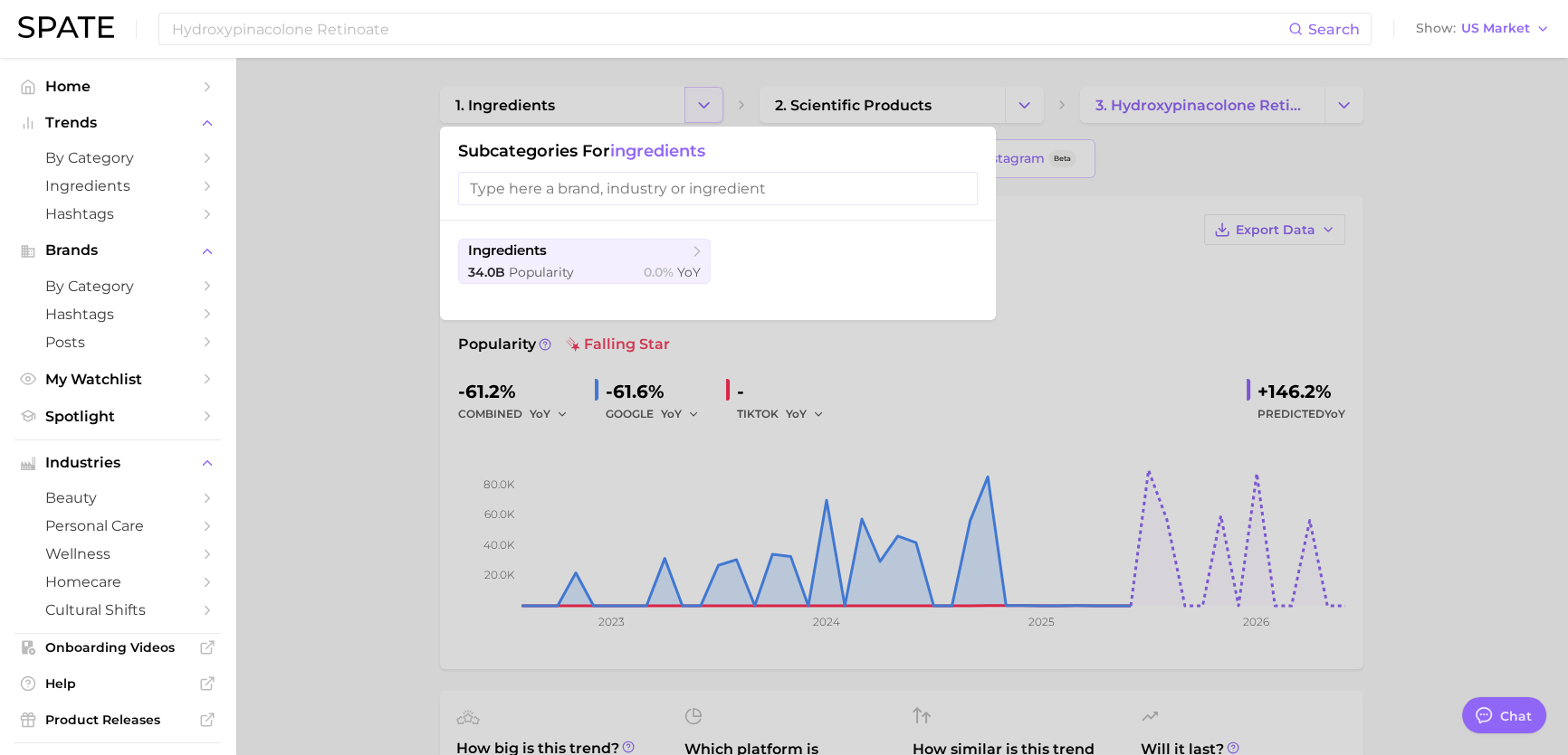
click at [712, 89] on div at bounding box center [784, 377] width 1568 height 755
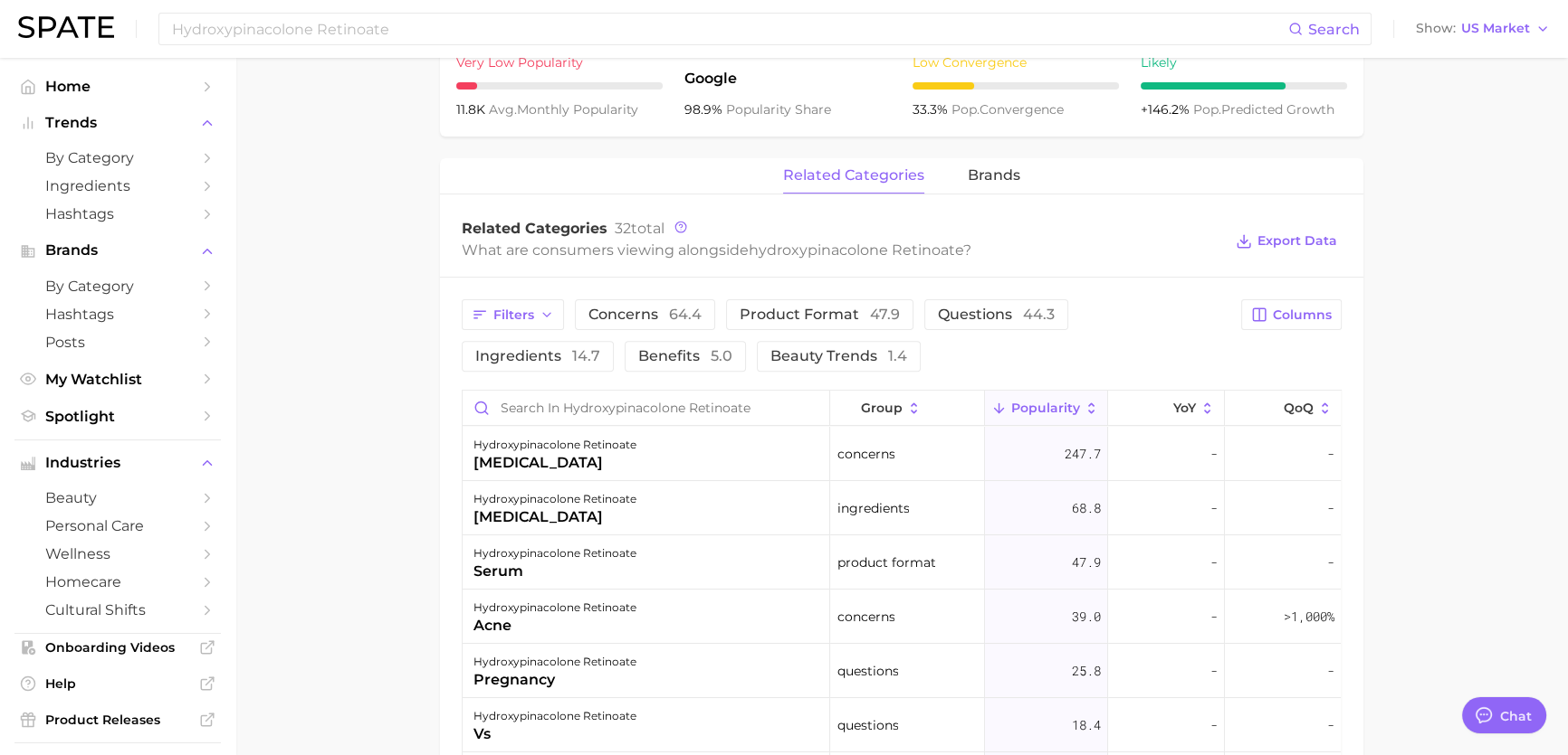
scroll to position [1068, 0]
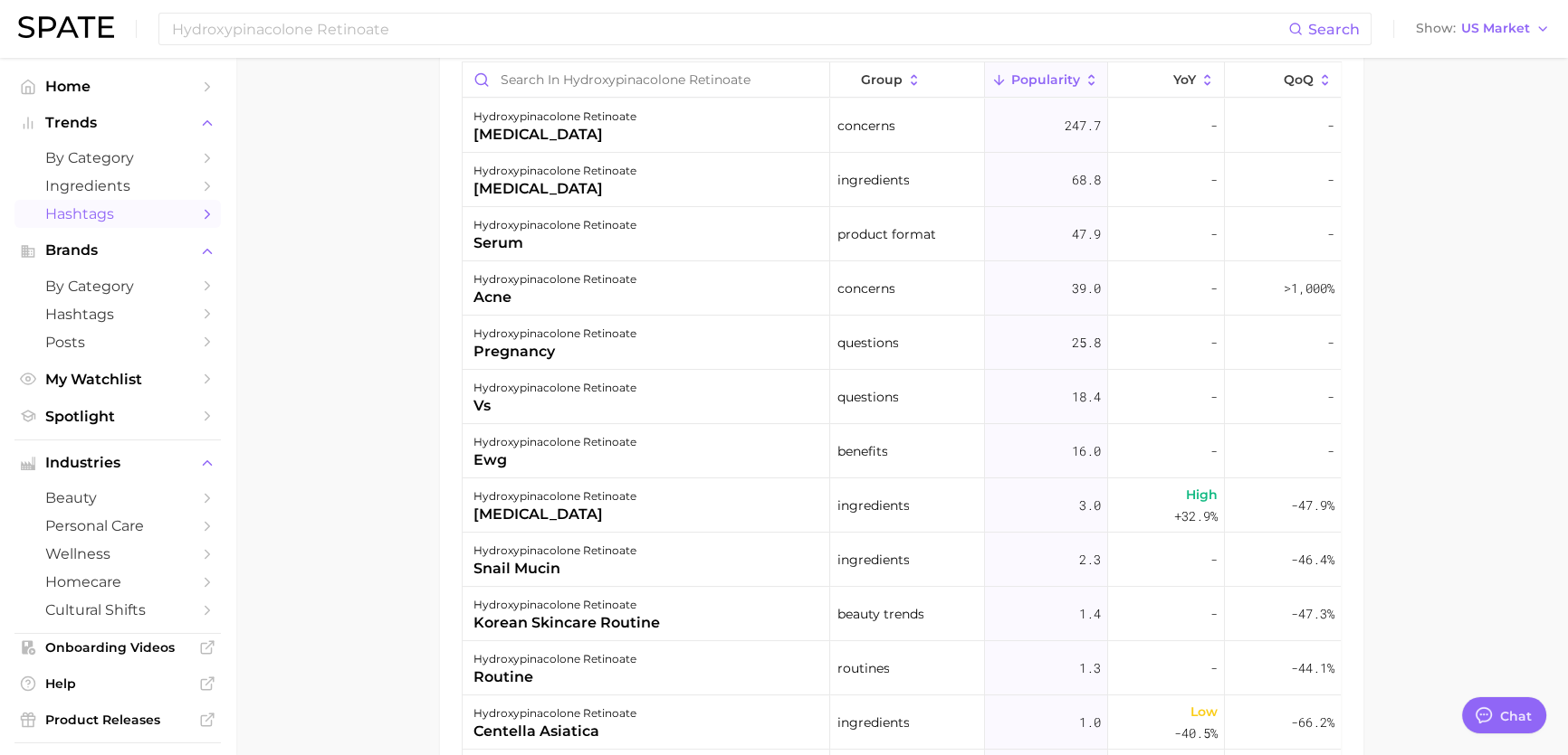
click at [111, 205] on span "Hashtags" at bounding box center [118, 214] width 144 height 17
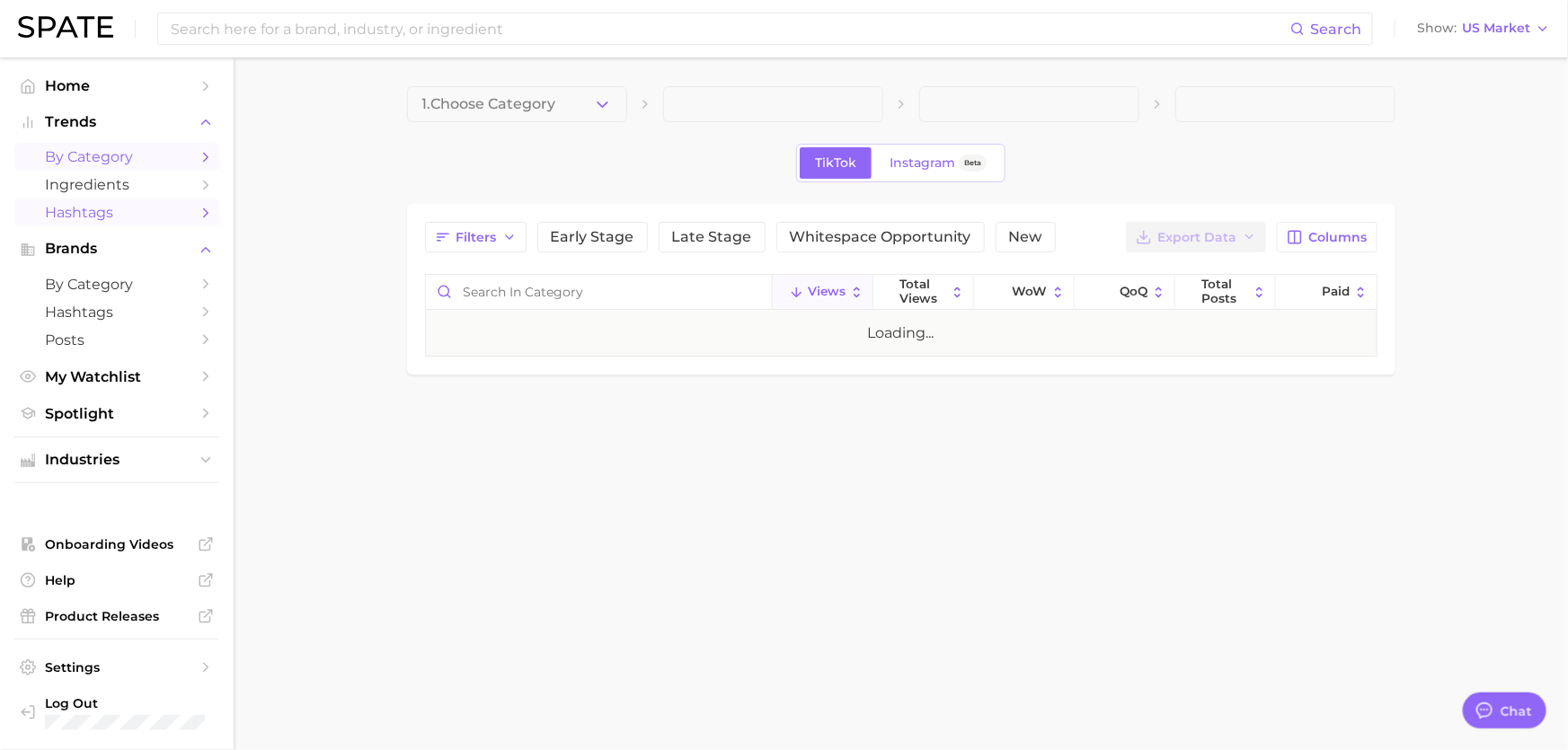
click at [109, 169] on link "by Category" at bounding box center [116, 157] width 205 height 28
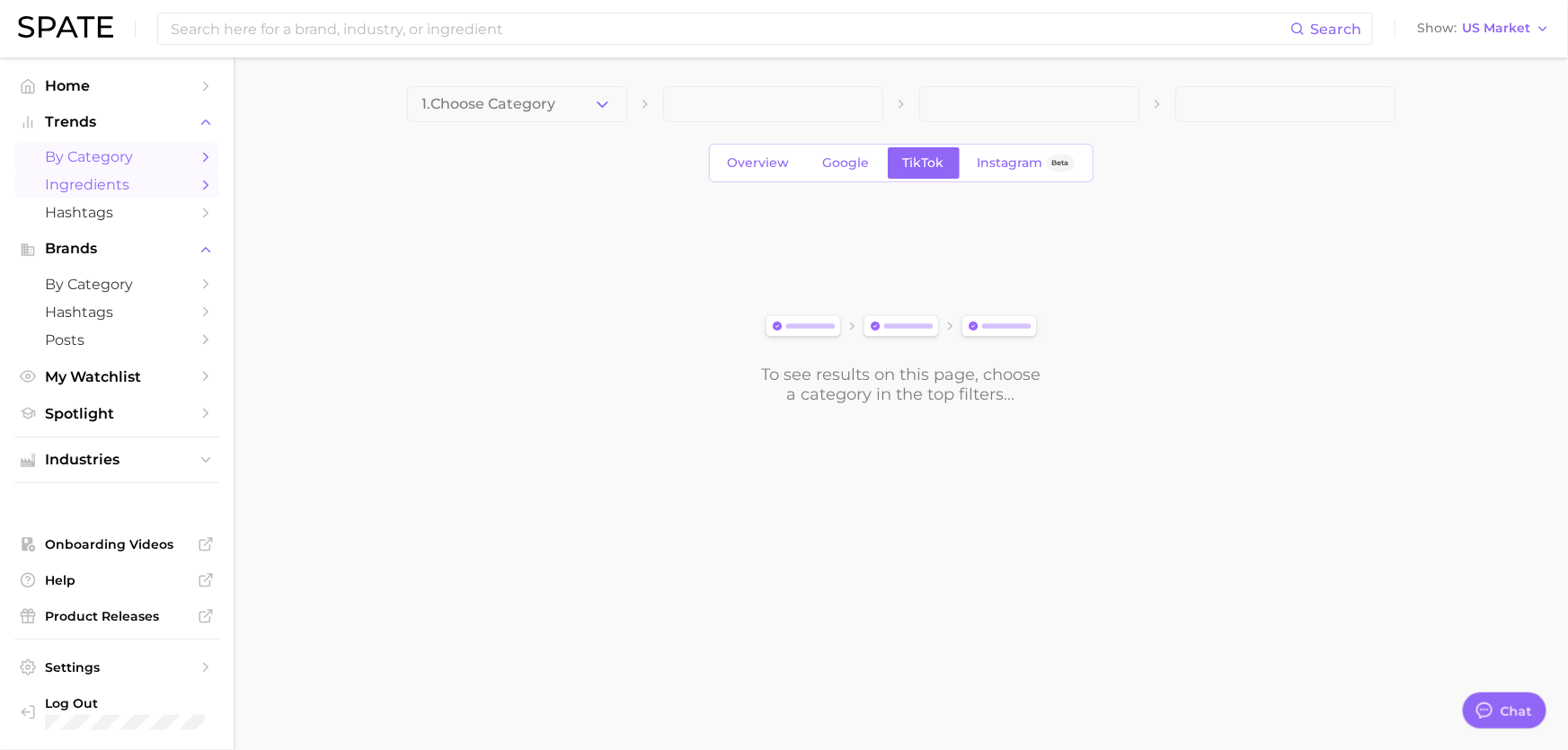
click at [103, 180] on span "Ingredients" at bounding box center [117, 185] width 143 height 17
click at [79, 204] on span "Hashtags" at bounding box center [117, 212] width 143 height 17
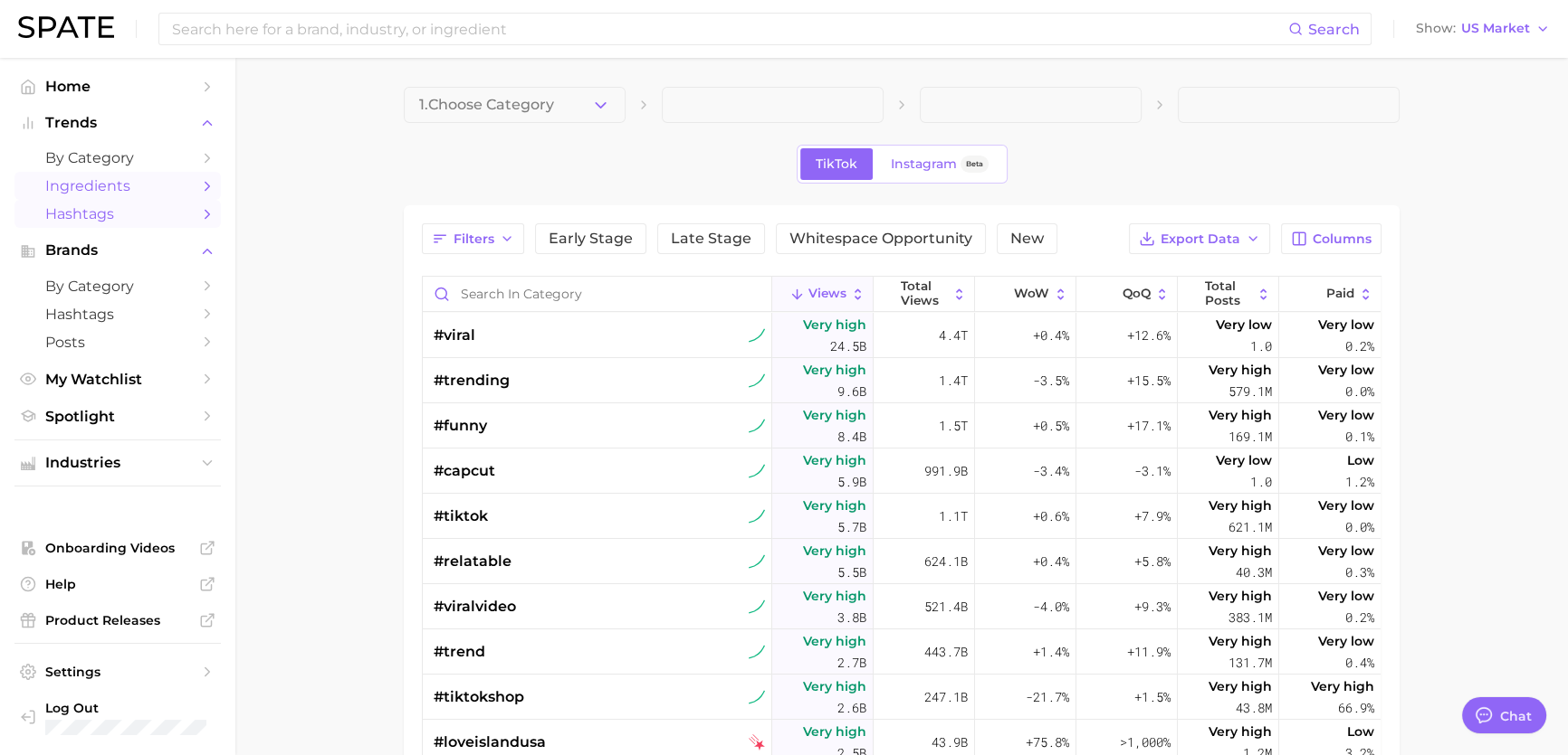
click at [96, 191] on span "Ingredients" at bounding box center [118, 186] width 144 height 17
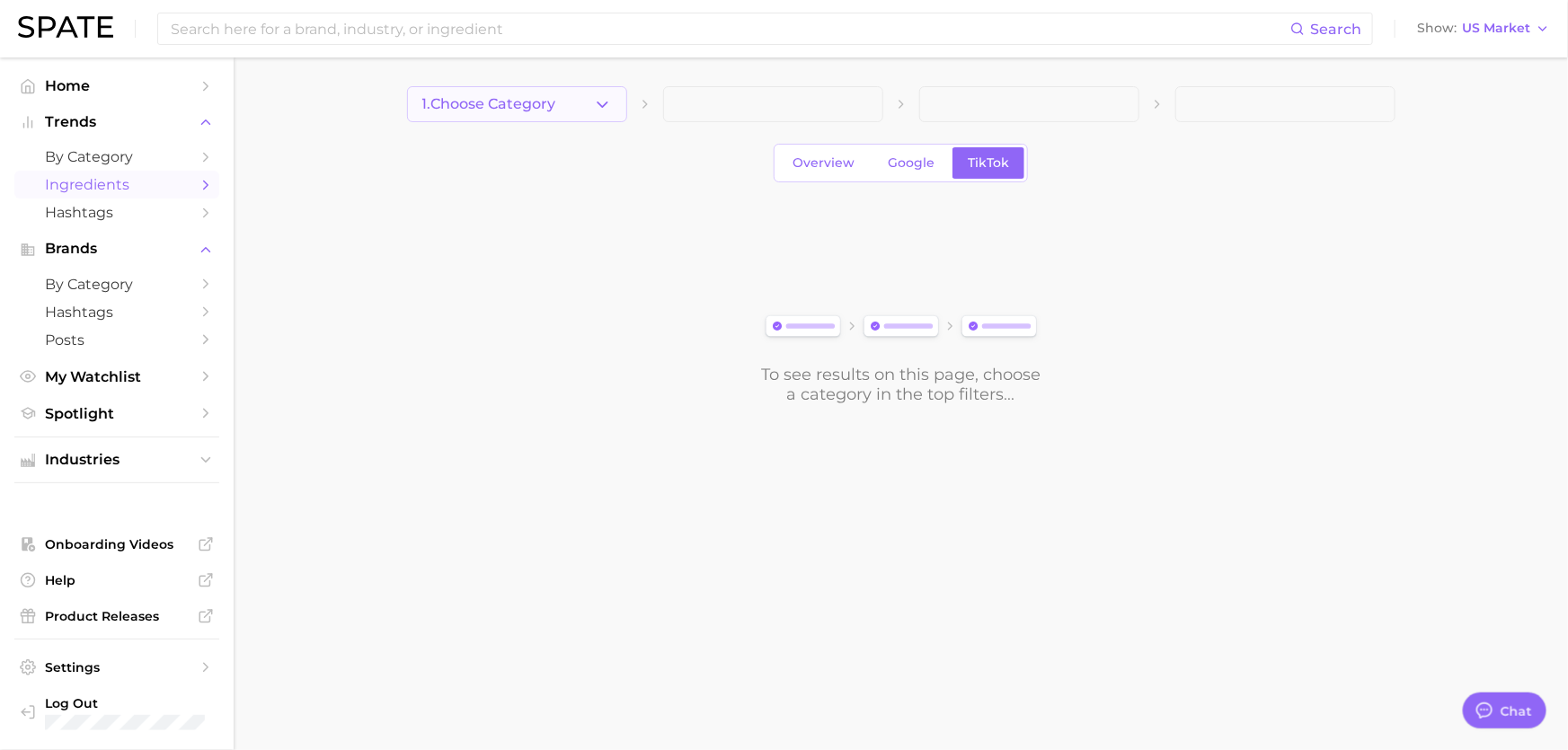
click at [605, 101] on icon "button" at bounding box center [603, 105] width 19 height 19
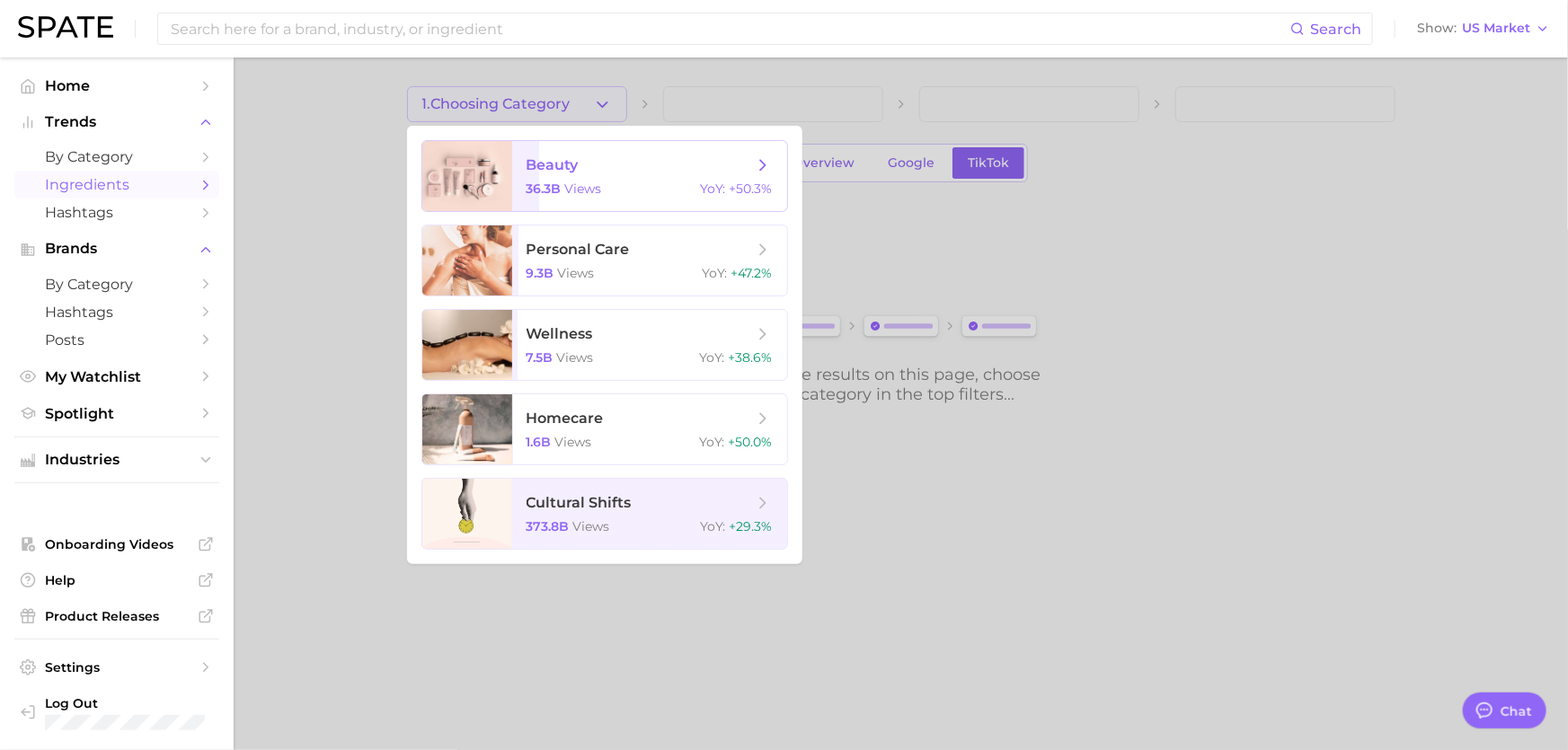
click at [631, 176] on span "beauty 36.3b views YoY : +50.3%" at bounding box center [650, 176] width 275 height 70
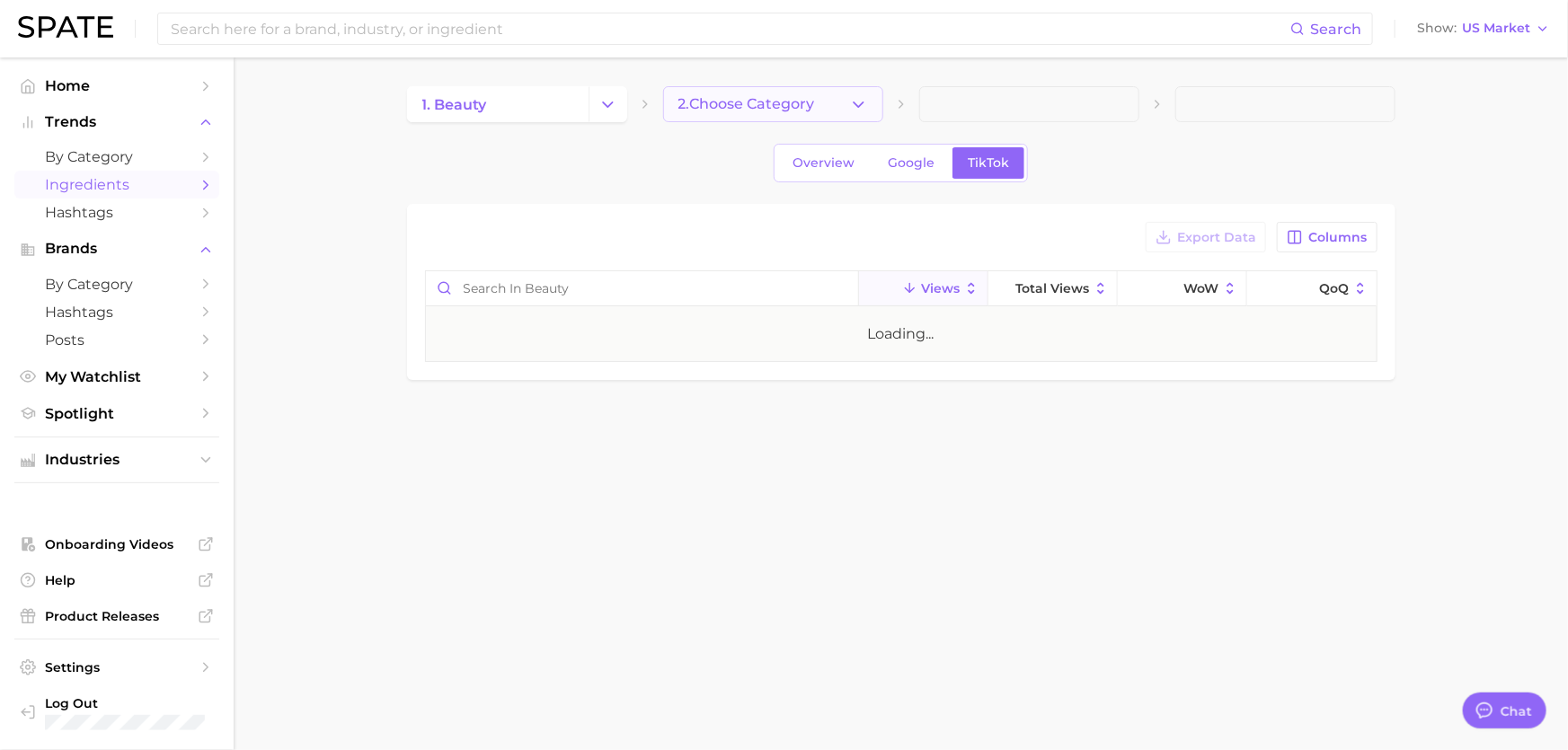
click at [746, 117] on button "2. Choose Category" at bounding box center [773, 104] width 220 height 36
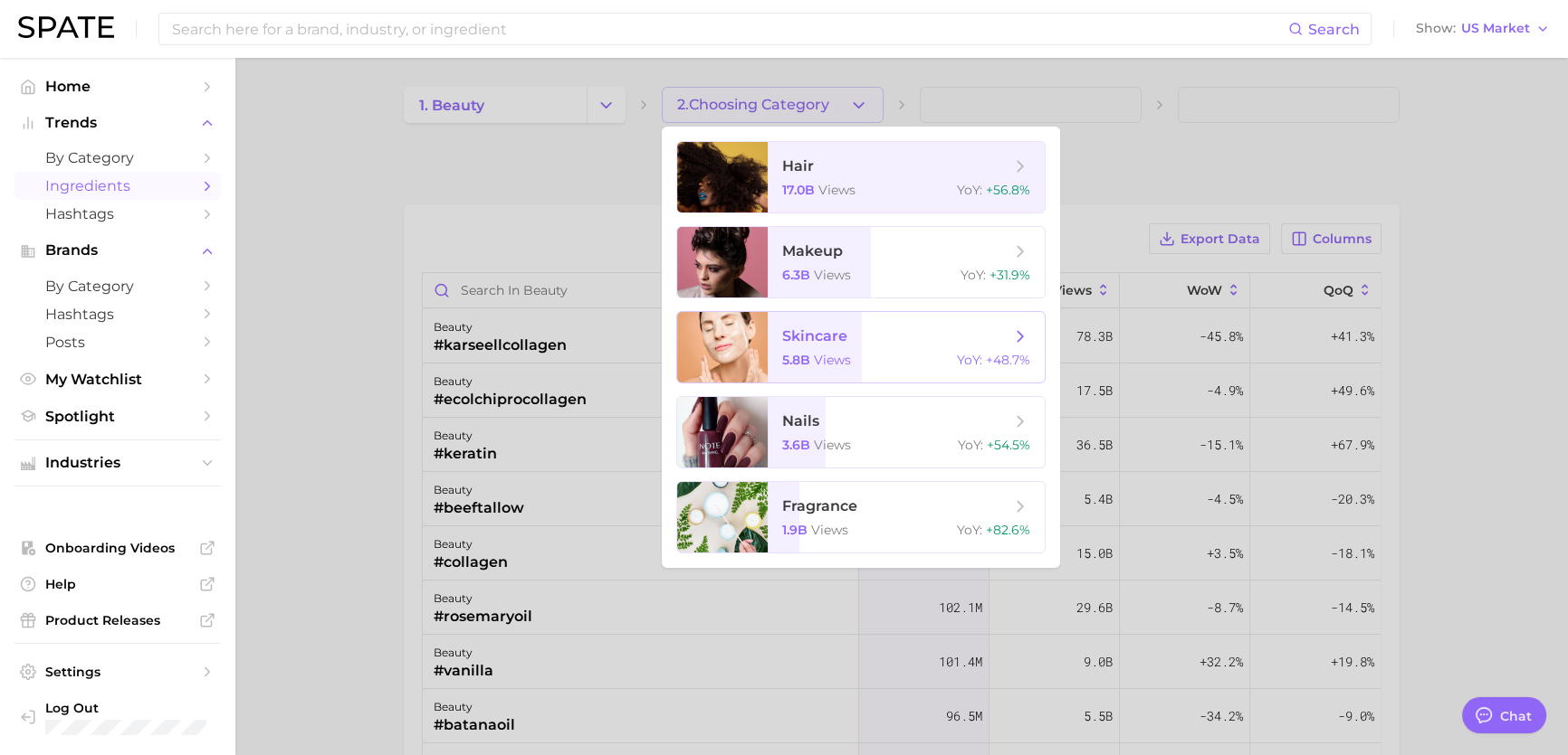
click at [832, 362] on span "views" at bounding box center [832, 360] width 37 height 16
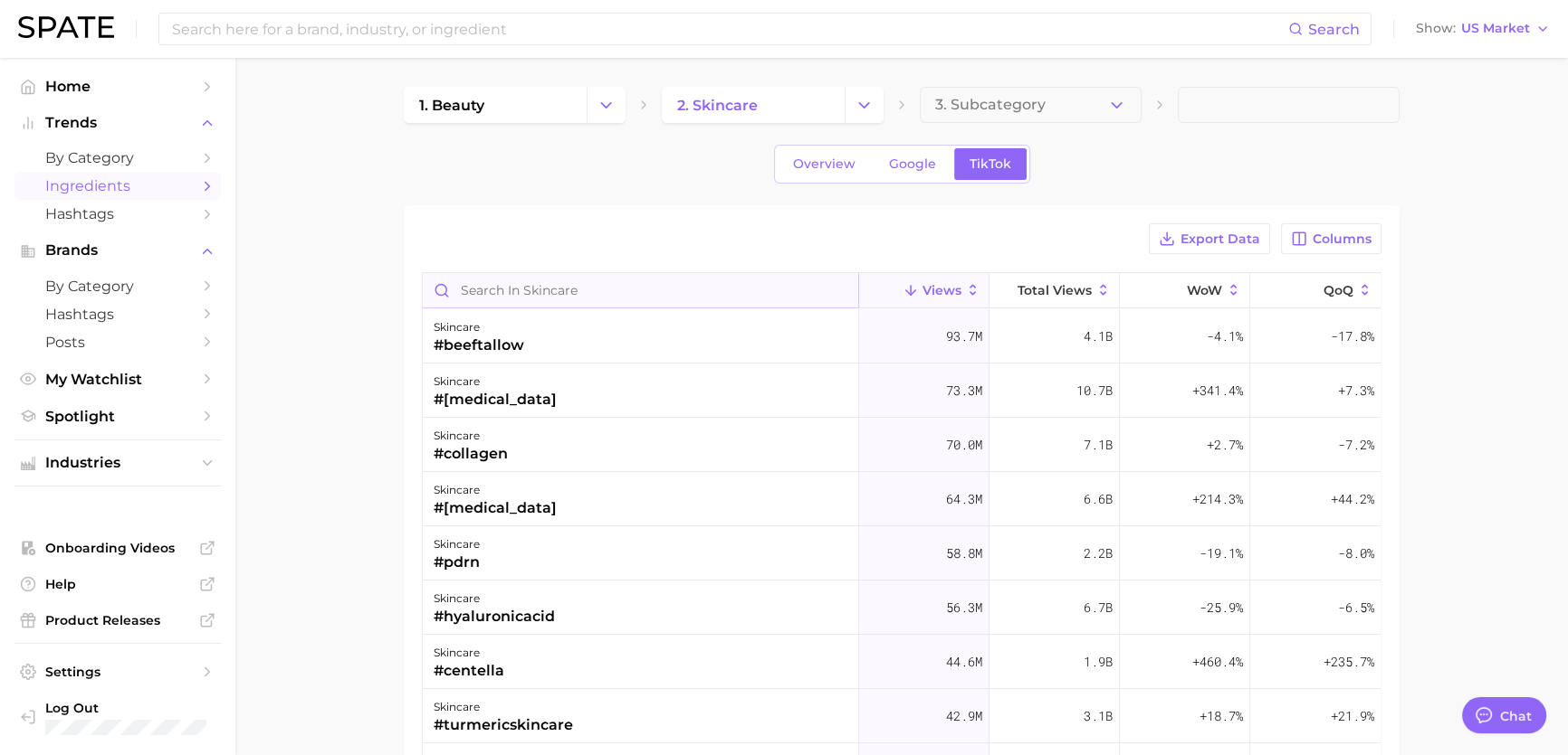
click at [736, 293] on input "Search in skincare" at bounding box center [641, 291] width 435 height 34
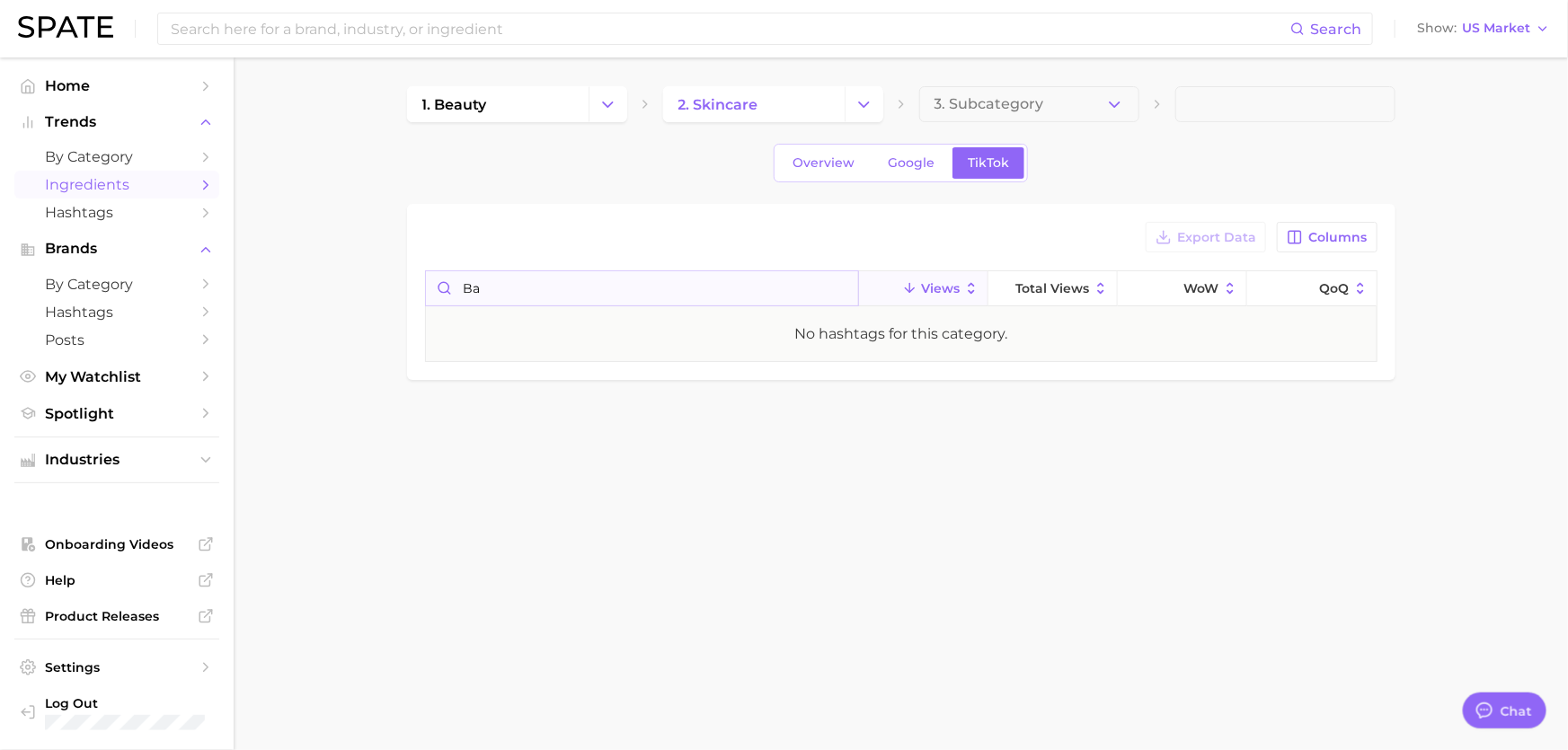
type input "b"
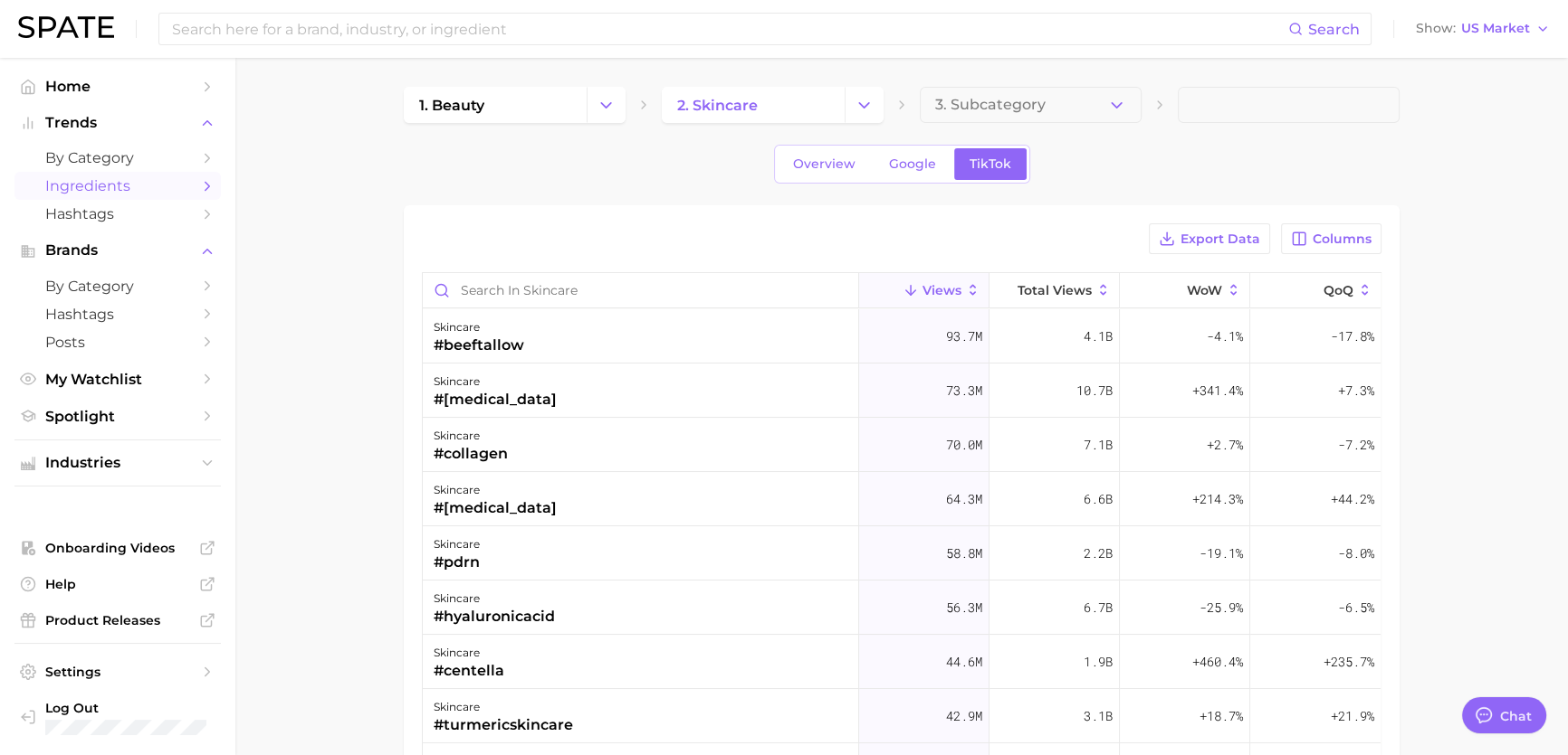
click at [26, 24] on img at bounding box center [66, 27] width 96 height 22
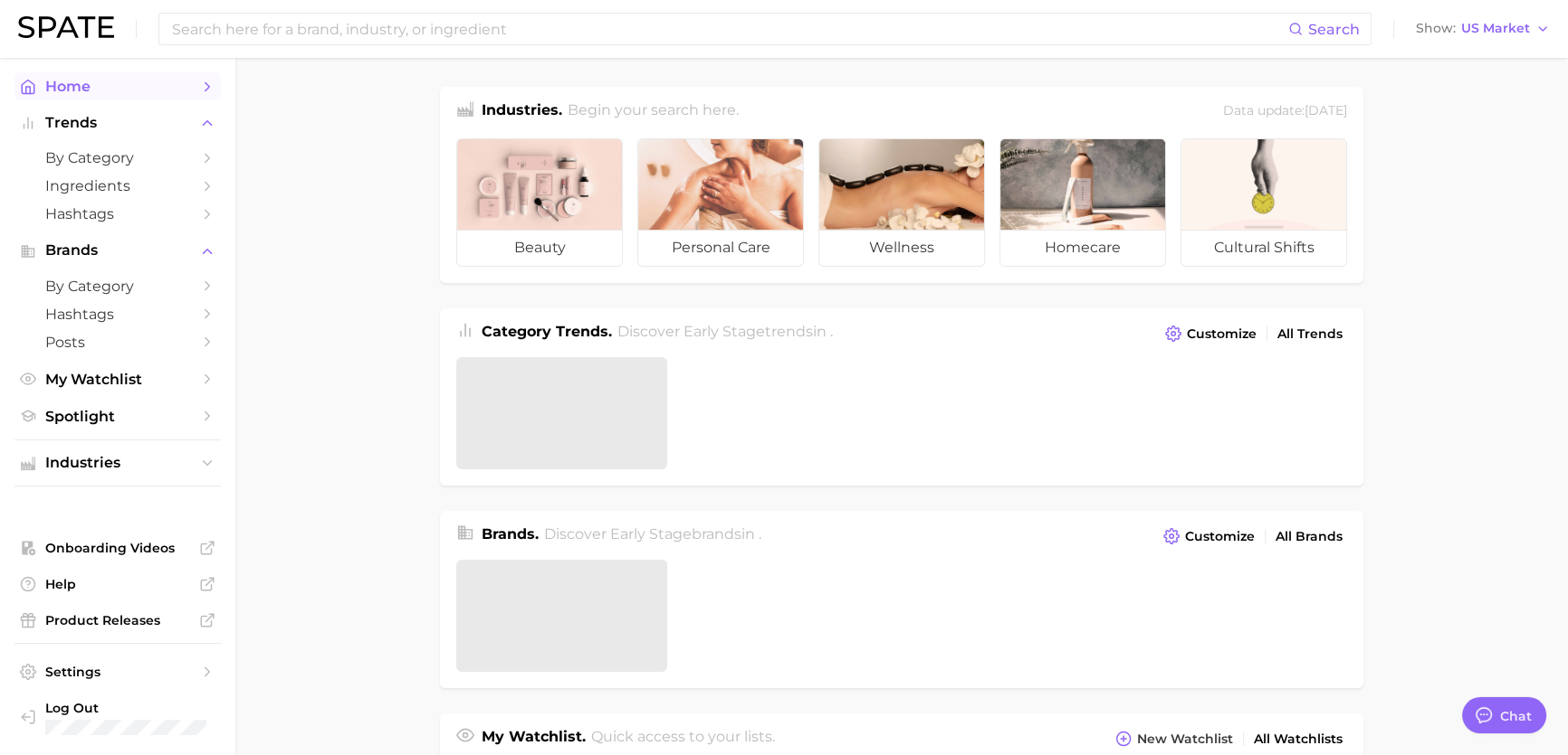
click at [182, 85] on span "Home" at bounding box center [118, 86] width 144 height 17
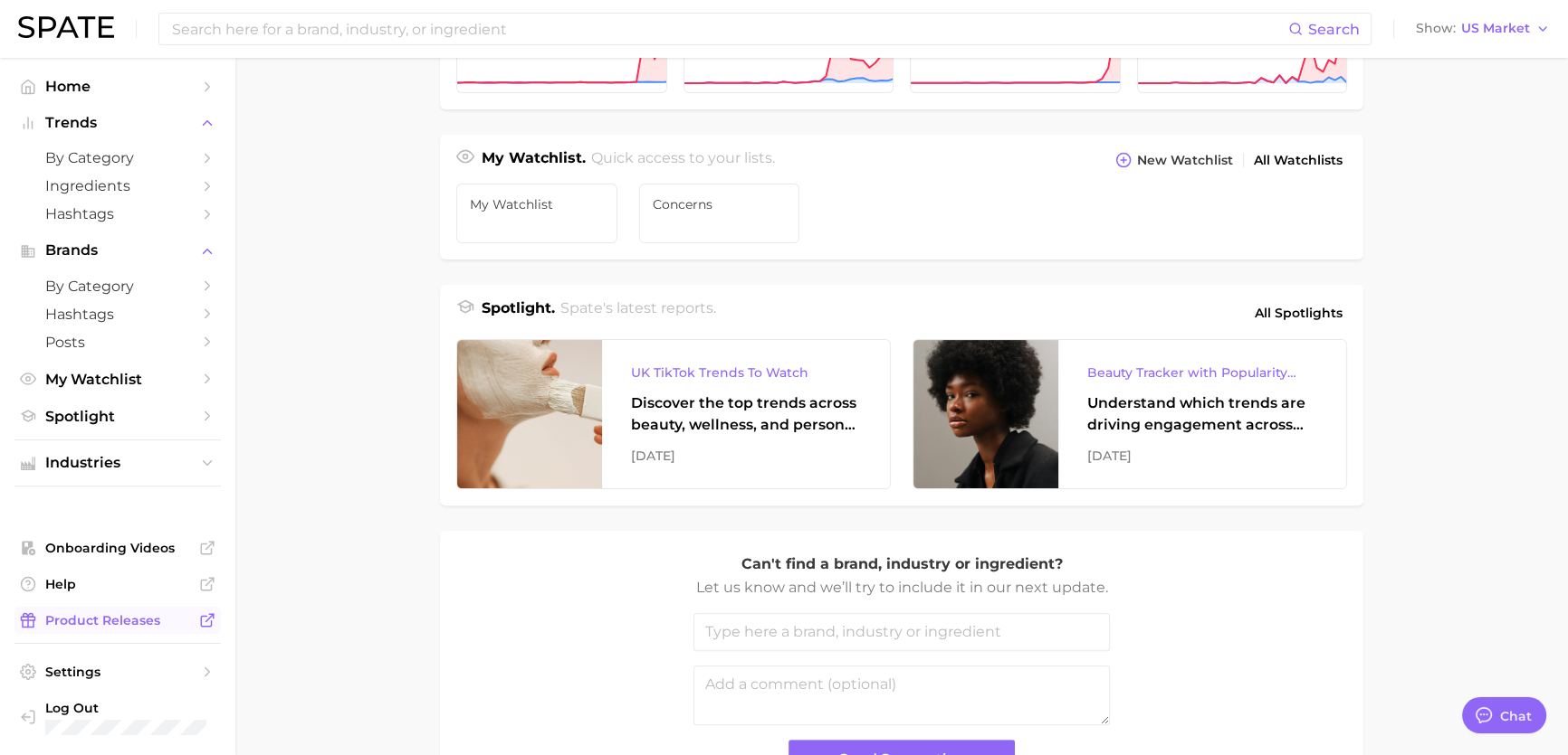
scroll to position [712, 0]
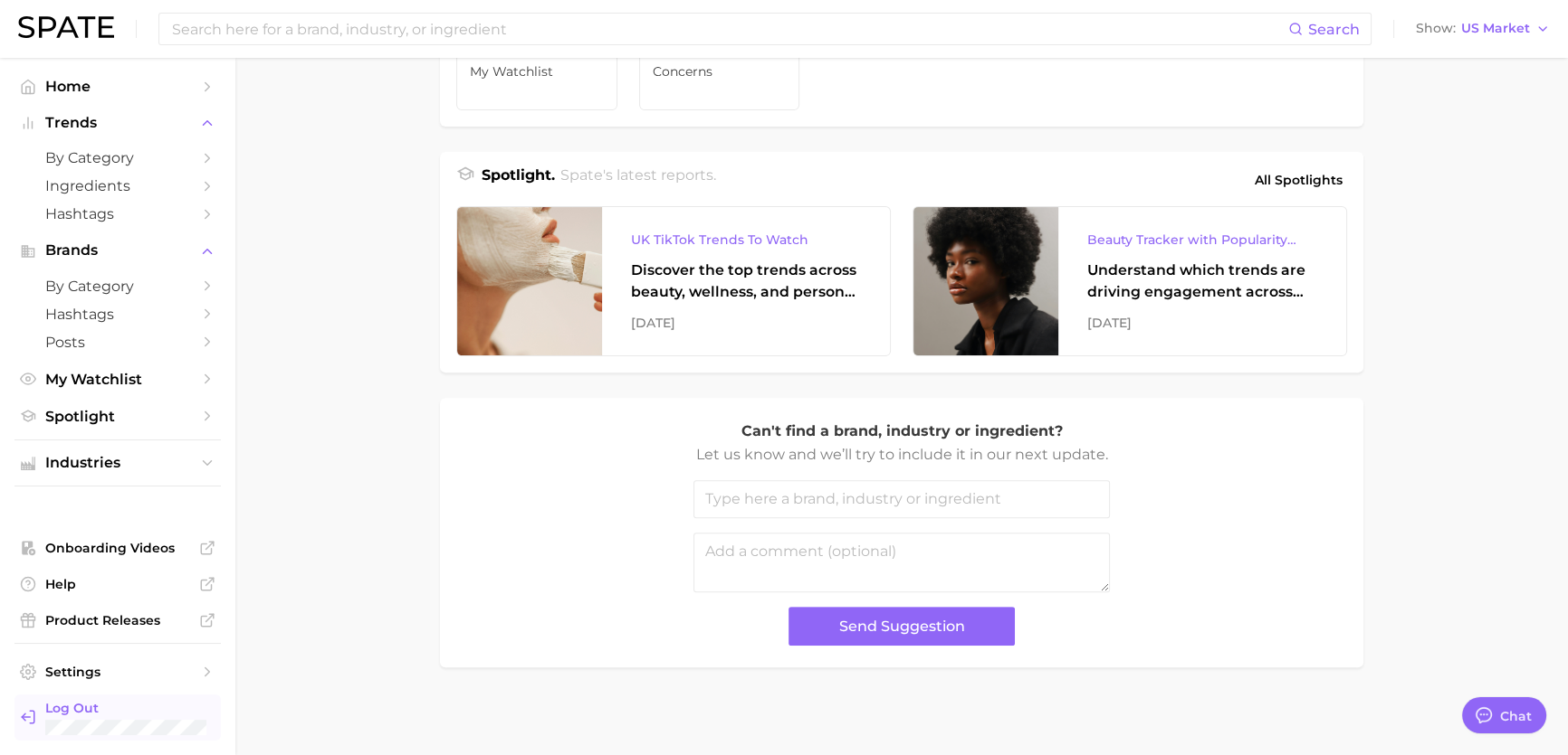
click at [118, 708] on span "Log Out" at bounding box center [126, 708] width 162 height 16
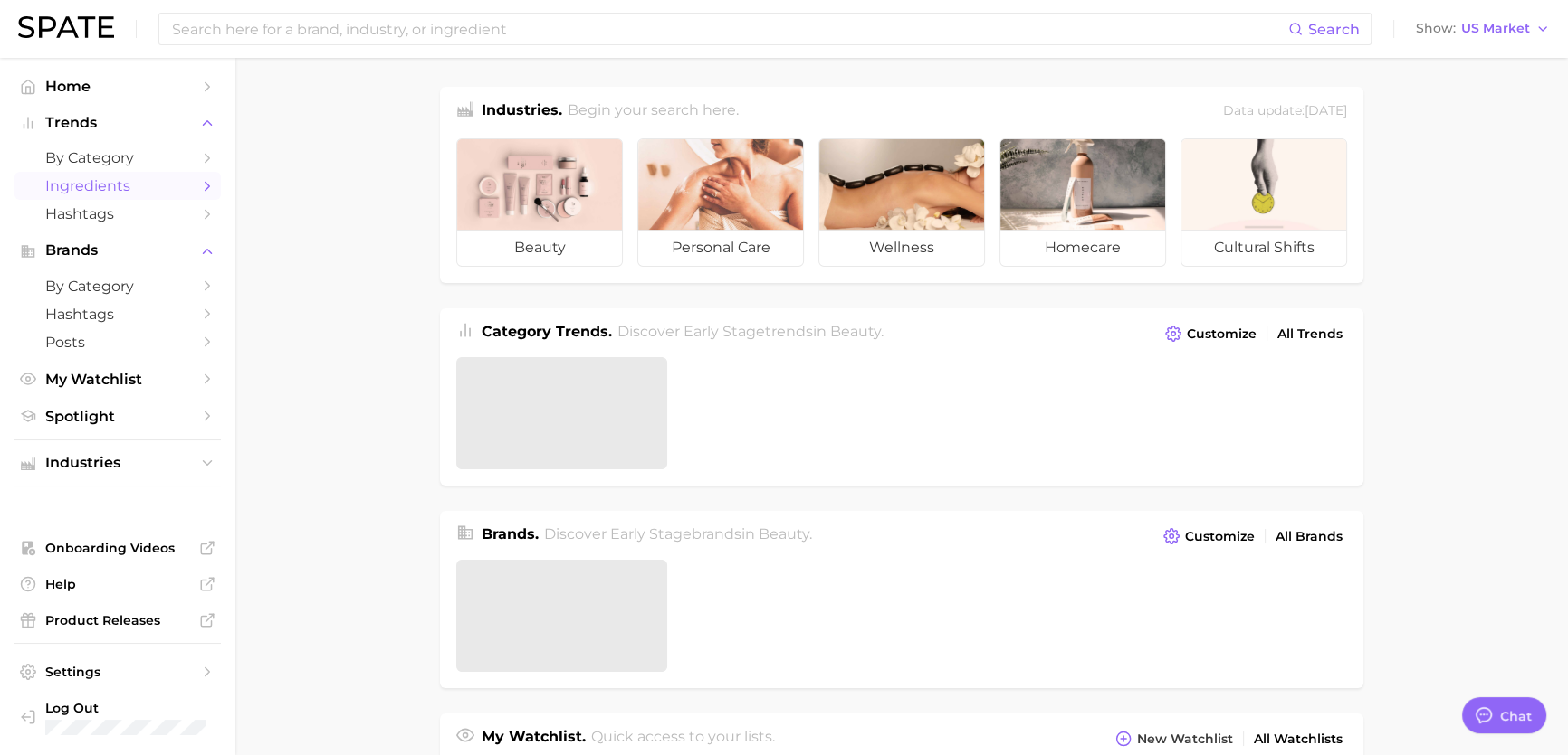
click at [190, 183] on span "Ingredients" at bounding box center [118, 186] width 144 height 17
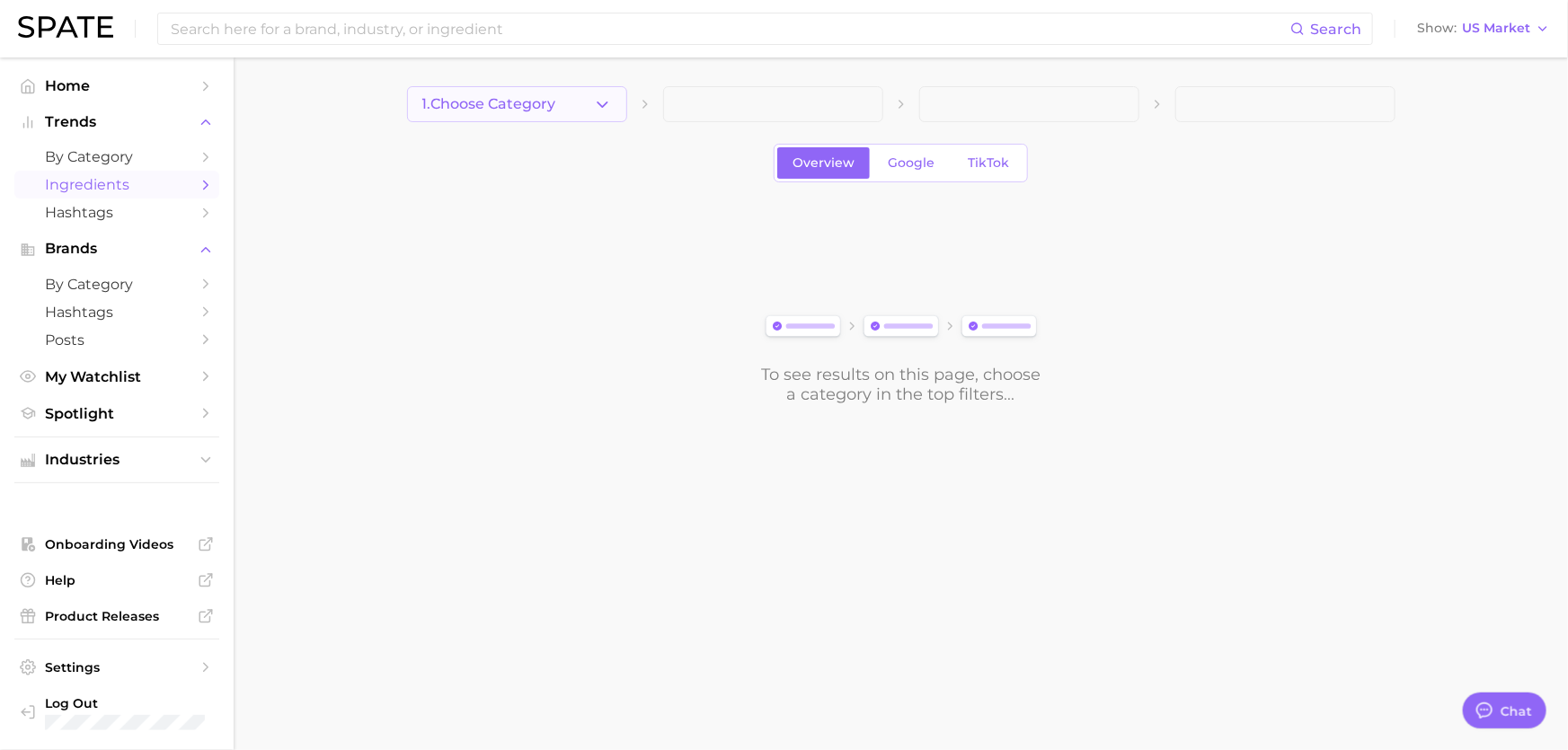
click at [542, 117] on button "1. Choose Category" at bounding box center [517, 104] width 220 height 36
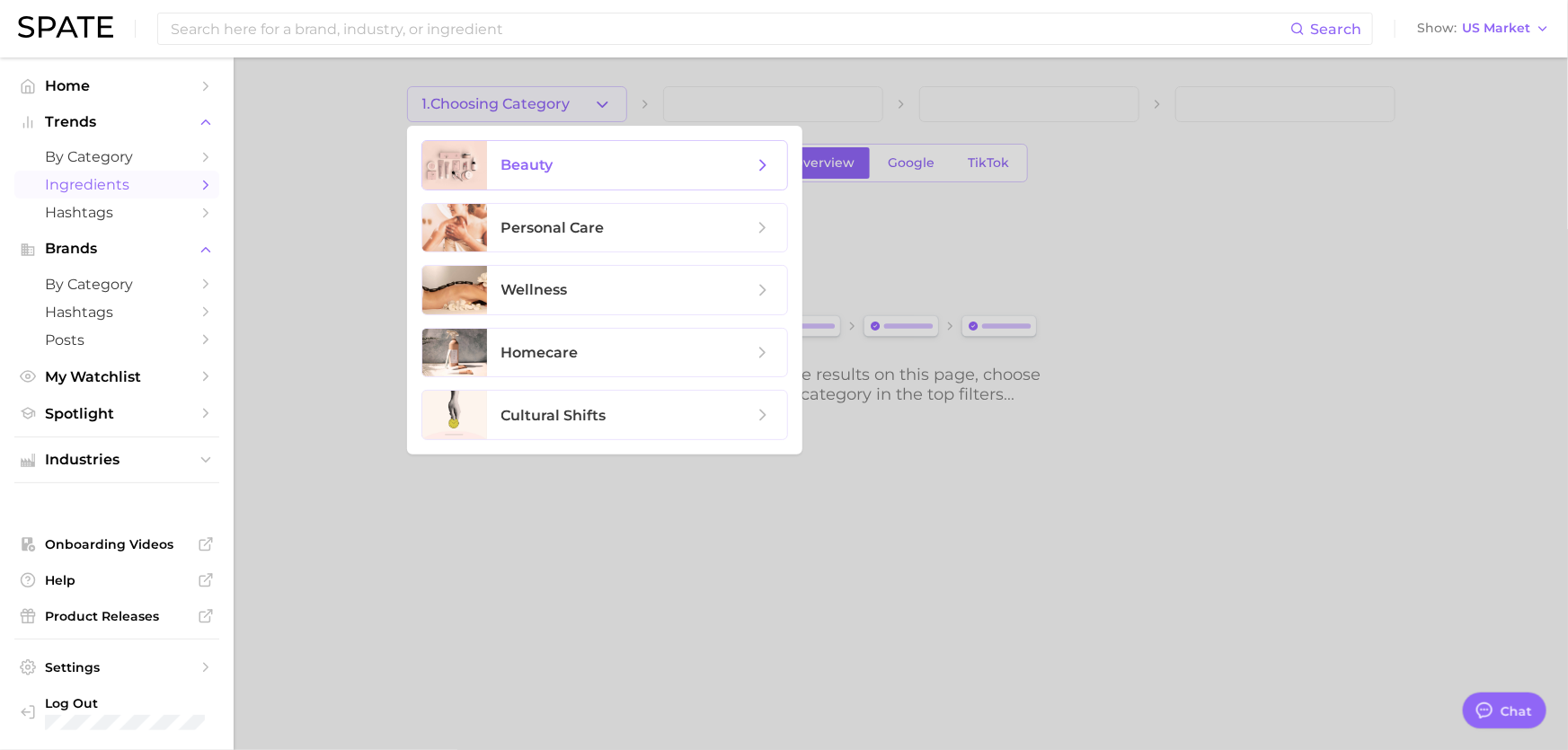
click at [737, 156] on span "beauty" at bounding box center [627, 165] width 252 height 20
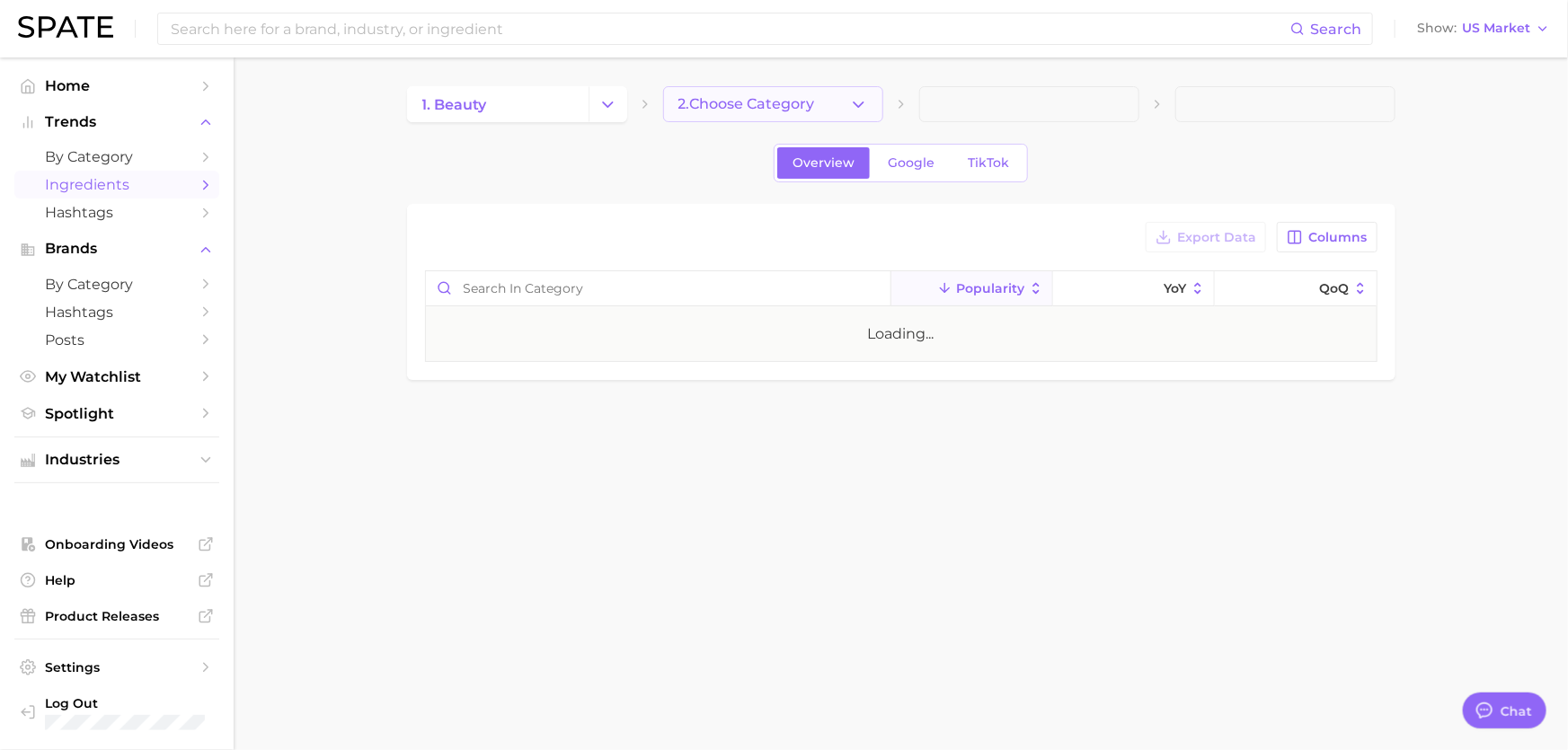
click at [853, 107] on icon "button" at bounding box center [859, 105] width 19 height 19
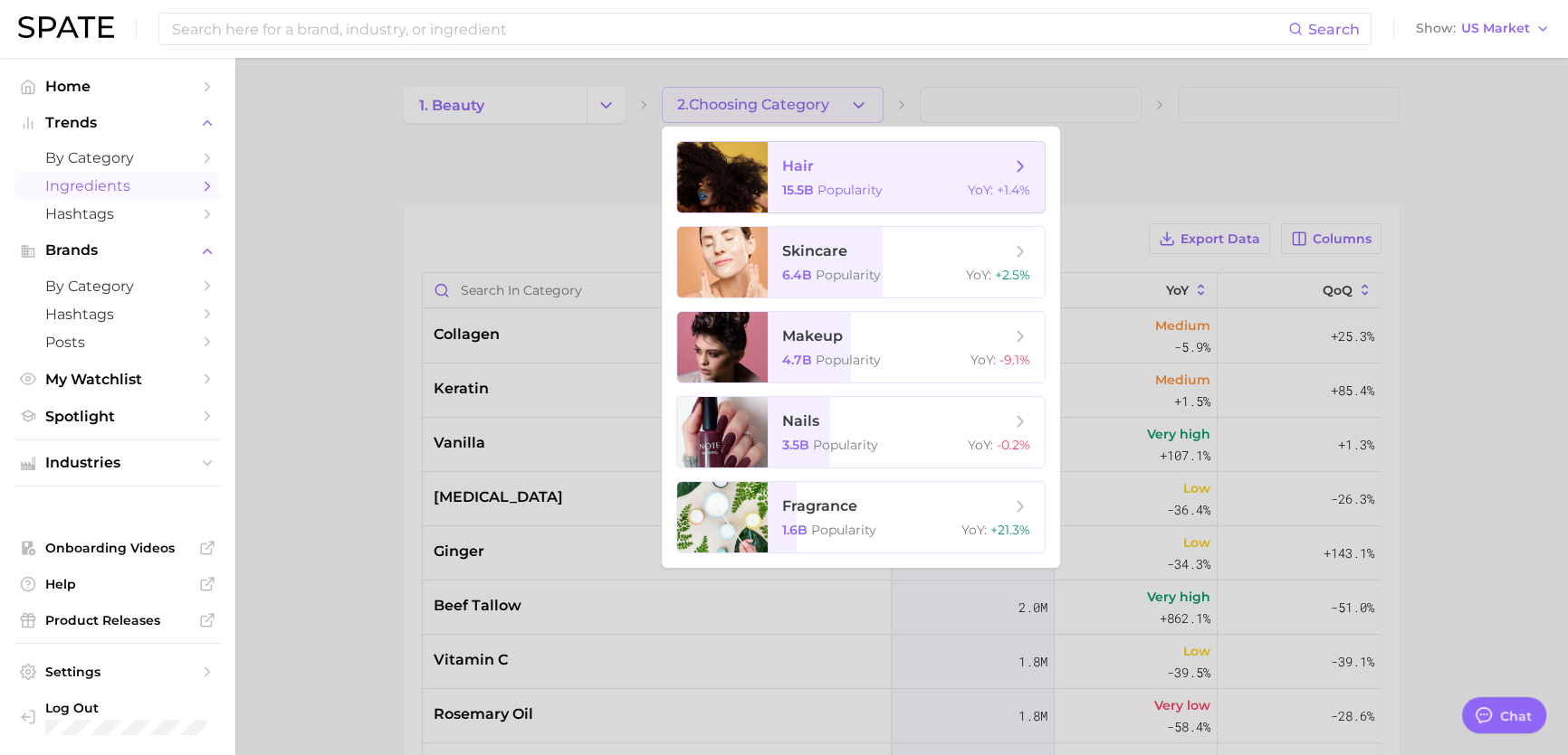
type textarea "x"
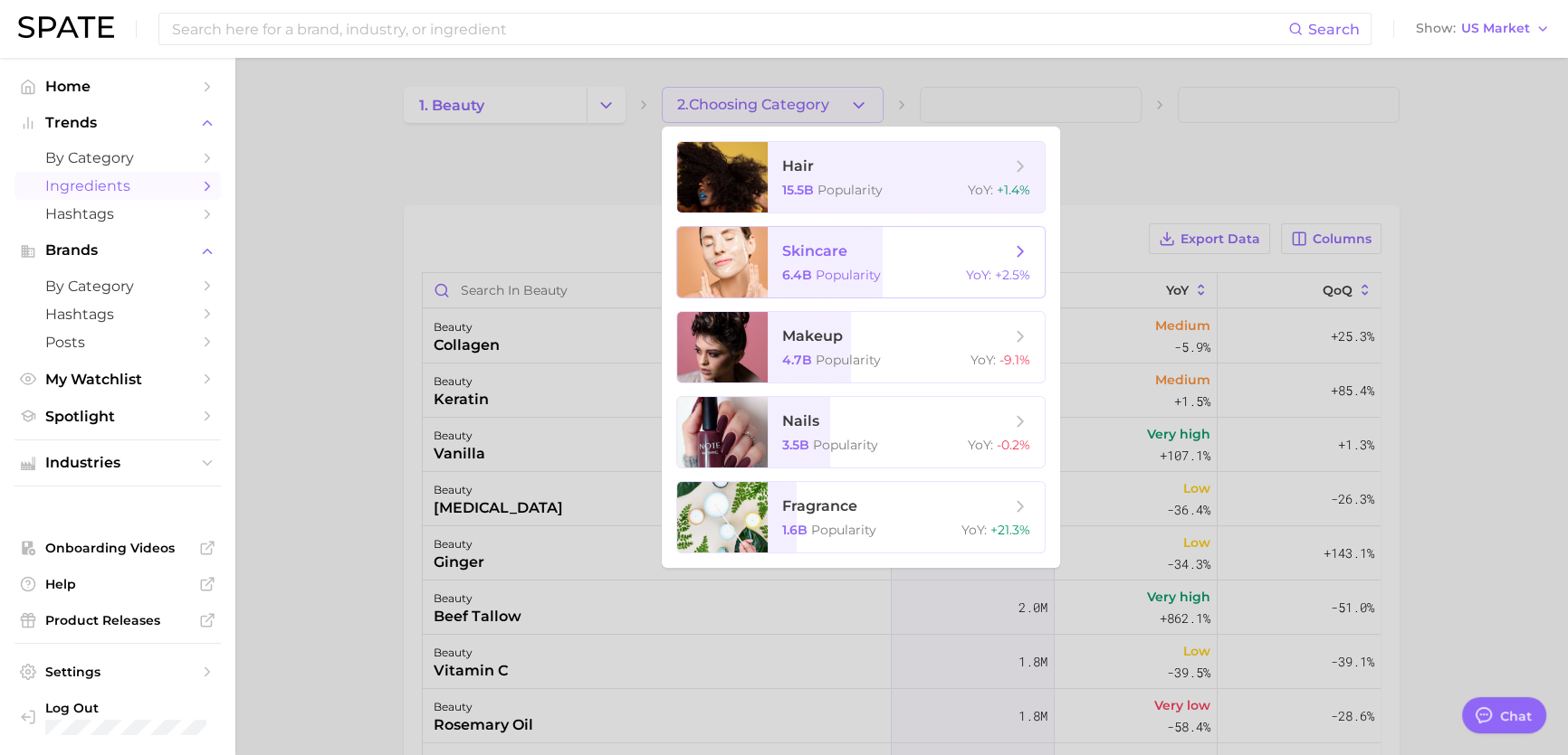
click at [866, 259] on span "skincare" at bounding box center [896, 251] width 228 height 20
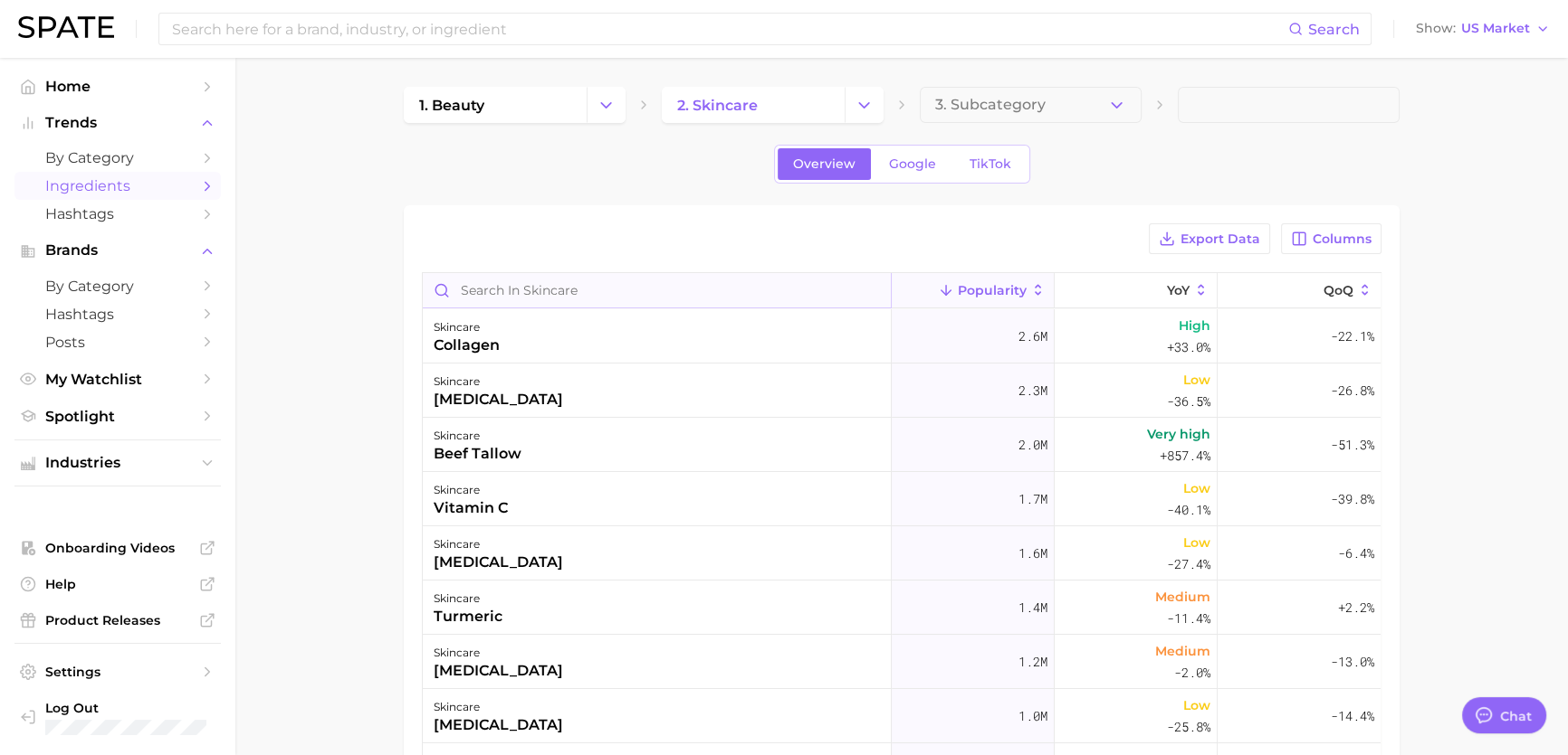
click at [752, 297] on input "Search in skincare" at bounding box center [657, 291] width 468 height 34
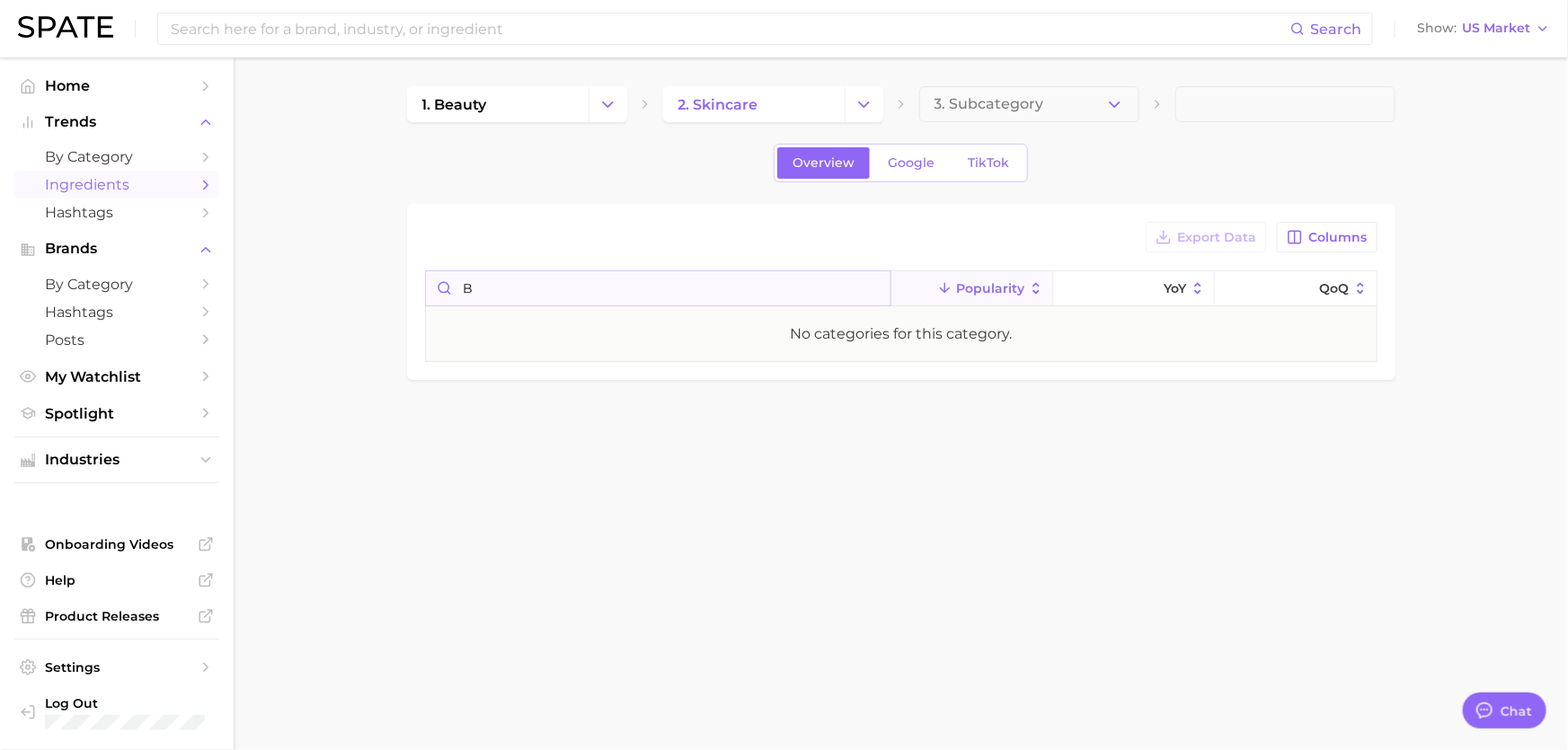
click at [627, 291] on input "b" at bounding box center [659, 289] width 465 height 34
drag, startPoint x: 627, startPoint y: 291, endPoint x: 376, endPoint y: 293, distance: 251.0
click at [376, 293] on main "1. beauty 2. skincare 3. Subcategory Overview Google TikTok Export Data Columns…" at bounding box center [901, 263] width 1335 height 412
paste input "Hydroxypinacolone Retinoate"
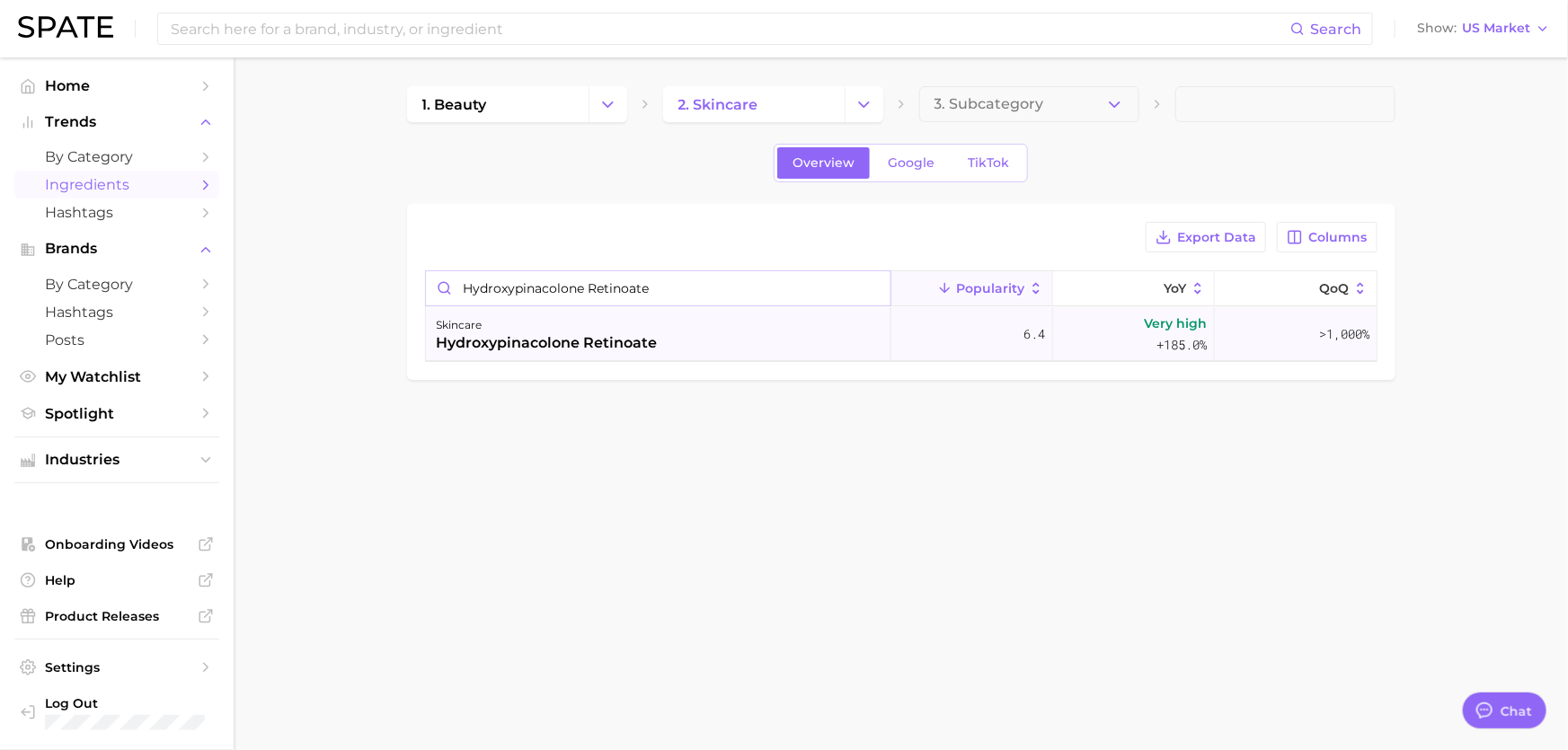
type input "Hydroxypinacolone Retinoate"
click at [642, 348] on div "hydroxypinacolone retinoate" at bounding box center [547, 342] width 221 height 22
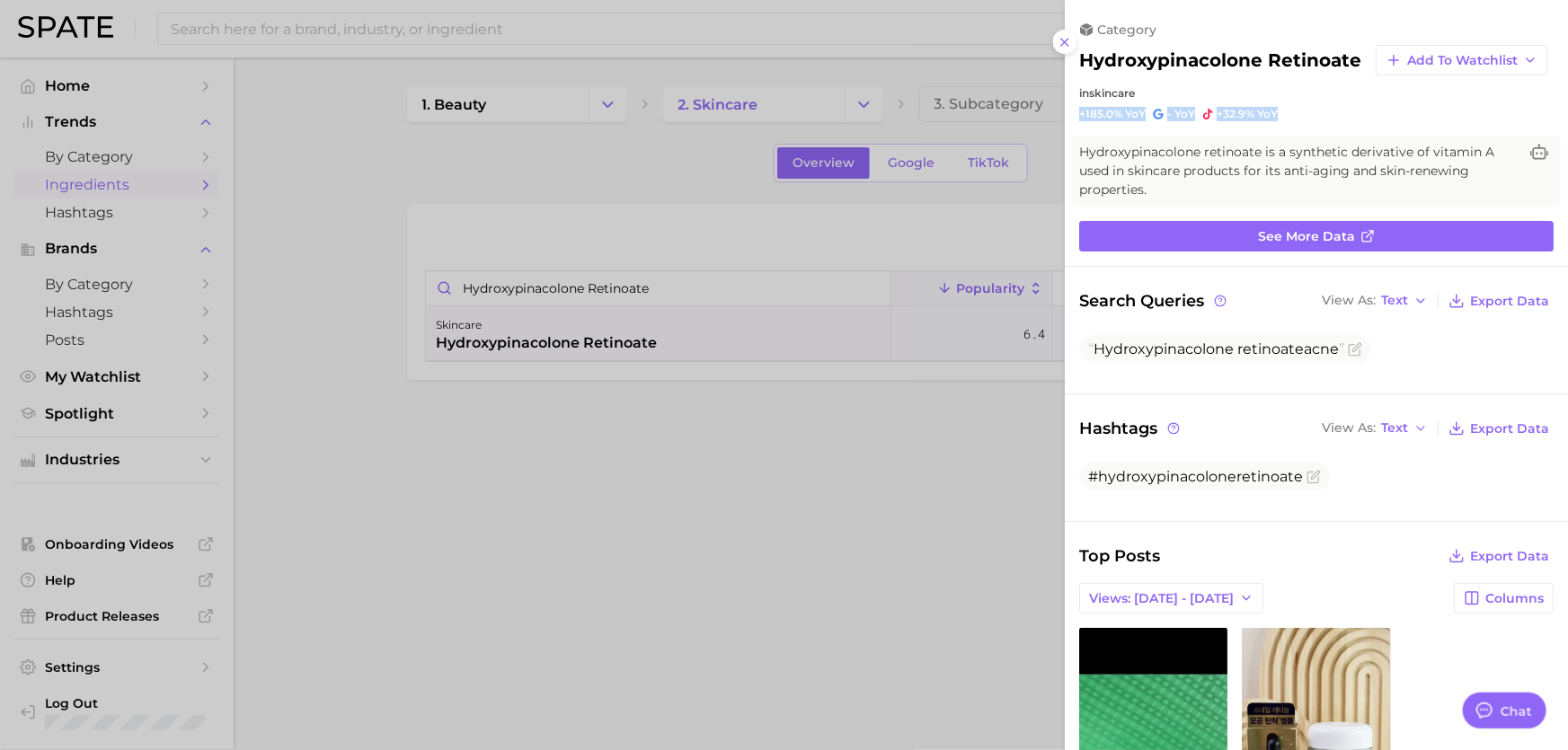
drag, startPoint x: 1285, startPoint y: 125, endPoint x: 1079, endPoint y: 125, distance: 206.0
click at [1079, 122] on div "+185.0% YoY - YoY +32.9% YoY" at bounding box center [1316, 113] width 475 height 14
click at [948, 558] on div at bounding box center [784, 375] width 1568 height 750
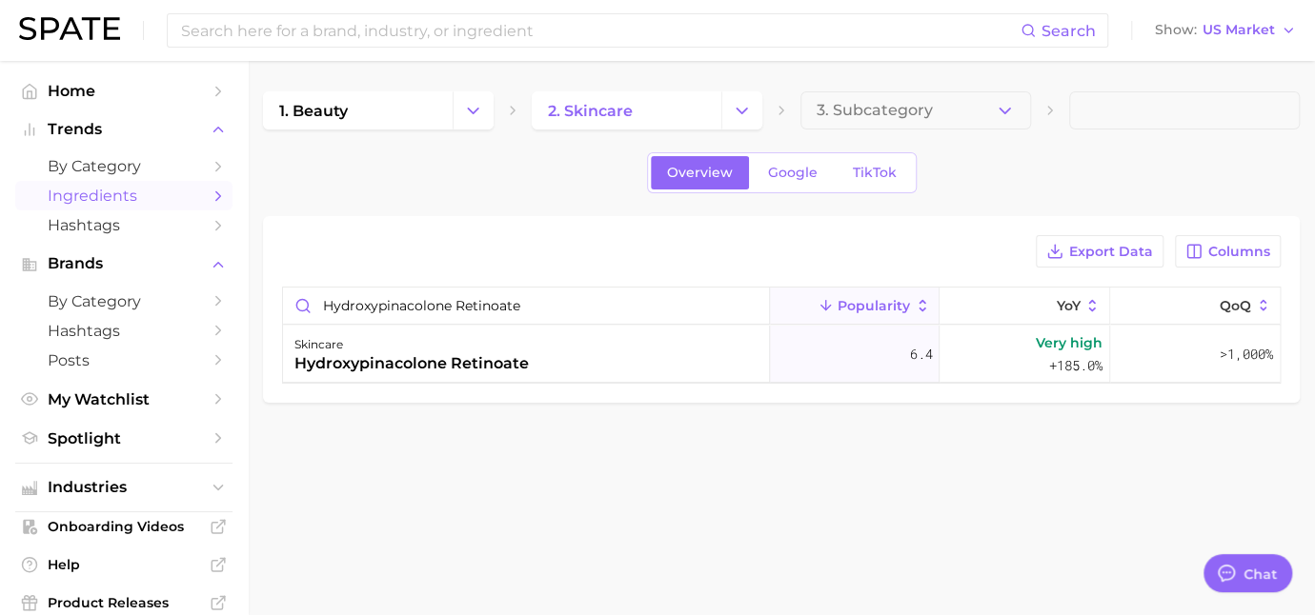
type textarea "x"
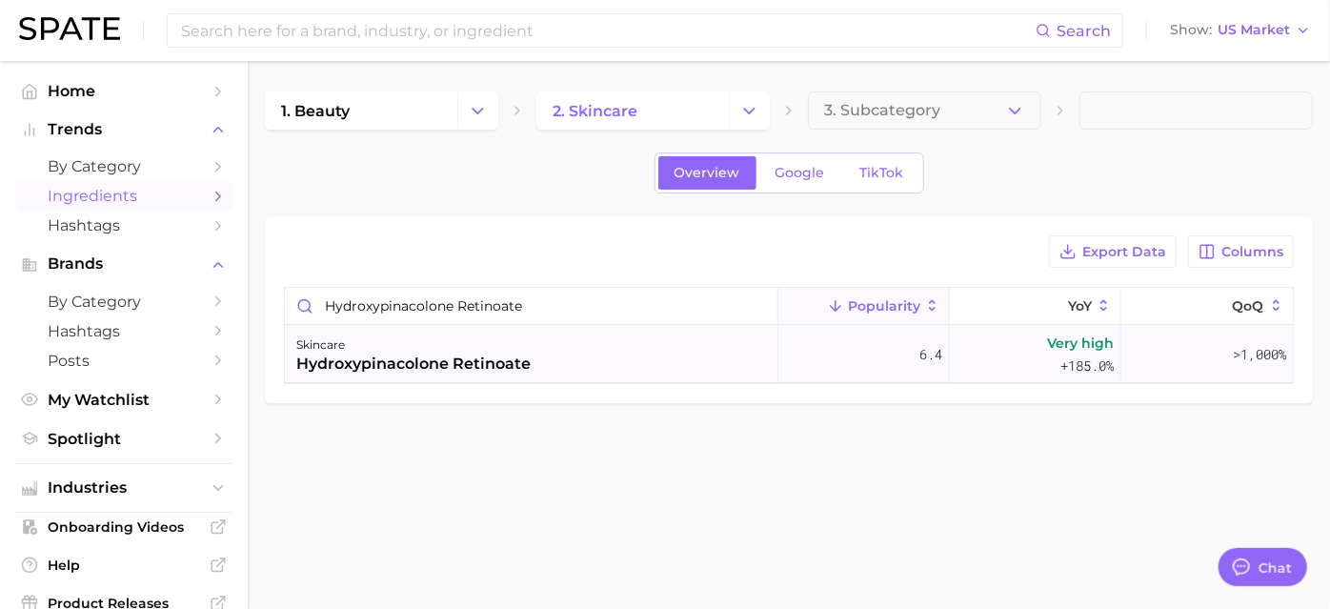
drag, startPoint x: 572, startPoint y: 367, endPoint x: 371, endPoint y: 366, distance: 201.0
click at [371, 366] on div "skincare hydroxypinacolone retinoate" at bounding box center [531, 354] width 493 height 57
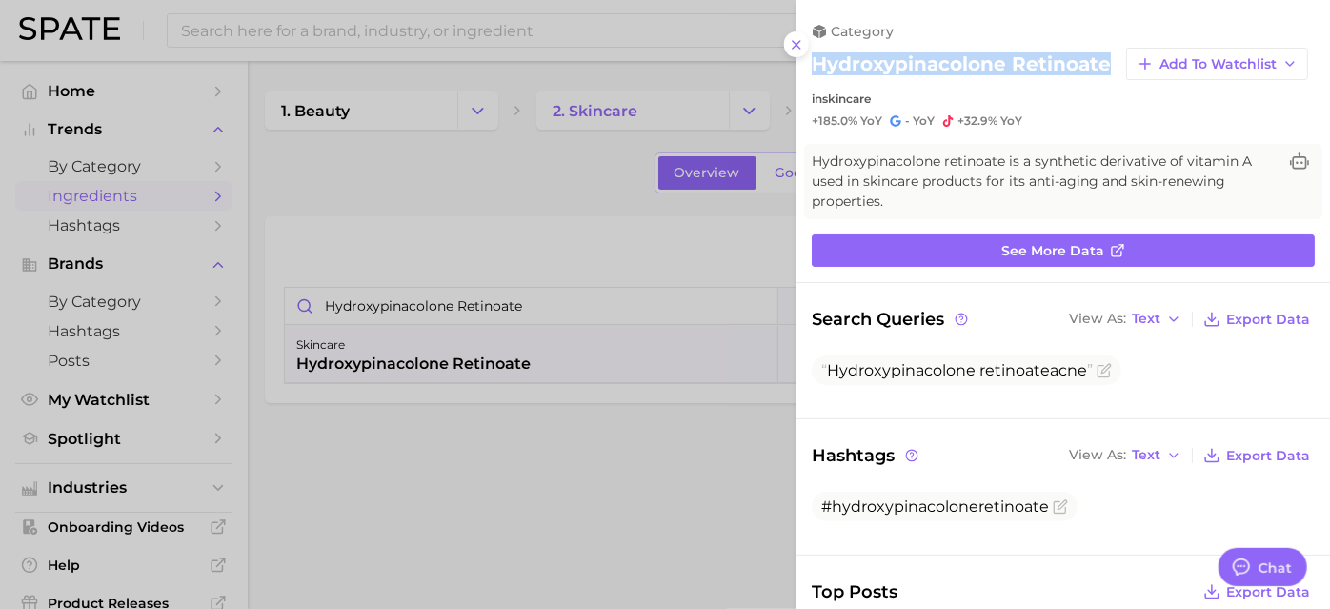
drag, startPoint x: 932, startPoint y: 77, endPoint x: 815, endPoint y: 63, distance: 117.1
click at [815, 63] on h2 "hydroxypinacolone retinoate" at bounding box center [961, 63] width 299 height 23
copy h2 "hydroxypinacolone retinoate"
click at [800, 46] on icon at bounding box center [796, 44] width 15 height 15
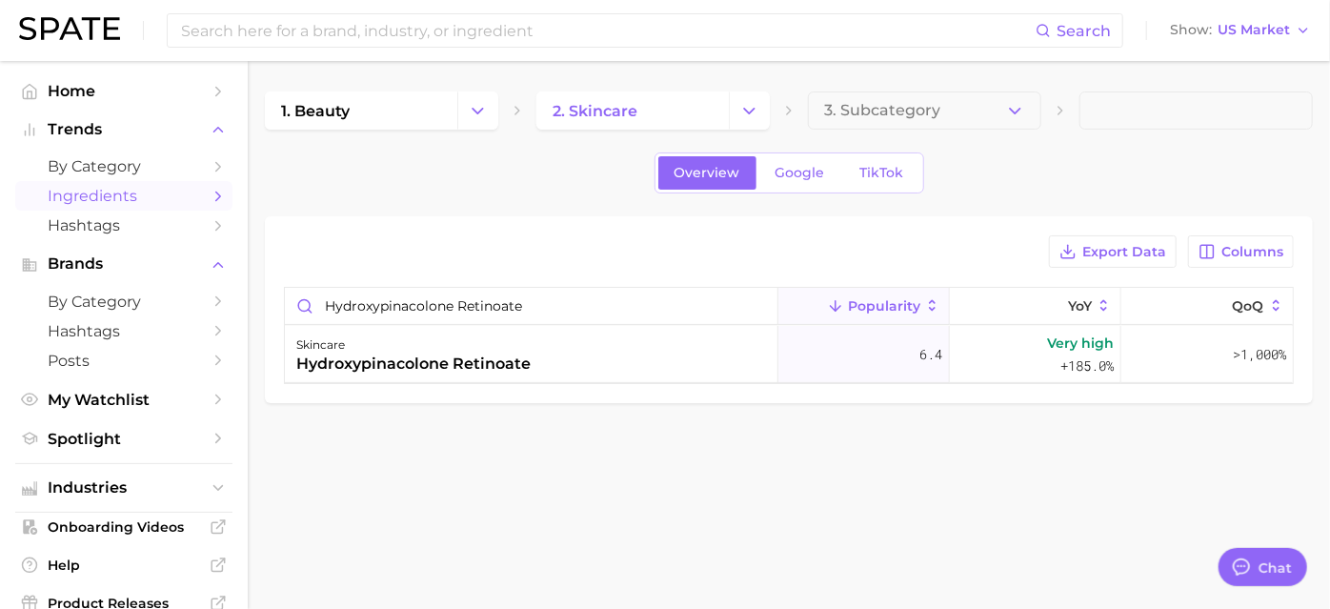
click at [701, 494] on main "1. beauty 2. skincare 3. Subcategory Overview Google TikTok Export Data Columns…" at bounding box center [789, 279] width 1082 height 437
click at [576, 296] on input "Hydroxypinacolone Retinoate" at bounding box center [531, 306] width 493 height 36
click at [757, 302] on input "Hydroxypinacolone Retinoate" at bounding box center [531, 306] width 493 height 36
drag, startPoint x: 574, startPoint y: 304, endPoint x: -143, endPoint y: 312, distance: 716.5
click at [0, 312] on html "Search Show US Market Home Trends by Category Ingredients Hashtags Brands by Ca…" at bounding box center [665, 304] width 1330 height 609
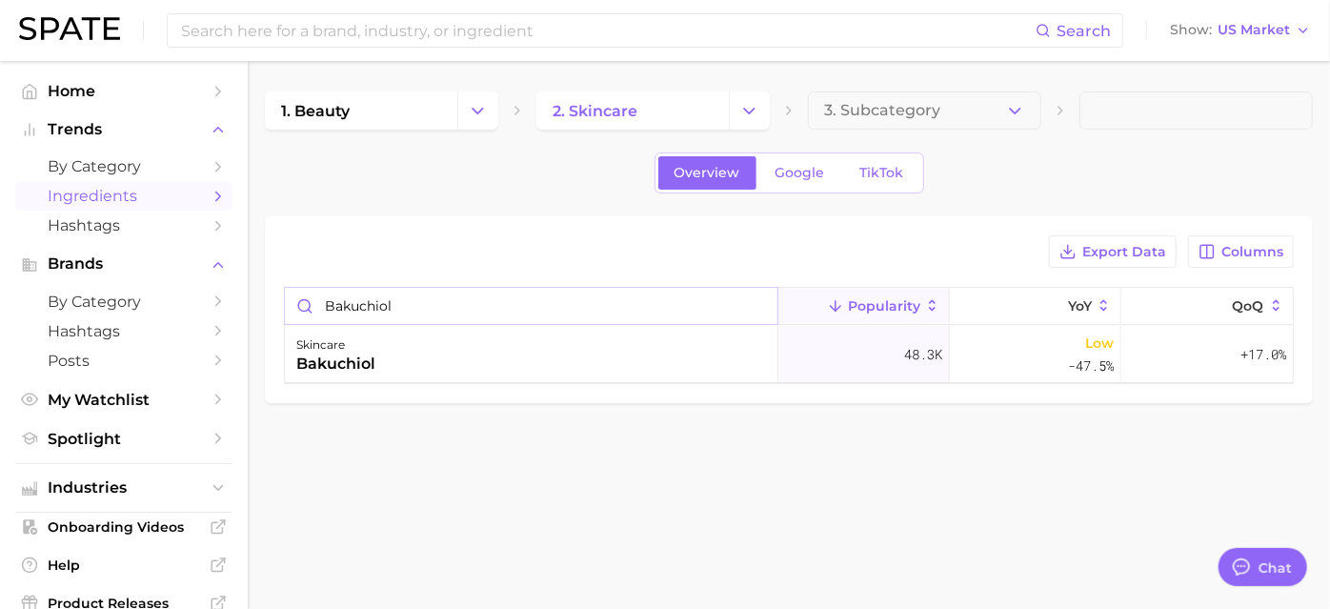
paste input "Silybin"
type input "Silybin"
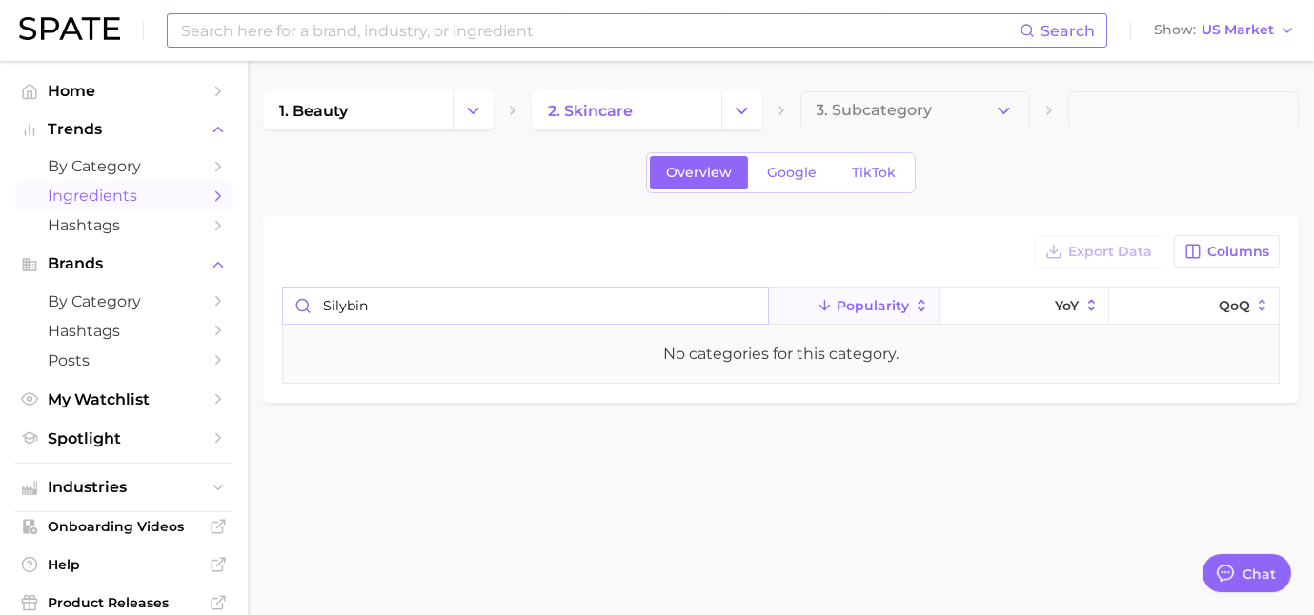
type textarea "x"
type input "Silybin"
type textarea "x"
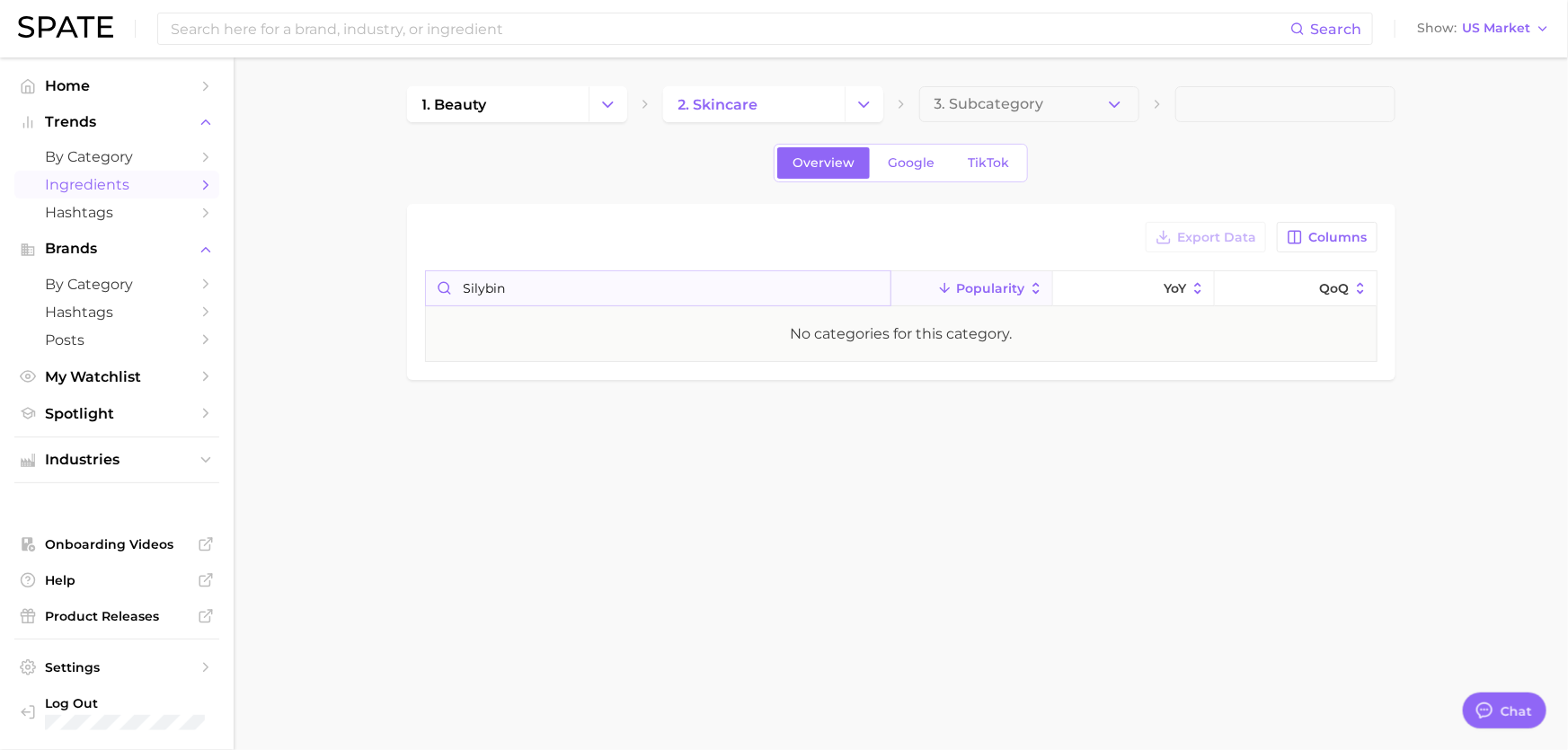
click at [632, 285] on input "Silybin" at bounding box center [659, 289] width 465 height 34
drag, startPoint x: 632, startPoint y: 285, endPoint x: 267, endPoint y: 306, distance: 365.6
click at [279, 306] on main "1. beauty 2. skincare 3. Subcategory Overview Google TikTok Export Data Columns…" at bounding box center [901, 263] width 1335 height 412
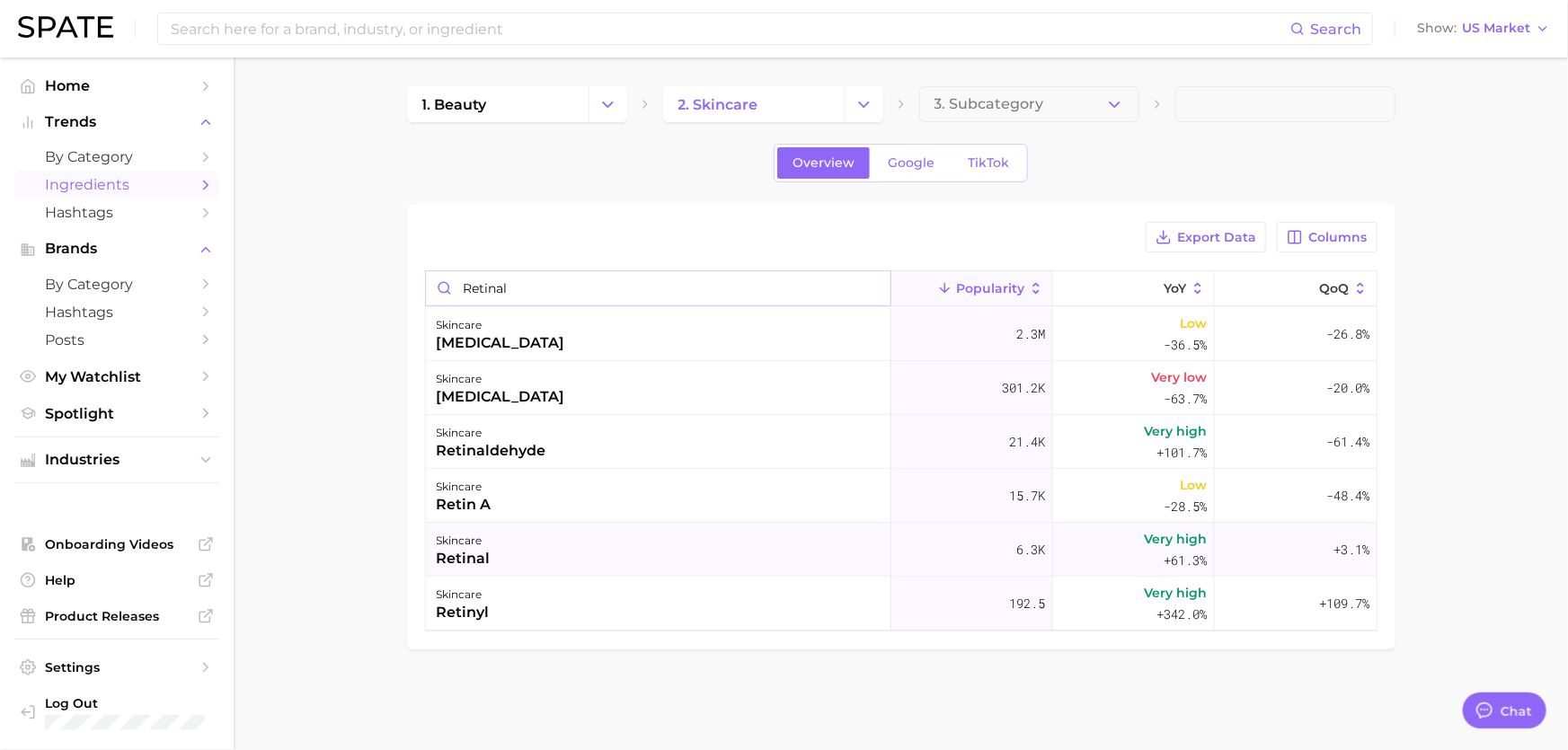
type input "retinal"
